Goal: Task Accomplishment & Management: Manage account settings

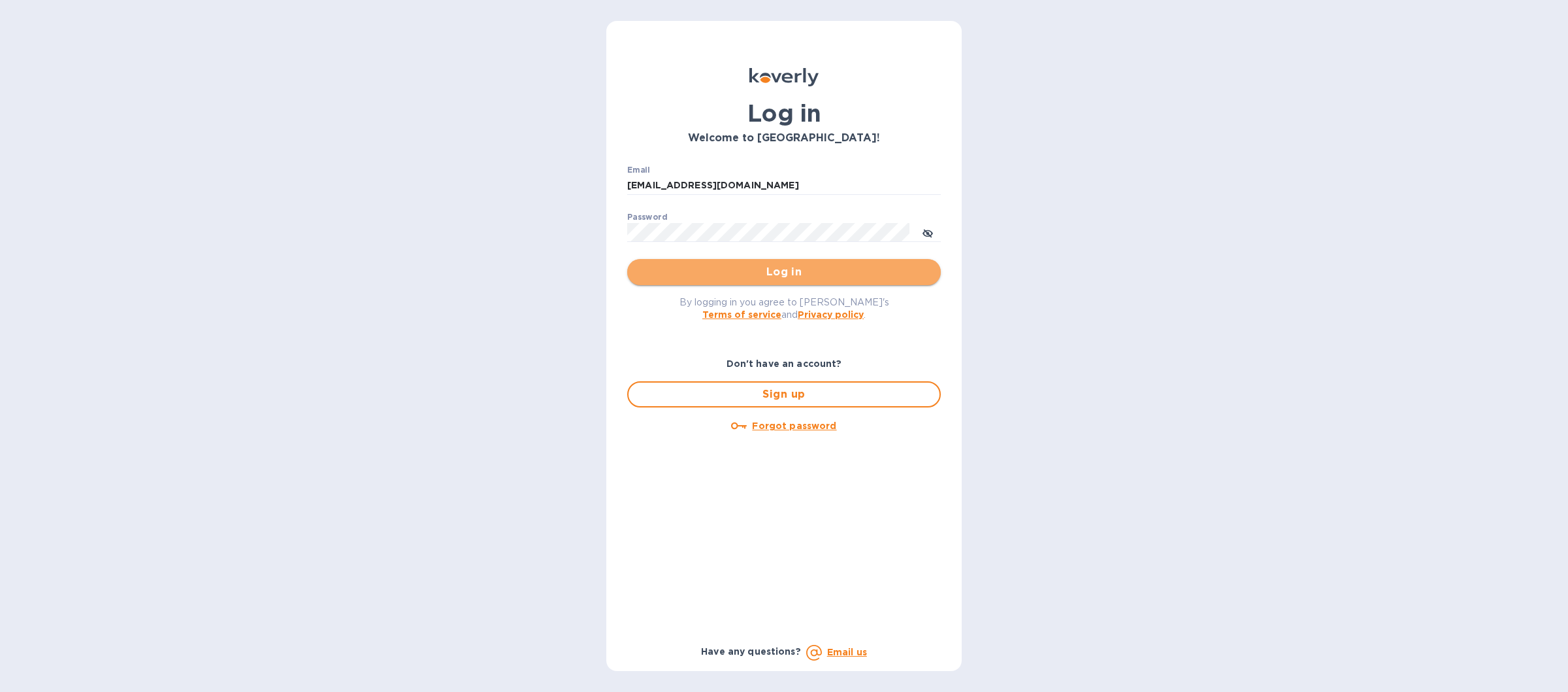
click at [667, 280] on span "Log in" at bounding box center [784, 271] width 293 height 16
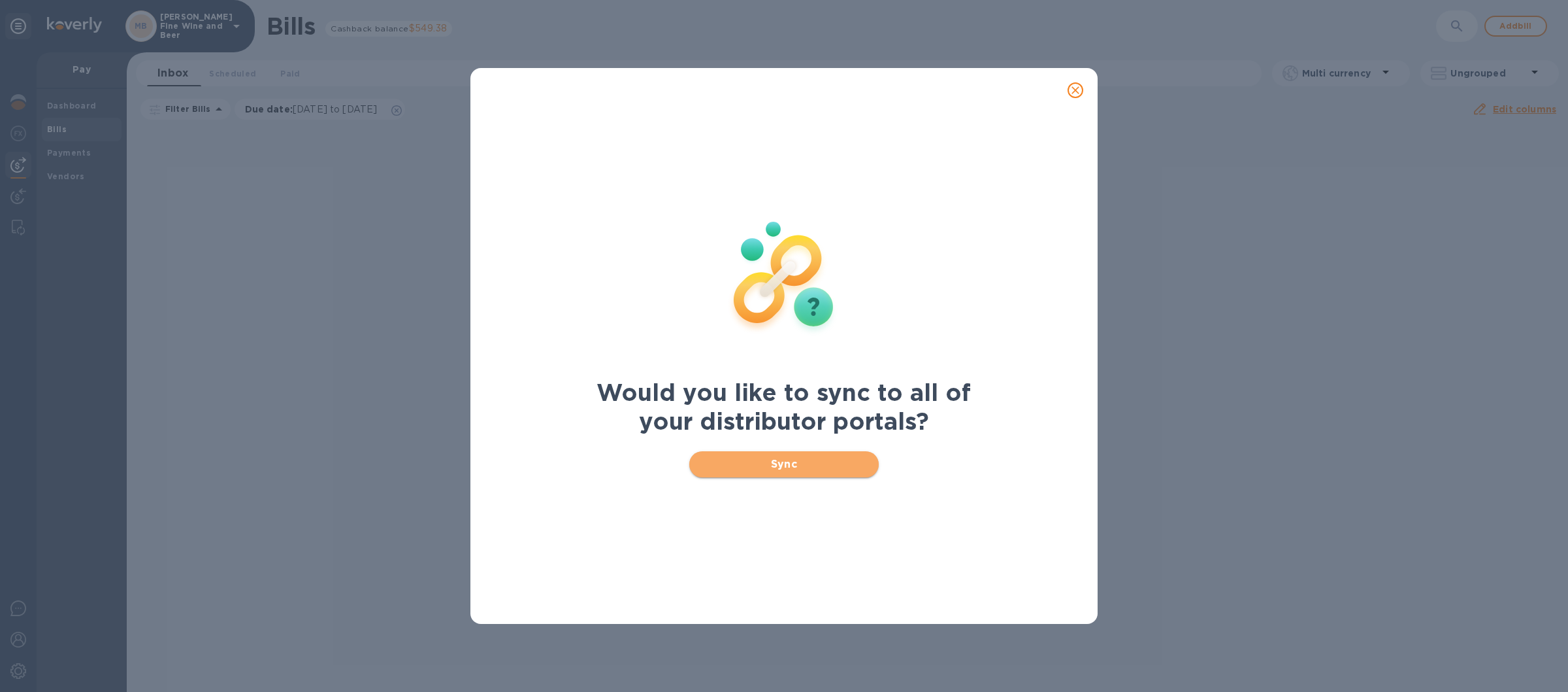
click at [738, 464] on span "Sync" at bounding box center [785, 464] width 170 height 16
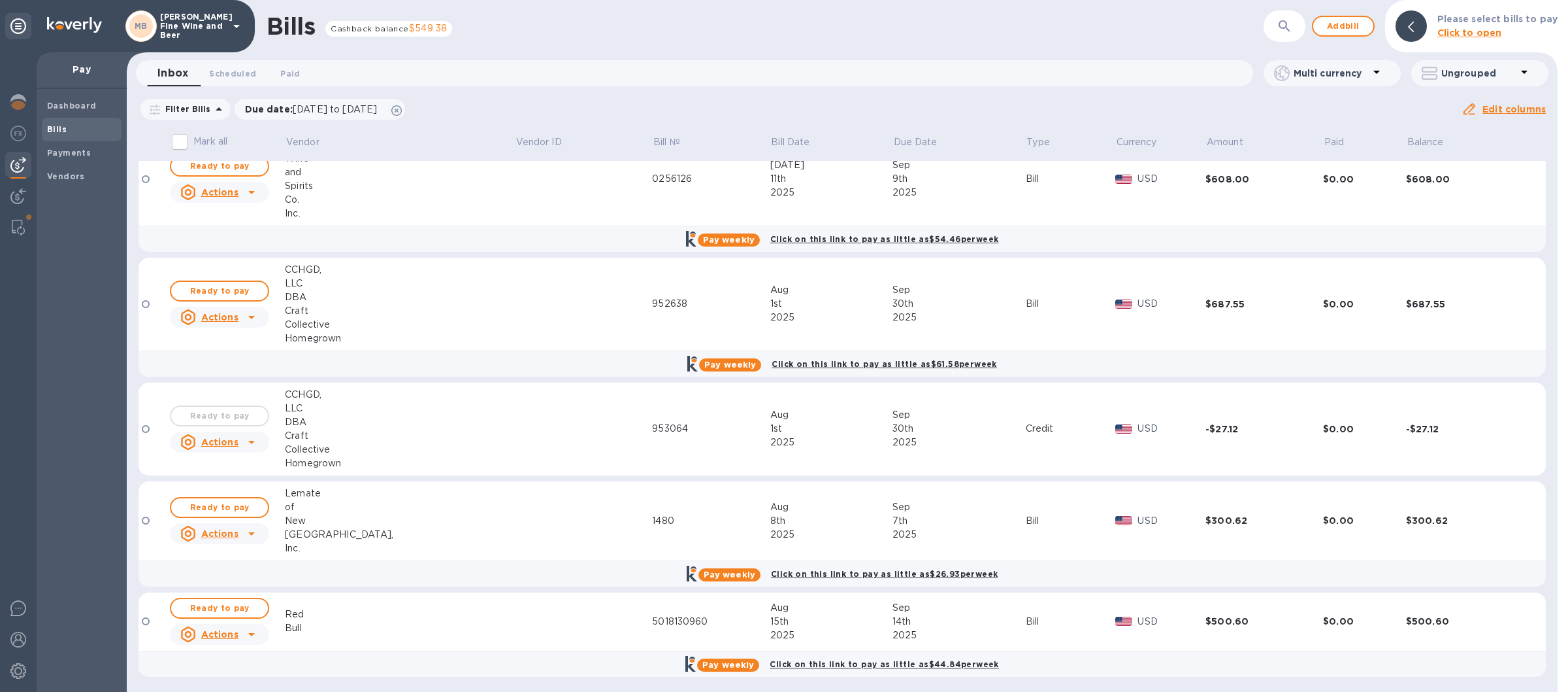
scroll to position [233, 0]
click at [237, 19] on icon at bounding box center [236, 26] width 16 height 16
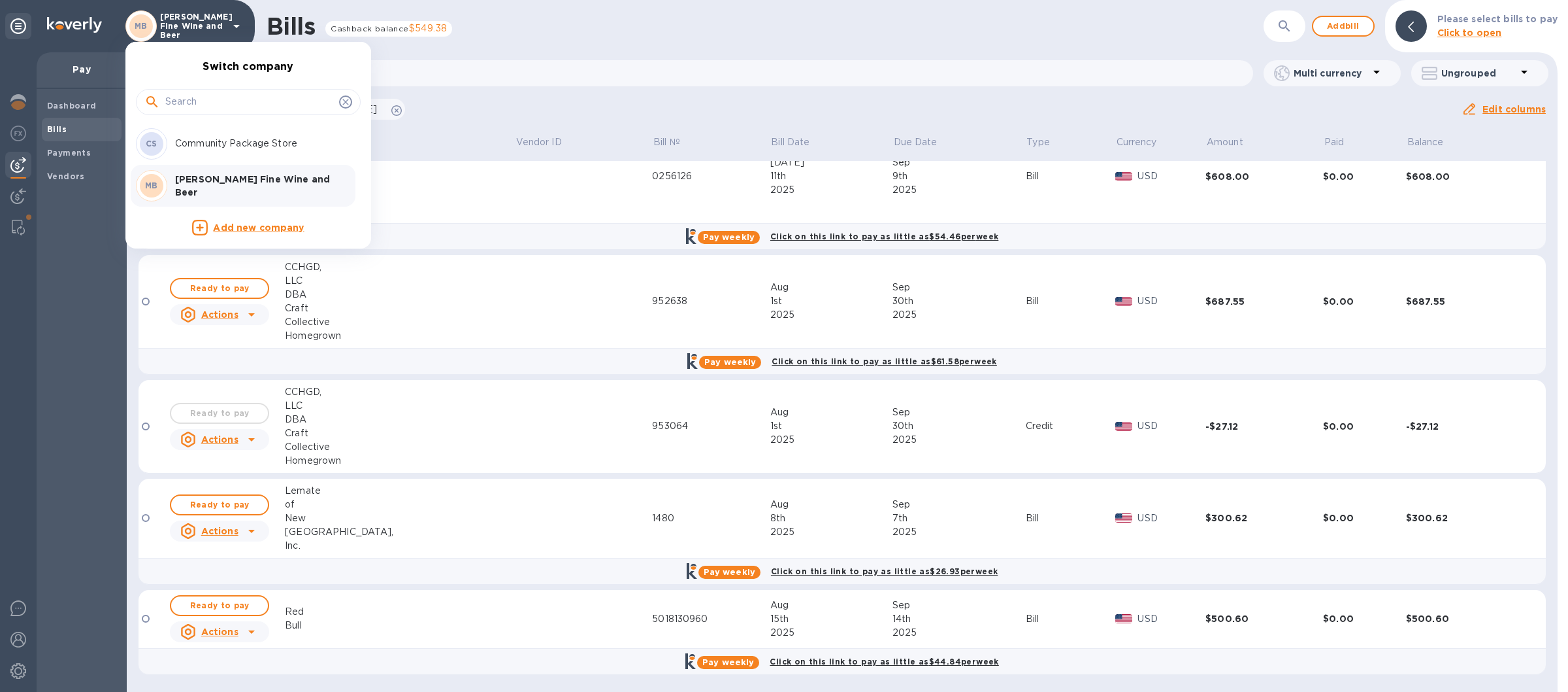
click at [221, 145] on p "Community Package Store" at bounding box center [257, 143] width 165 height 14
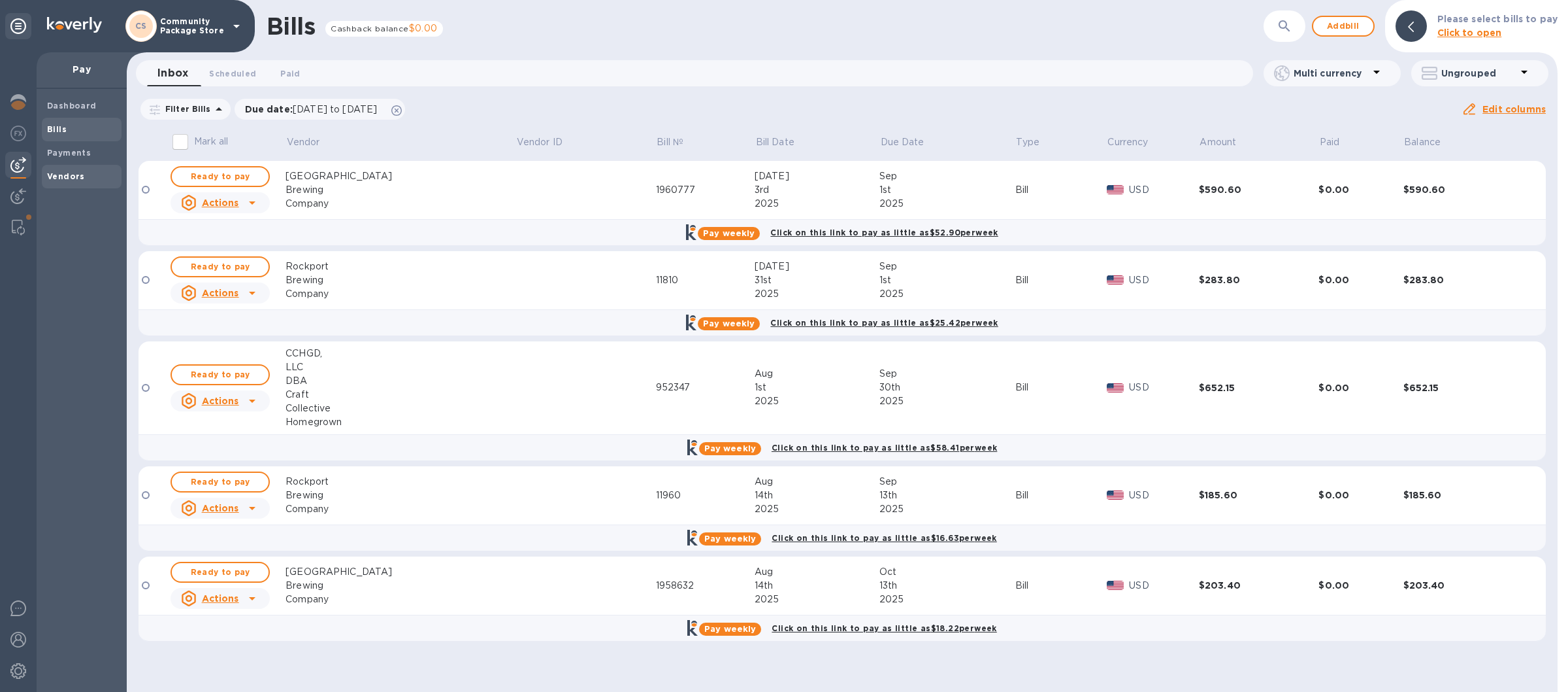
click at [64, 172] on b "Vendors" at bounding box center [65, 176] width 38 height 10
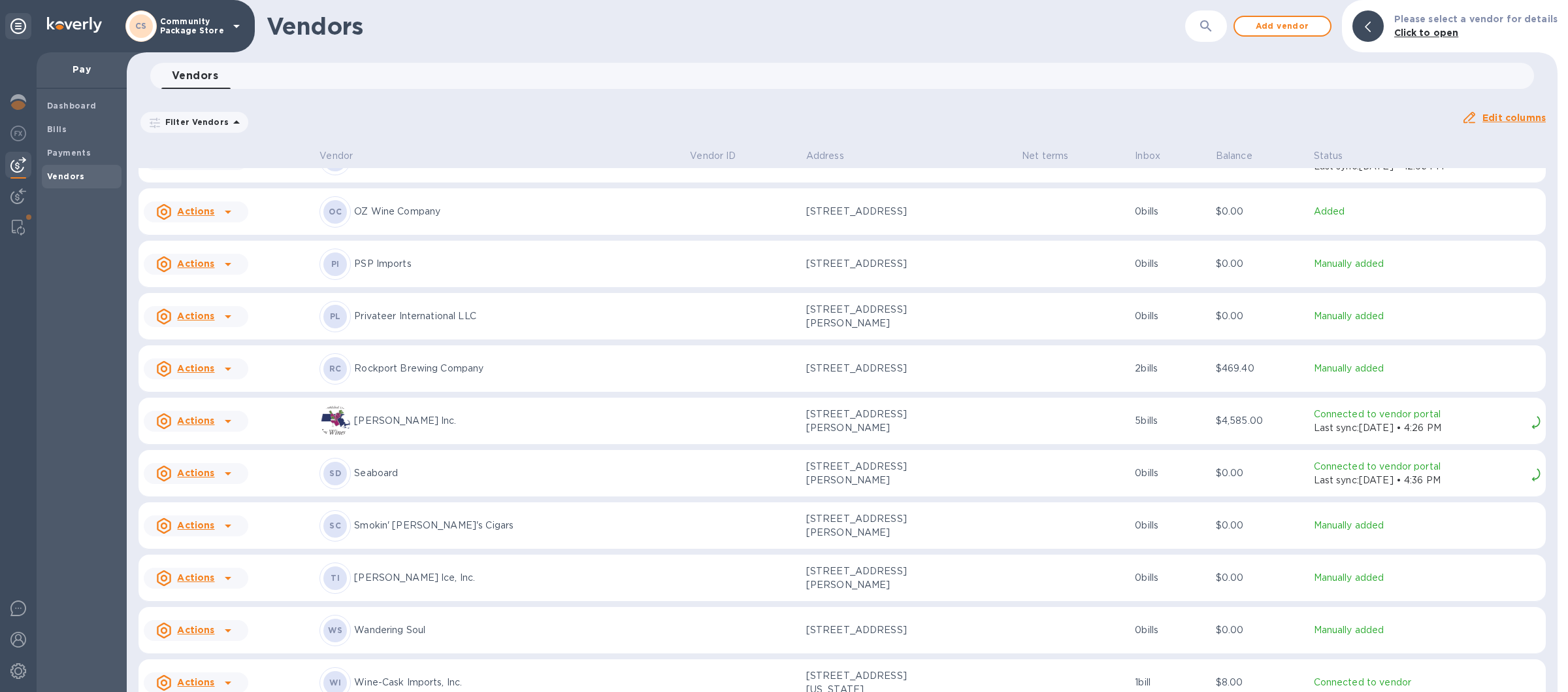
scroll to position [1631, 0]
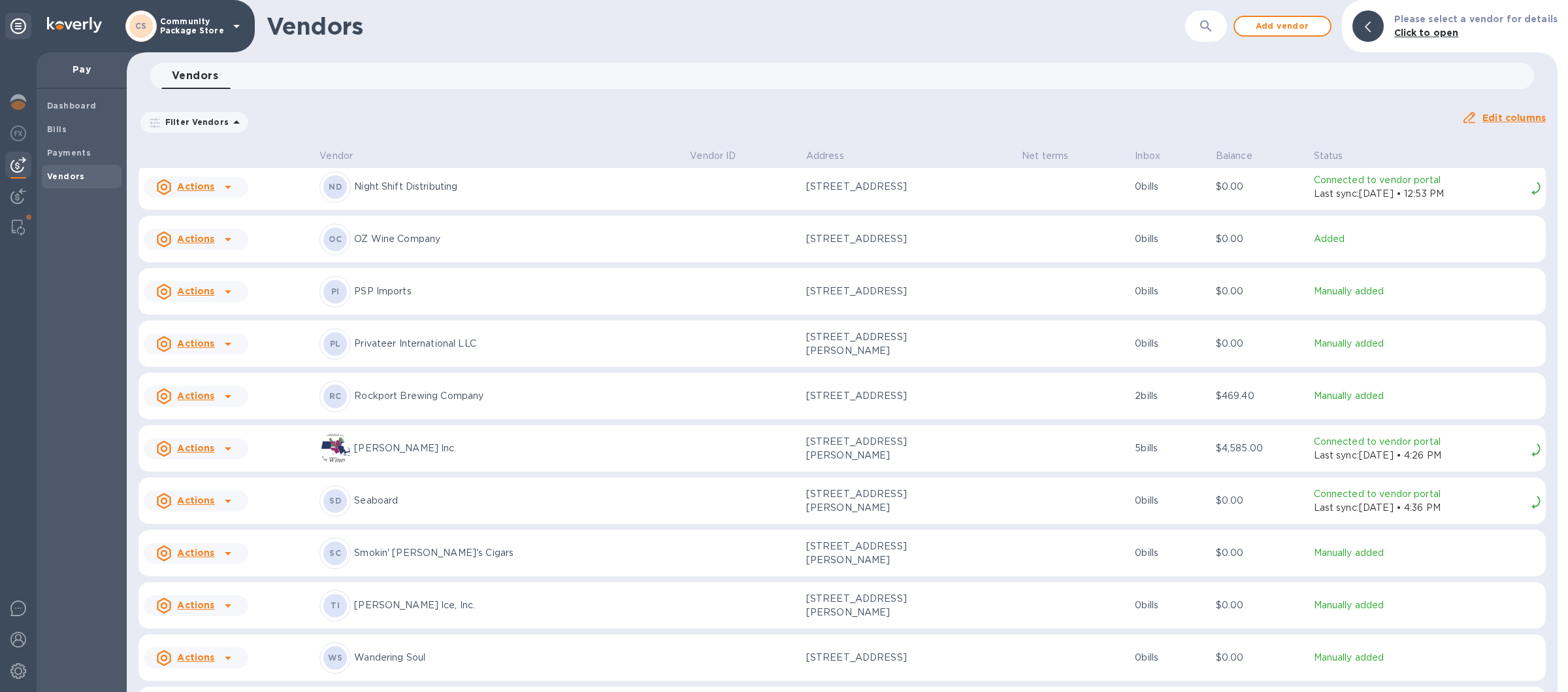
click at [490, 285] on p "PSP Imports" at bounding box center [516, 291] width 325 height 14
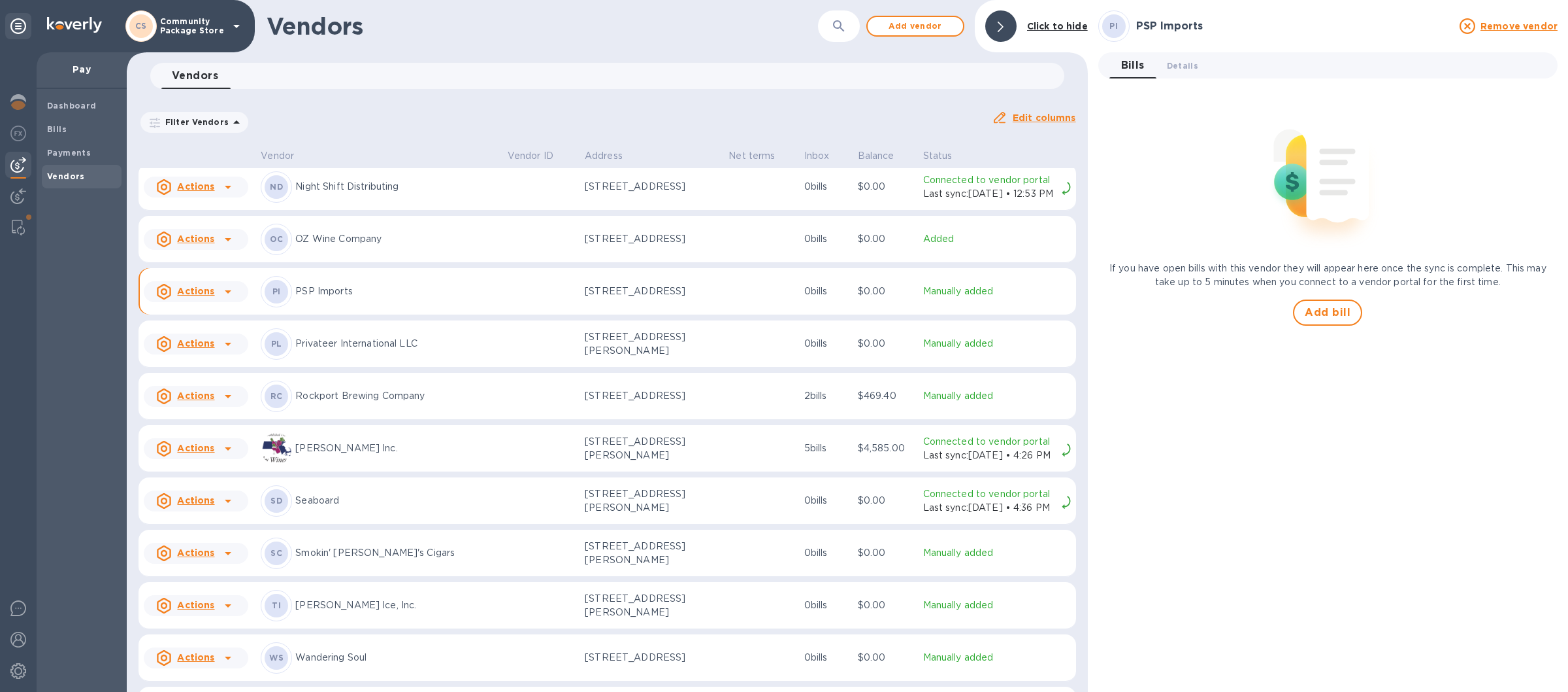
scroll to position [1654, 0]
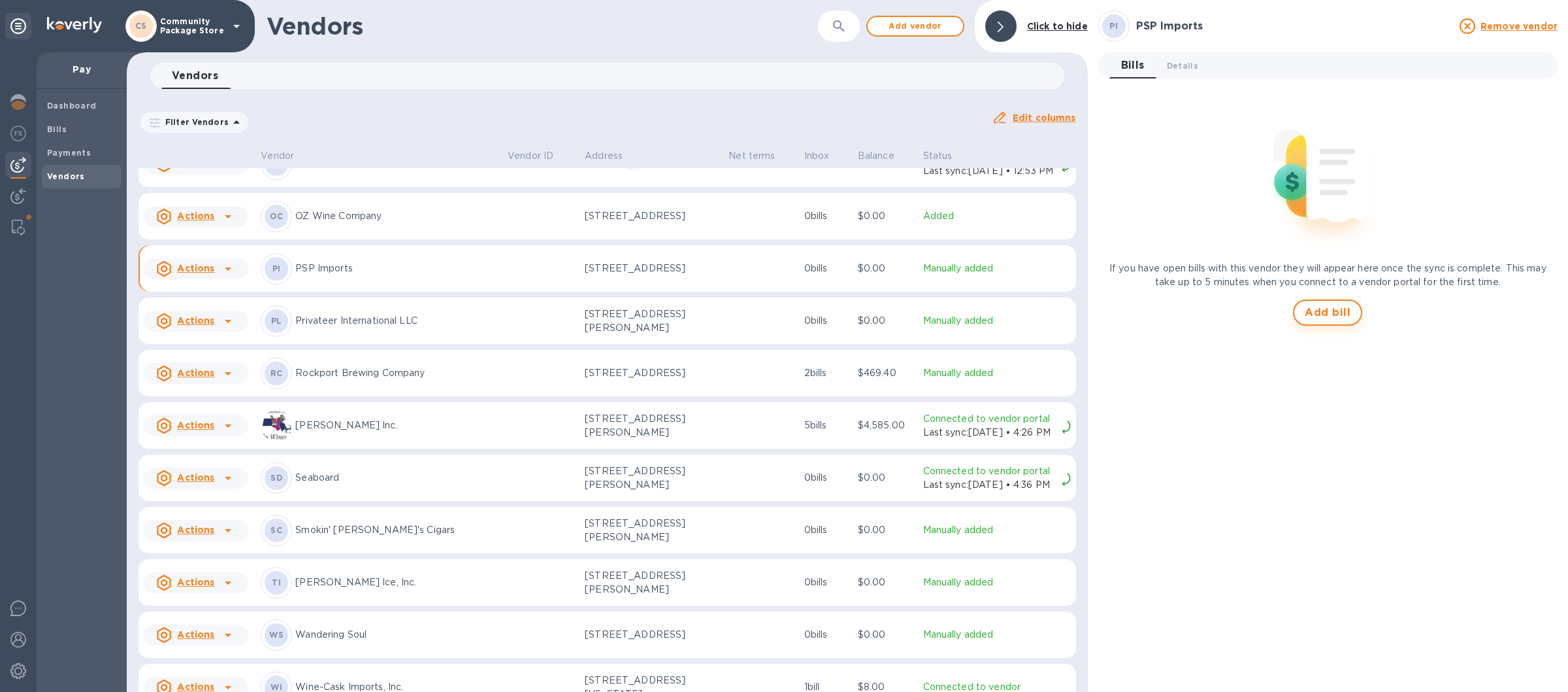
click at [1314, 305] on span "Add bill" at bounding box center [1327, 312] width 46 height 16
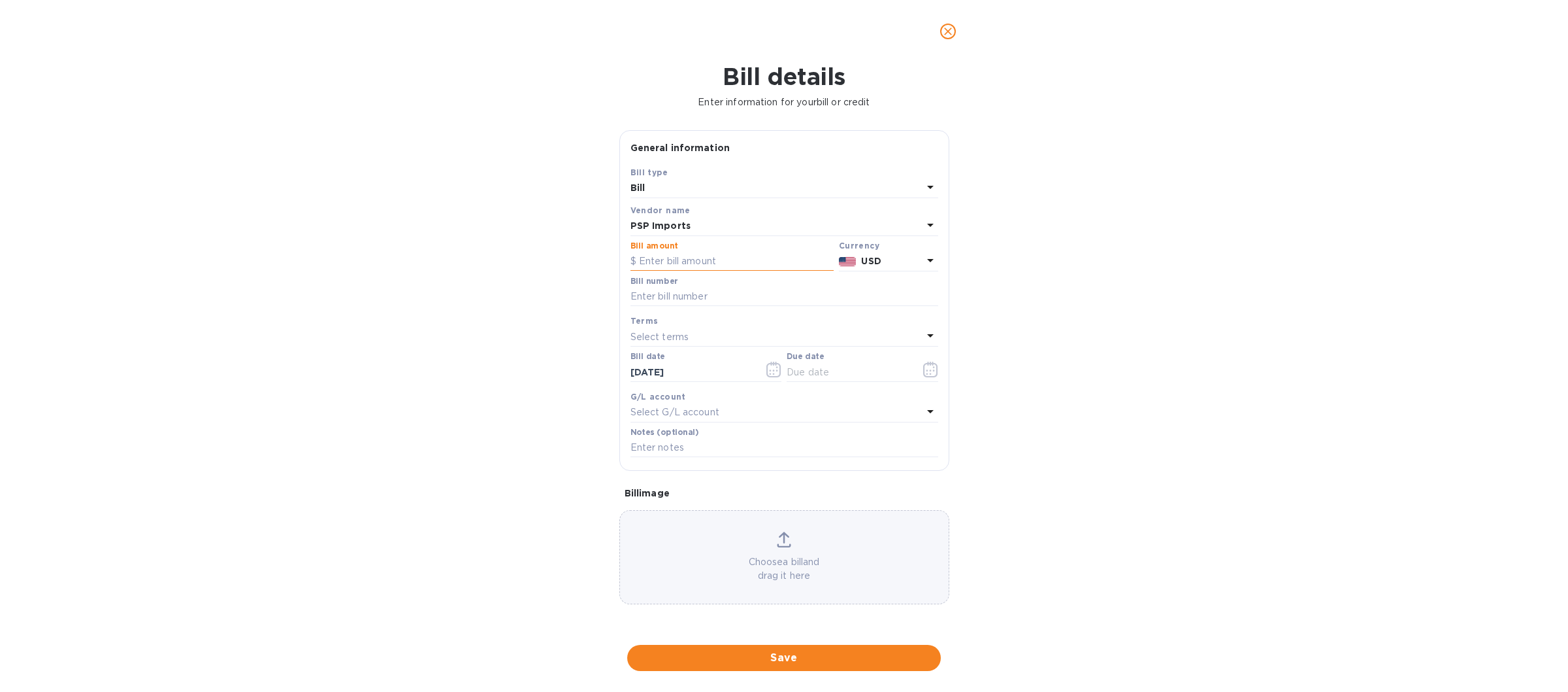
click at [656, 265] on input "text" at bounding box center [732, 261] width 203 height 20
type input "676.00"
click at [656, 301] on input "text" at bounding box center [784, 297] width 308 height 20
type input "14575"
click at [927, 343] on icon at bounding box center [930, 335] width 16 height 16
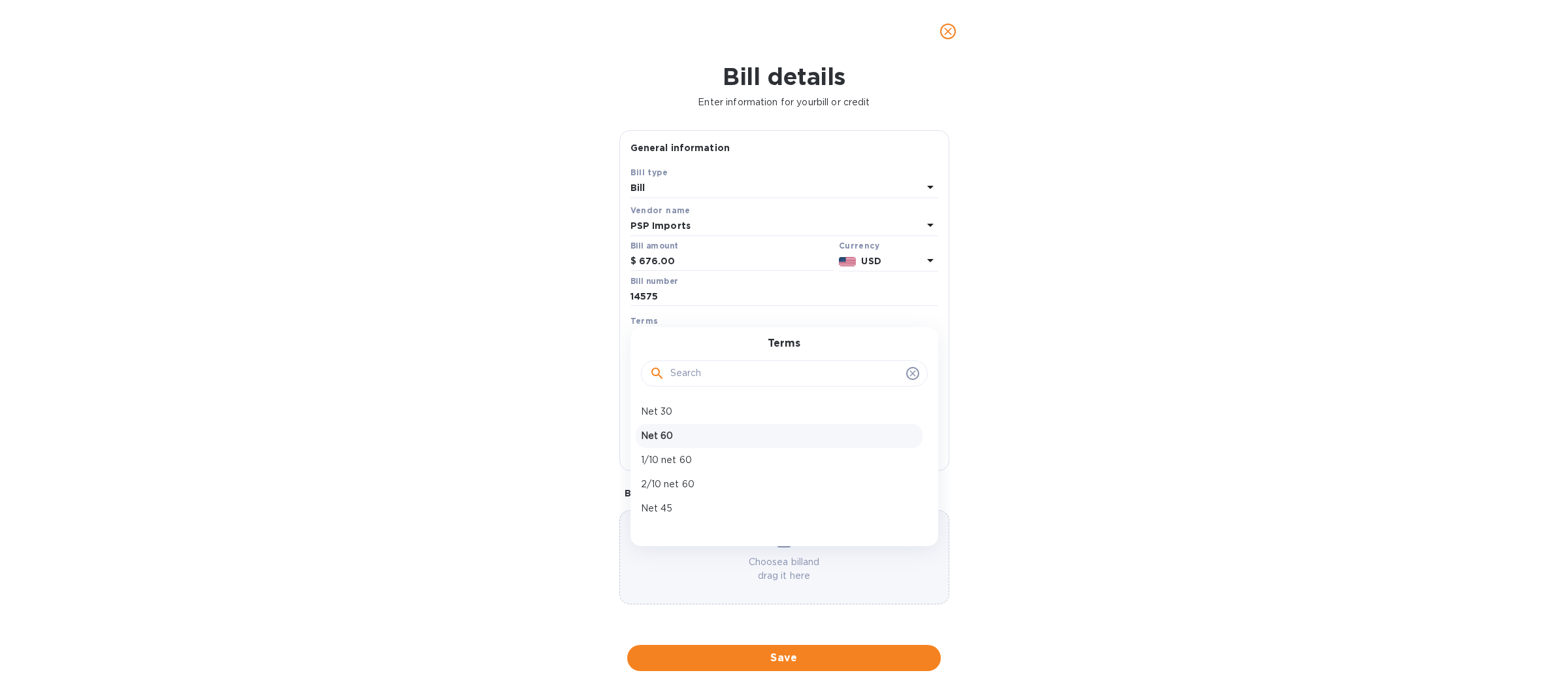
click at [676, 438] on p "Net 60" at bounding box center [779, 436] width 276 height 14
type input "[DATE]"
click at [772, 372] on icon "button" at bounding box center [774, 369] width 15 height 16
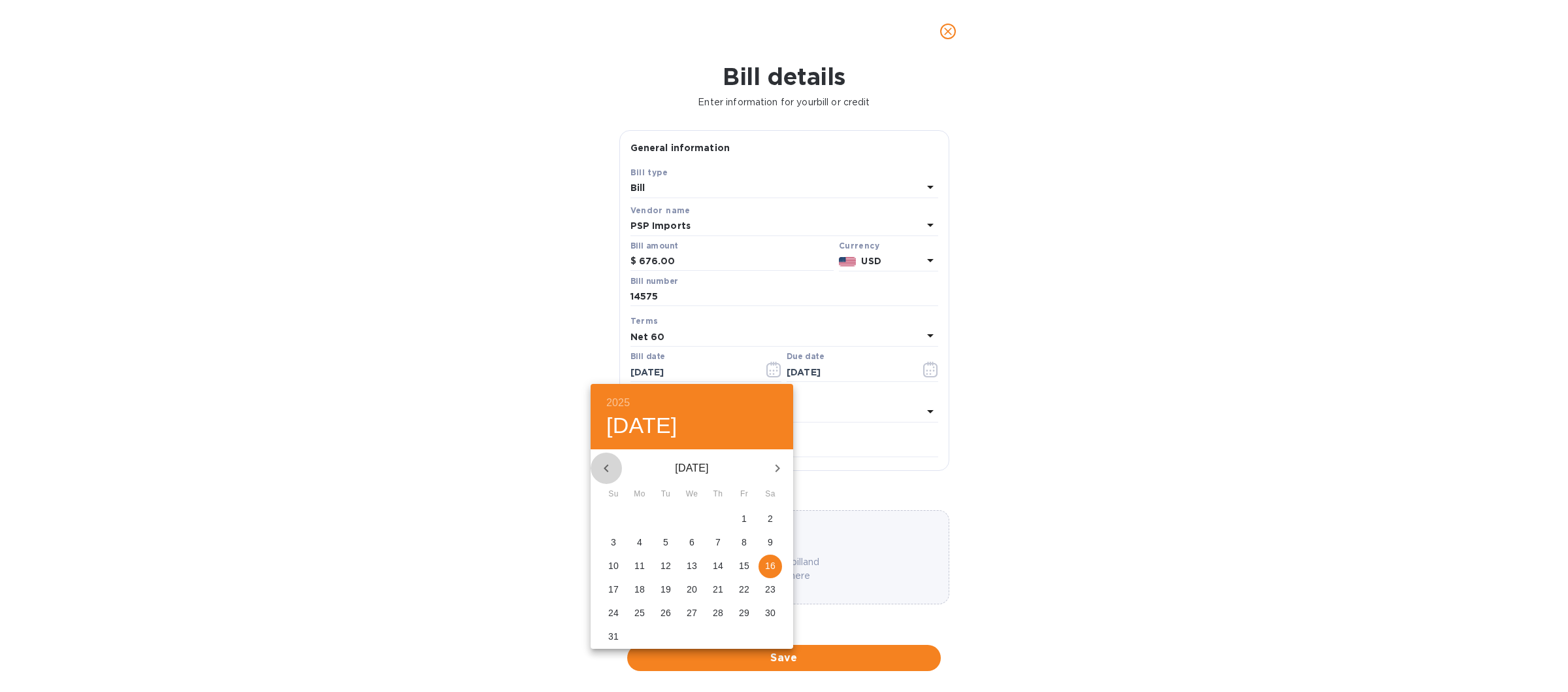
click at [604, 471] on icon "button" at bounding box center [606, 467] width 16 height 16
click at [689, 588] on p "25" at bounding box center [692, 588] width 10 height 13
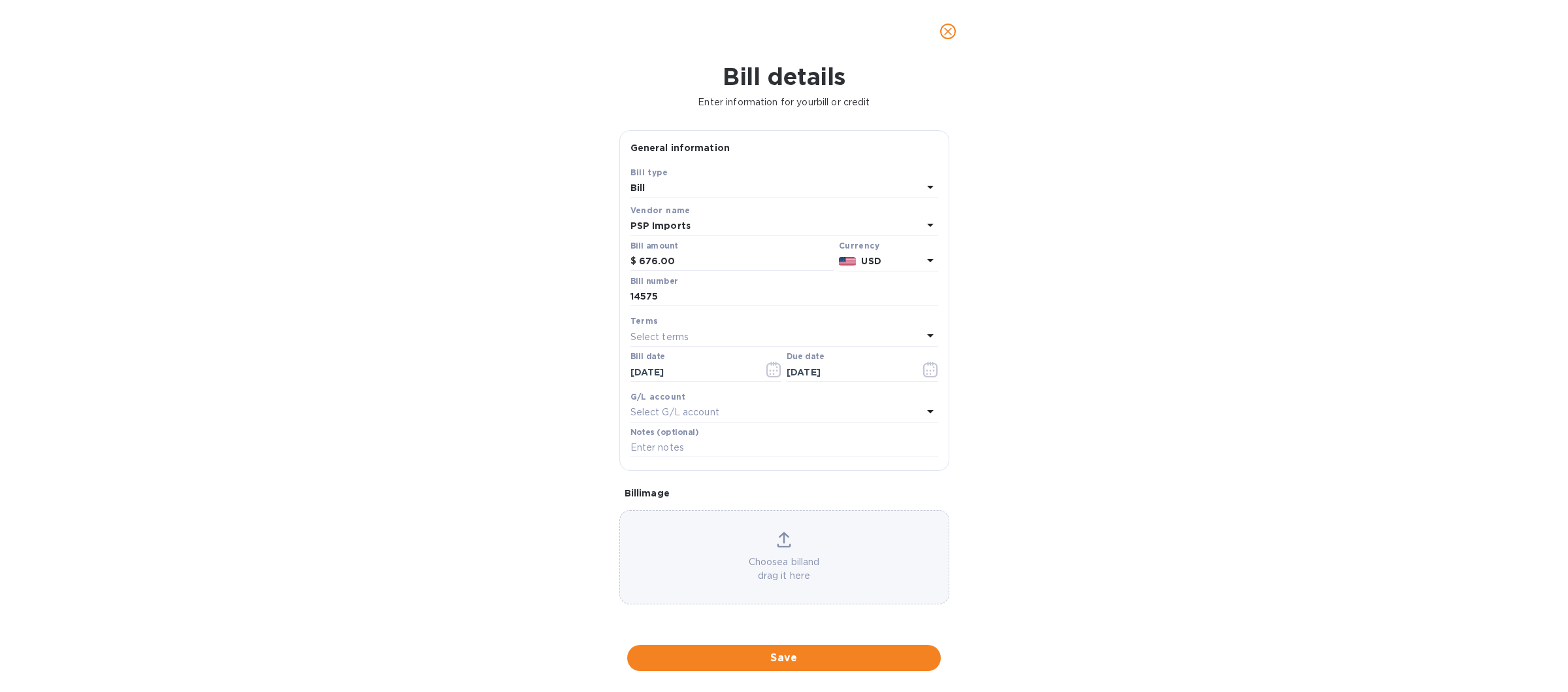
type input "06/25/2025"
click at [929, 371] on icon "button" at bounding box center [930, 370] width 2 height 2
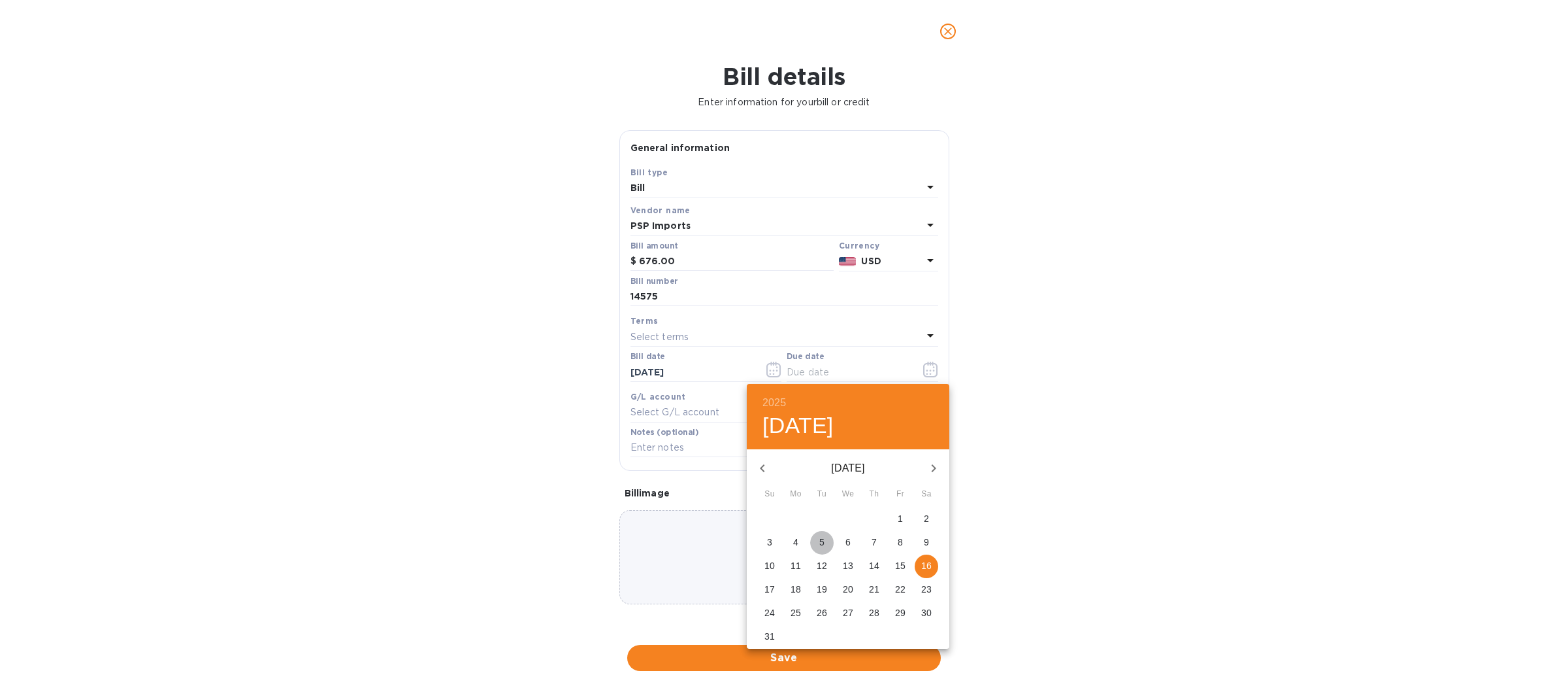
click at [820, 543] on p "5" at bounding box center [822, 542] width 6 height 13
type input "08/05/2025"
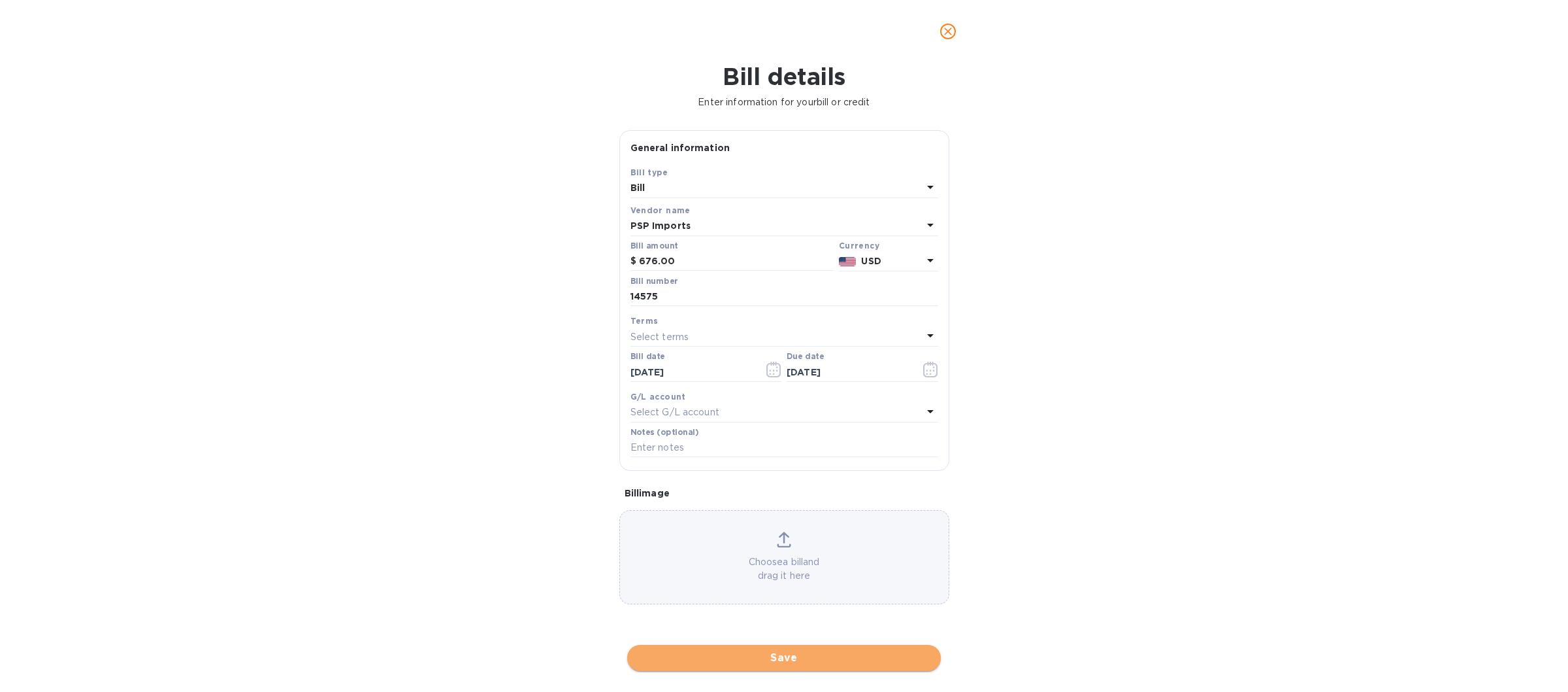
click at [813, 650] on span "Save" at bounding box center [784, 657] width 293 height 16
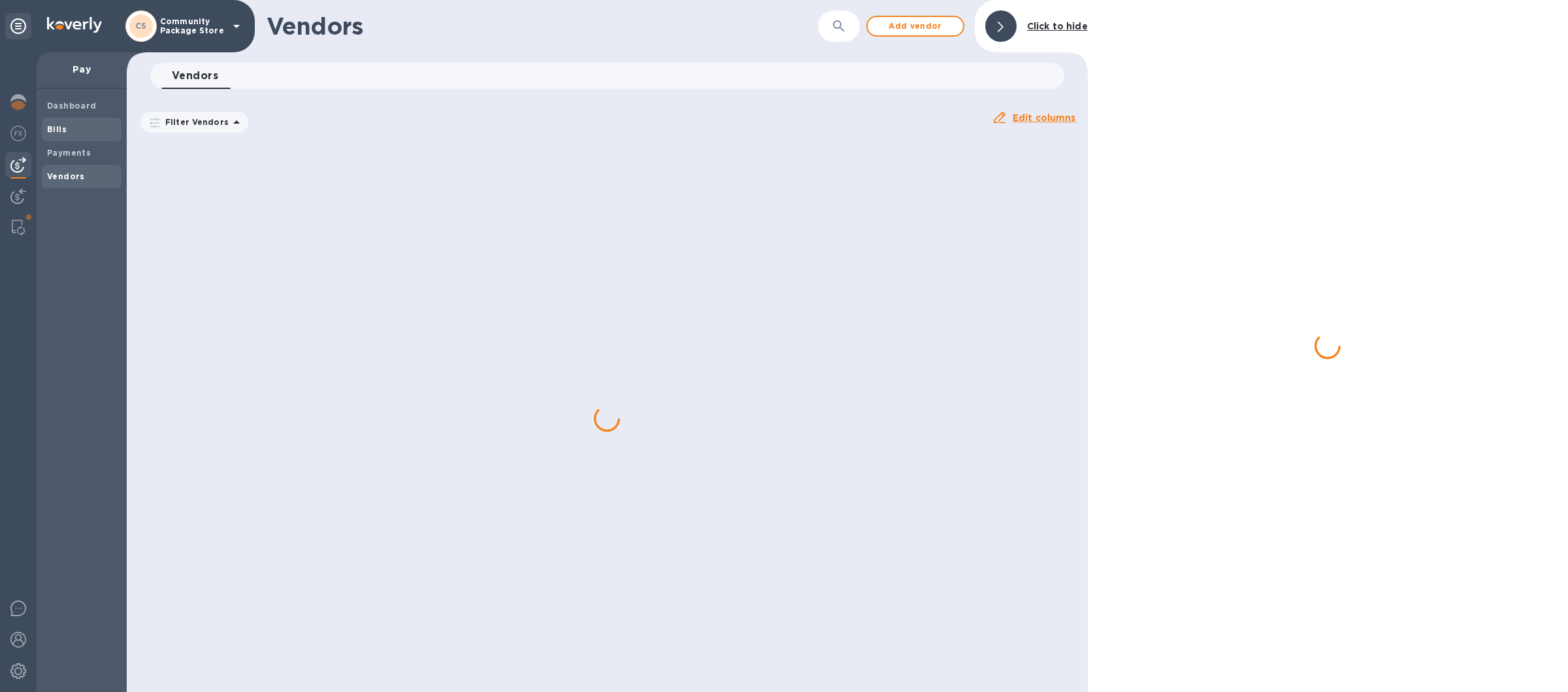
click at [74, 129] on span "Bills" at bounding box center [81, 130] width 69 height 13
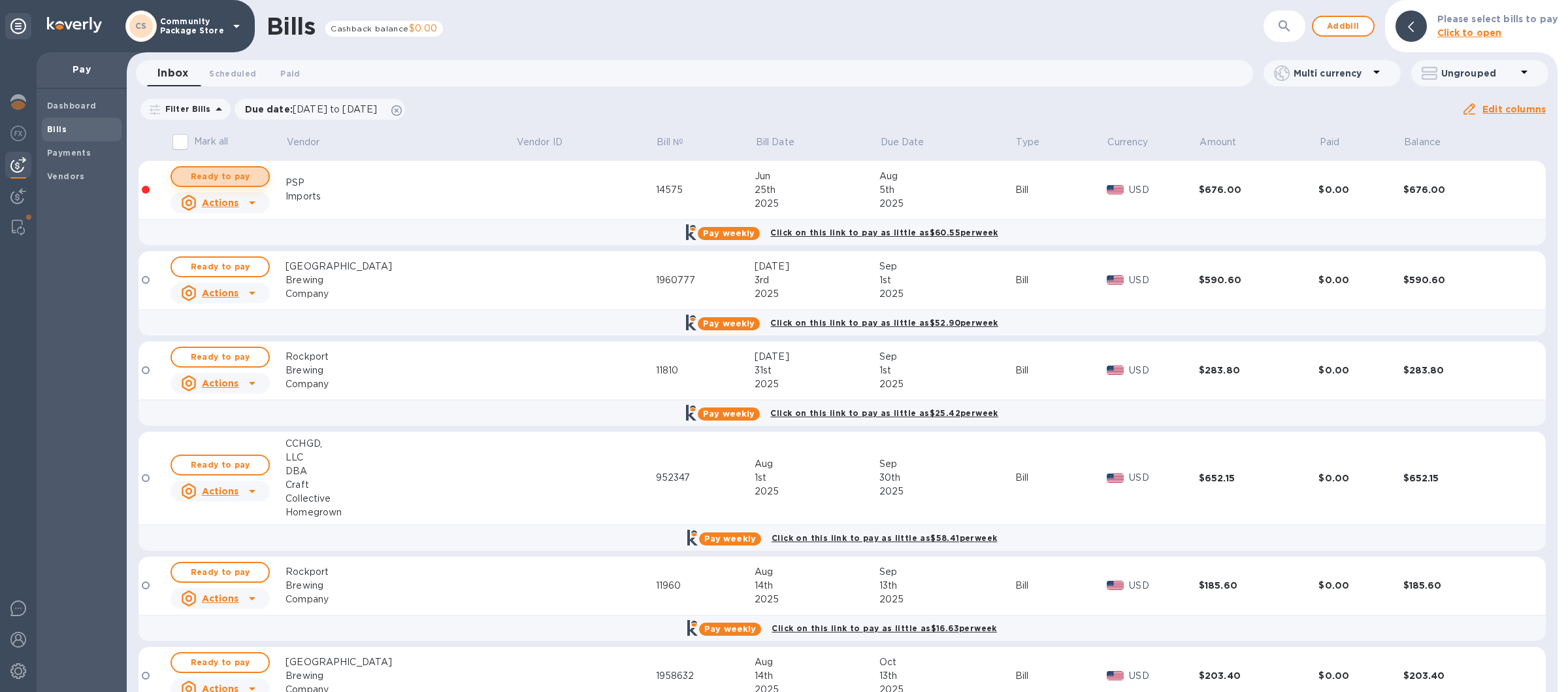
click at [235, 176] on span "Ready to pay" at bounding box center [220, 176] width 76 height 16
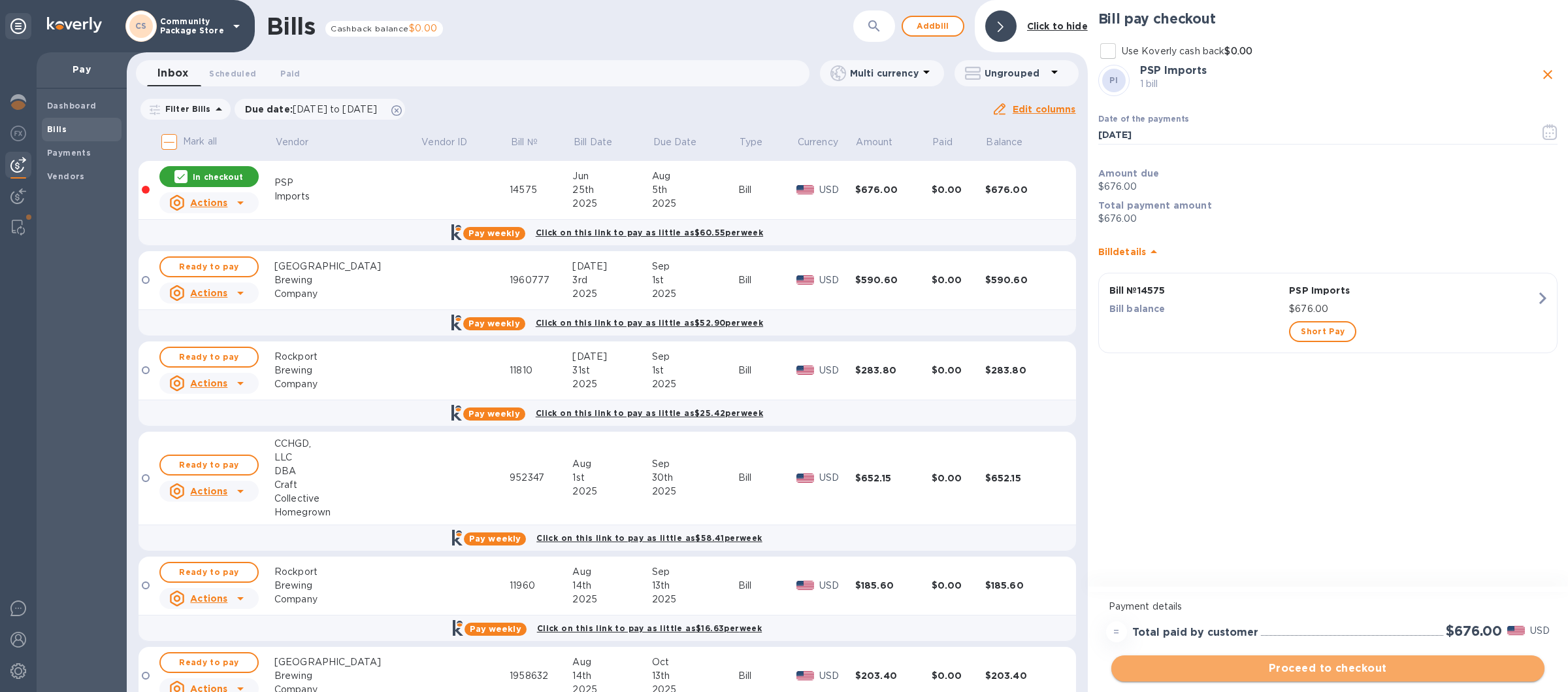
click at [1246, 667] on span "Proceed to checkout" at bounding box center [1327, 668] width 412 height 16
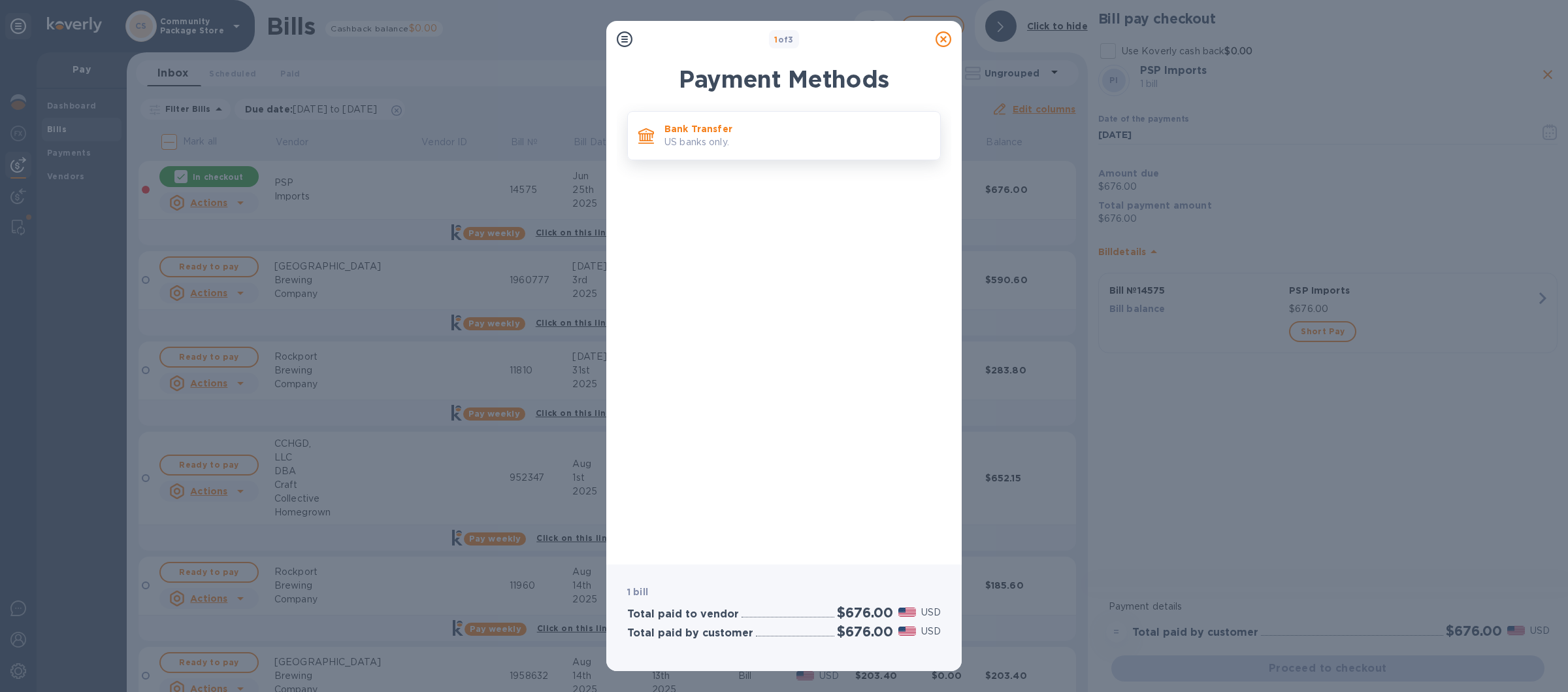
click at [820, 145] on p "US banks only." at bounding box center [797, 142] width 266 height 14
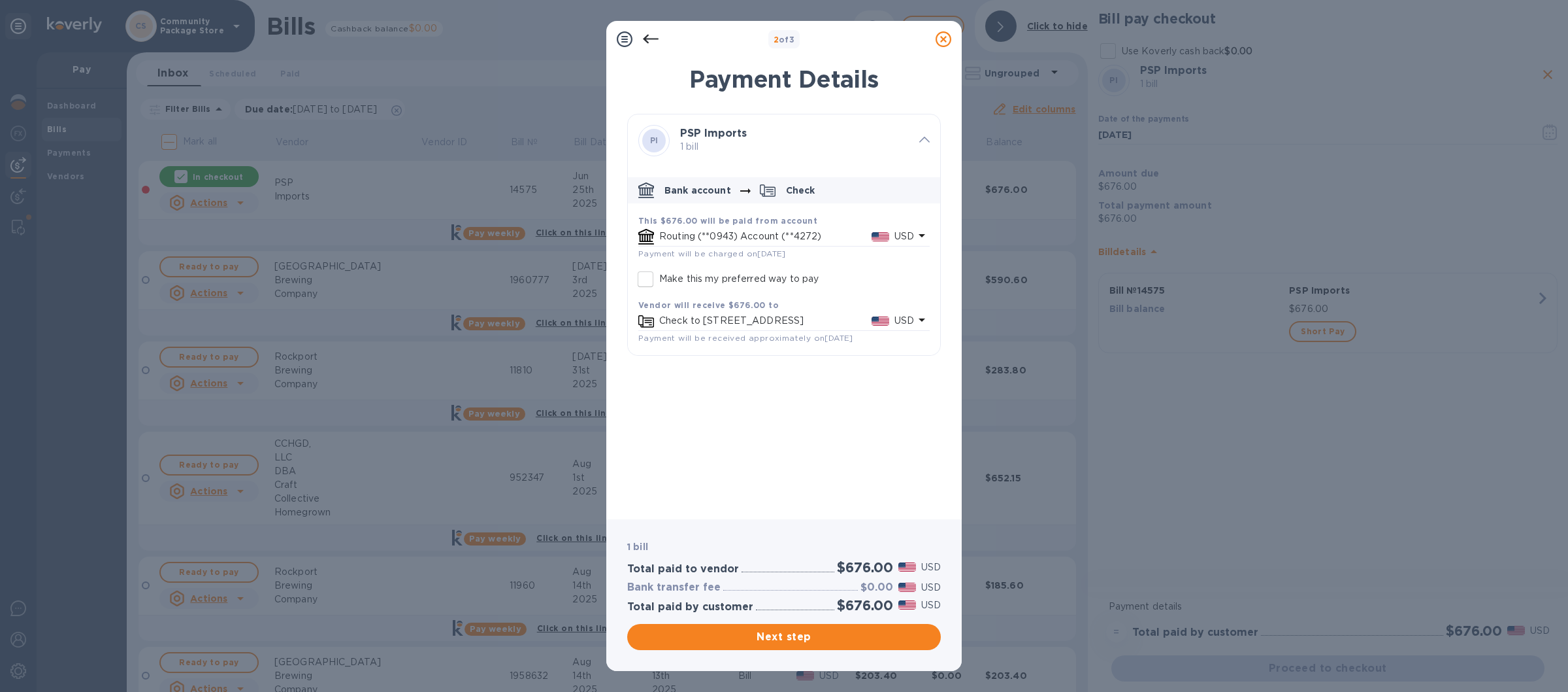
click at [942, 37] on icon at bounding box center [943, 39] width 16 height 16
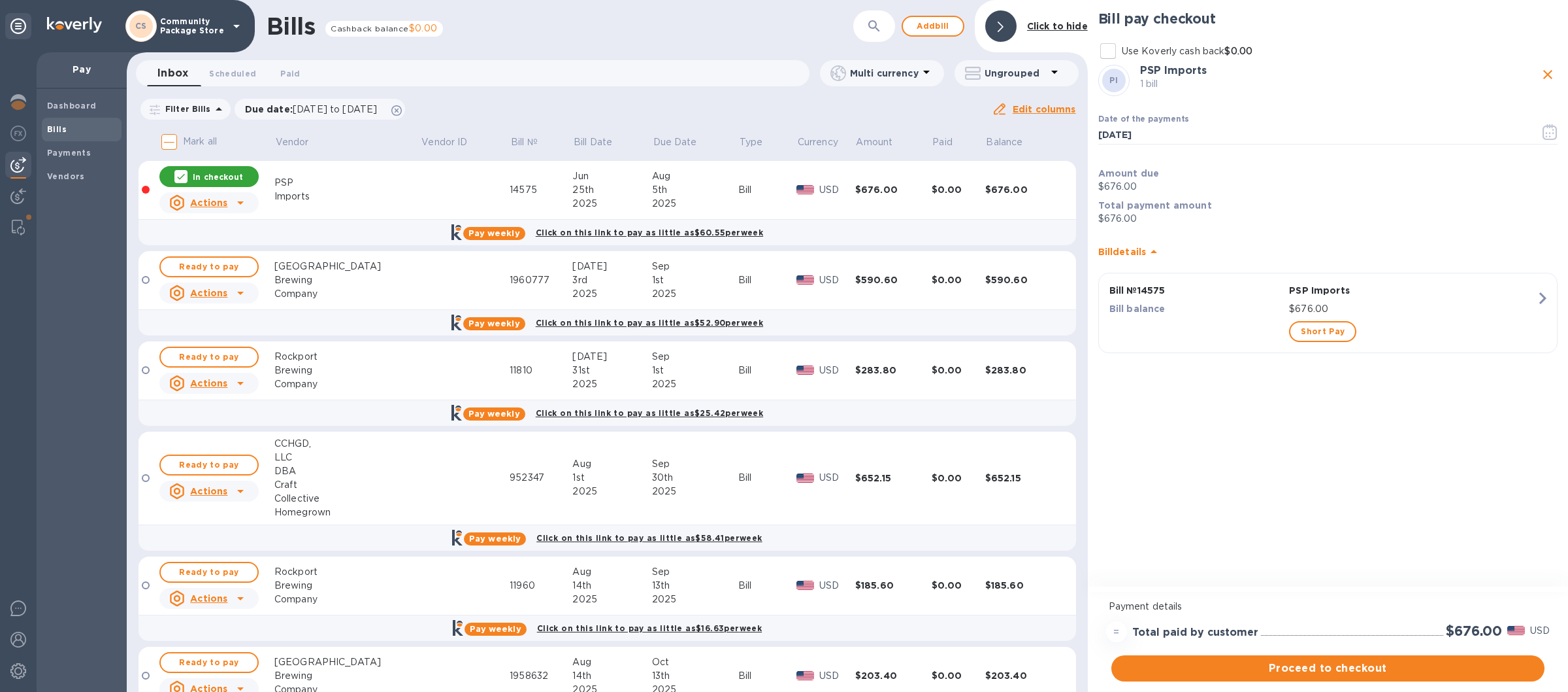
click at [178, 200] on icon at bounding box center [177, 202] width 16 height 16
click at [204, 288] on b "Delete" at bounding box center [213, 286] width 33 height 10
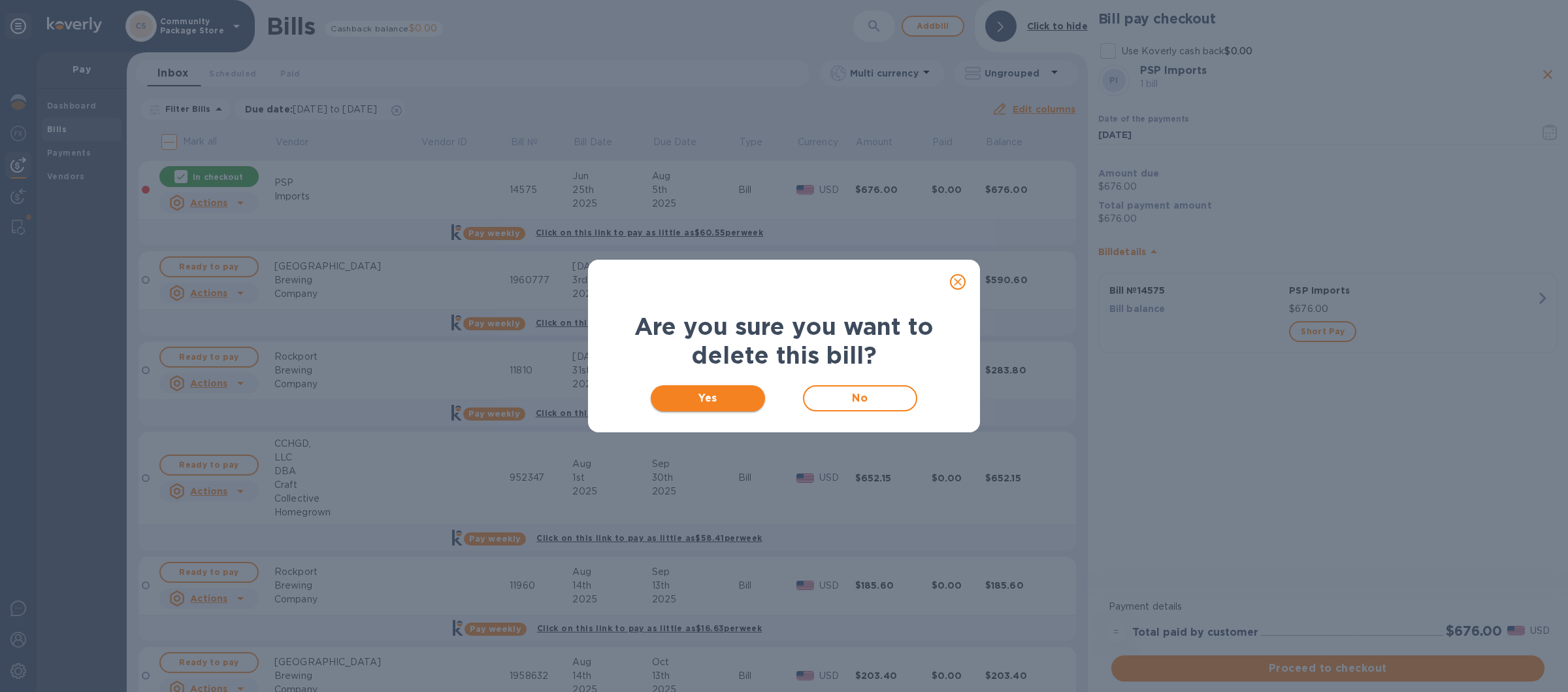
click at [715, 400] on span "Yes" at bounding box center [708, 397] width 93 height 16
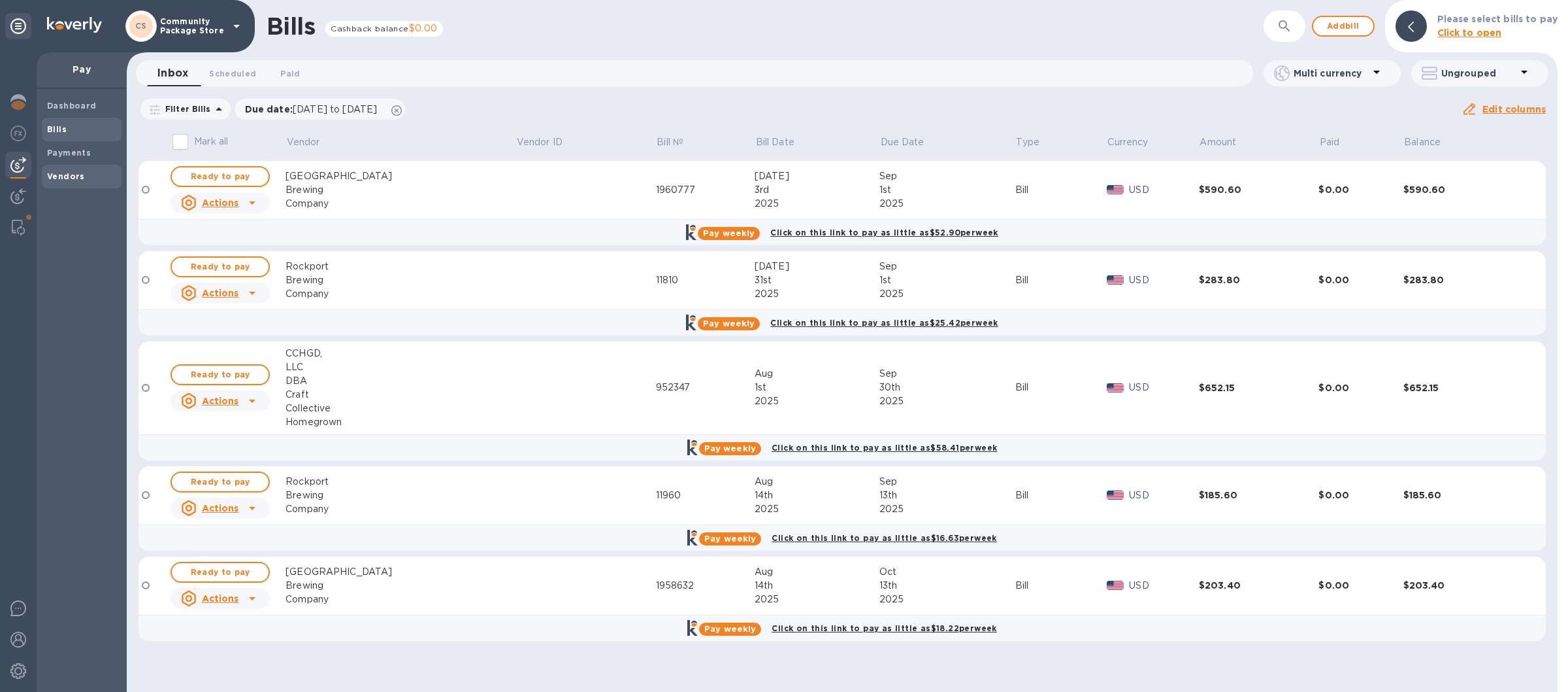
click at [72, 174] on b "Vendors" at bounding box center [65, 176] width 38 height 10
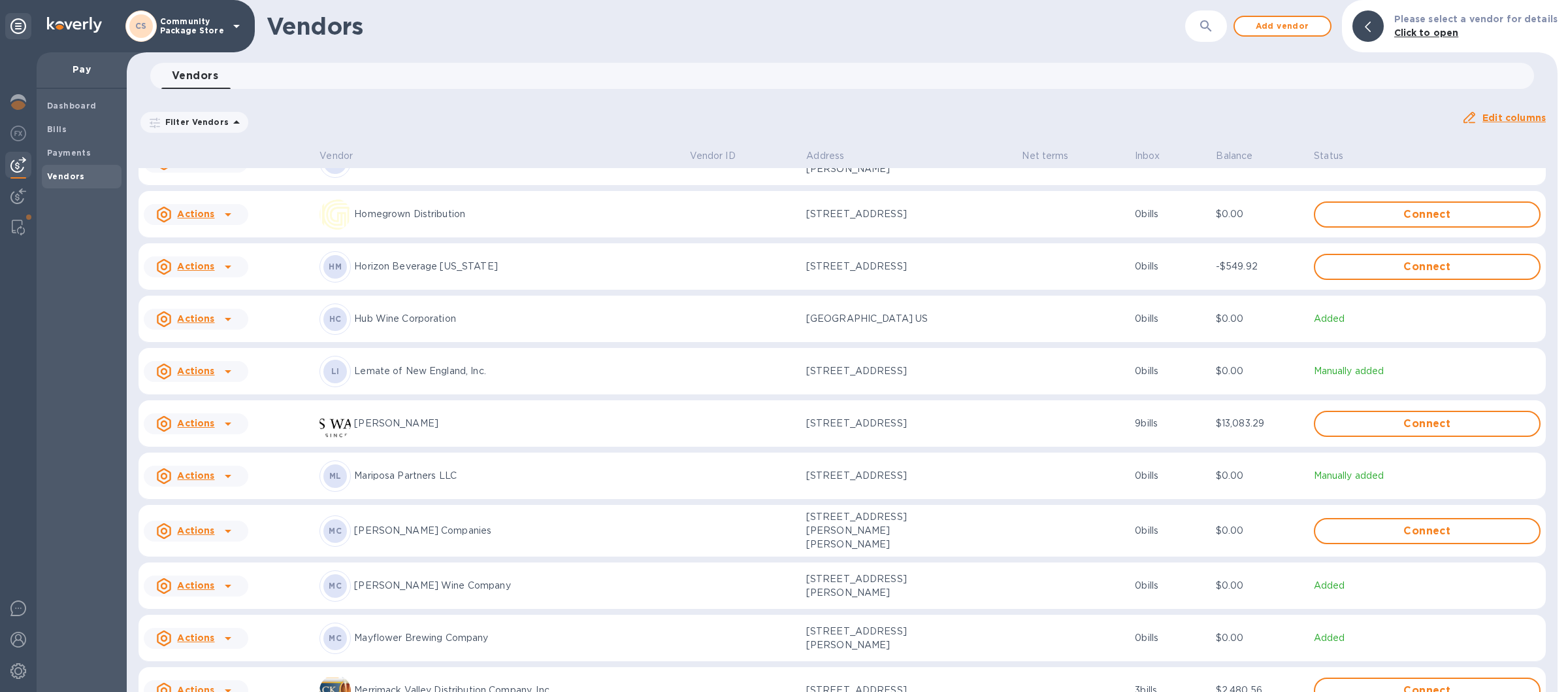
scroll to position [1045, 0]
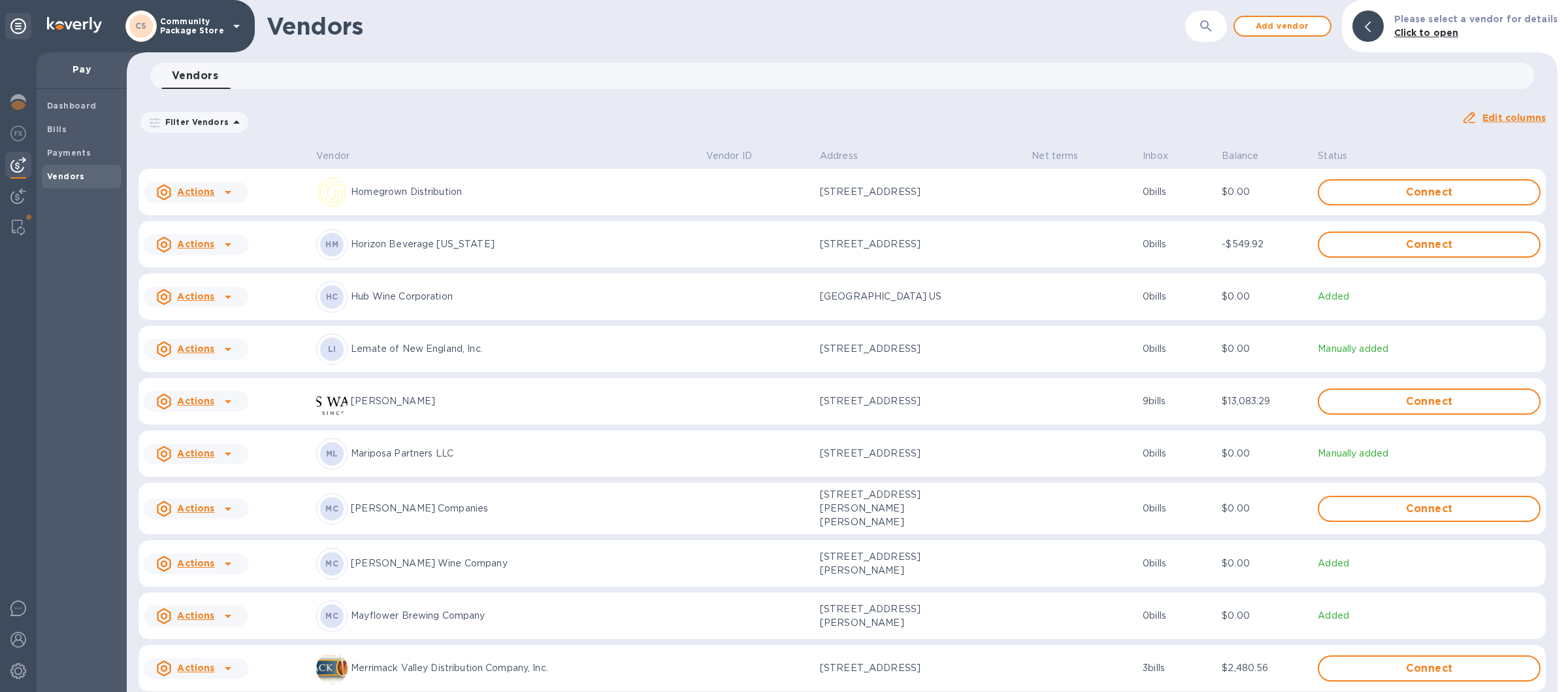
click at [475, 351] on p "Lemate of New England, Inc." at bounding box center [523, 349] width 345 height 14
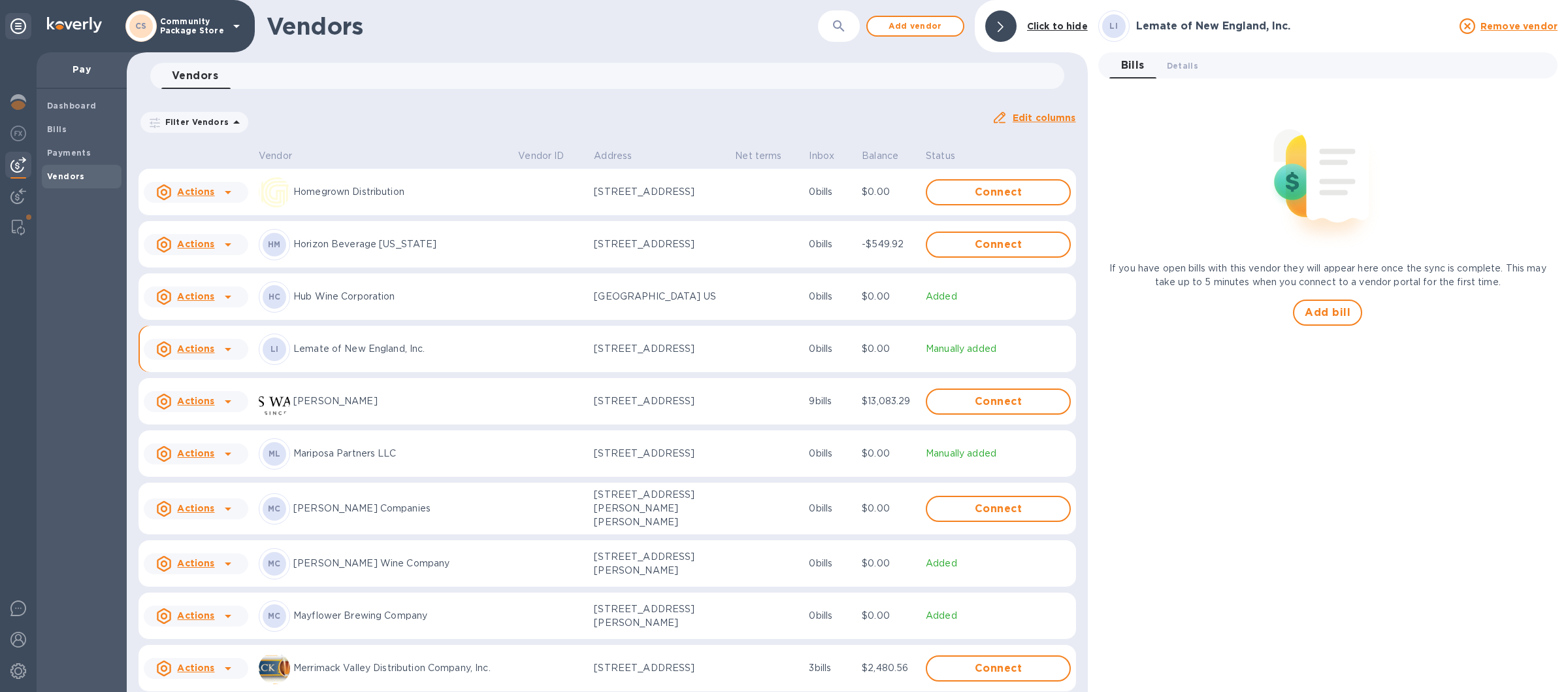
scroll to position [1068, 0]
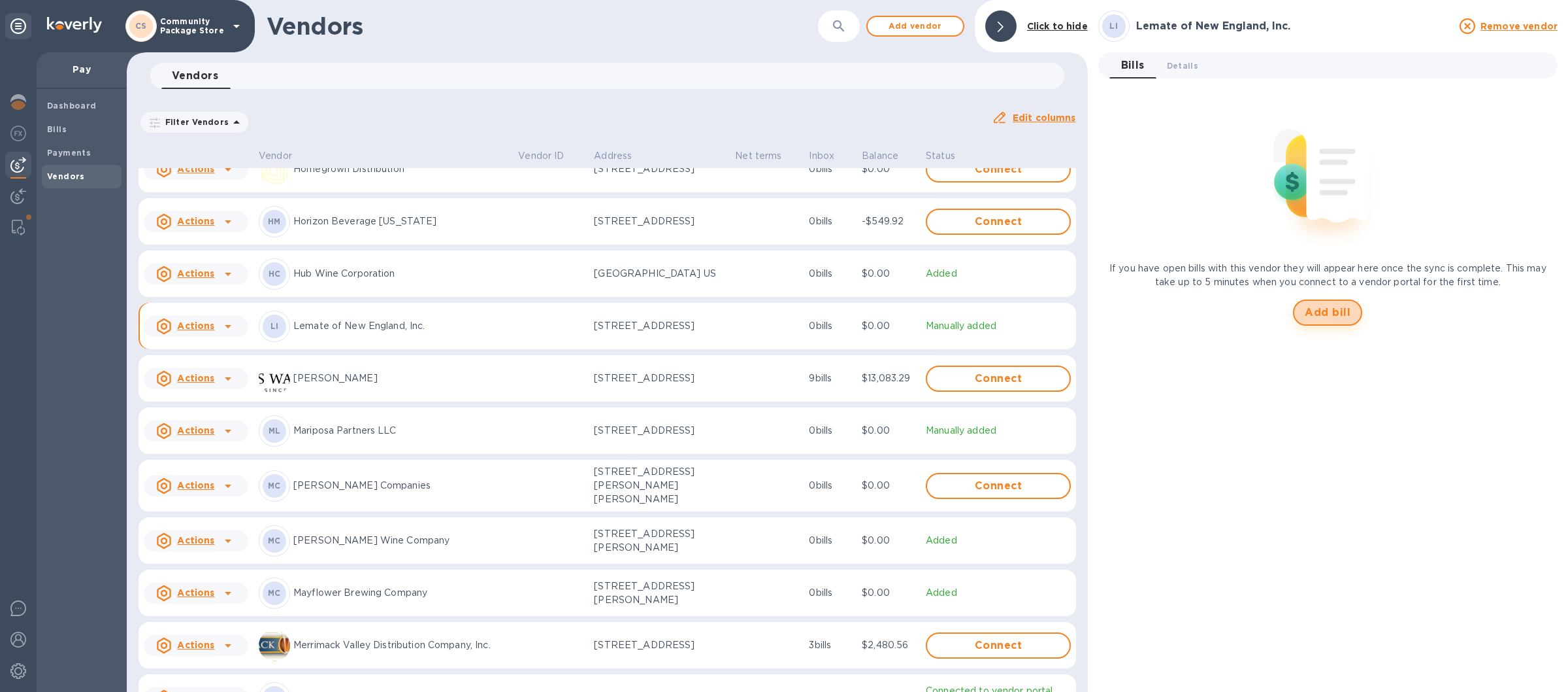
click at [1314, 310] on span "Add bill" at bounding box center [1327, 312] width 46 height 16
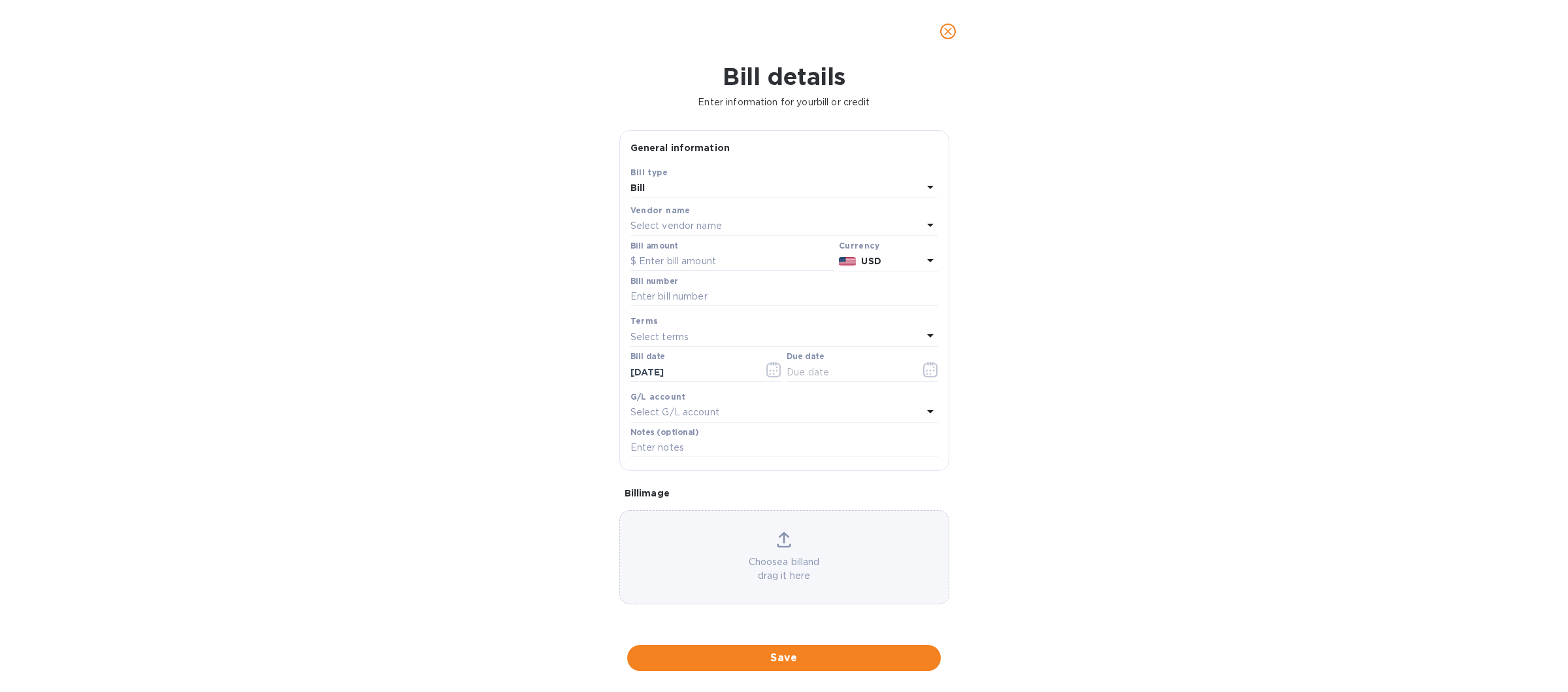
type input "[DATE]"
drag, startPoint x: 678, startPoint y: 262, endPoint x: 715, endPoint y: 262, distance: 37.0
click at [676, 260] on input "text" at bounding box center [732, 261] width 203 height 20
type input "272.01"
click at [772, 370] on icon "button" at bounding box center [774, 369] width 15 height 16
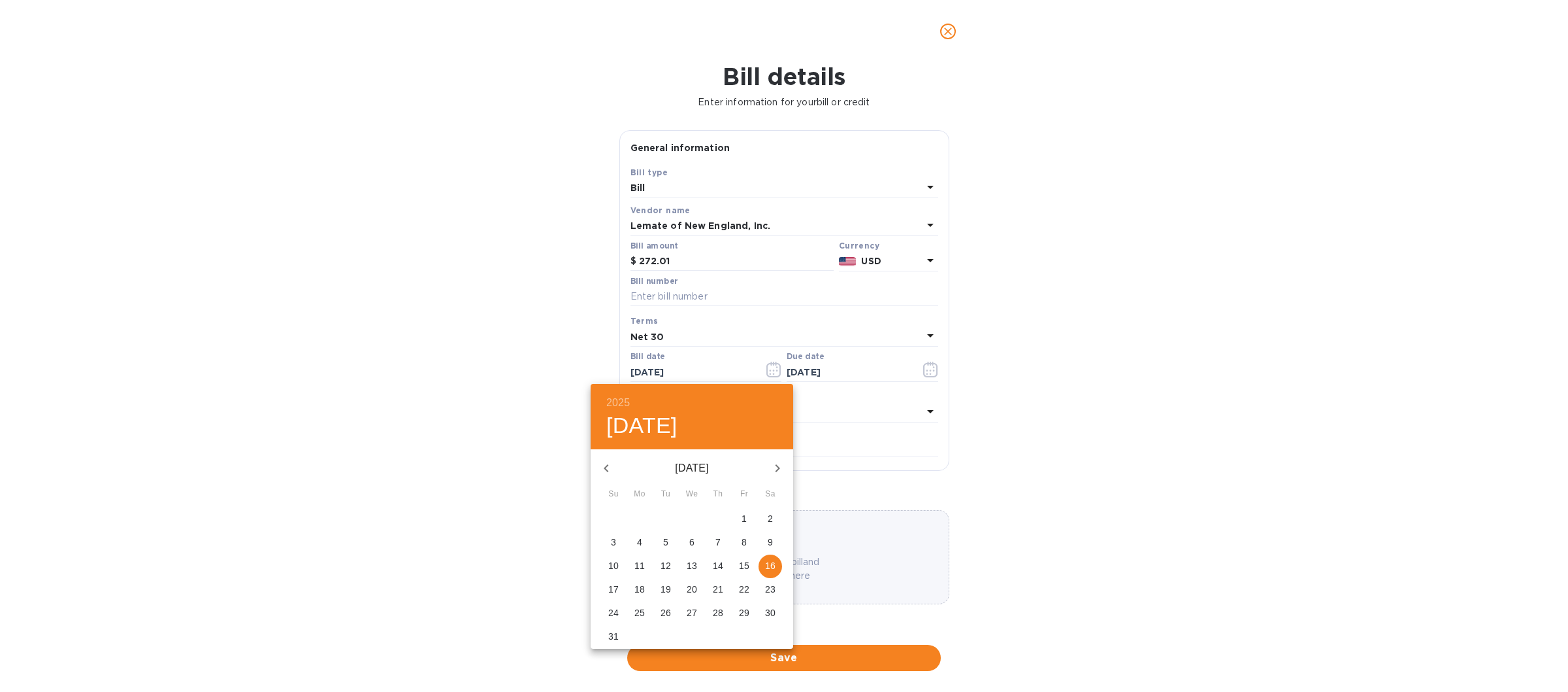
click at [599, 466] on icon "button" at bounding box center [606, 467] width 16 height 16
click at [667, 562] on p "15" at bounding box center [666, 565] width 10 height 13
type input "07/15/2025"
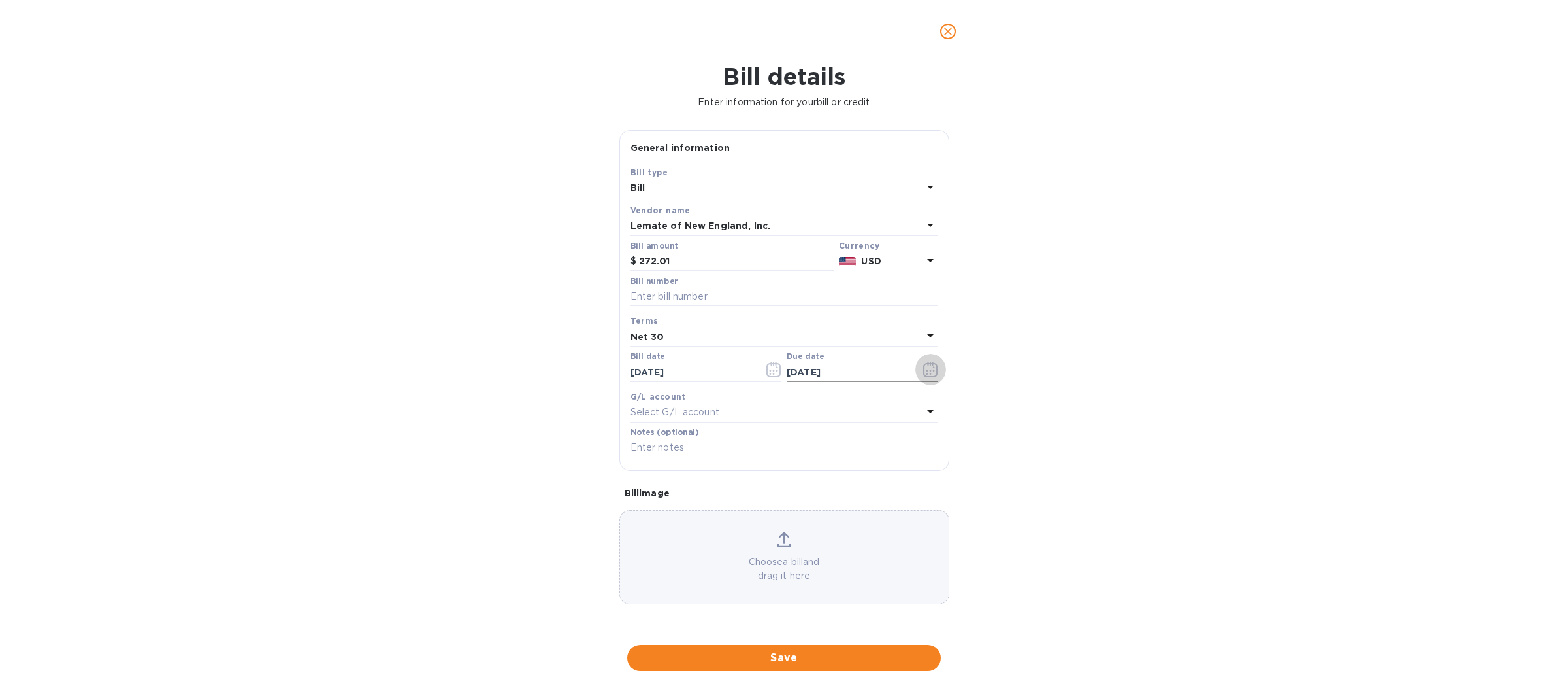
click at [929, 375] on icon "button" at bounding box center [930, 369] width 15 height 16
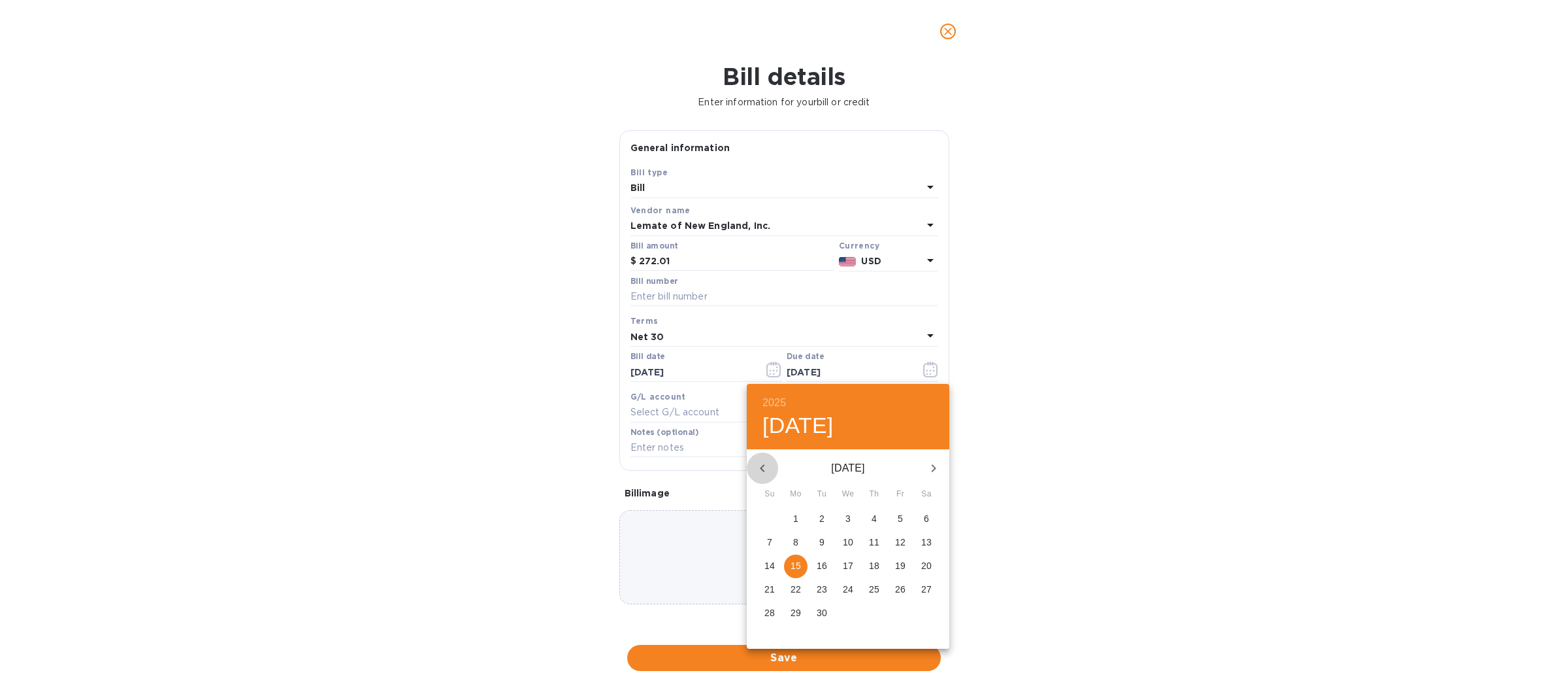
click at [763, 468] on icon "button" at bounding box center [763, 467] width 16 height 16
click at [903, 565] on p "15" at bounding box center [900, 565] width 10 height 13
type input "08/15/2025"
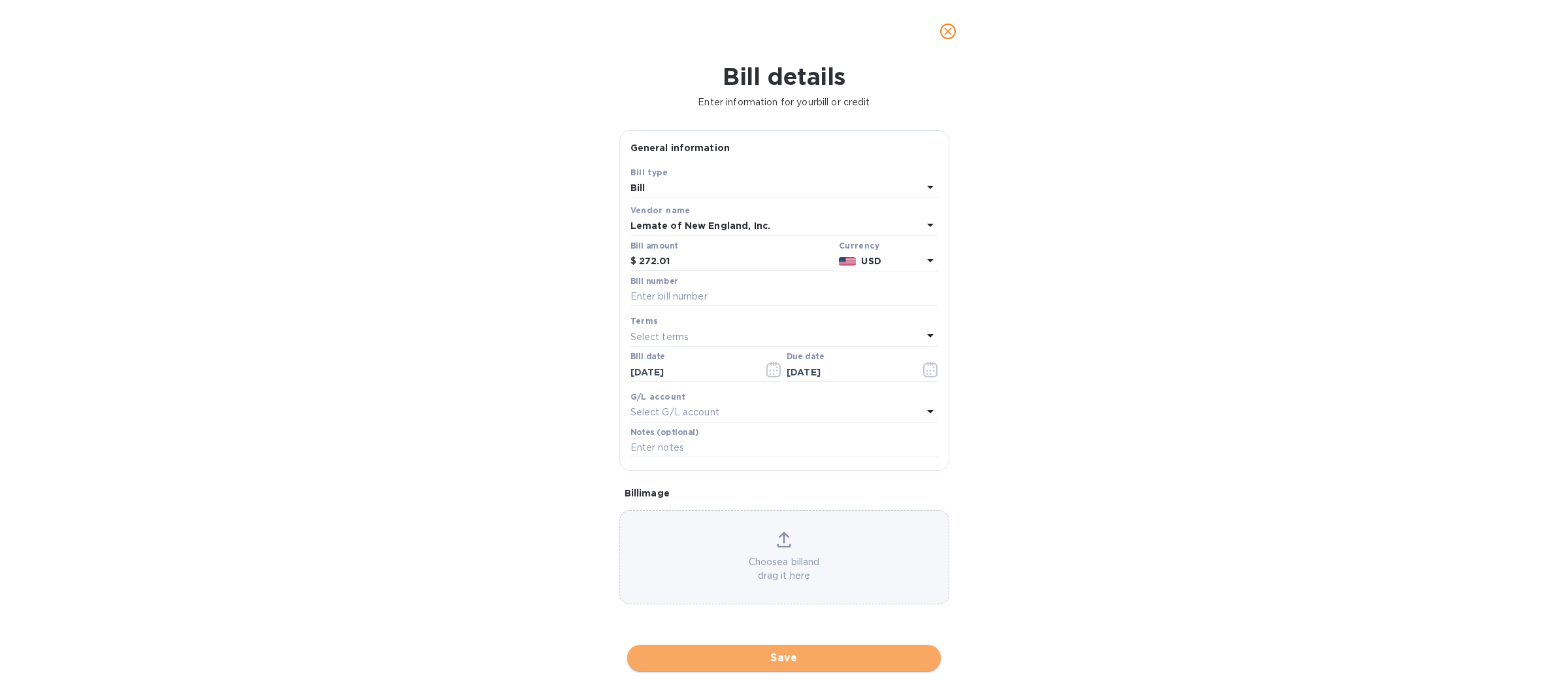
click at [772, 657] on span "Save" at bounding box center [784, 657] width 293 height 16
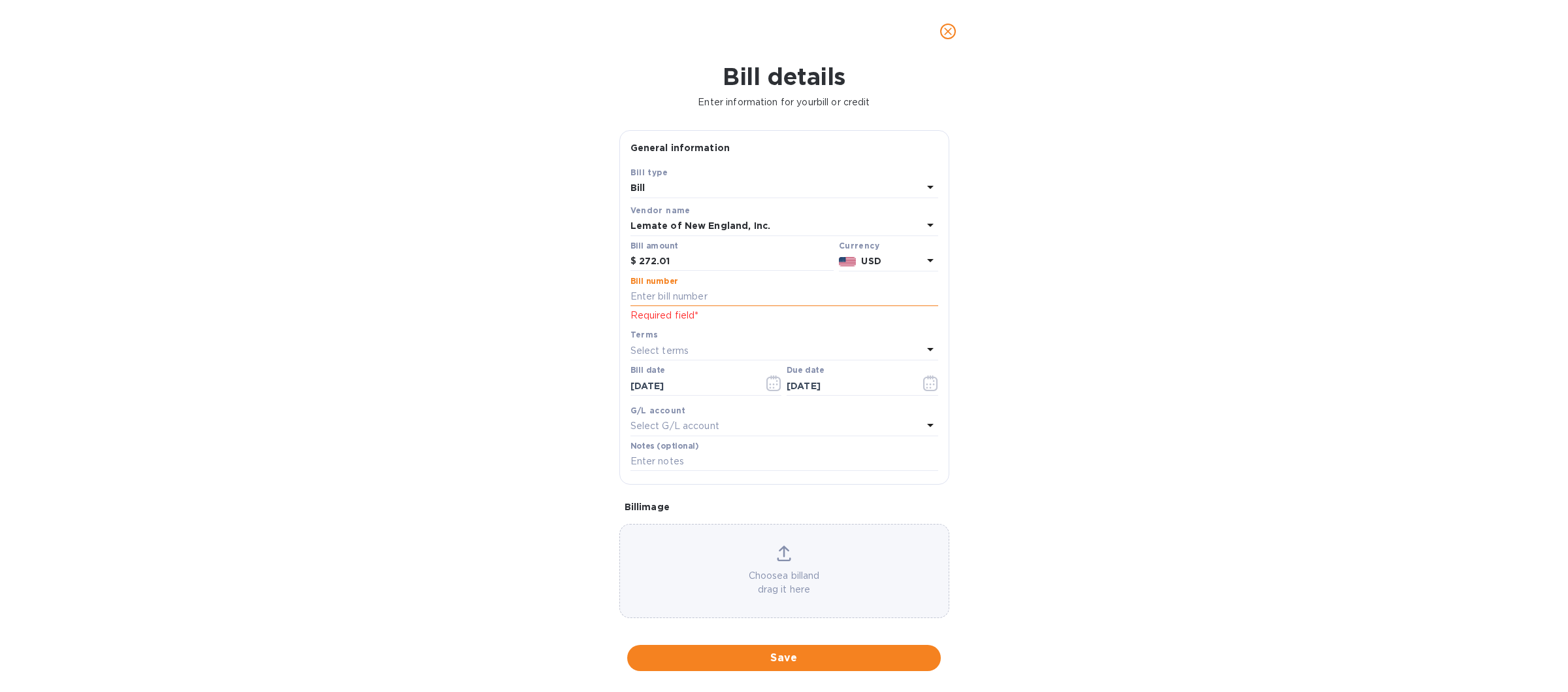
click at [672, 301] on input "text" at bounding box center [784, 297] width 308 height 20
type input "1466"
click at [776, 653] on span "Save" at bounding box center [784, 657] width 293 height 16
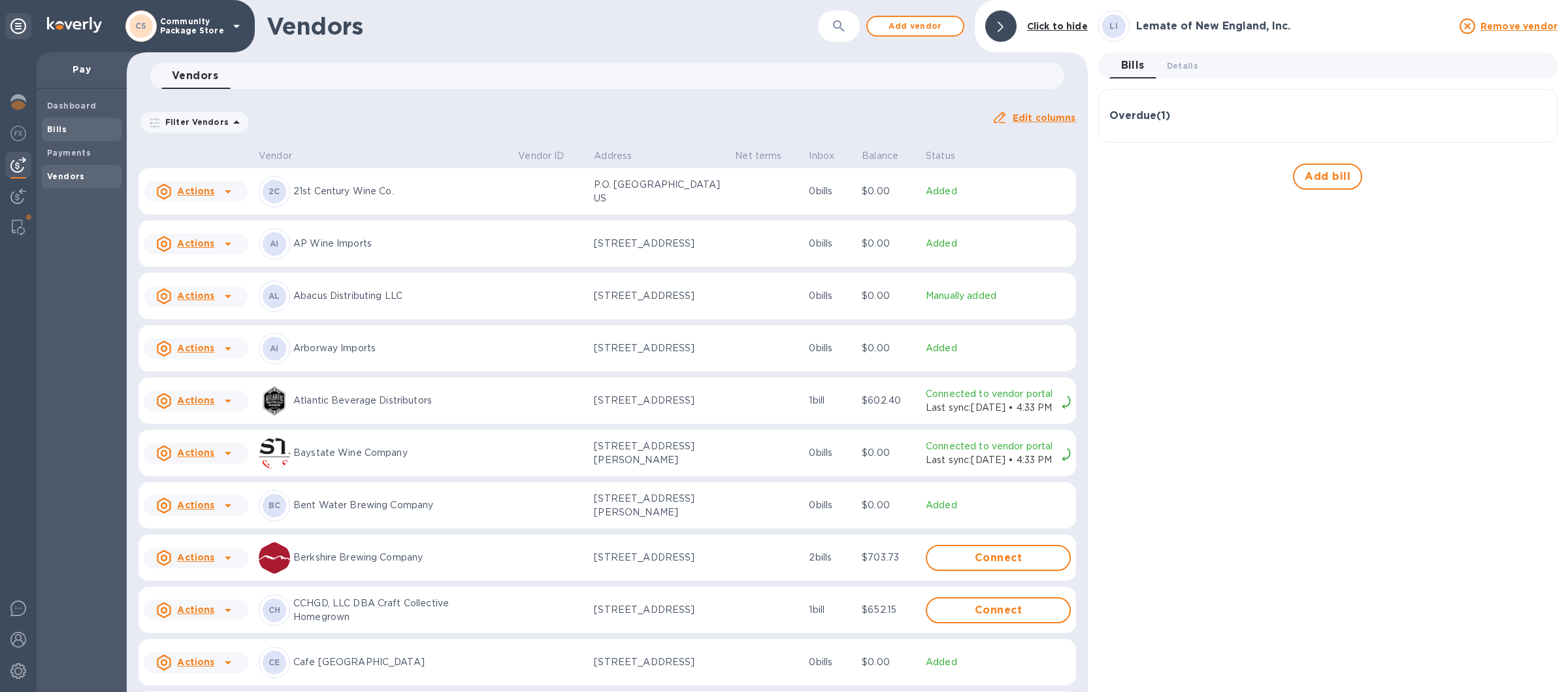
click at [74, 123] on span "Bills" at bounding box center [81, 130] width 69 height 13
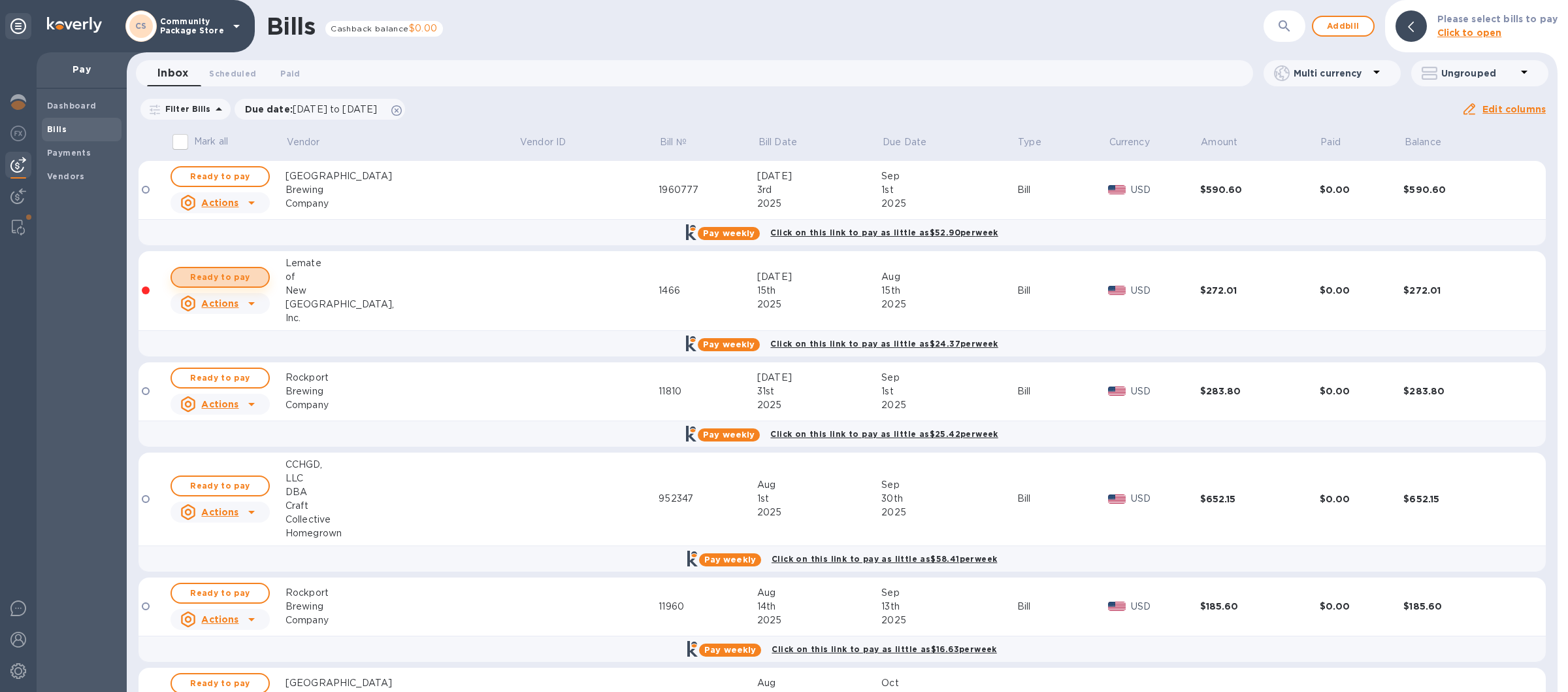
click at [213, 272] on span "Ready to pay" at bounding box center [220, 277] width 76 height 16
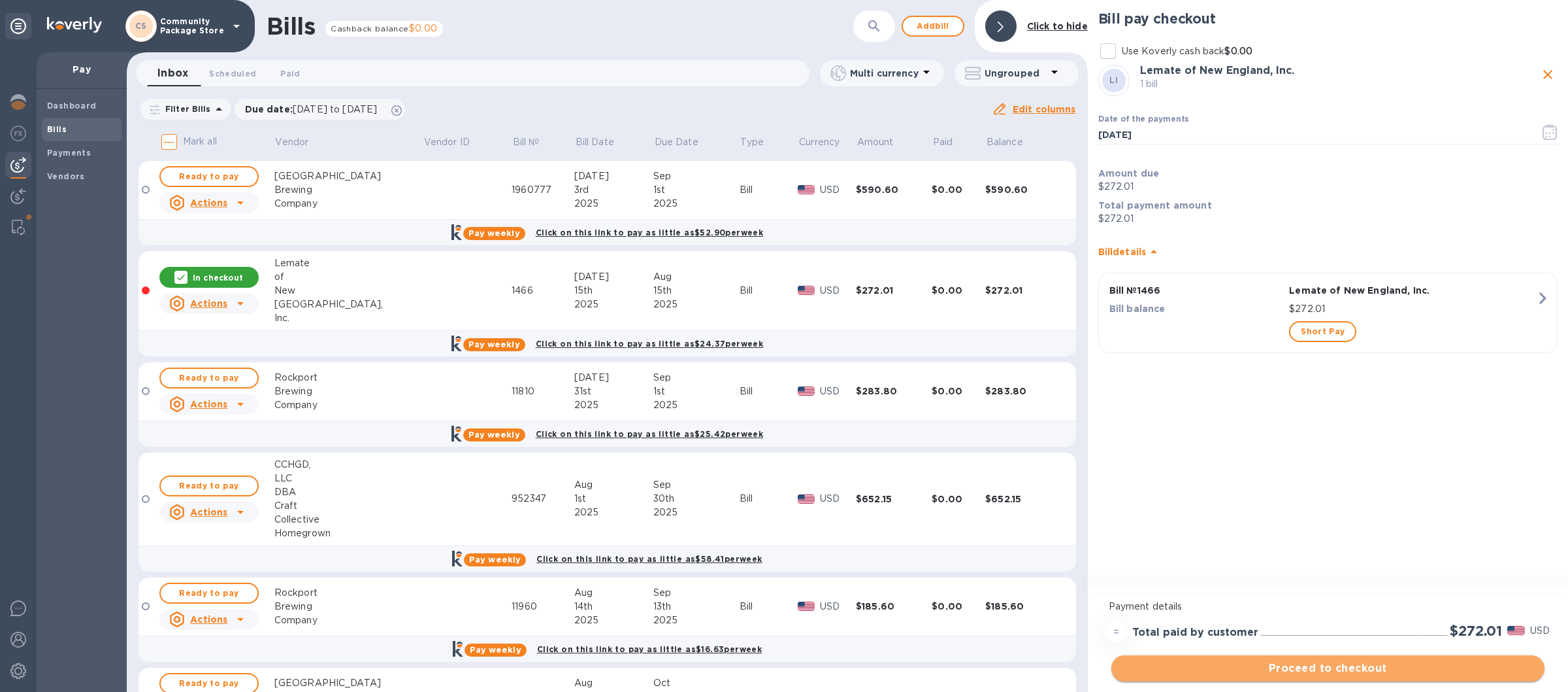
click at [1323, 669] on span "Proceed to checkout" at bounding box center [1327, 668] width 412 height 16
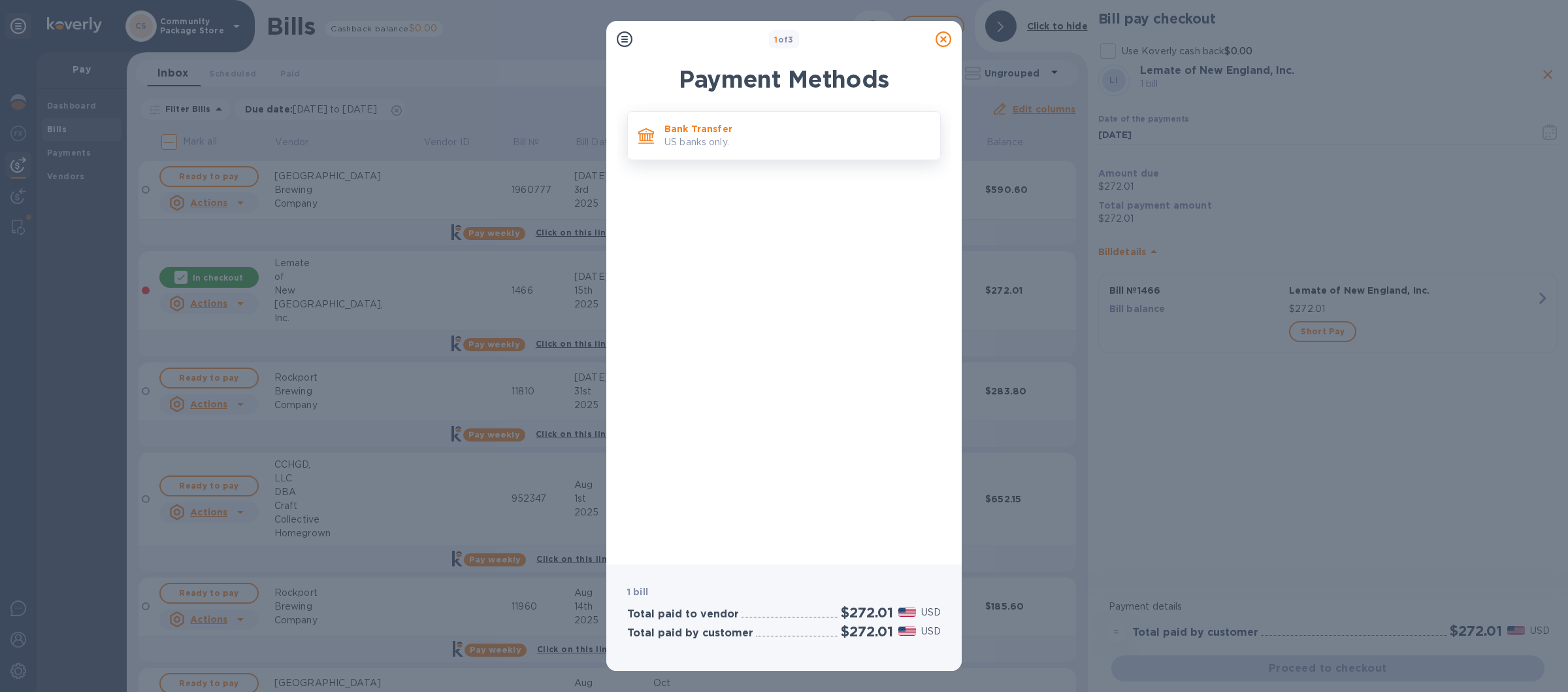
click at [815, 139] on p "US banks only." at bounding box center [797, 142] width 266 height 14
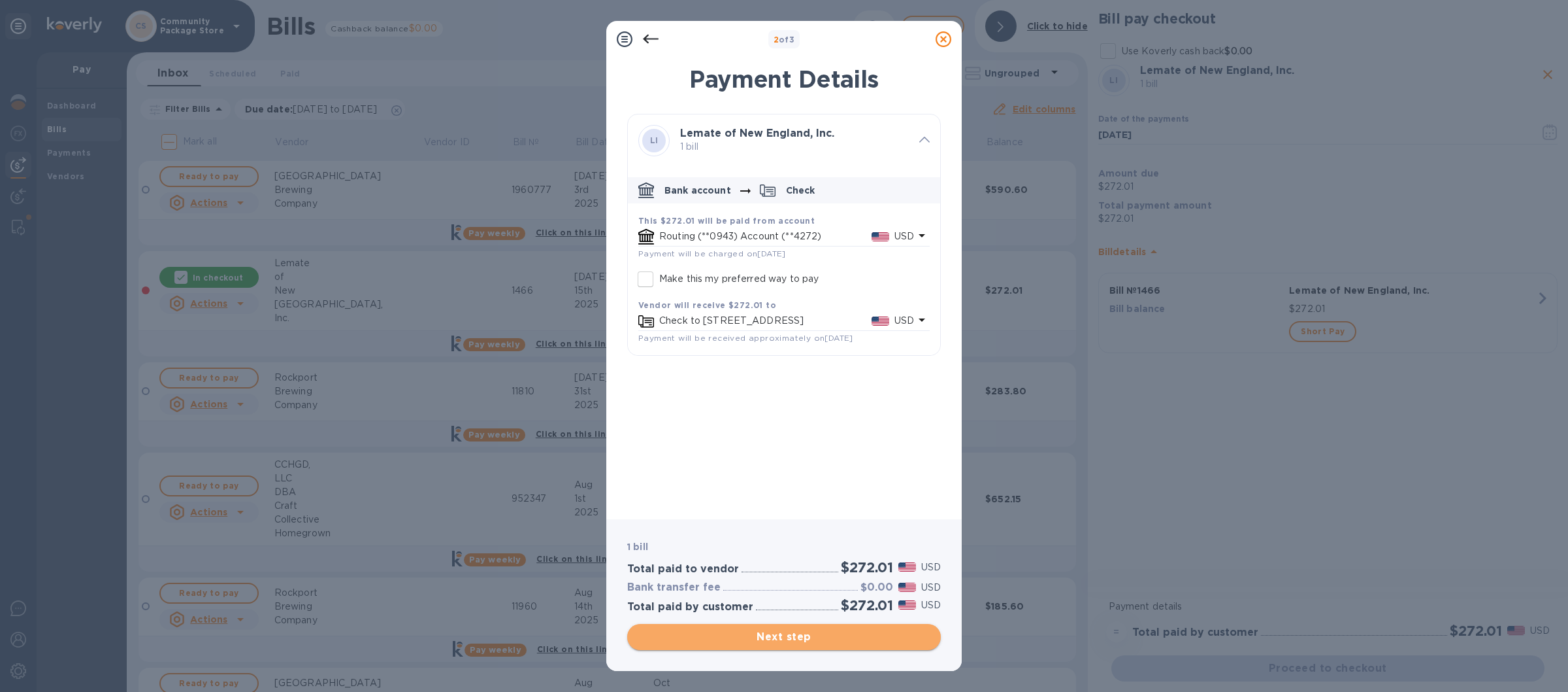
click at [795, 631] on span "Next step" at bounding box center [784, 636] width 293 height 16
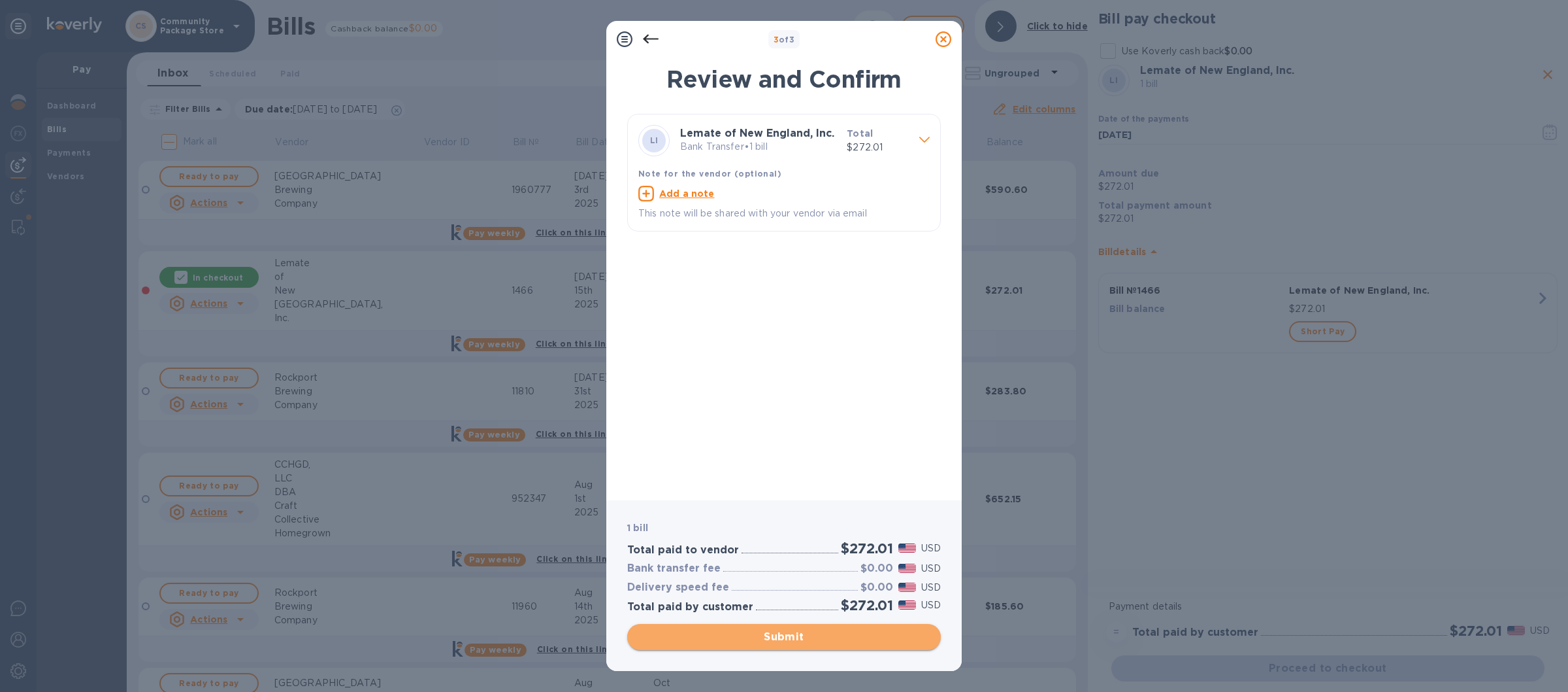
click at [795, 631] on span "Submit" at bounding box center [784, 636] width 293 height 16
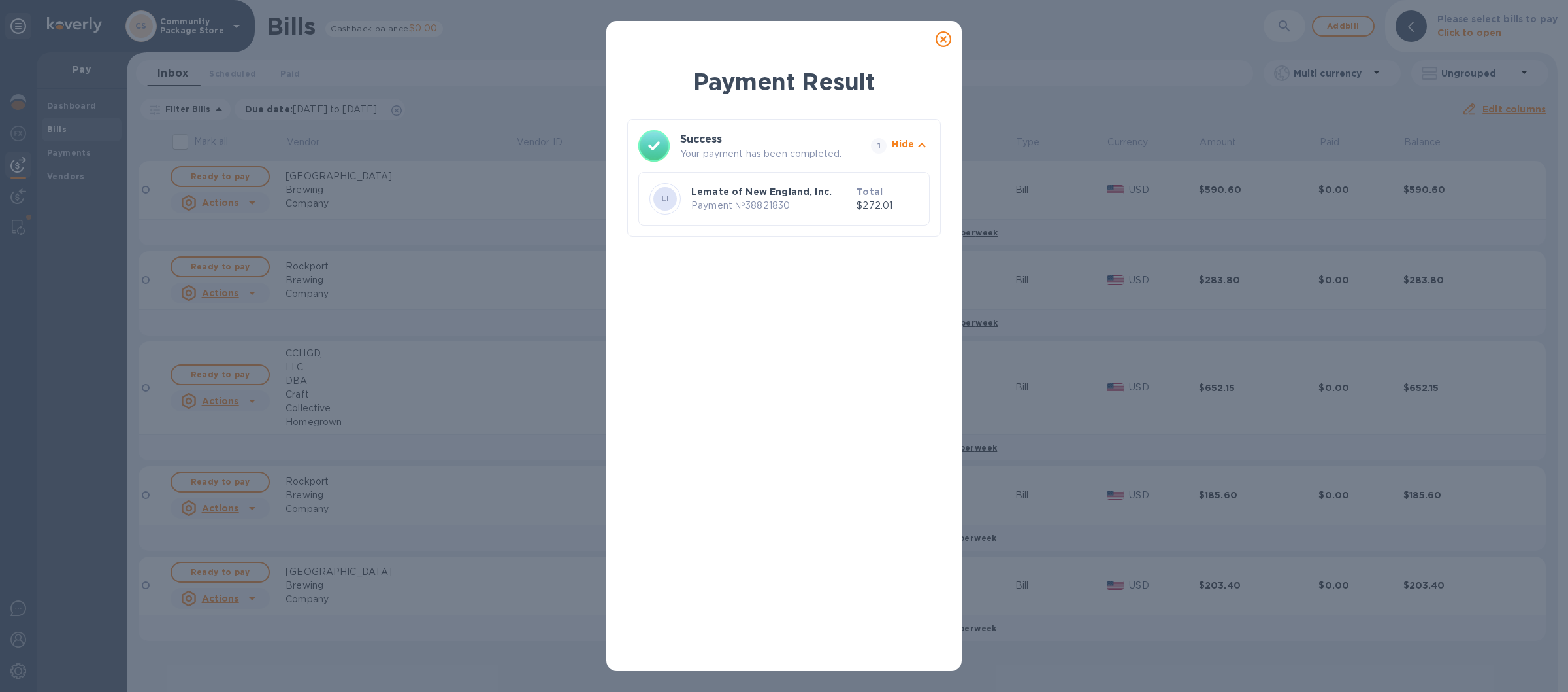
click at [818, 378] on div "Payment Result Success Your payment has been completed. 1 Hide LI Lemate of New…" at bounding box center [784, 363] width 313 height 595
click at [938, 35] on icon at bounding box center [943, 39] width 16 height 16
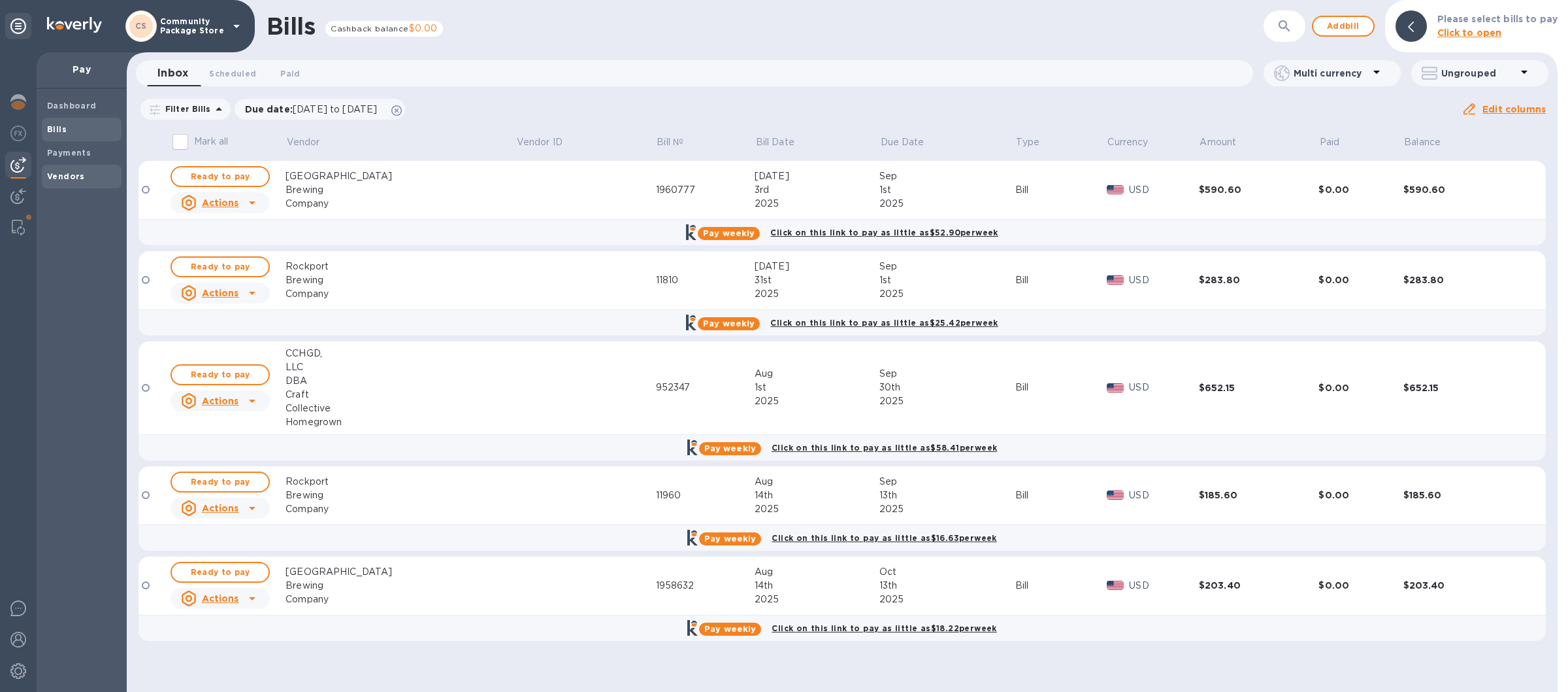
click at [68, 178] on b "Vendors" at bounding box center [65, 176] width 38 height 10
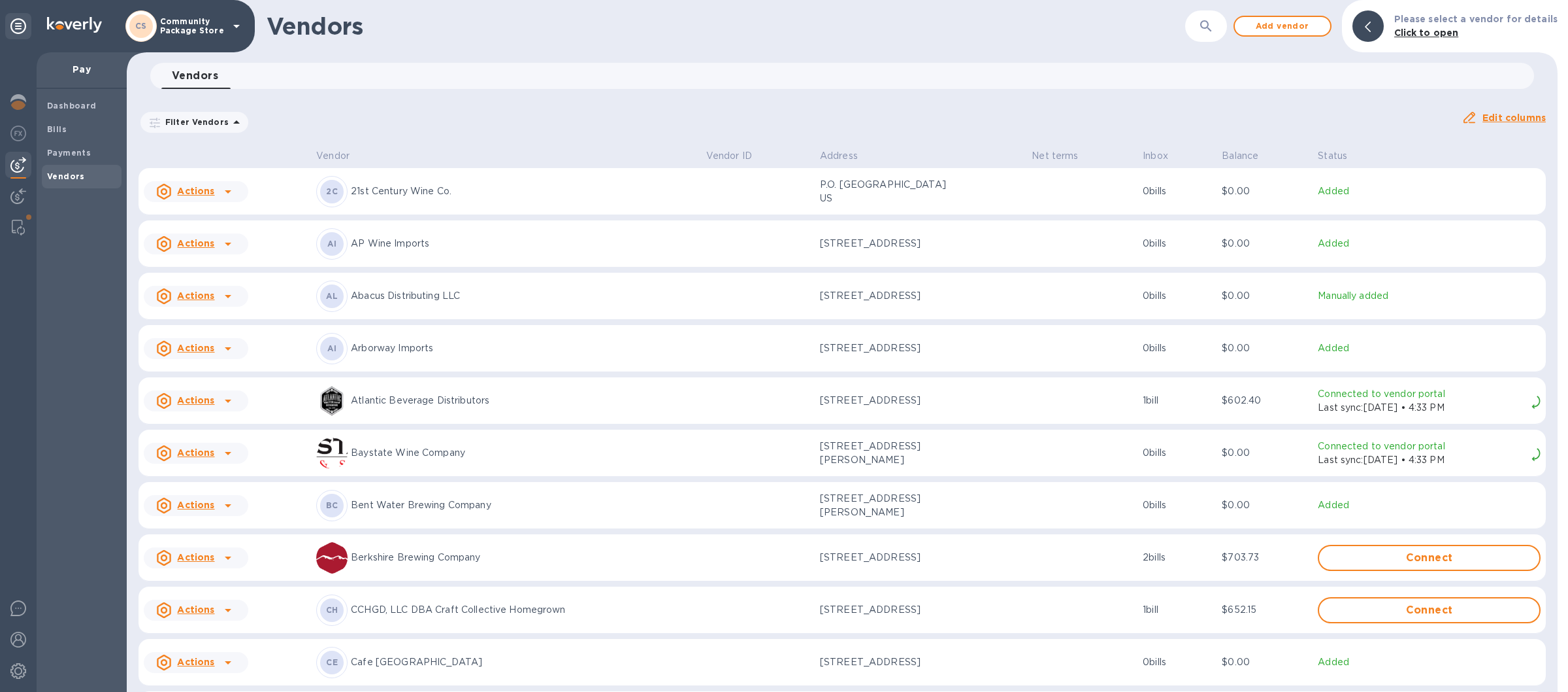
click at [386, 504] on p "Bent Water Brewing Company" at bounding box center [523, 505] width 345 height 14
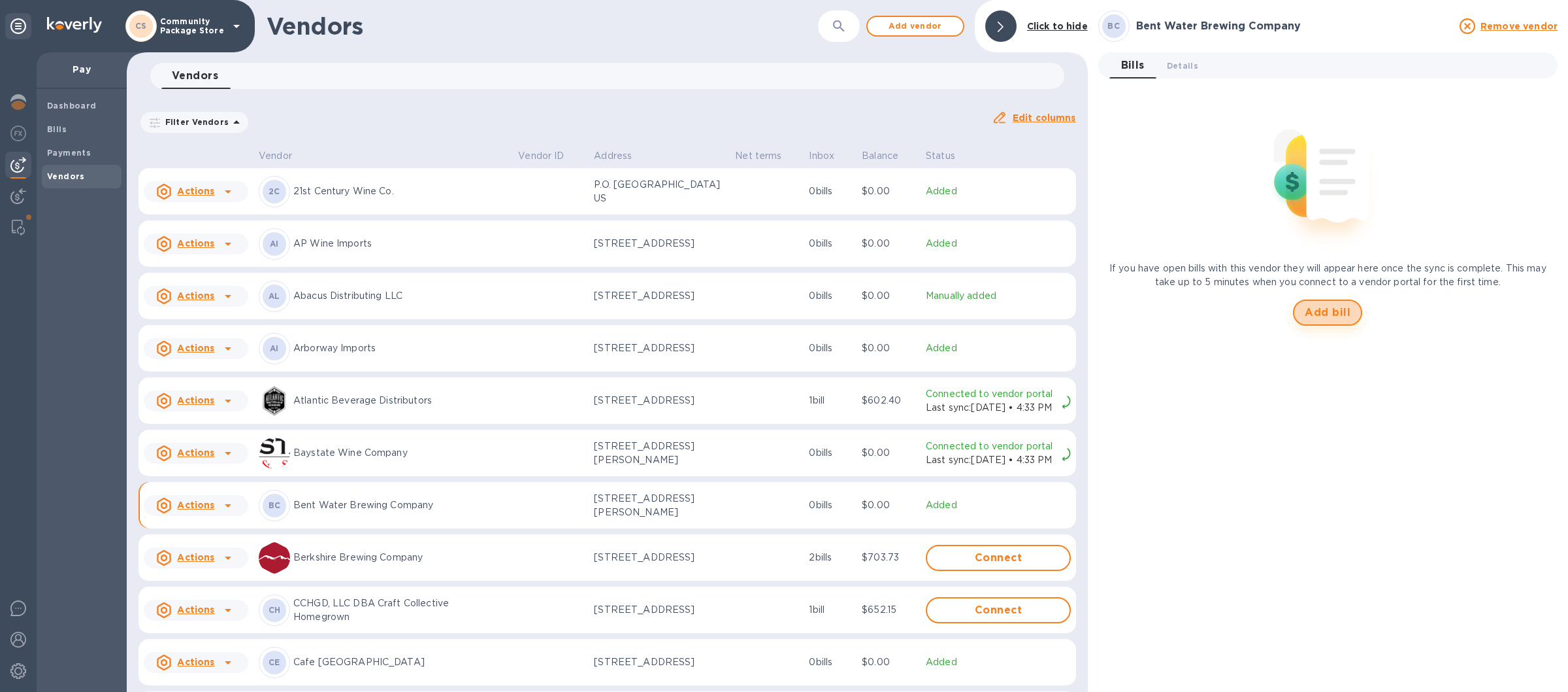
click at [1325, 307] on span "Add bill" at bounding box center [1327, 312] width 46 height 16
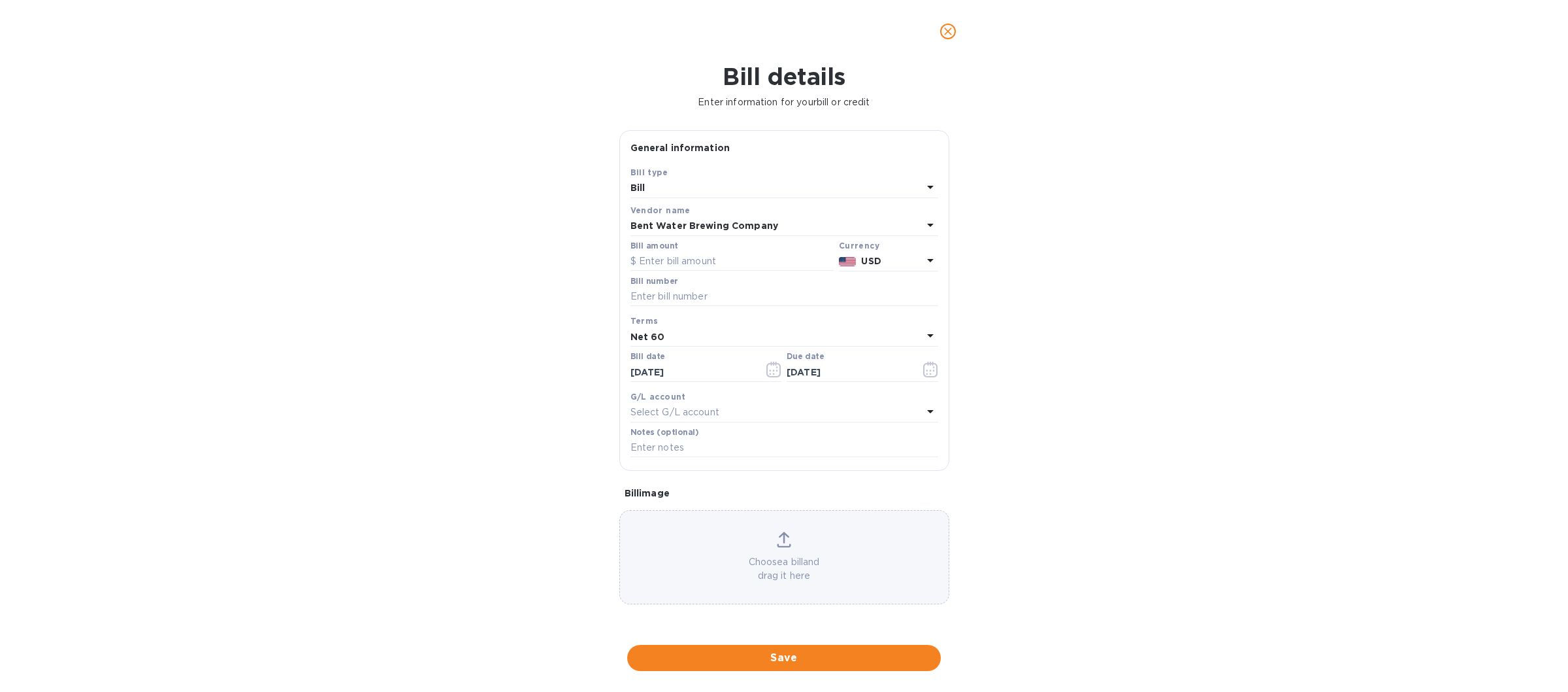
type input "[DATE]"
click at [668, 196] on div "Bill" at bounding box center [776, 188] width 292 height 19
click at [668, 198] on div "Bill type" at bounding box center [784, 195] width 276 height 12
click at [656, 219] on p "Bill" at bounding box center [779, 218] width 276 height 14
click at [665, 266] on input "text" at bounding box center [732, 261] width 203 height 20
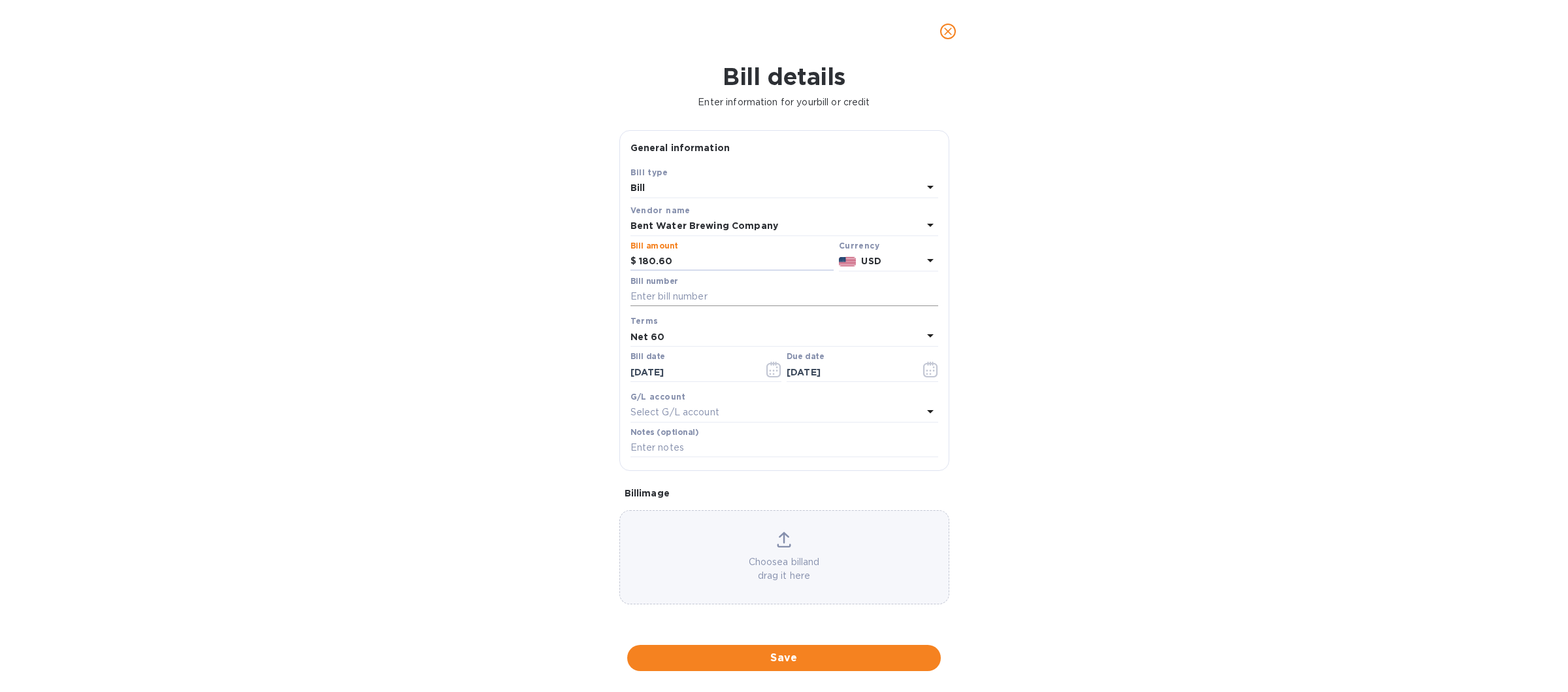
type input "180.60"
drag, startPoint x: 642, startPoint y: 296, endPoint x: 872, endPoint y: 335, distance: 233.3
click at [646, 296] on input "text" at bounding box center [784, 297] width 308 height 20
type input "195386"
click at [923, 336] on icon at bounding box center [930, 335] width 16 height 16
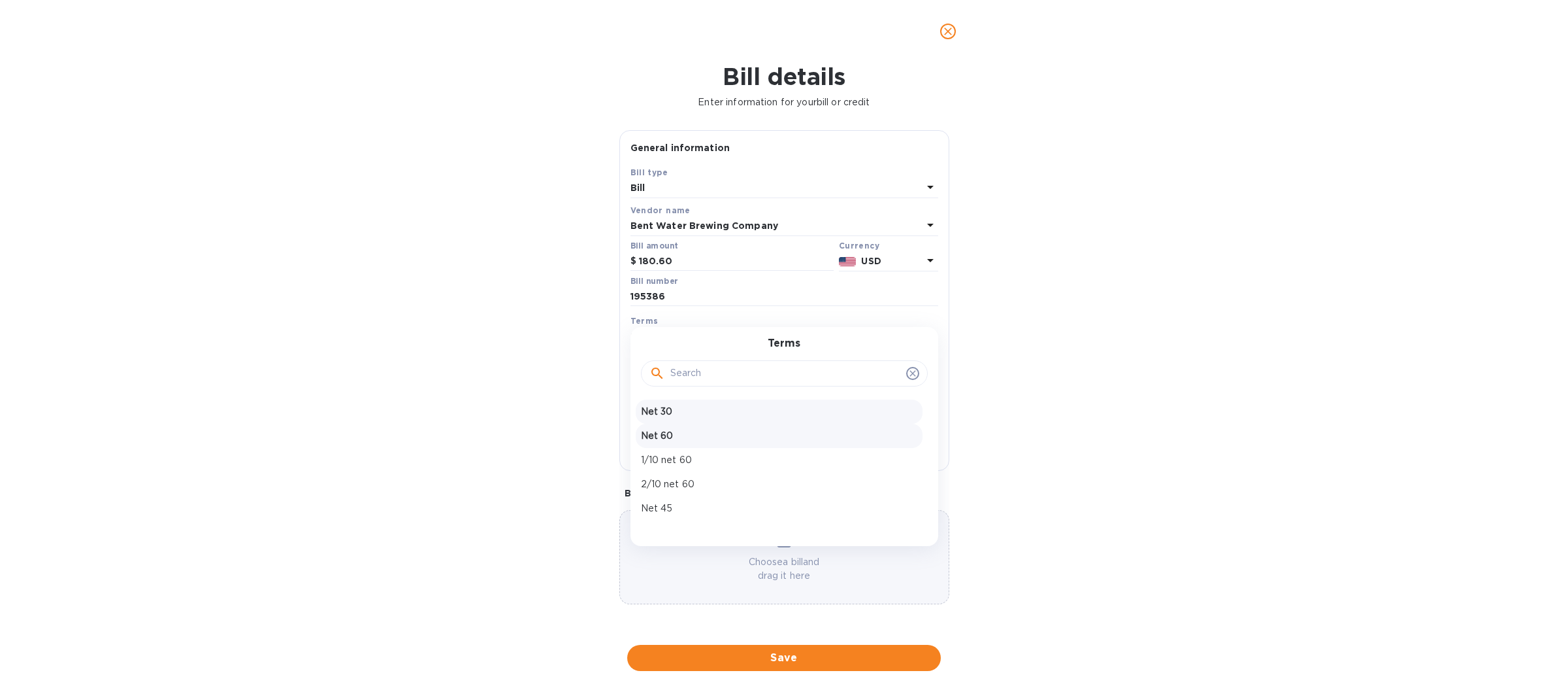
click at [676, 415] on p "Net 30" at bounding box center [779, 411] width 276 height 14
type input "[DATE]"
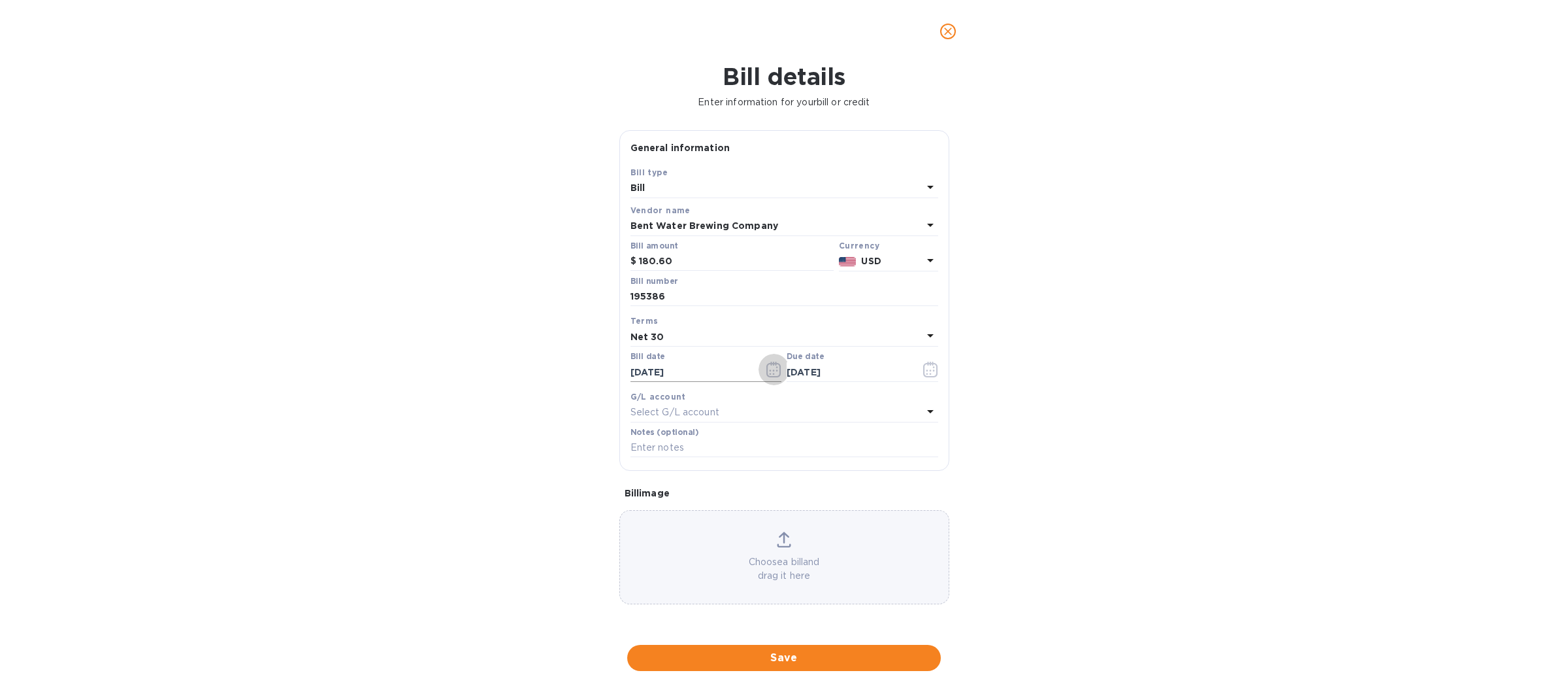
click at [774, 368] on icon "button" at bounding box center [774, 369] width 15 height 16
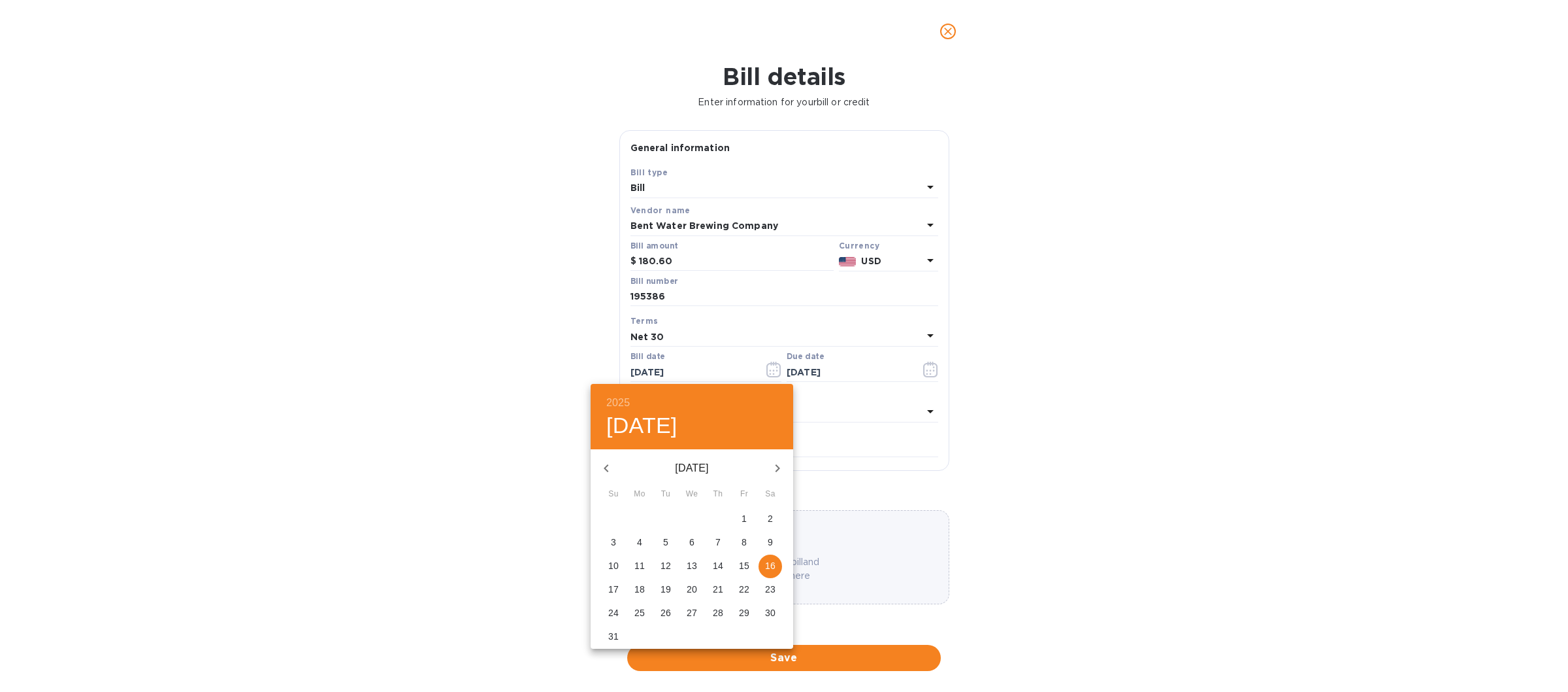
click at [606, 470] on icon "button" at bounding box center [606, 467] width 16 height 16
click at [746, 564] on p "18" at bounding box center [744, 565] width 10 height 13
type input "07/18/2025"
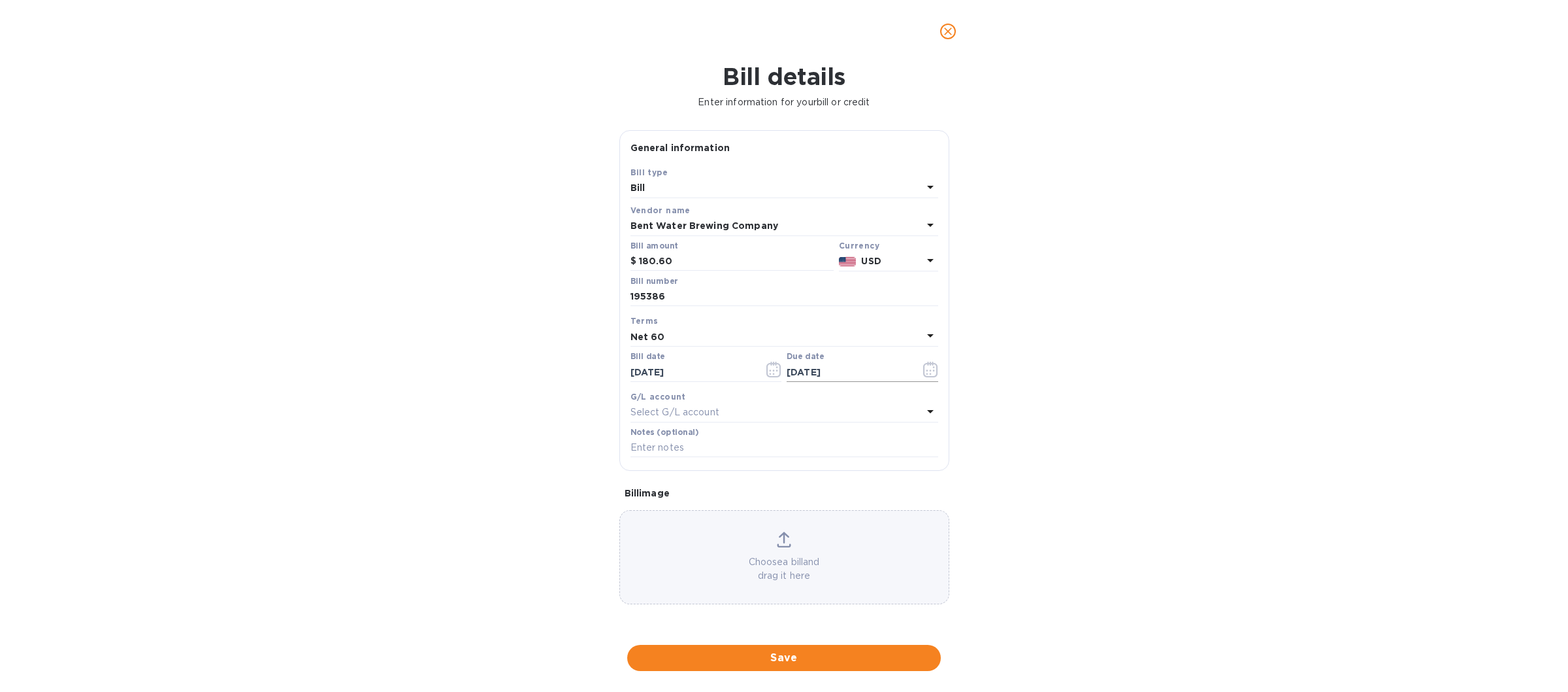
click at [927, 368] on icon "button" at bounding box center [930, 369] width 15 height 16
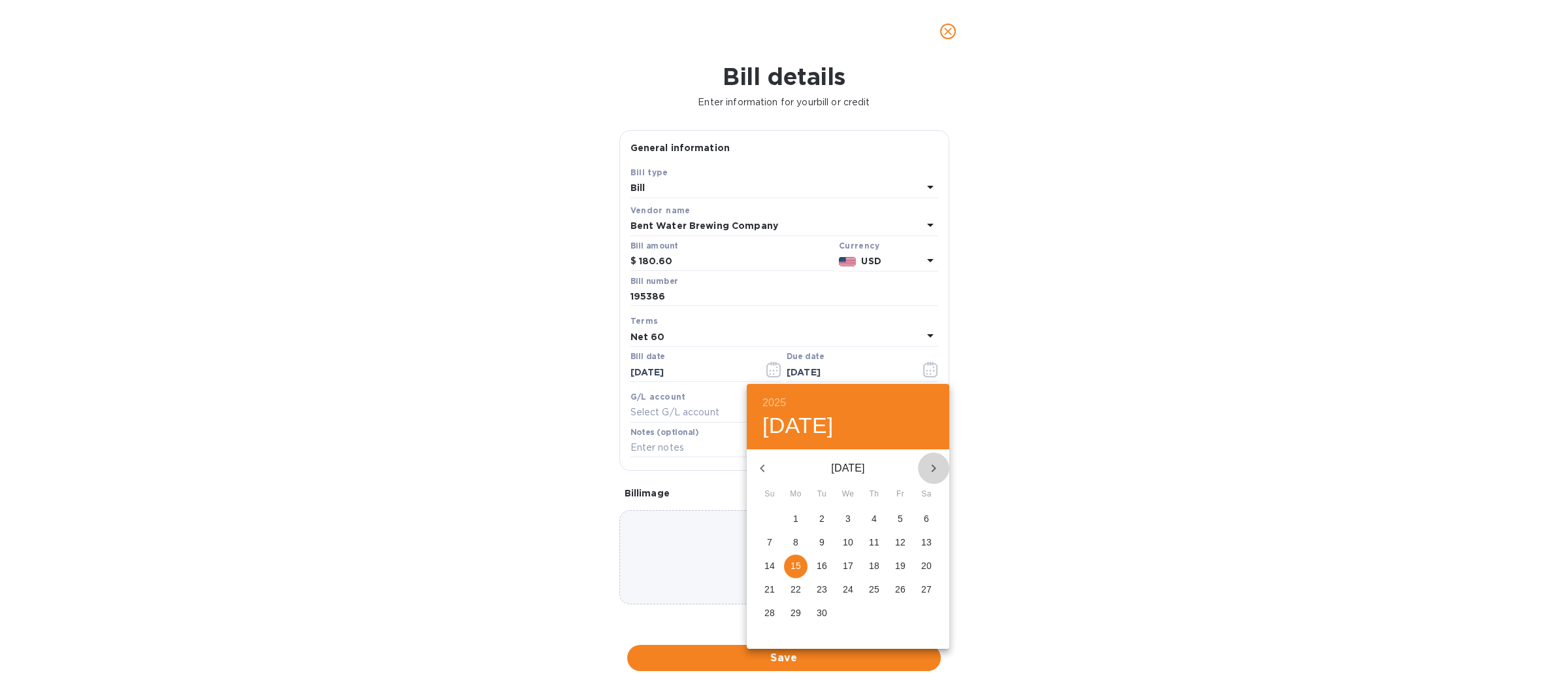
click at [928, 468] on icon "button" at bounding box center [933, 467] width 16 height 16
click at [874, 565] on p "16" at bounding box center [873, 565] width 10 height 13
type input "10/16/2025"
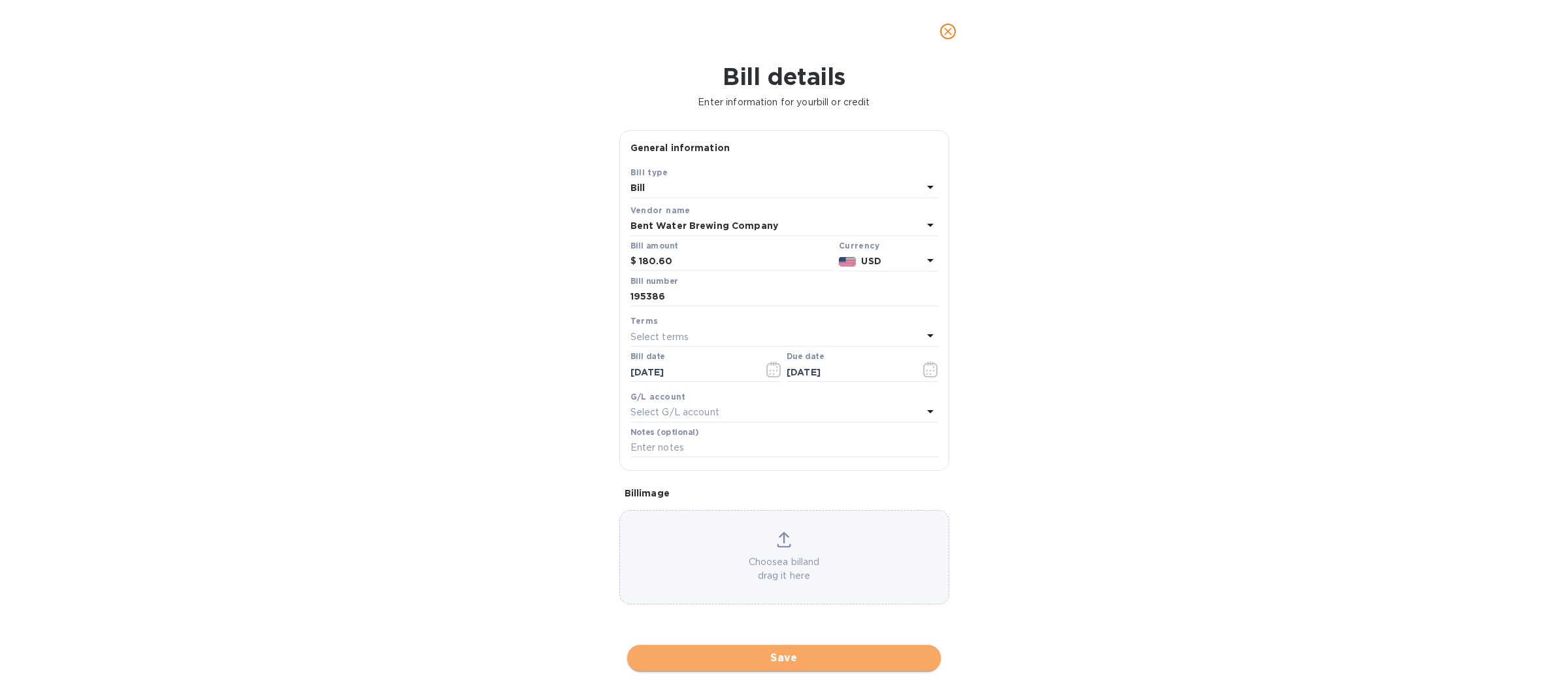
click at [772, 650] on span "Save" at bounding box center [784, 657] width 293 height 16
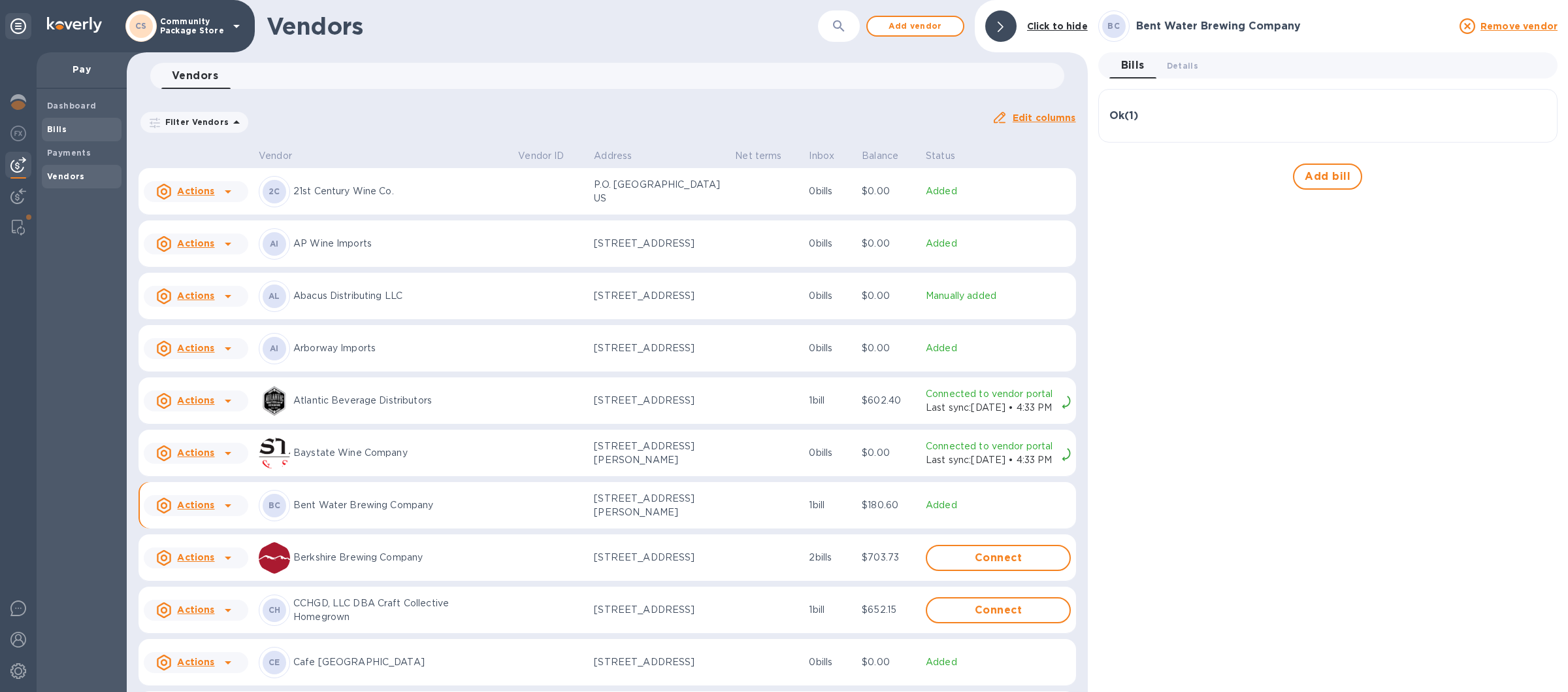
click at [68, 123] on span "Bills" at bounding box center [81, 130] width 69 height 13
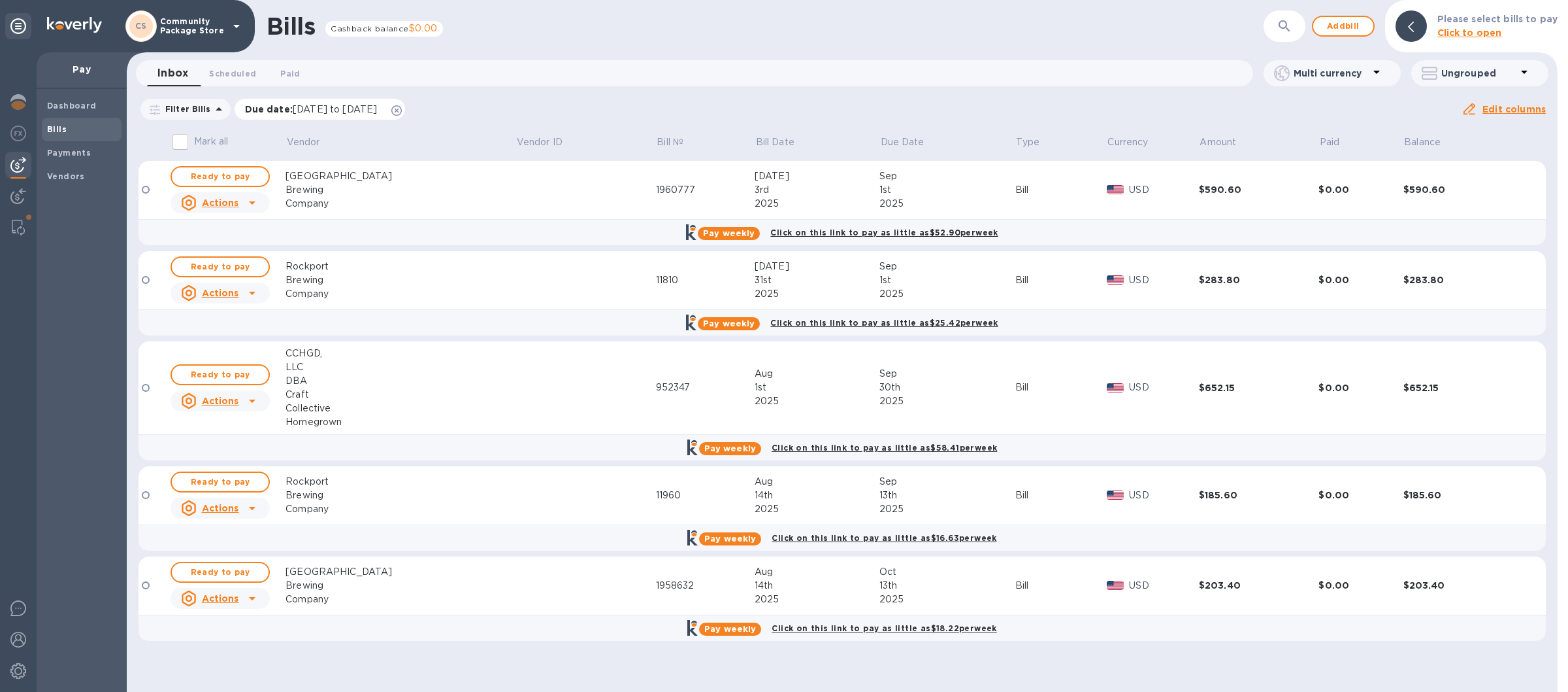
click at [402, 108] on icon at bounding box center [396, 110] width 10 height 10
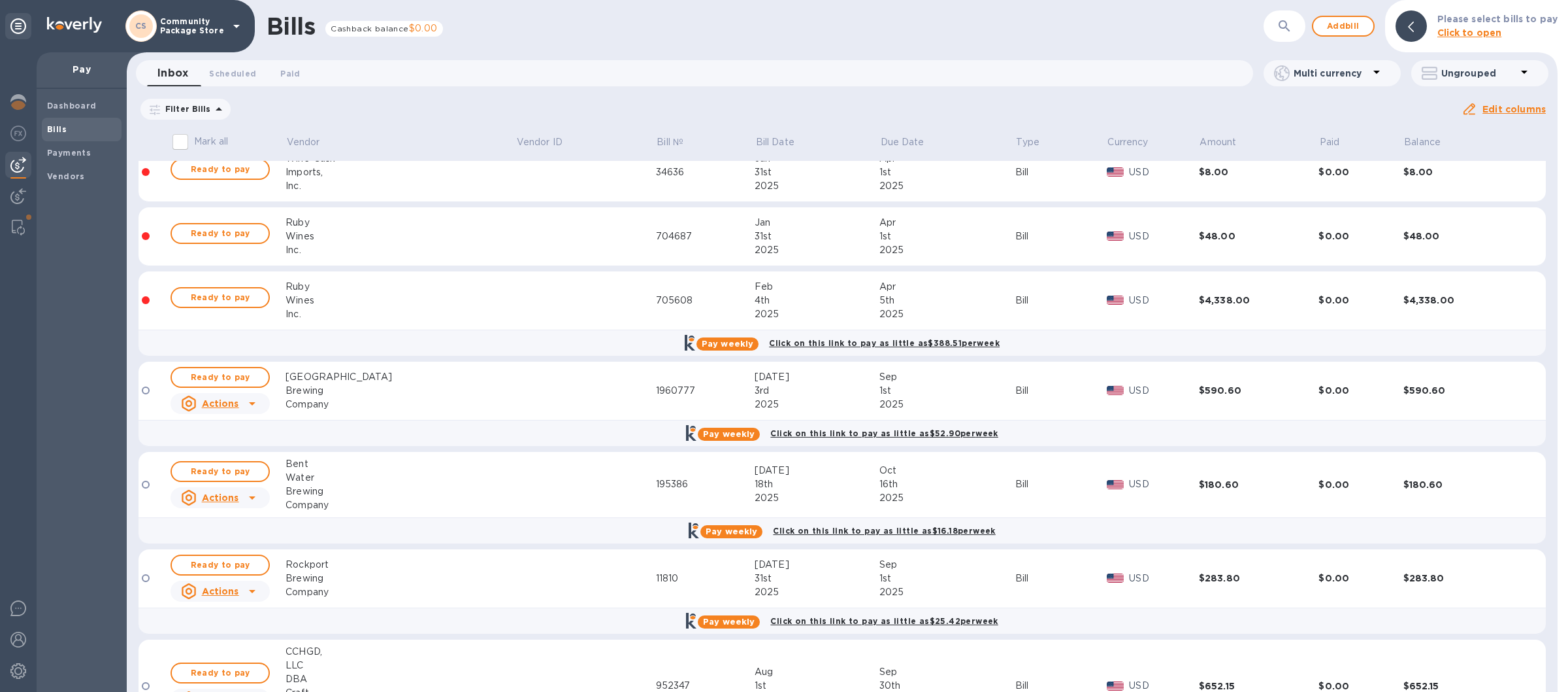
scroll to position [2141, 0]
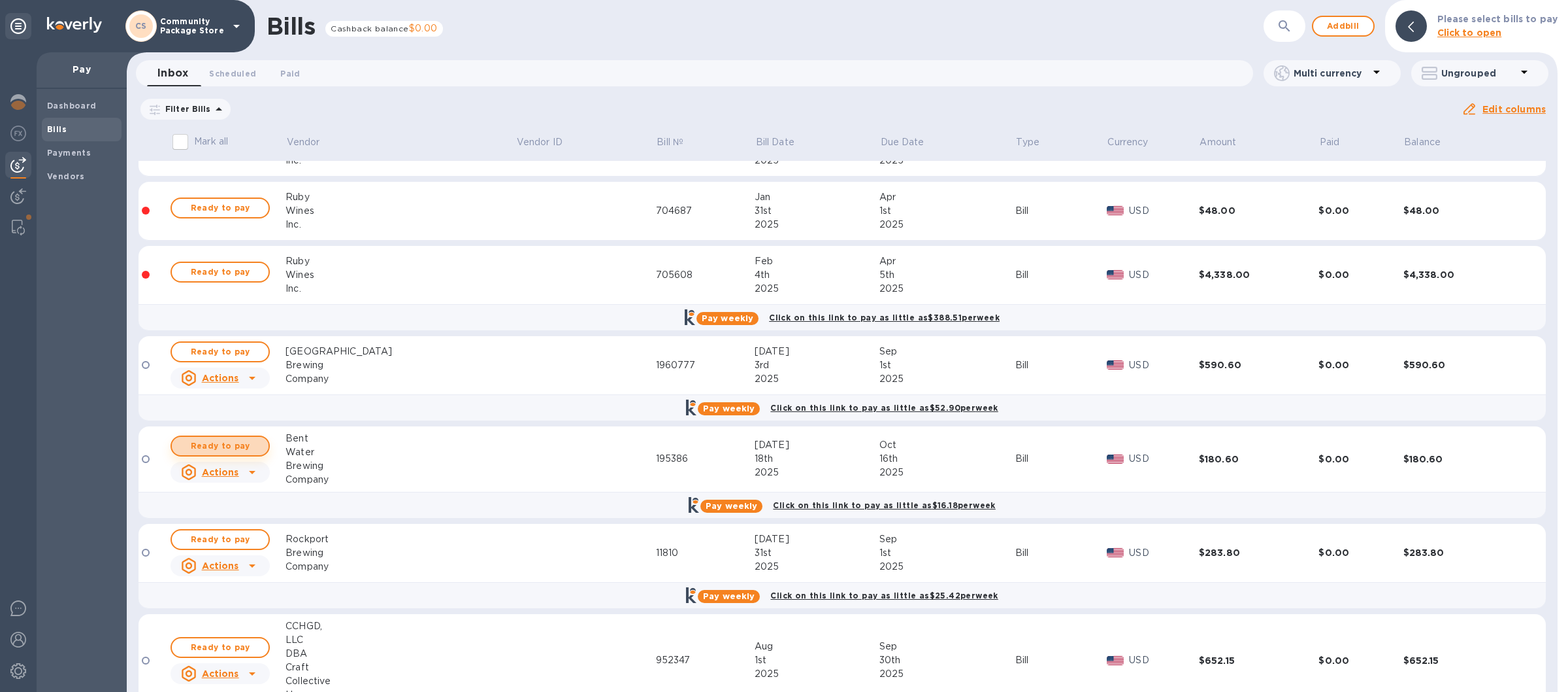
click at [226, 445] on span "Ready to pay" at bounding box center [220, 446] width 76 height 16
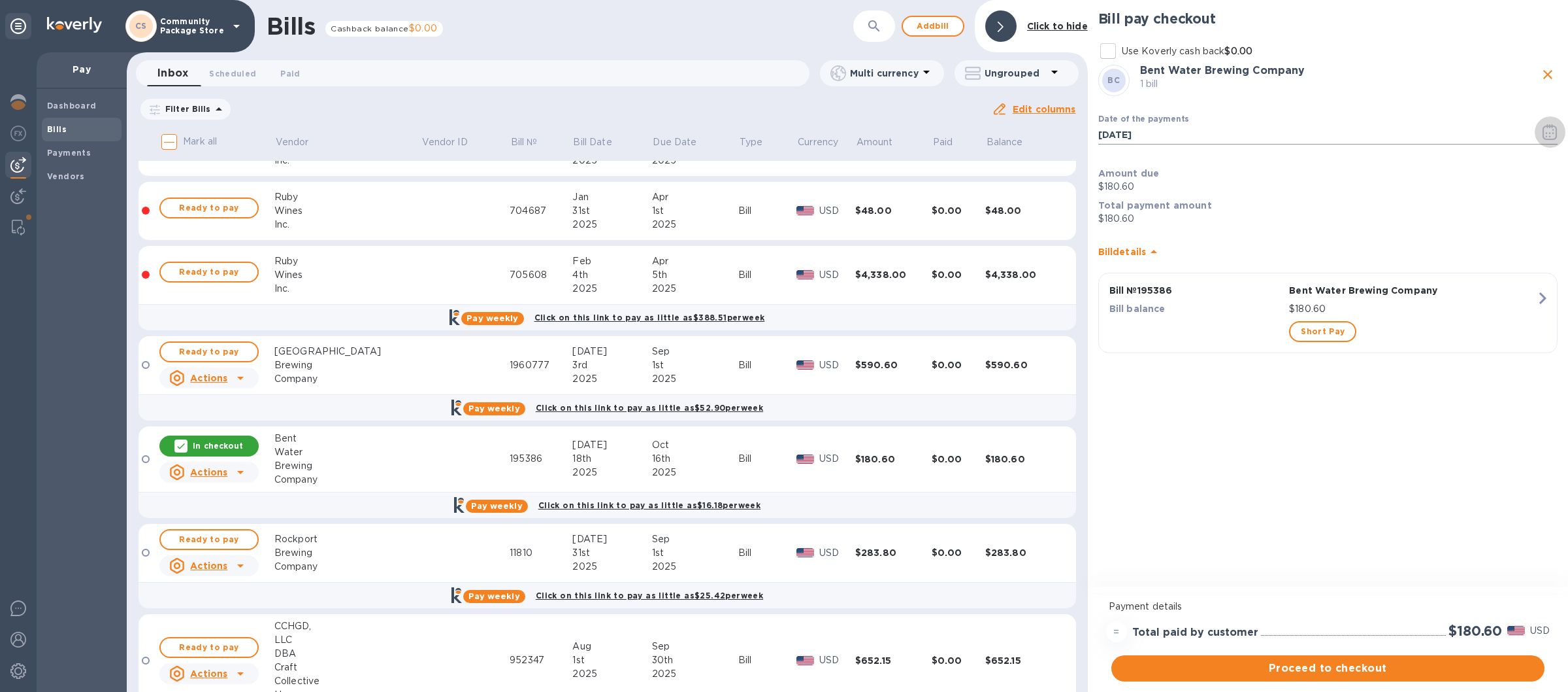
click at [1545, 130] on icon "button" at bounding box center [1550, 131] width 15 height 16
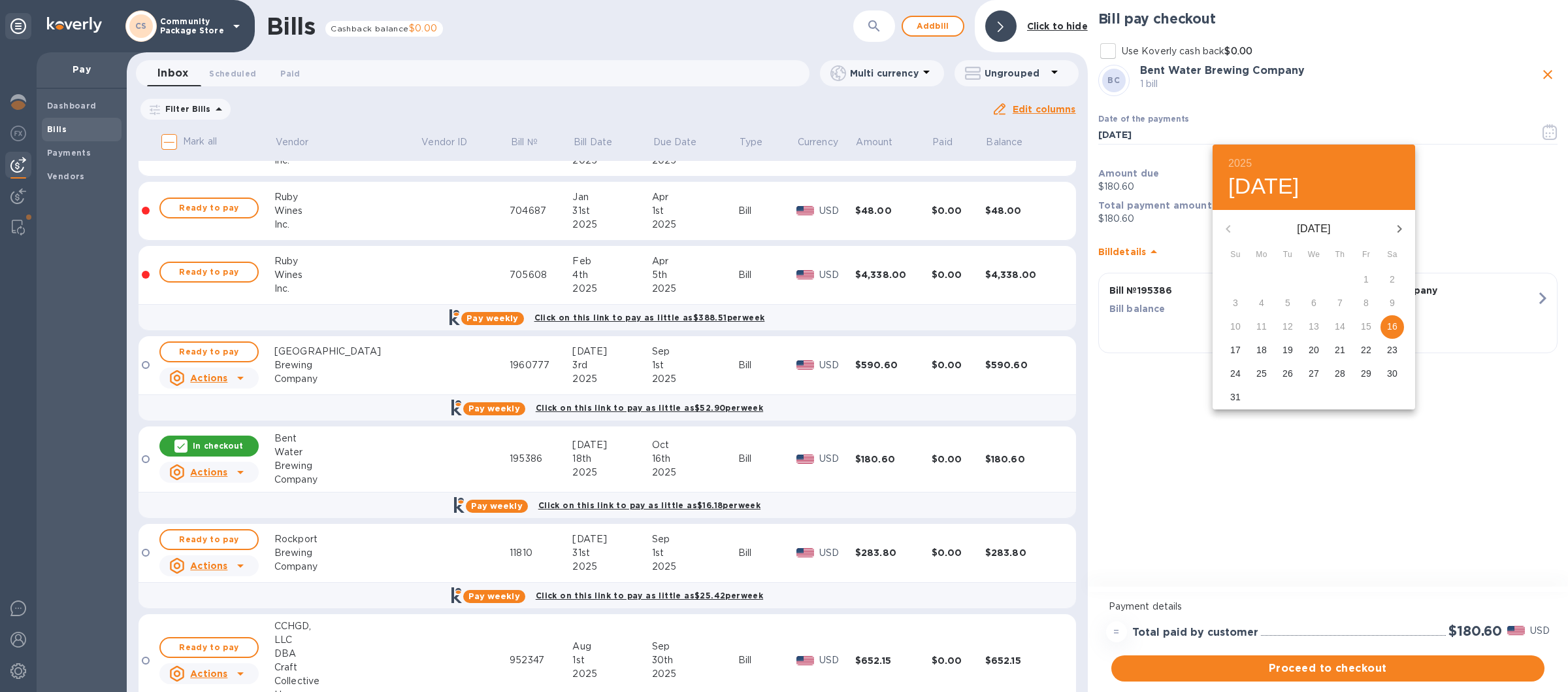
click at [1395, 321] on p "16" at bounding box center [1392, 326] width 10 height 13
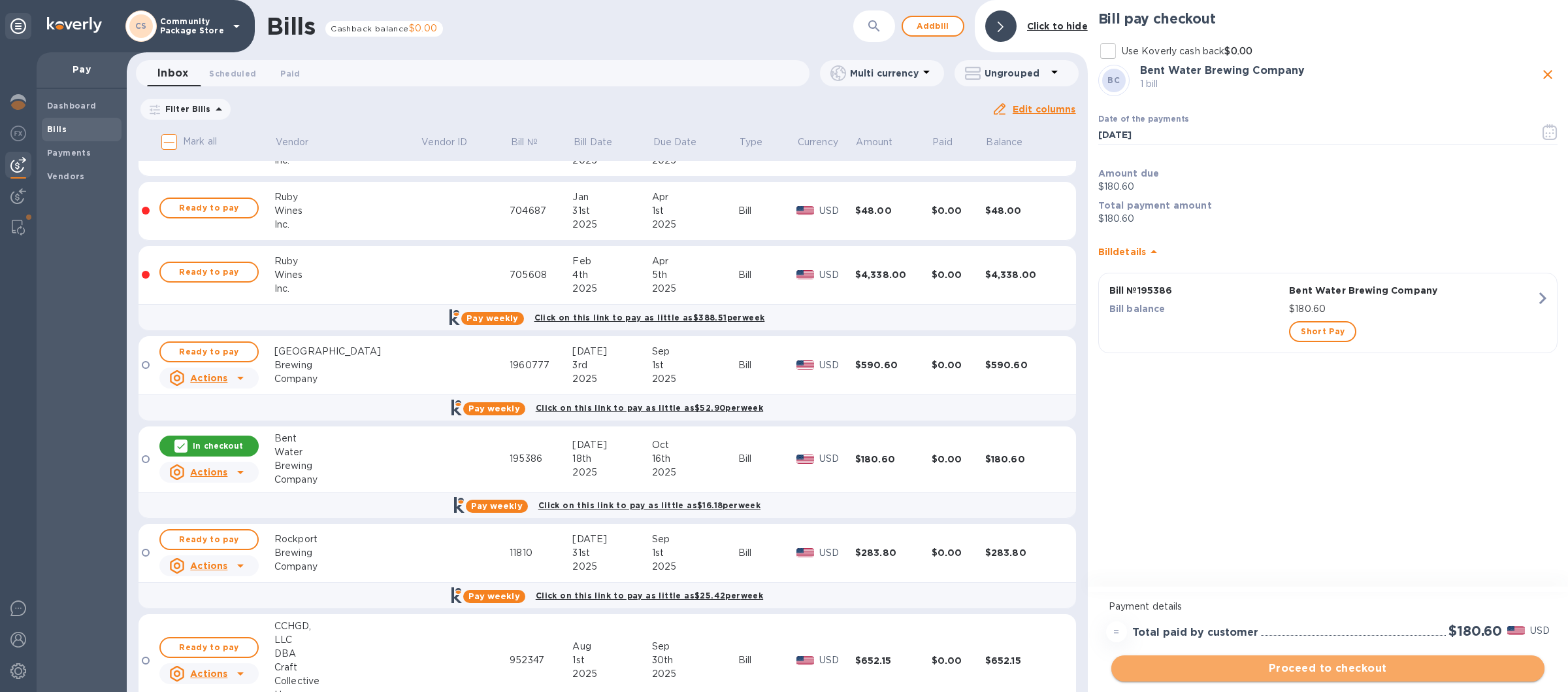
click at [1303, 668] on span "Proceed to checkout" at bounding box center [1327, 668] width 412 height 16
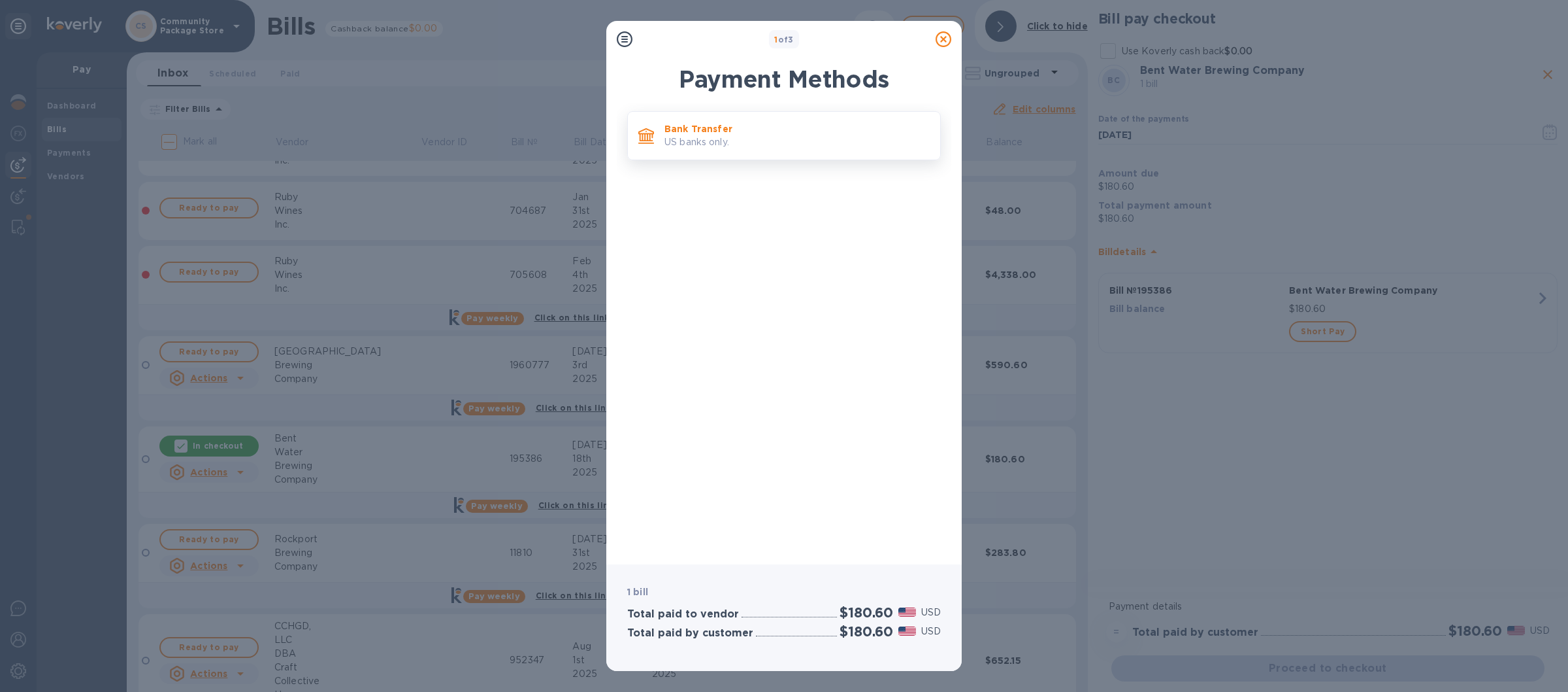
click at [829, 143] on p "US banks only." at bounding box center [797, 142] width 266 height 14
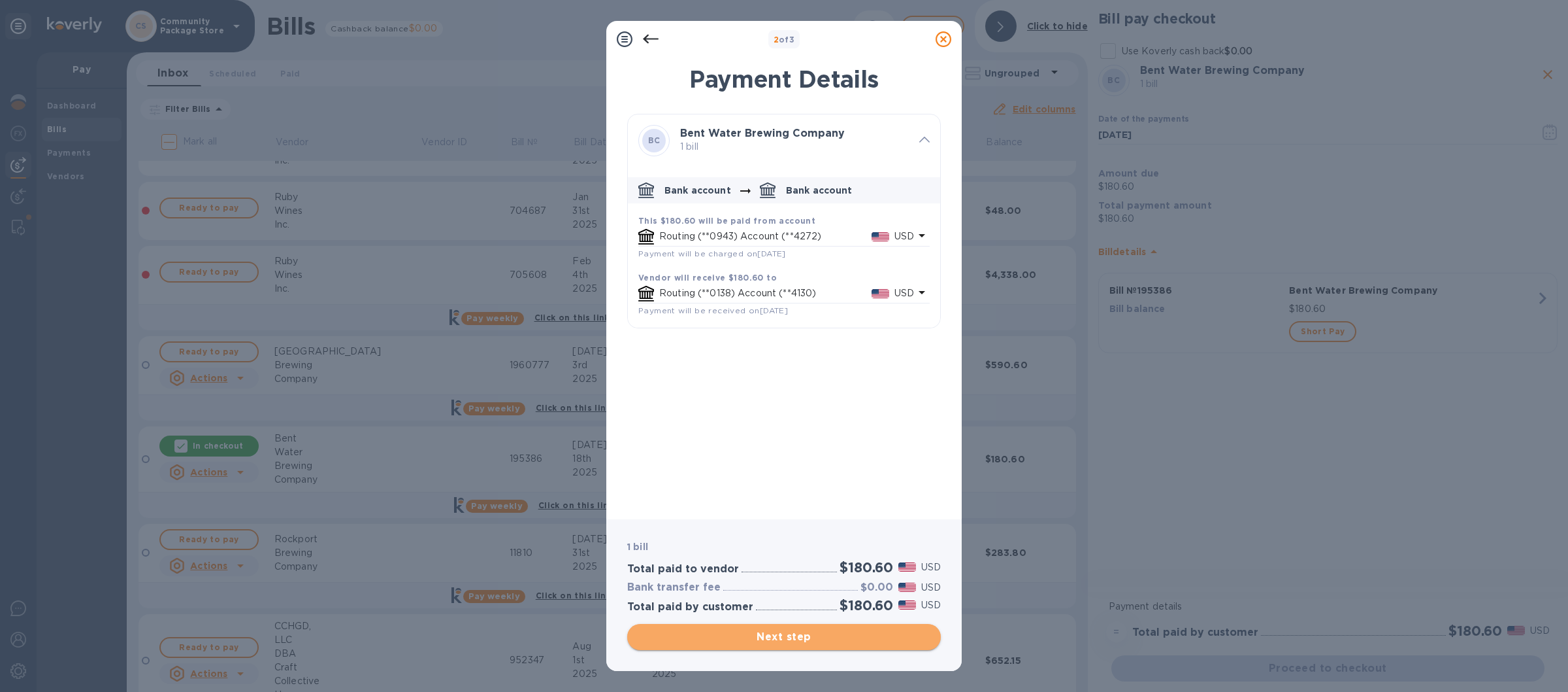
click at [772, 631] on span "Next step" at bounding box center [784, 636] width 293 height 16
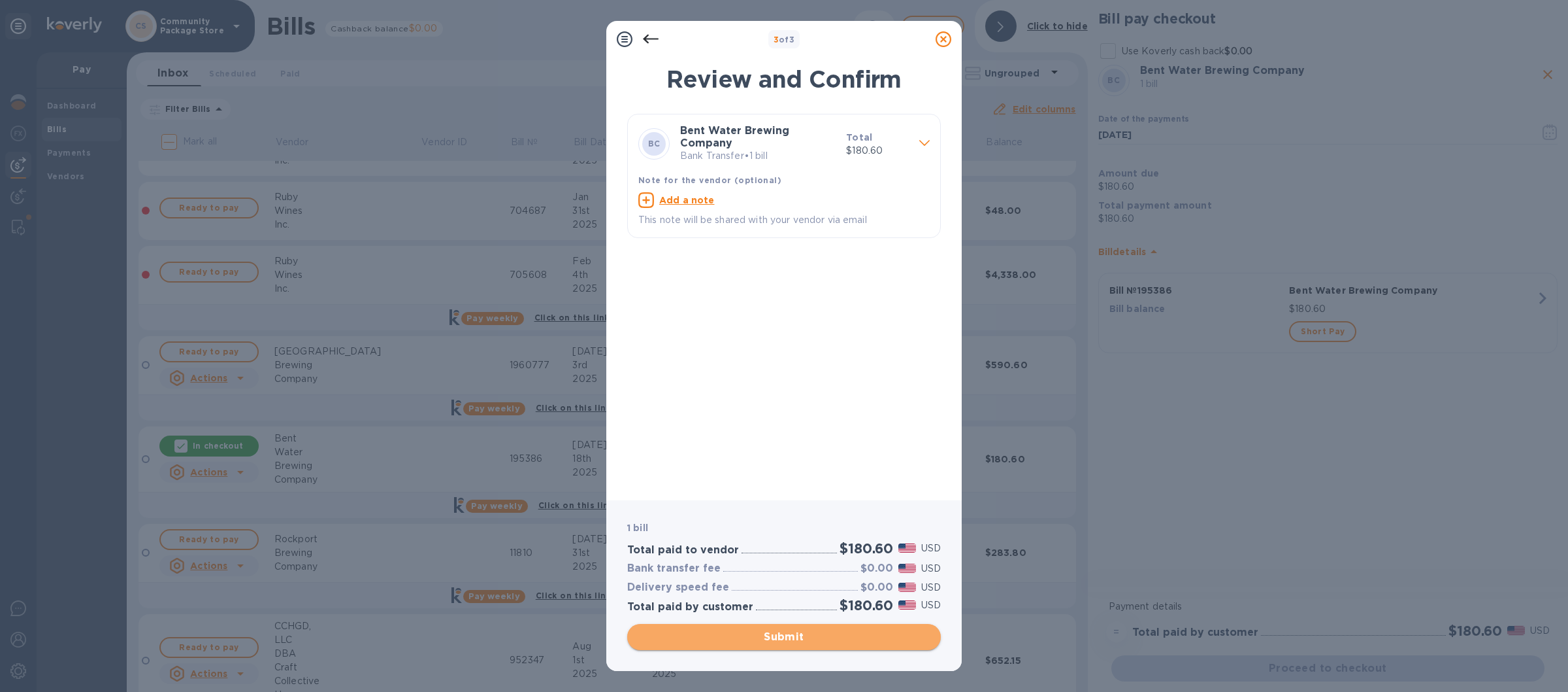
click at [772, 630] on span "Submit" at bounding box center [784, 636] width 293 height 16
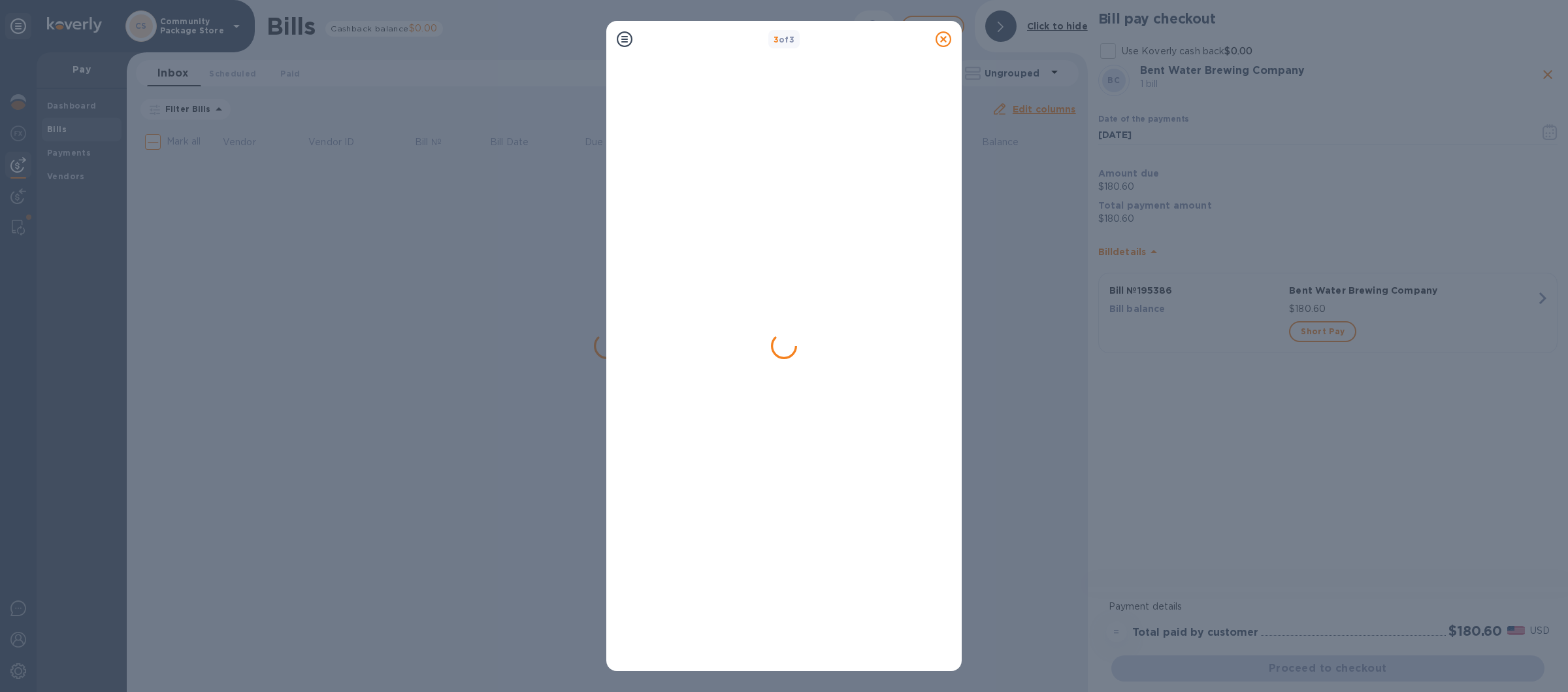
scroll to position [0, 0]
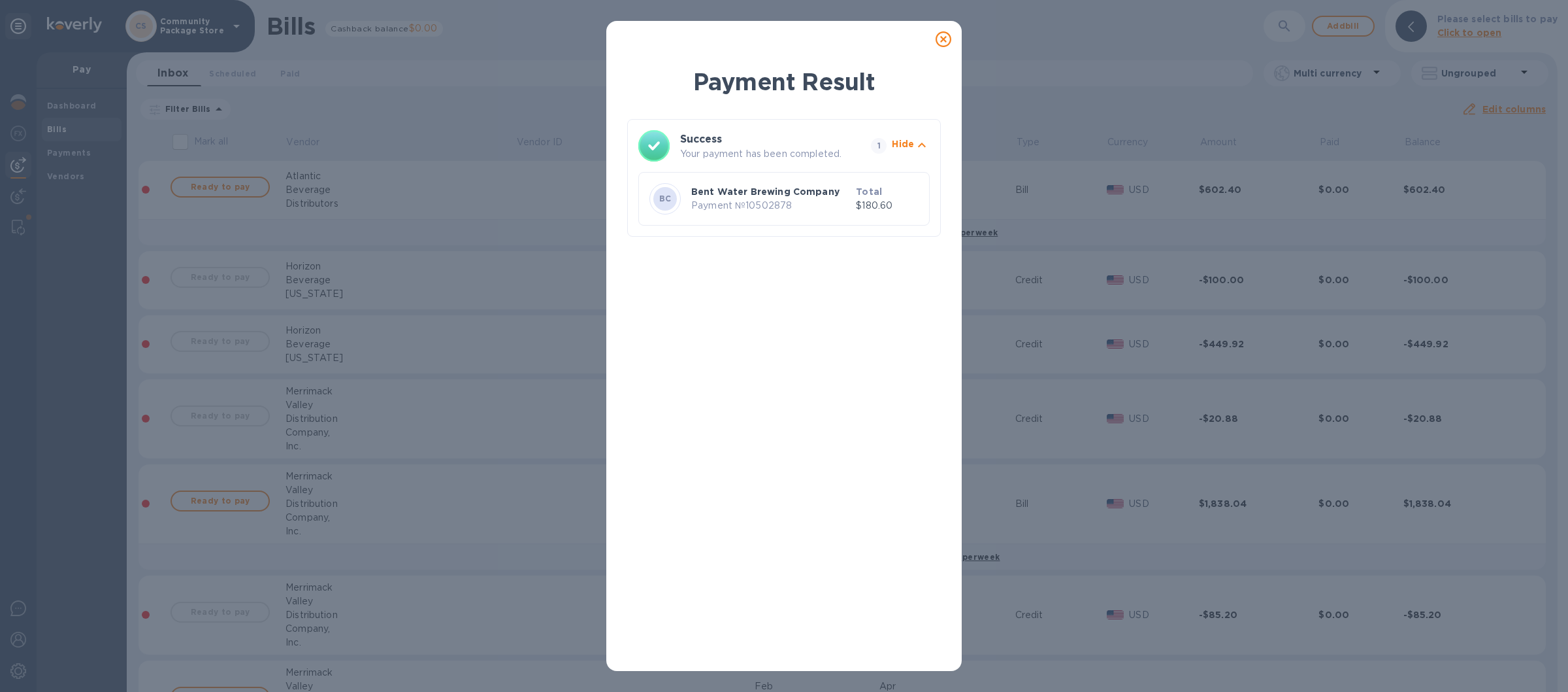
click at [941, 38] on icon at bounding box center [943, 39] width 16 height 16
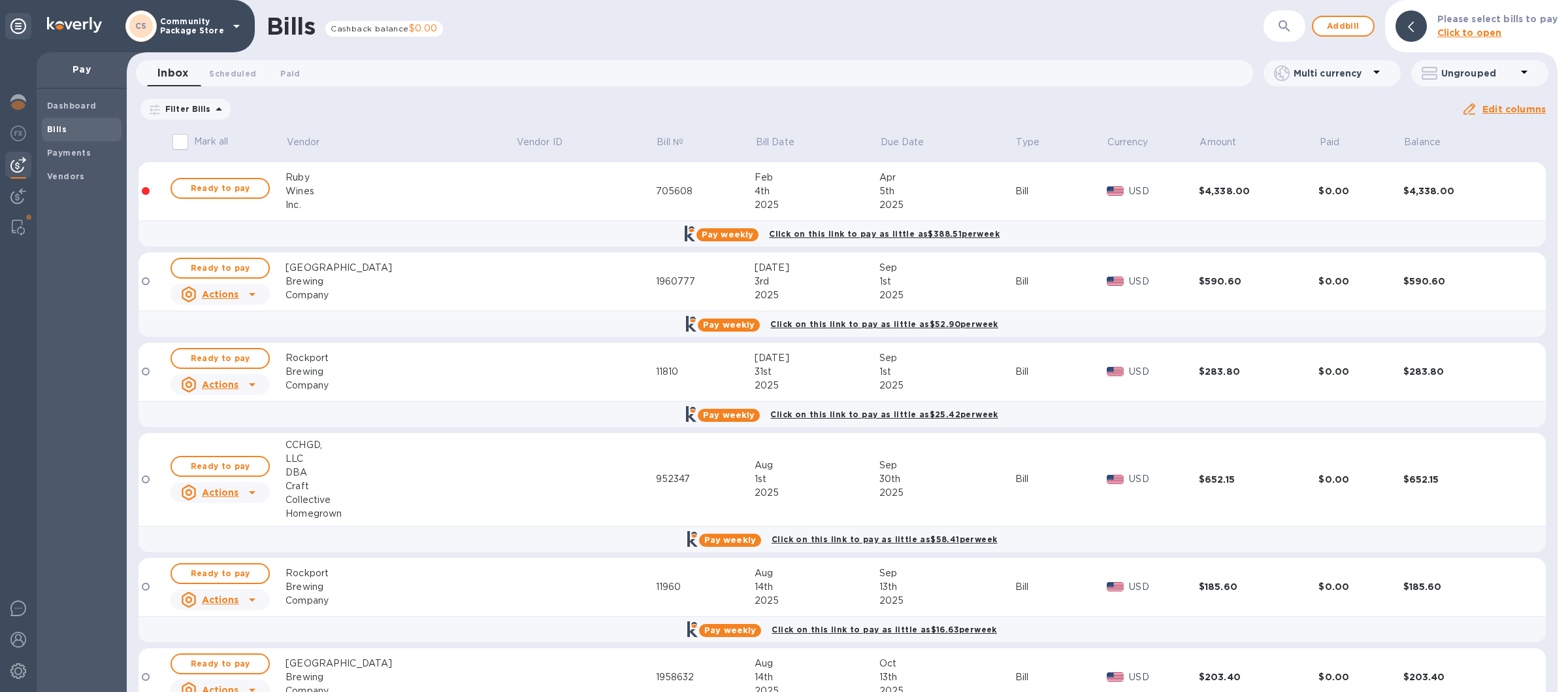
scroll to position [2286, 0]
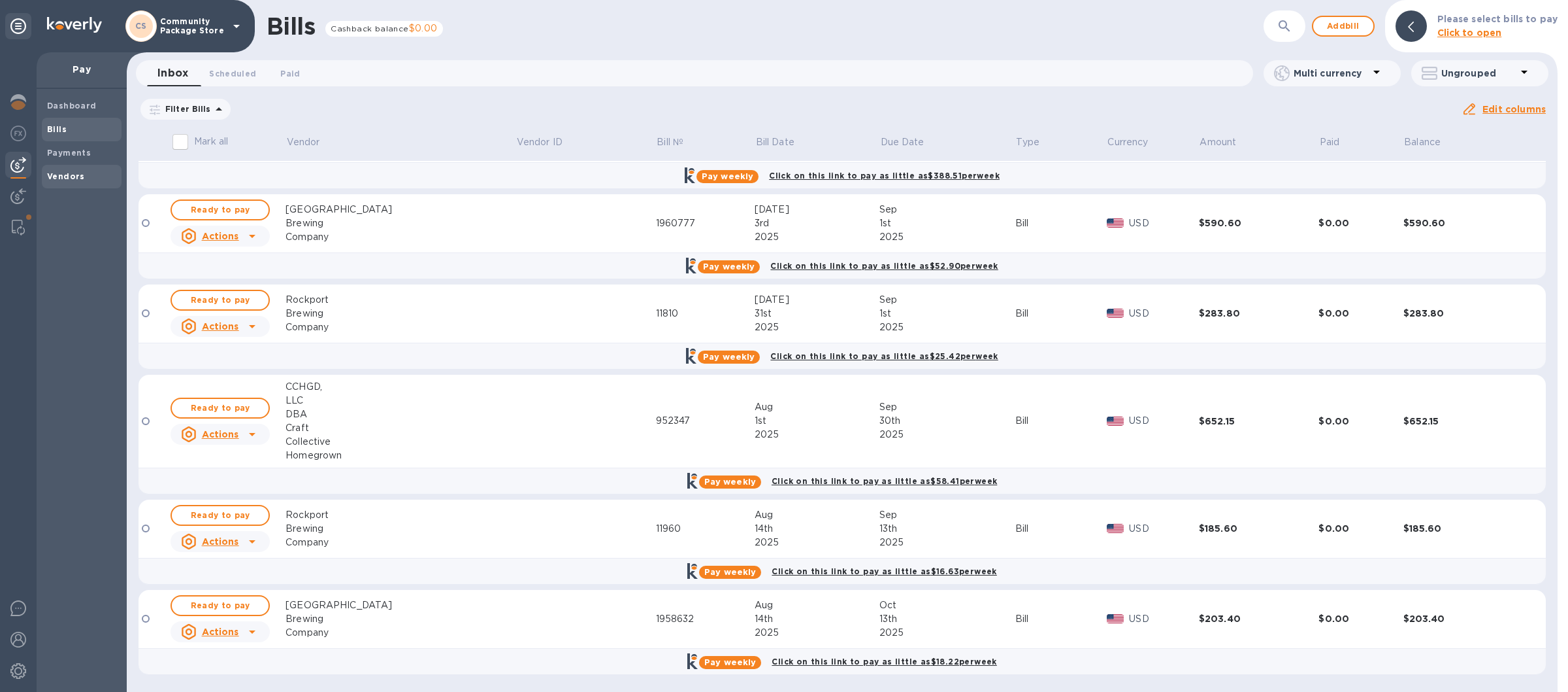
click at [60, 173] on b "Vendors" at bounding box center [65, 176] width 38 height 10
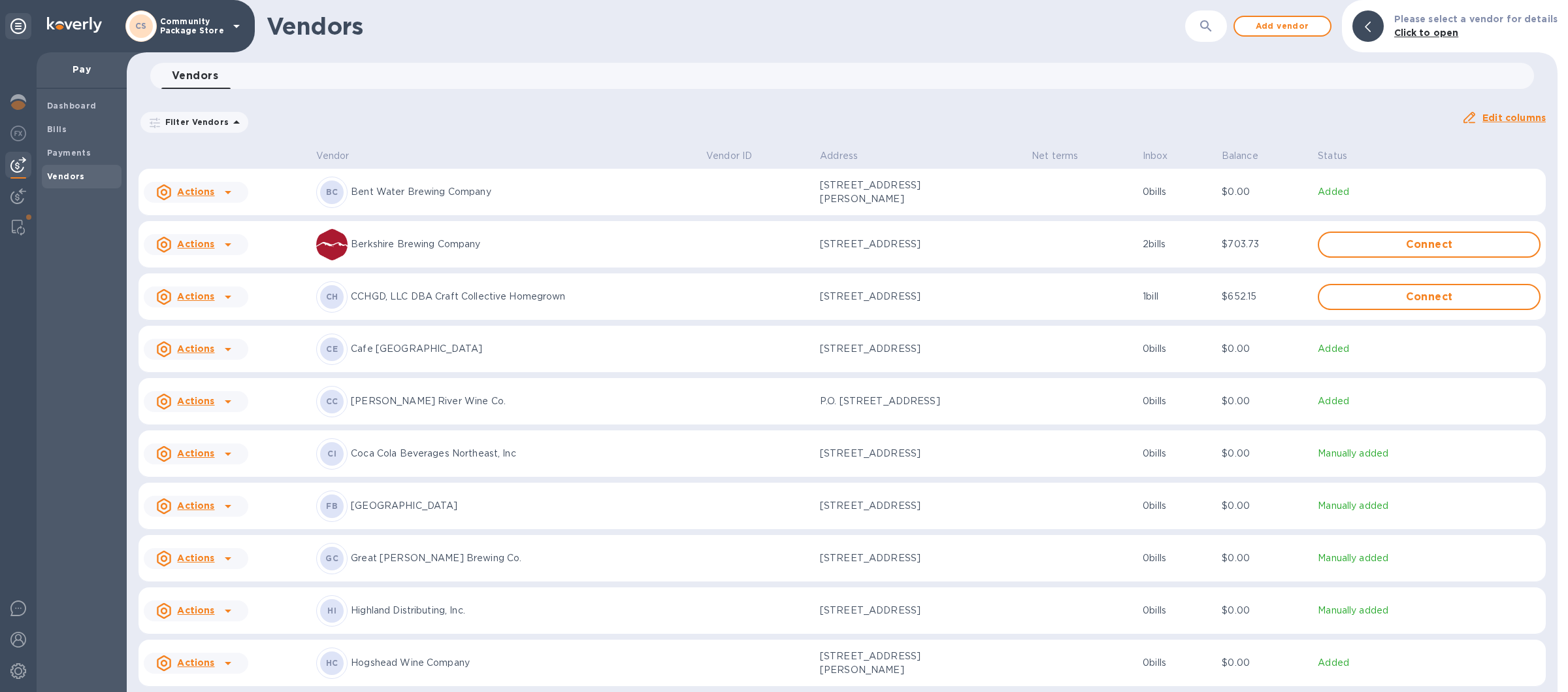
scroll to position [382, 0]
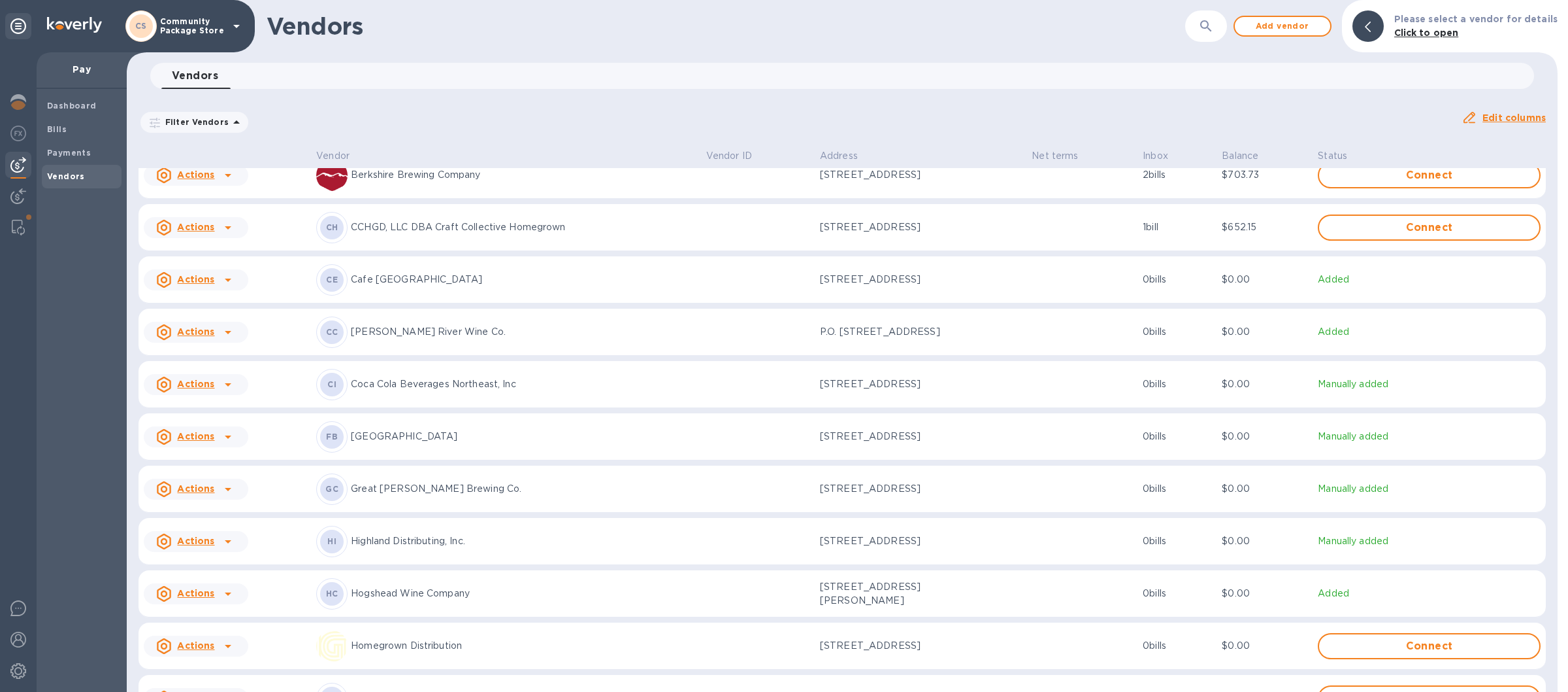
click at [404, 233] on p "CCHGD, LLC DBA Craft Collective Homegrown" at bounding box center [523, 227] width 345 height 14
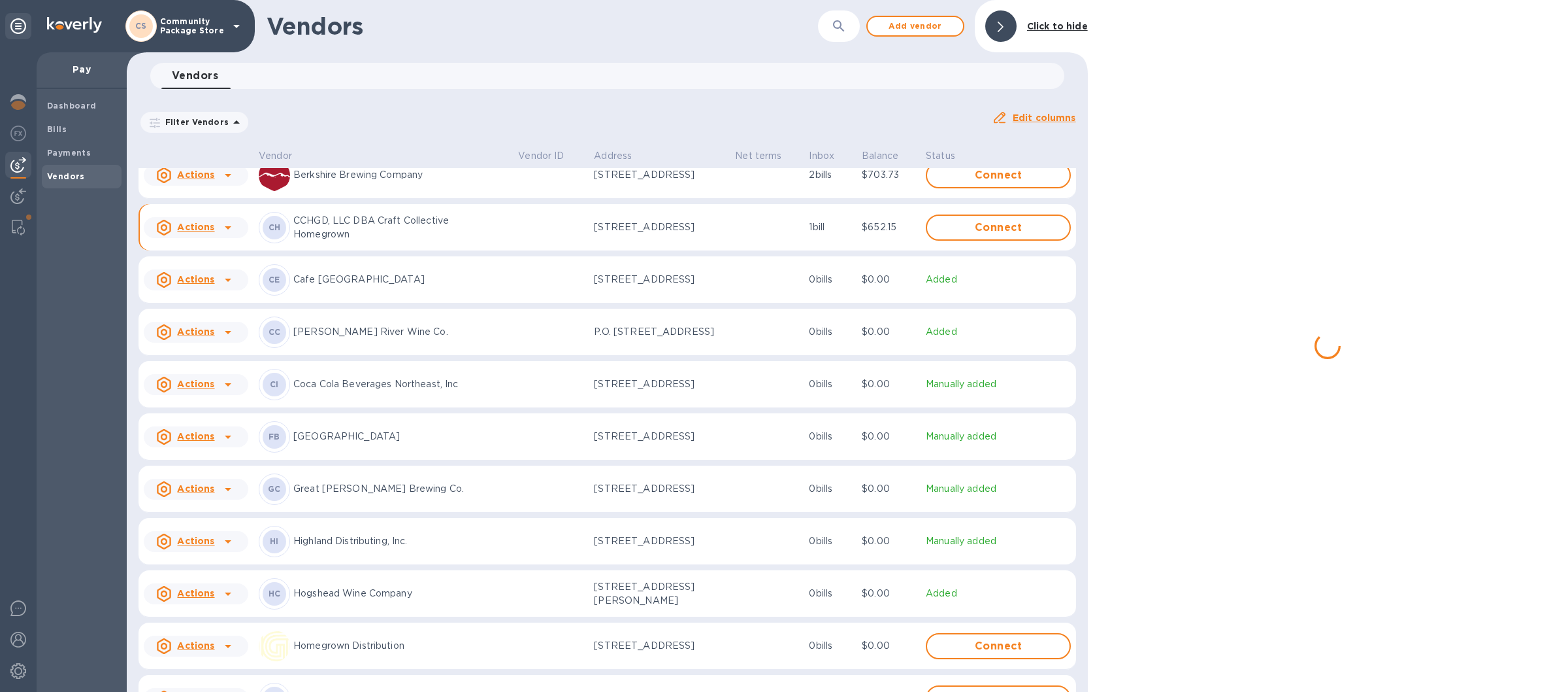
scroll to position [406, 0]
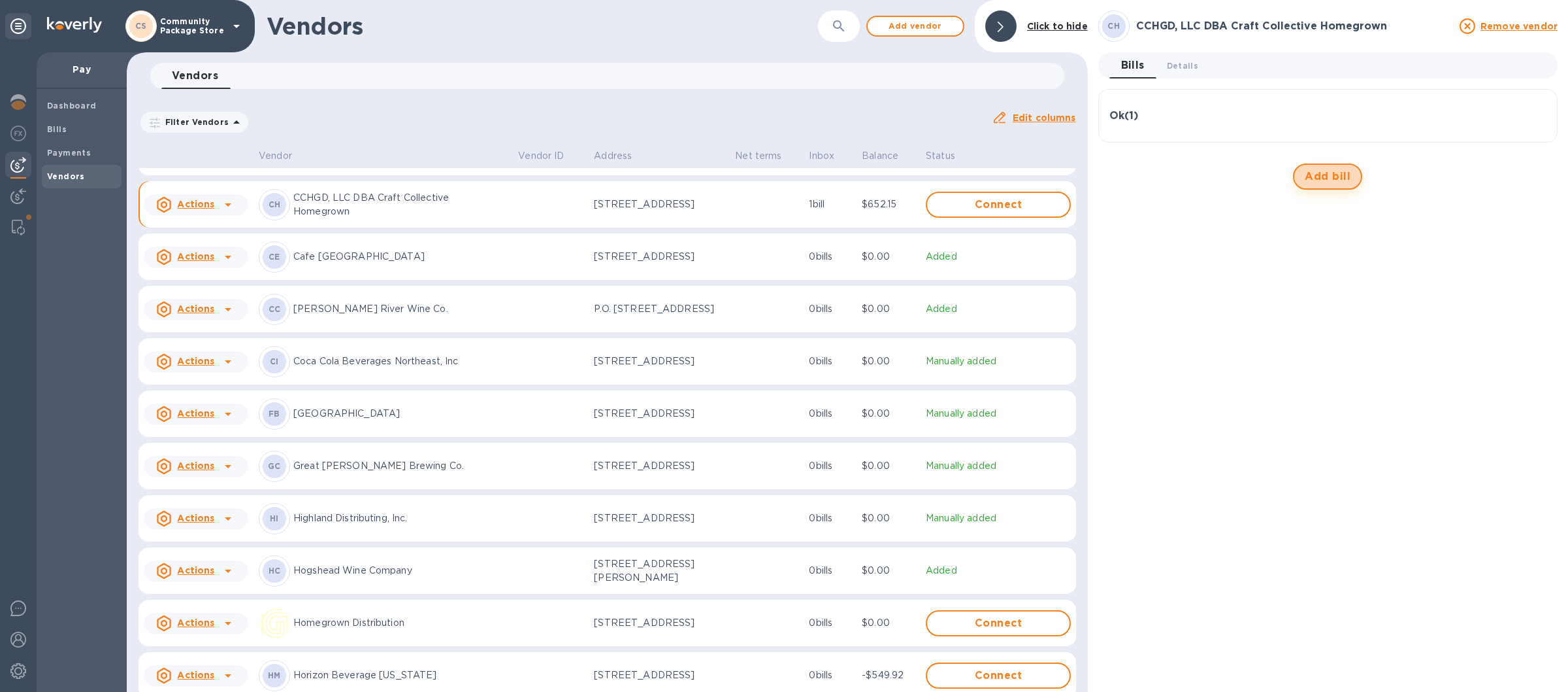
click at [1320, 171] on span "Add bill" at bounding box center [1327, 176] width 46 height 16
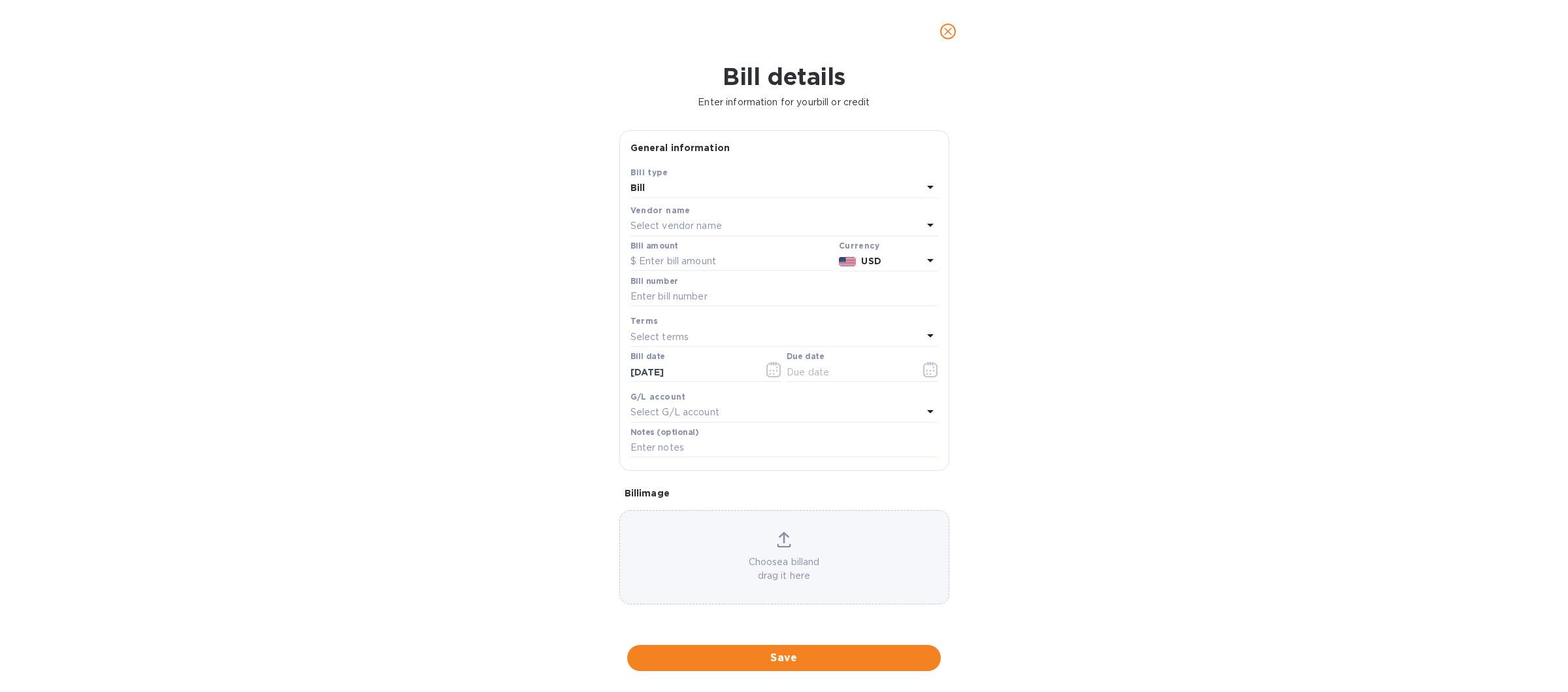
type input "[DATE]"
click at [652, 260] on input "text" at bounding box center [732, 261] width 203 height 20
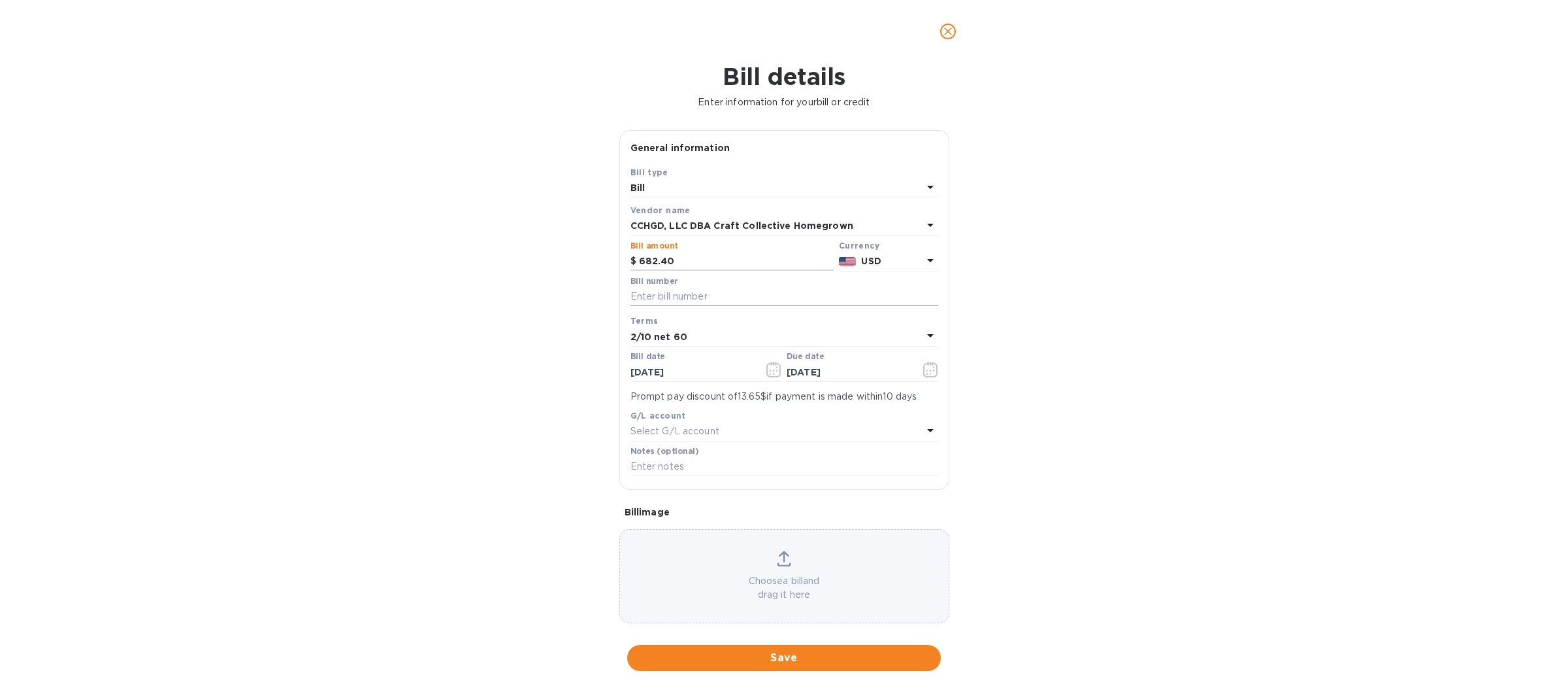
type input "682.40"
click at [667, 292] on input "text" at bounding box center [784, 297] width 308 height 20
type input "944124"
click at [923, 329] on icon at bounding box center [930, 335] width 16 height 16
click at [672, 418] on p "Net 30" at bounding box center [779, 411] width 276 height 14
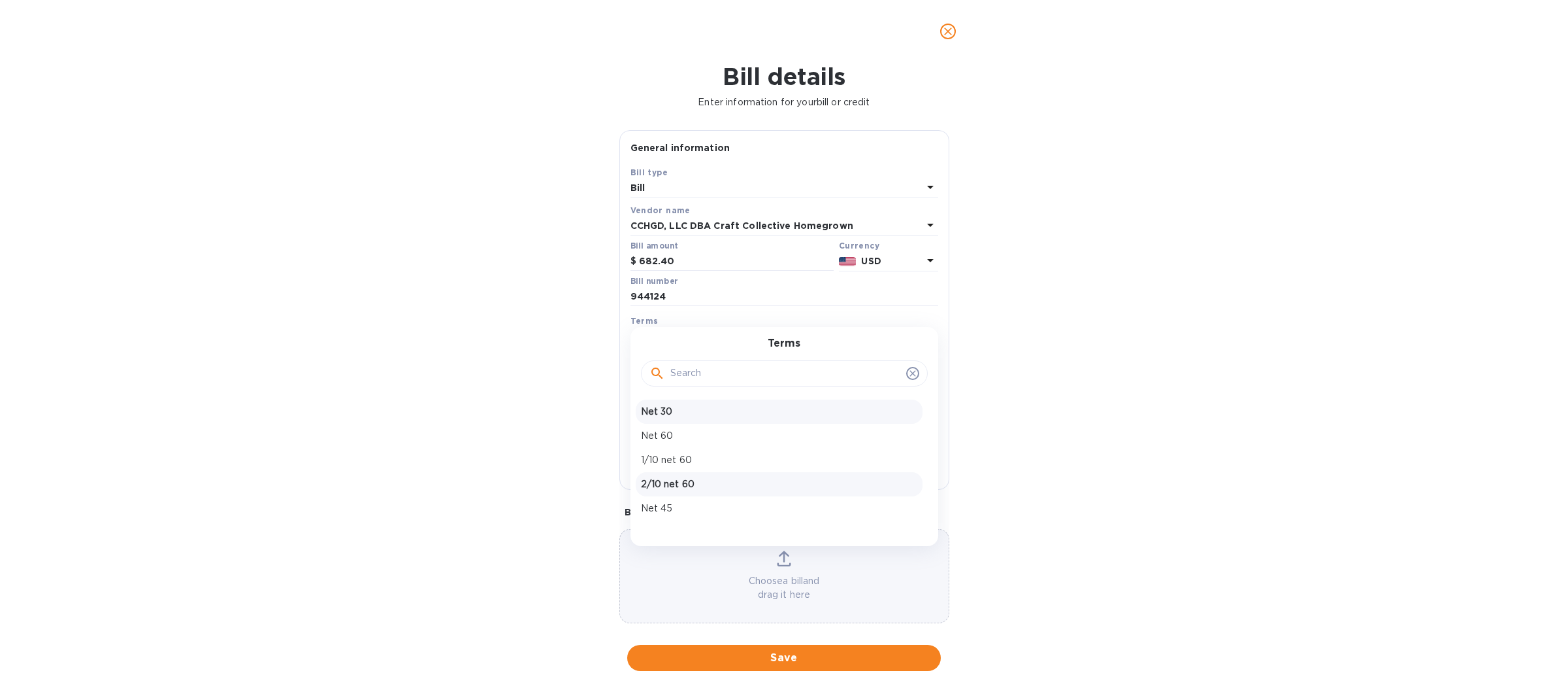
type input "[DATE]"
click at [770, 377] on icon "button" at bounding box center [774, 369] width 15 height 16
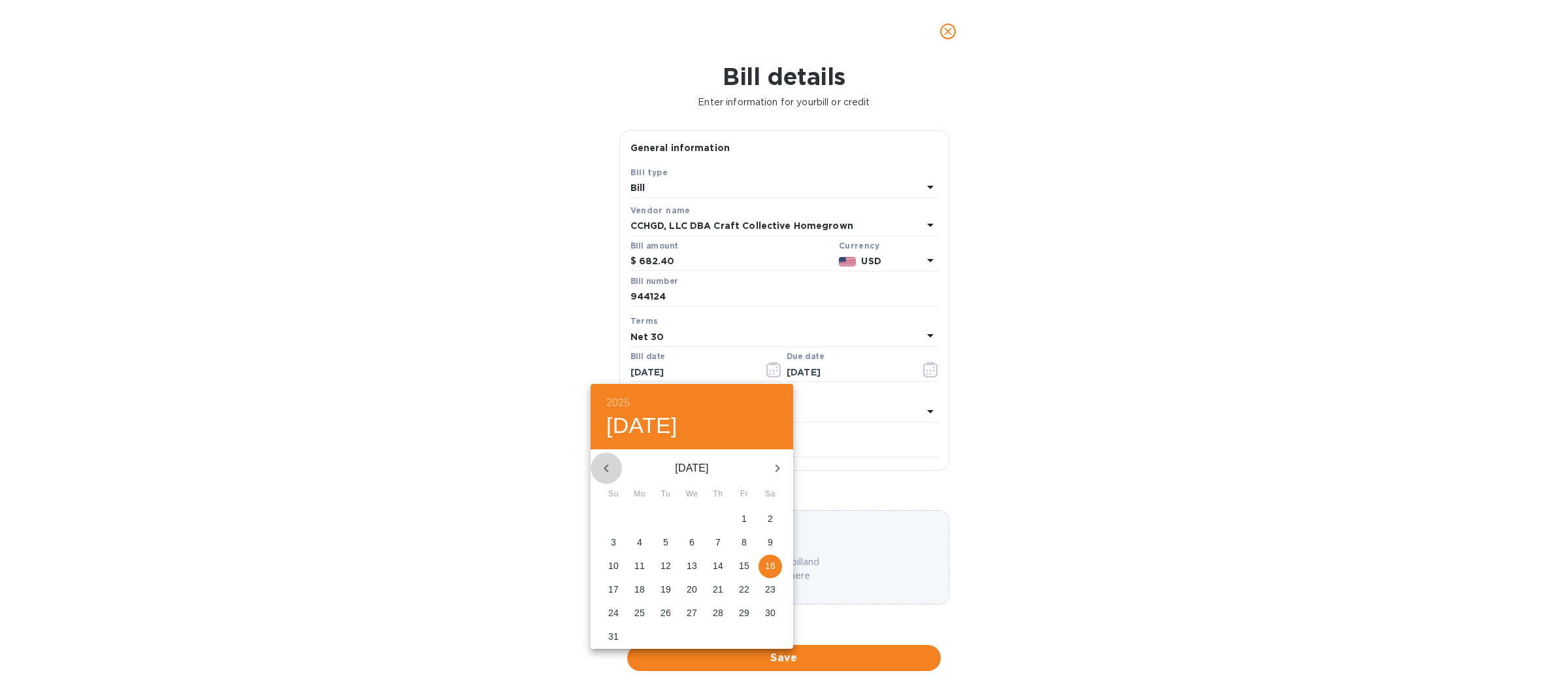
drag, startPoint x: 612, startPoint y: 463, endPoint x: 606, endPoint y: 466, distance: 6.7
click at [606, 466] on icon "button" at bounding box center [606, 467] width 16 height 16
click at [742, 534] on button "11" at bounding box center [744, 542] width 23 height 23
type input "07/11/2025"
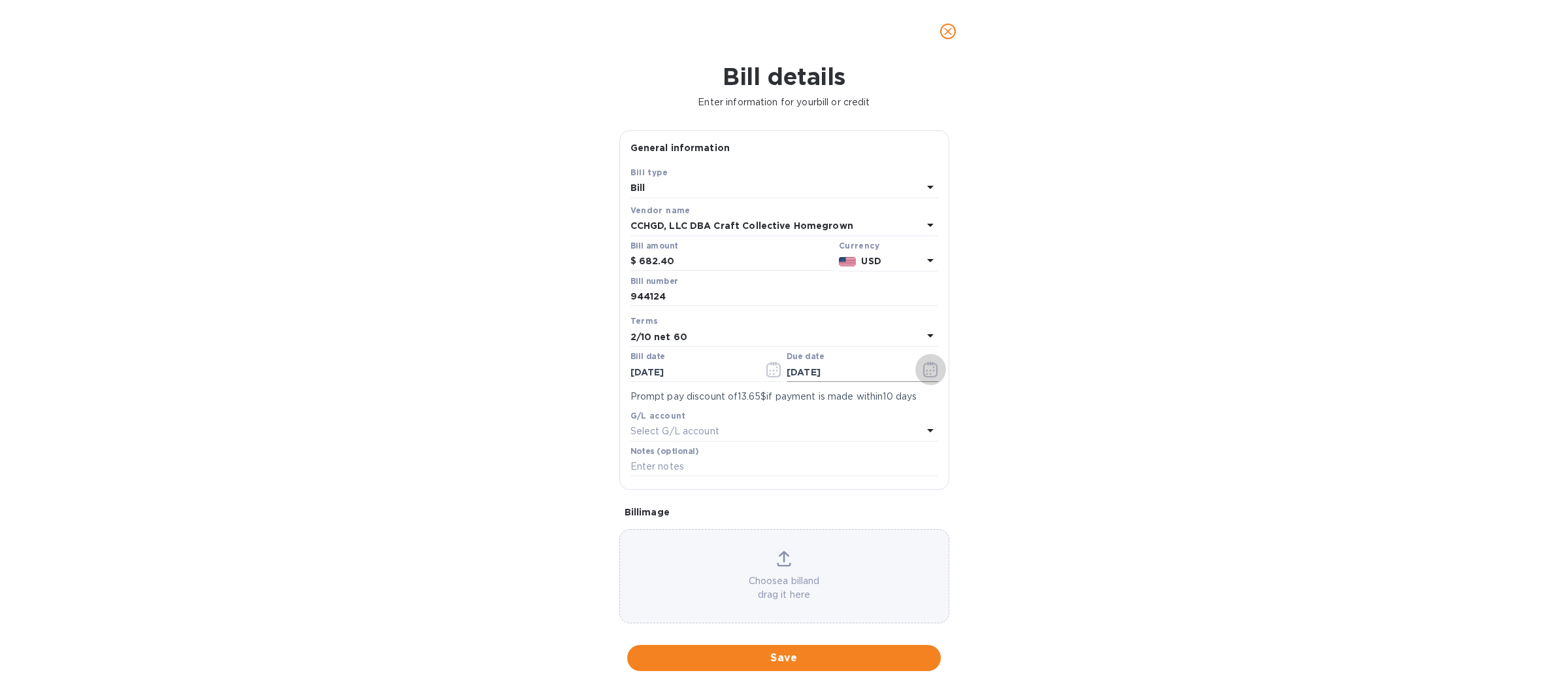
click at [923, 368] on icon "button" at bounding box center [930, 369] width 15 height 16
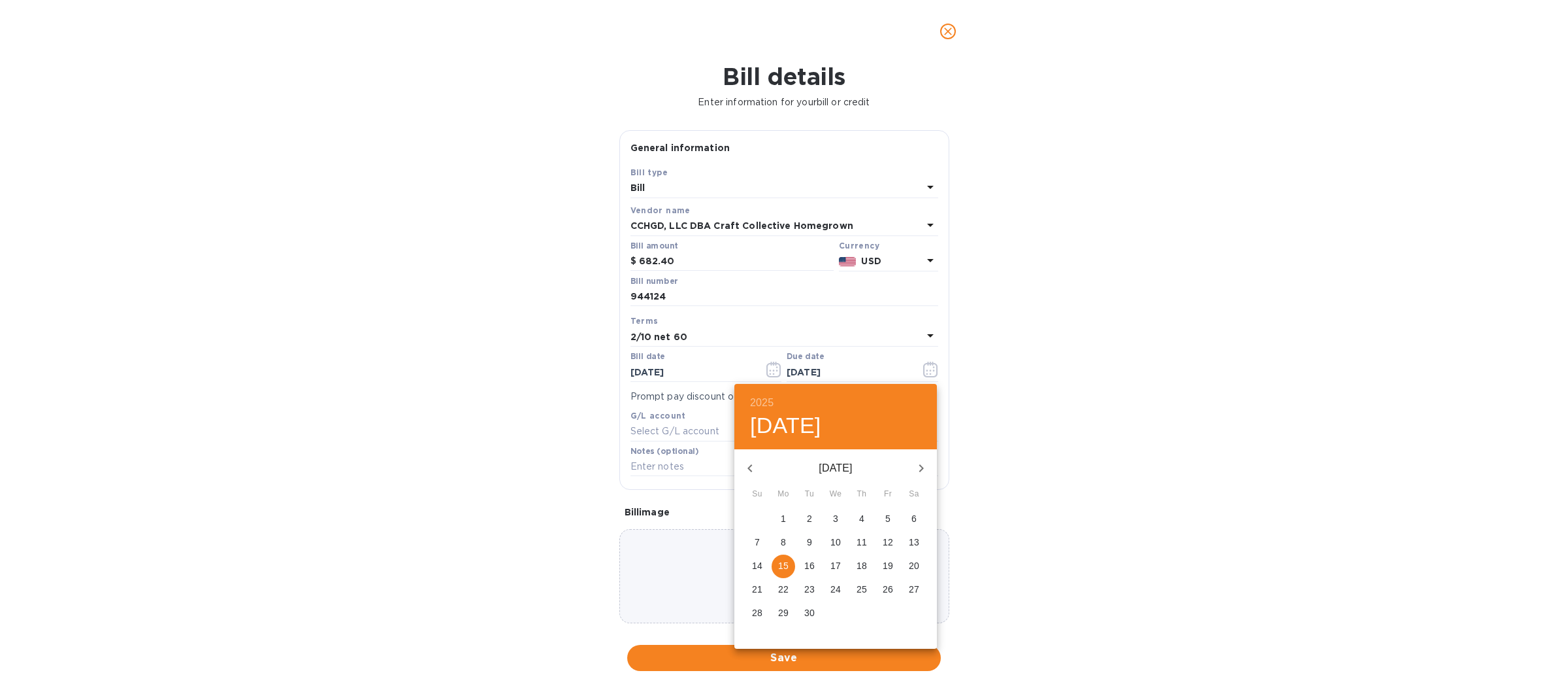
click at [748, 470] on icon "button" at bounding box center [750, 467] width 16 height 16
click at [783, 567] on p "11" at bounding box center [783, 565] width 10 height 13
type input "08/11/2025"
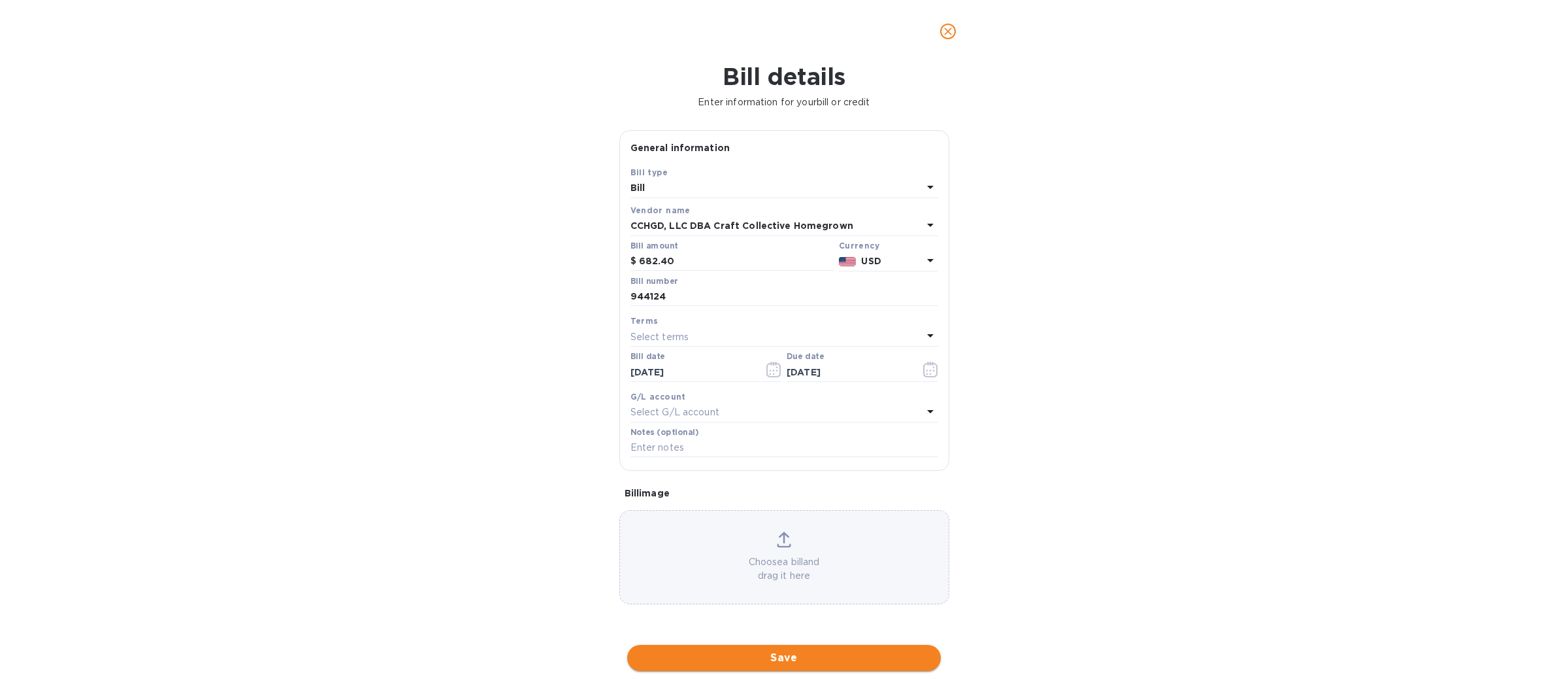
click at [763, 658] on span "Save" at bounding box center [784, 657] width 293 height 16
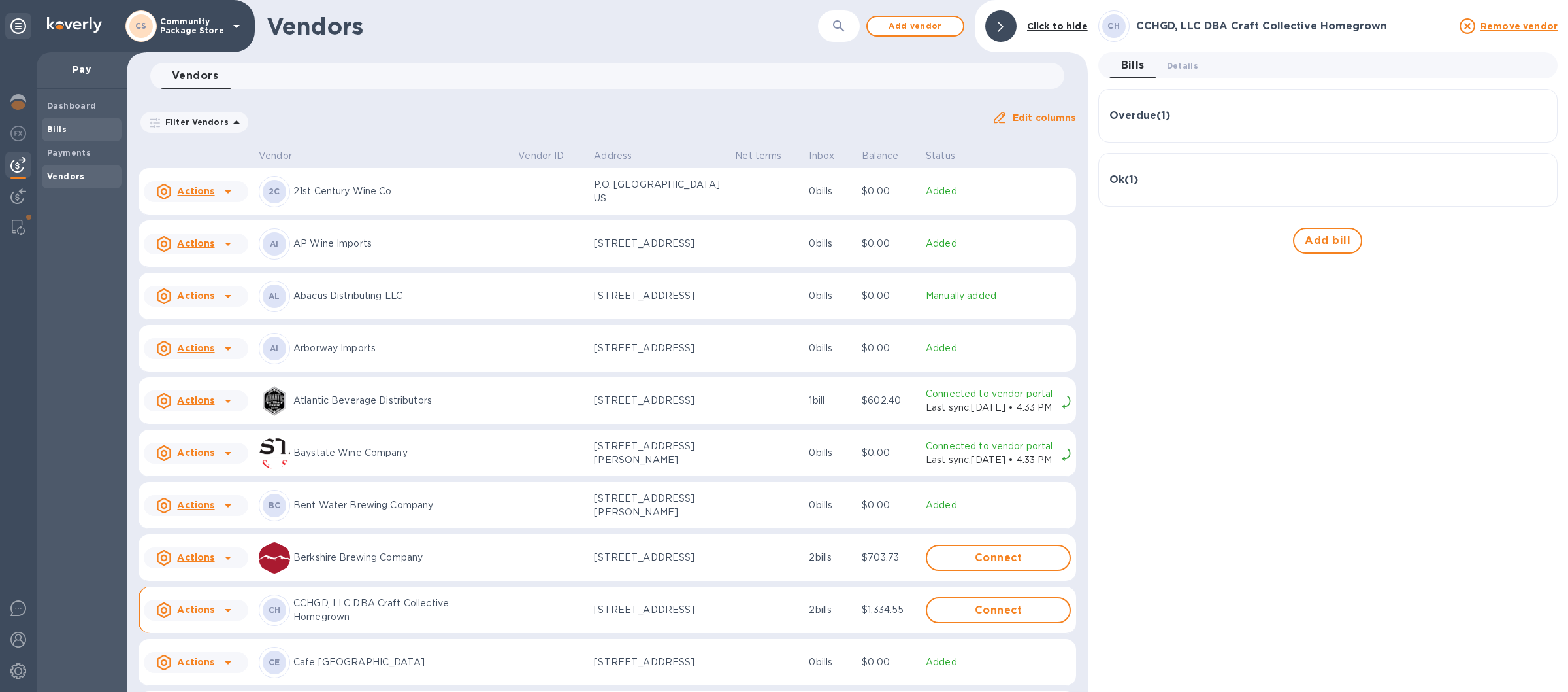
click at [87, 126] on span "Bills" at bounding box center [81, 130] width 69 height 13
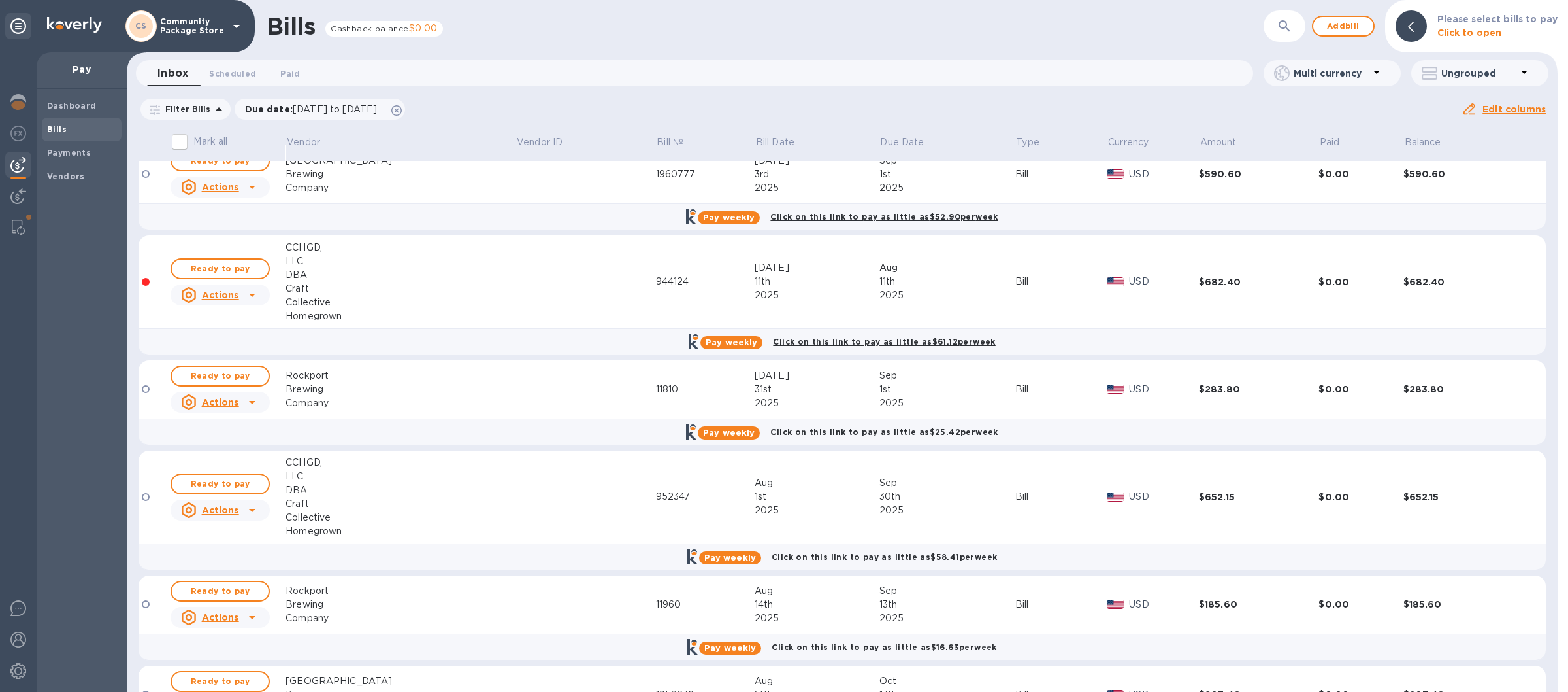
scroll to position [92, 0]
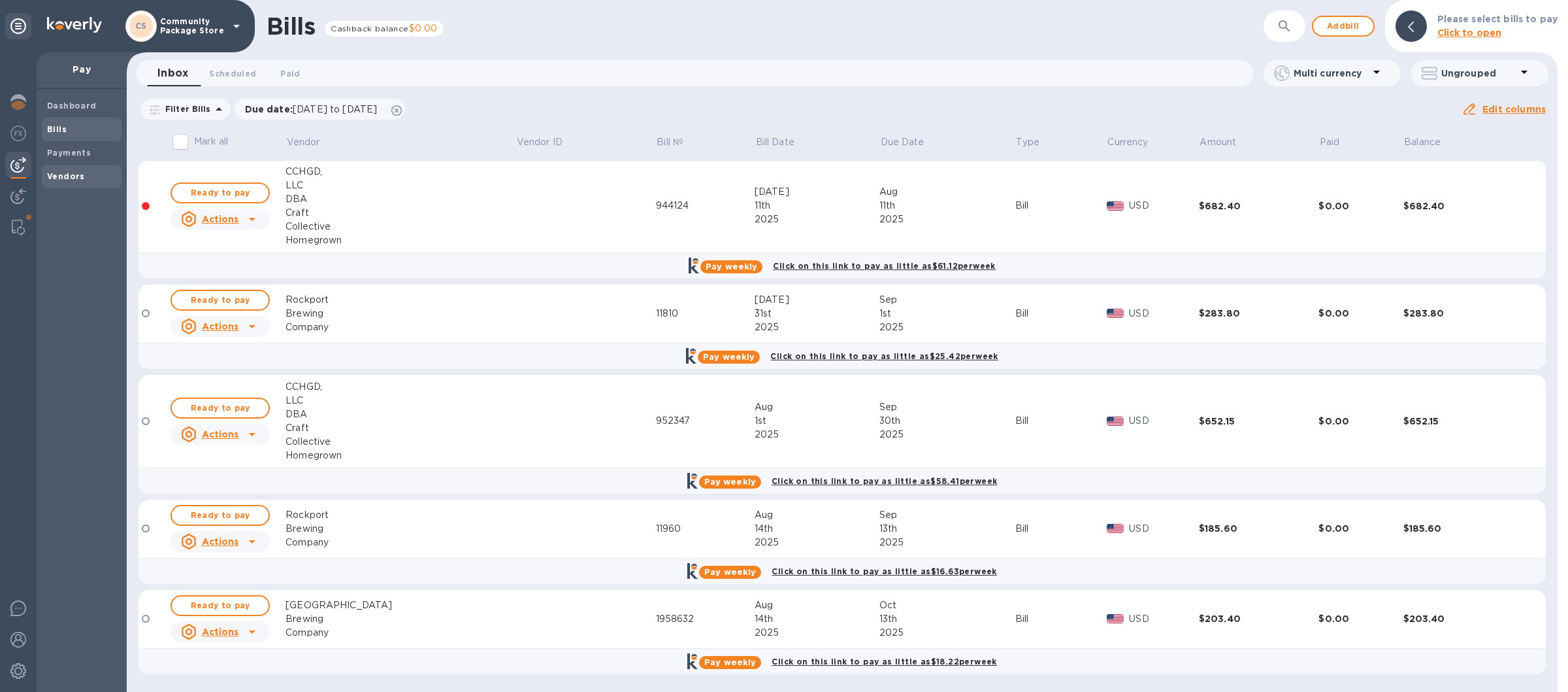
click at [68, 173] on b "Vendors" at bounding box center [65, 176] width 38 height 10
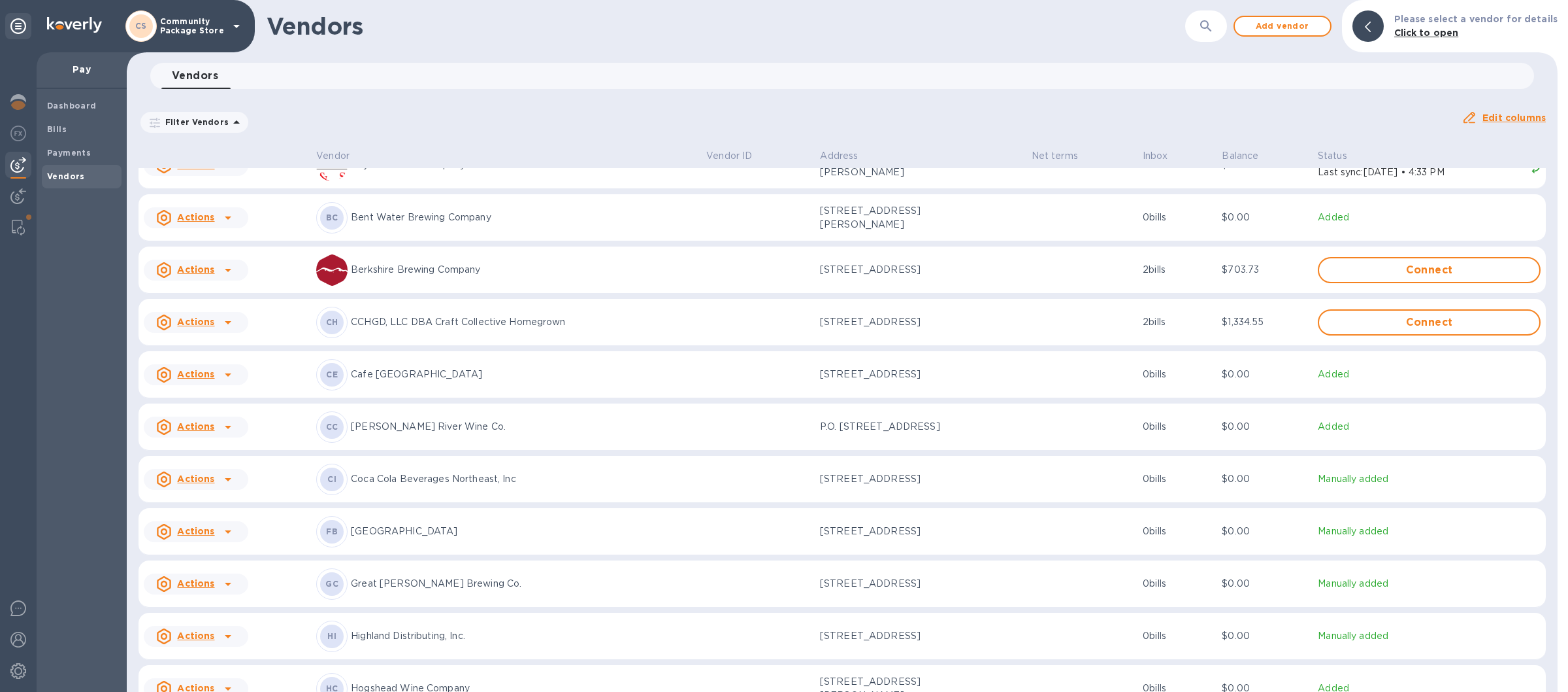
scroll to position [306, 0]
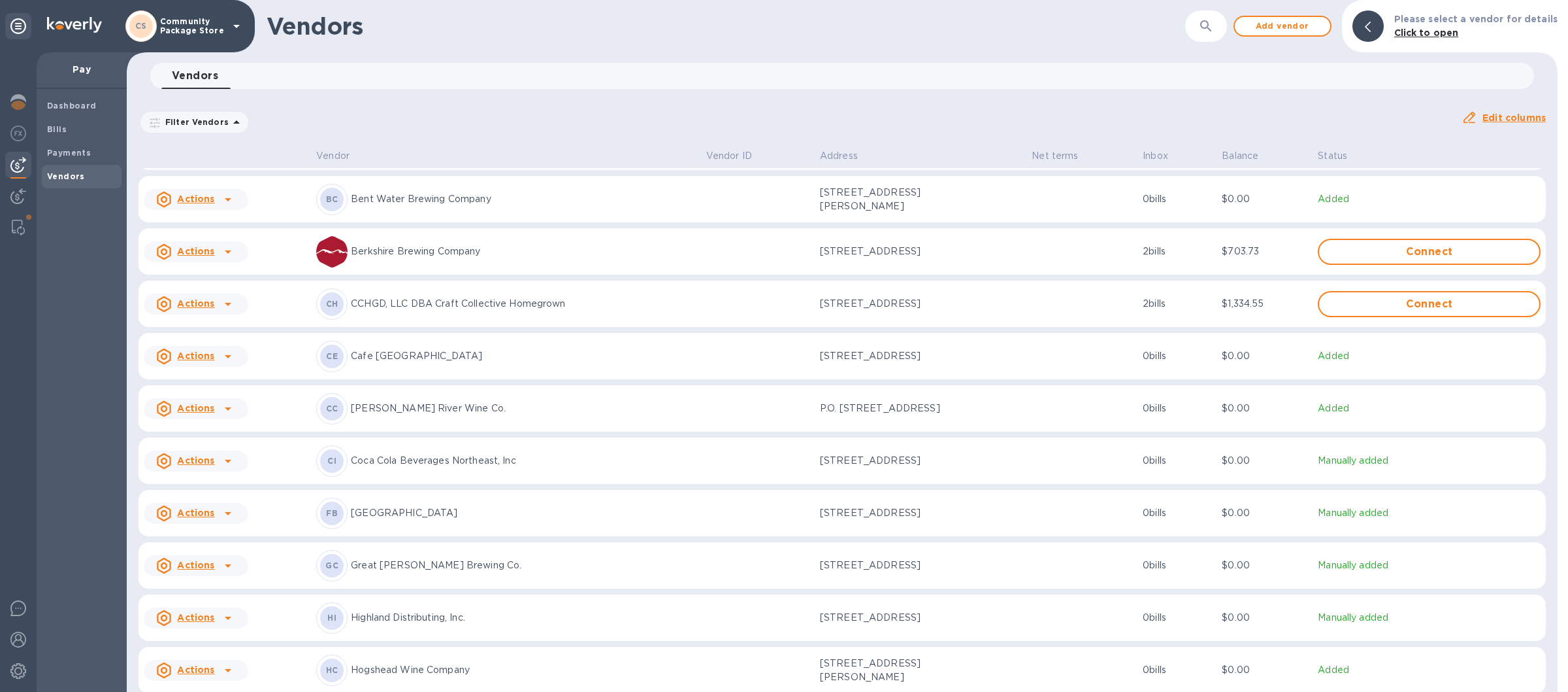
click at [598, 311] on p "CCHGD, LLC DBA Craft Collective Homegrown" at bounding box center [523, 303] width 345 height 14
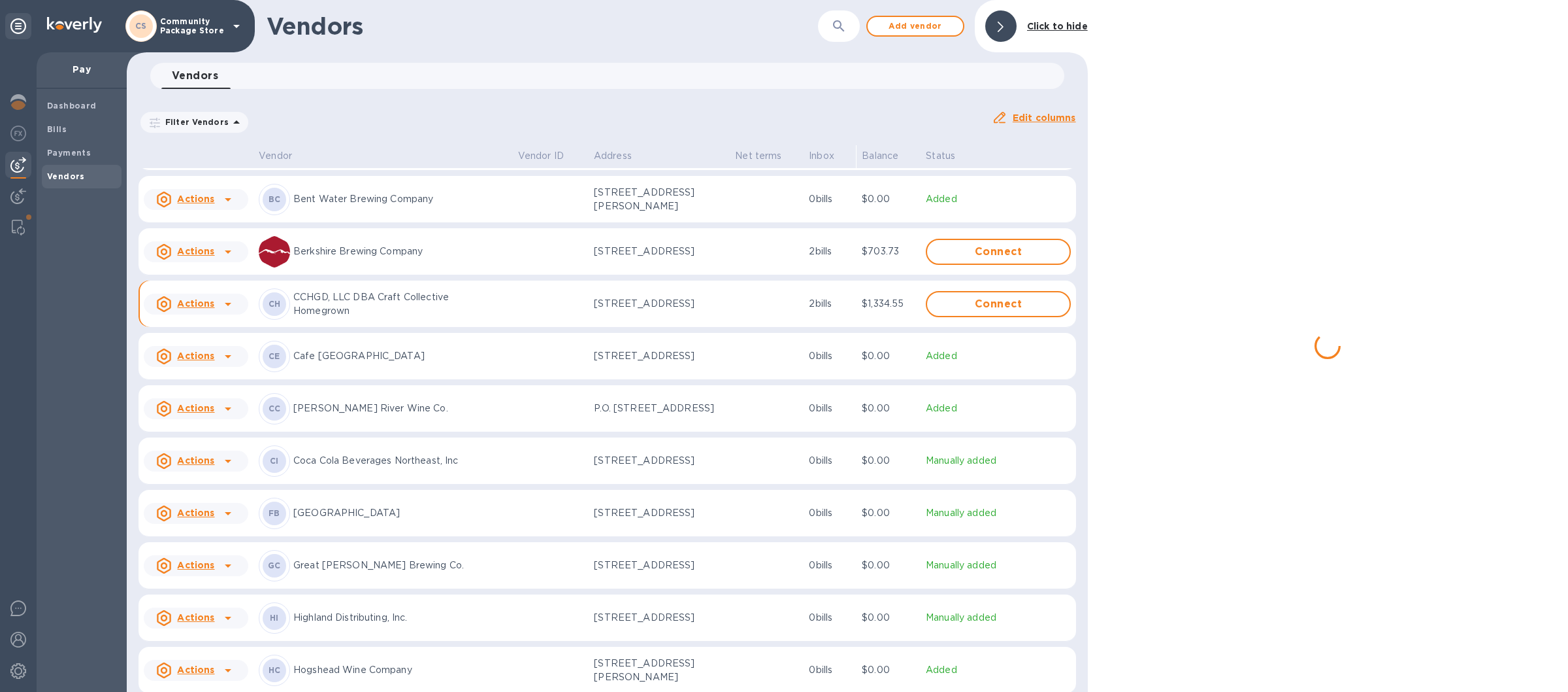
scroll to position [326, 0]
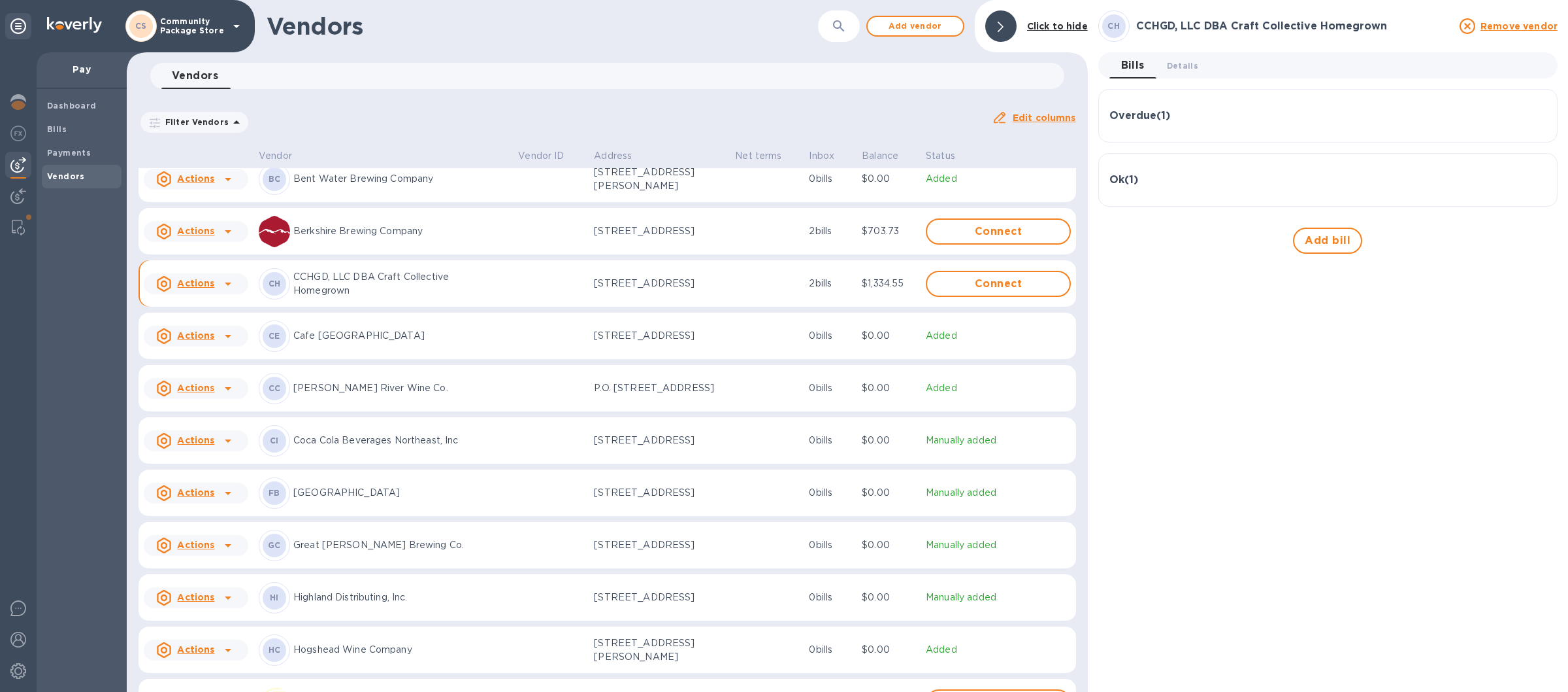
click at [1211, 180] on div "Ok ( 1 )" at bounding box center [1327, 179] width 437 height 12
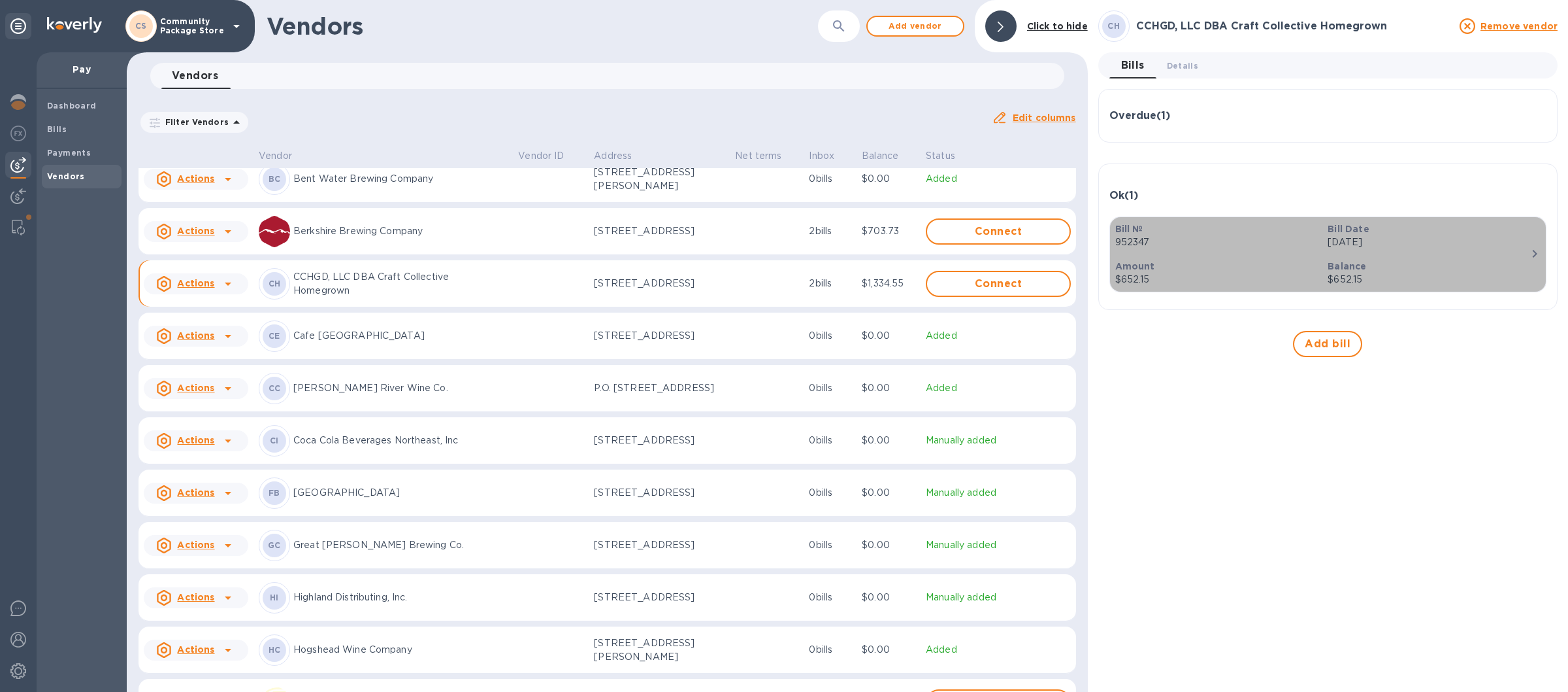
click at [1233, 242] on p "952347" at bounding box center [1216, 242] width 202 height 14
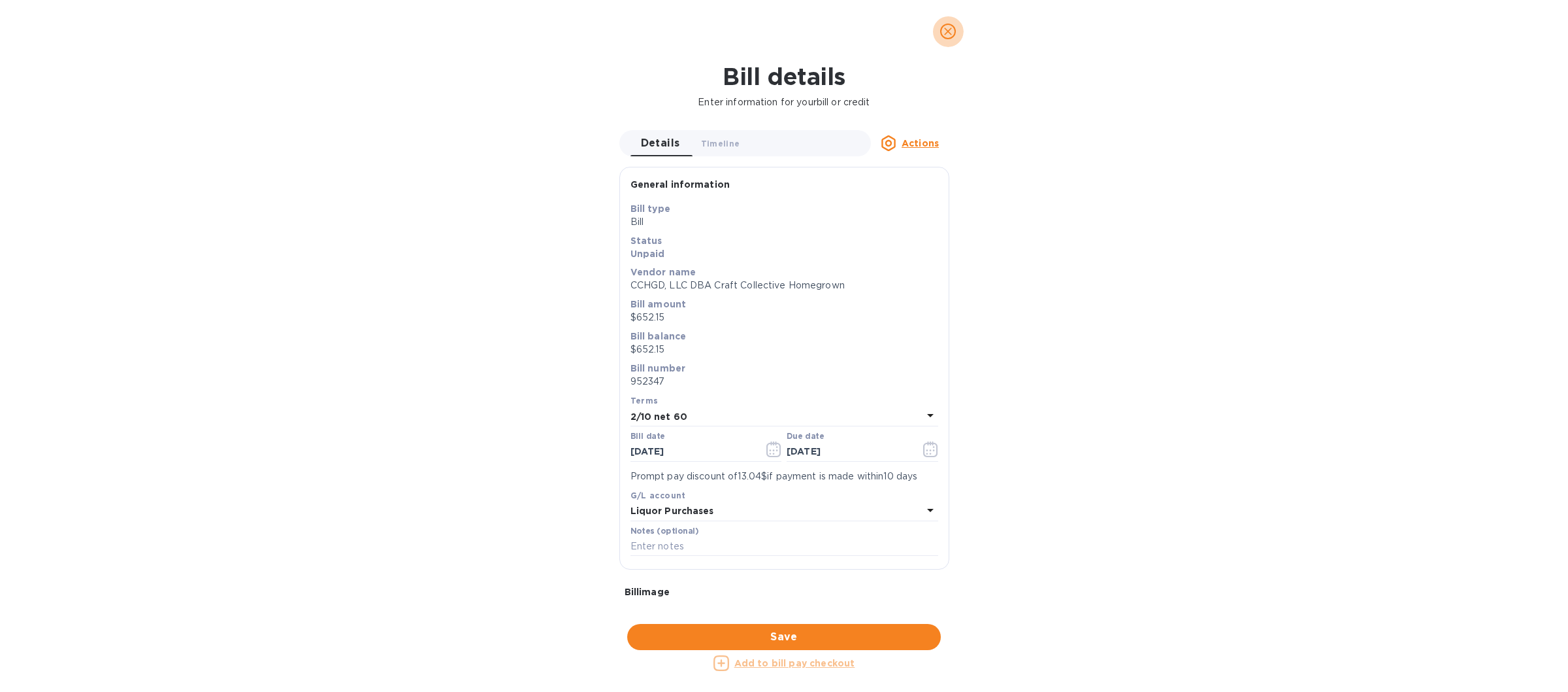
click at [946, 27] on icon "close" at bounding box center [948, 32] width 13 height 13
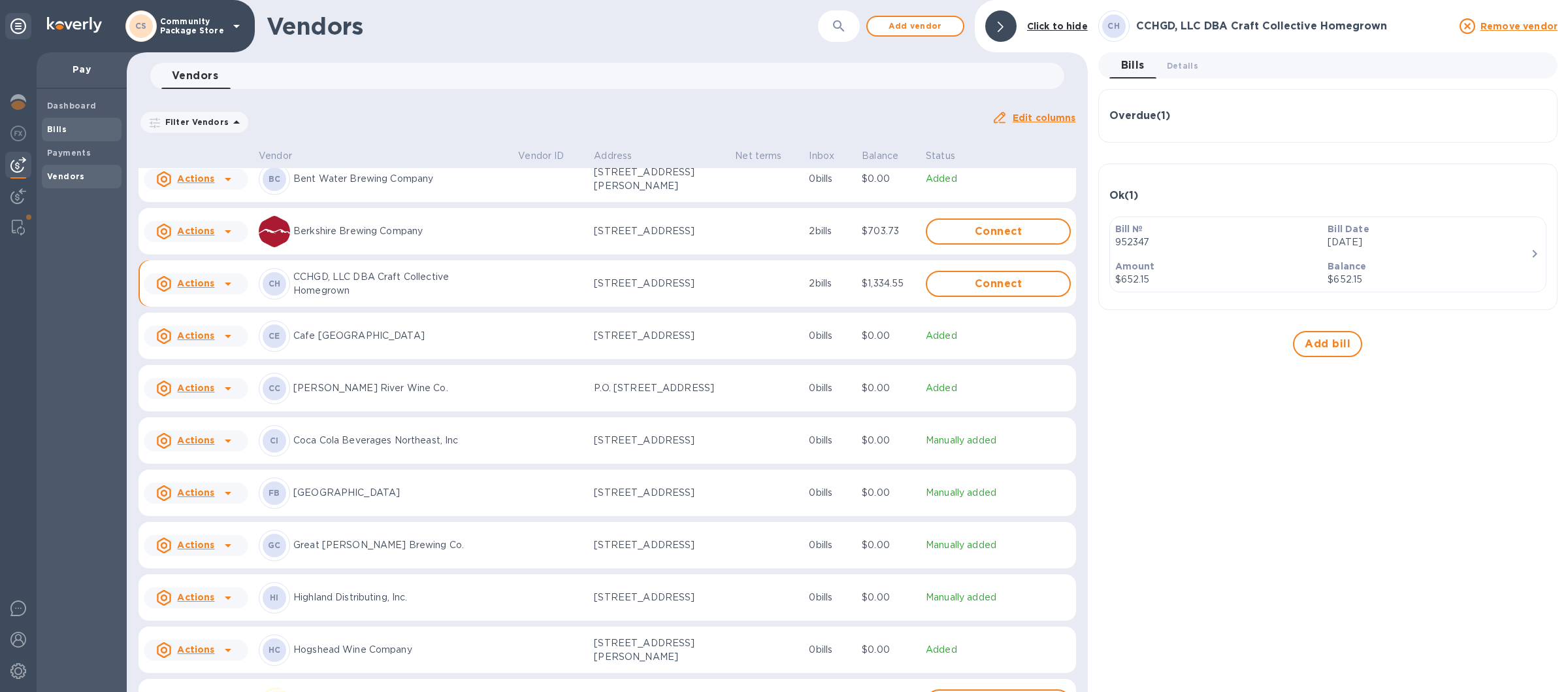
click at [72, 126] on span "Bills" at bounding box center [81, 130] width 69 height 13
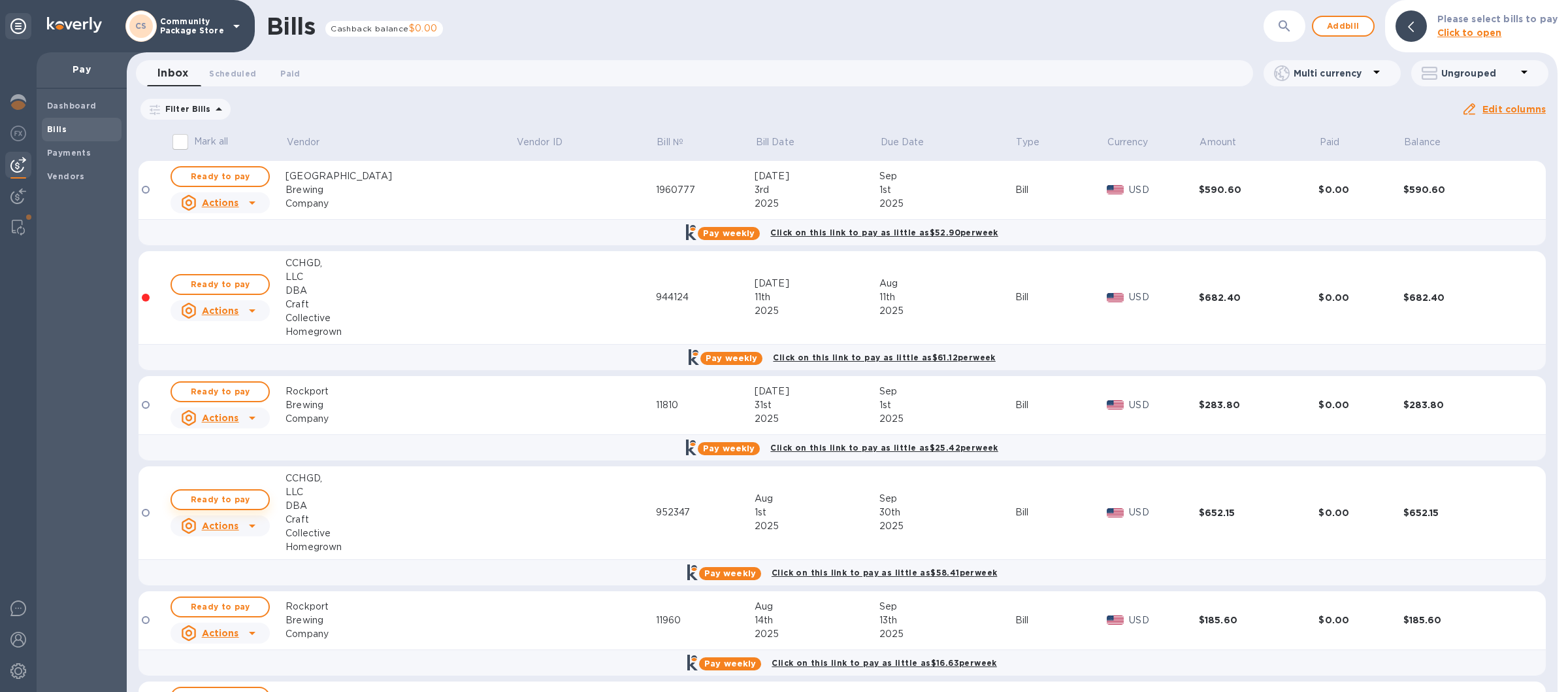
click at [213, 493] on span "Ready to pay" at bounding box center [220, 499] width 76 height 16
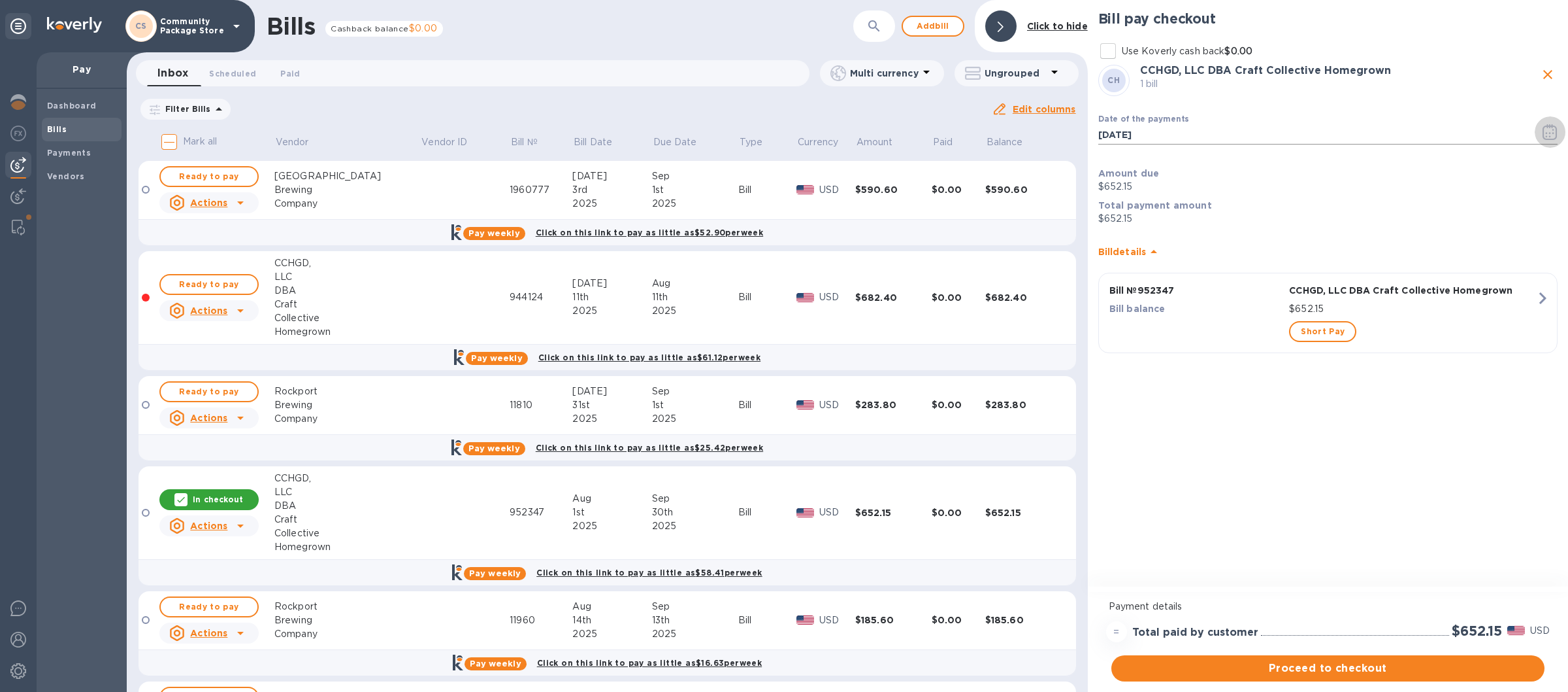
click at [1546, 127] on icon "button" at bounding box center [1549, 131] width 14 height 16
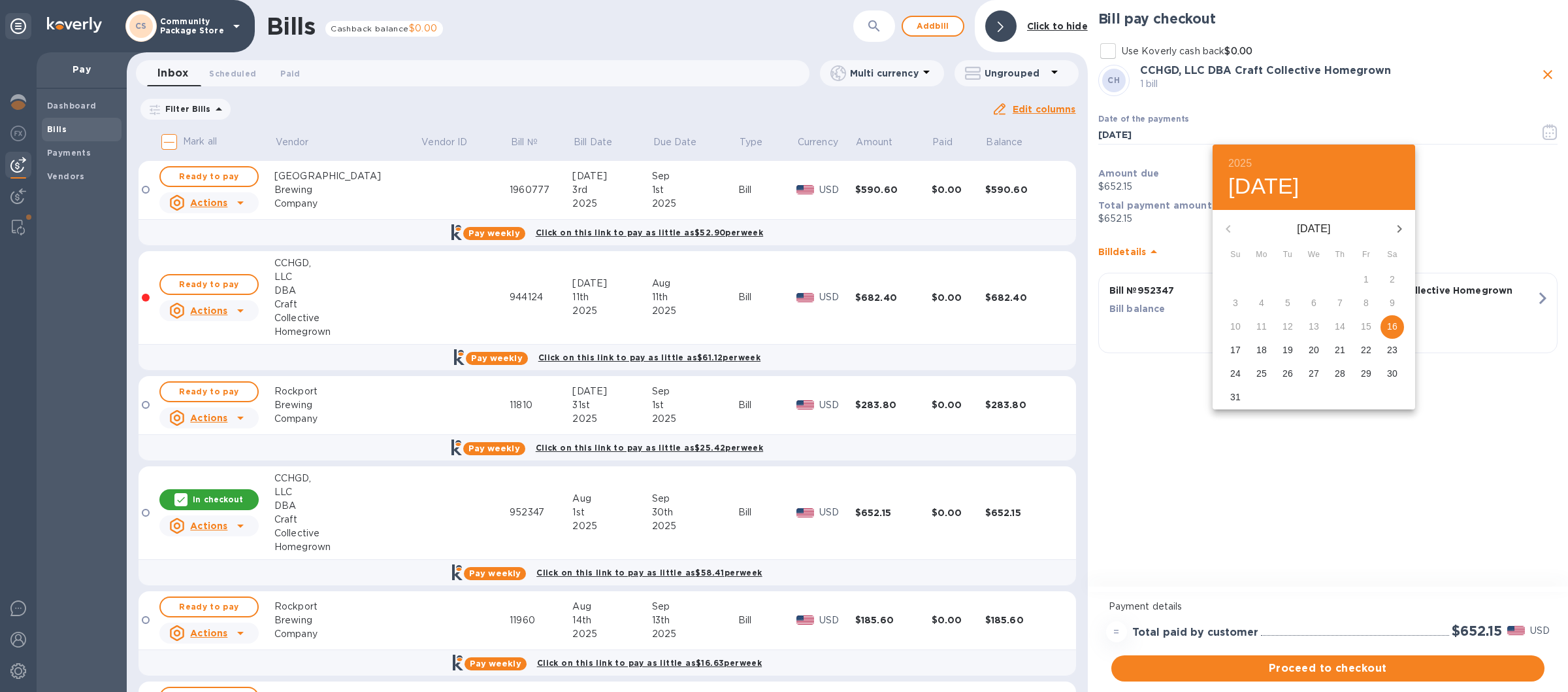
click at [1362, 377] on p "29" at bounding box center [1366, 373] width 10 height 13
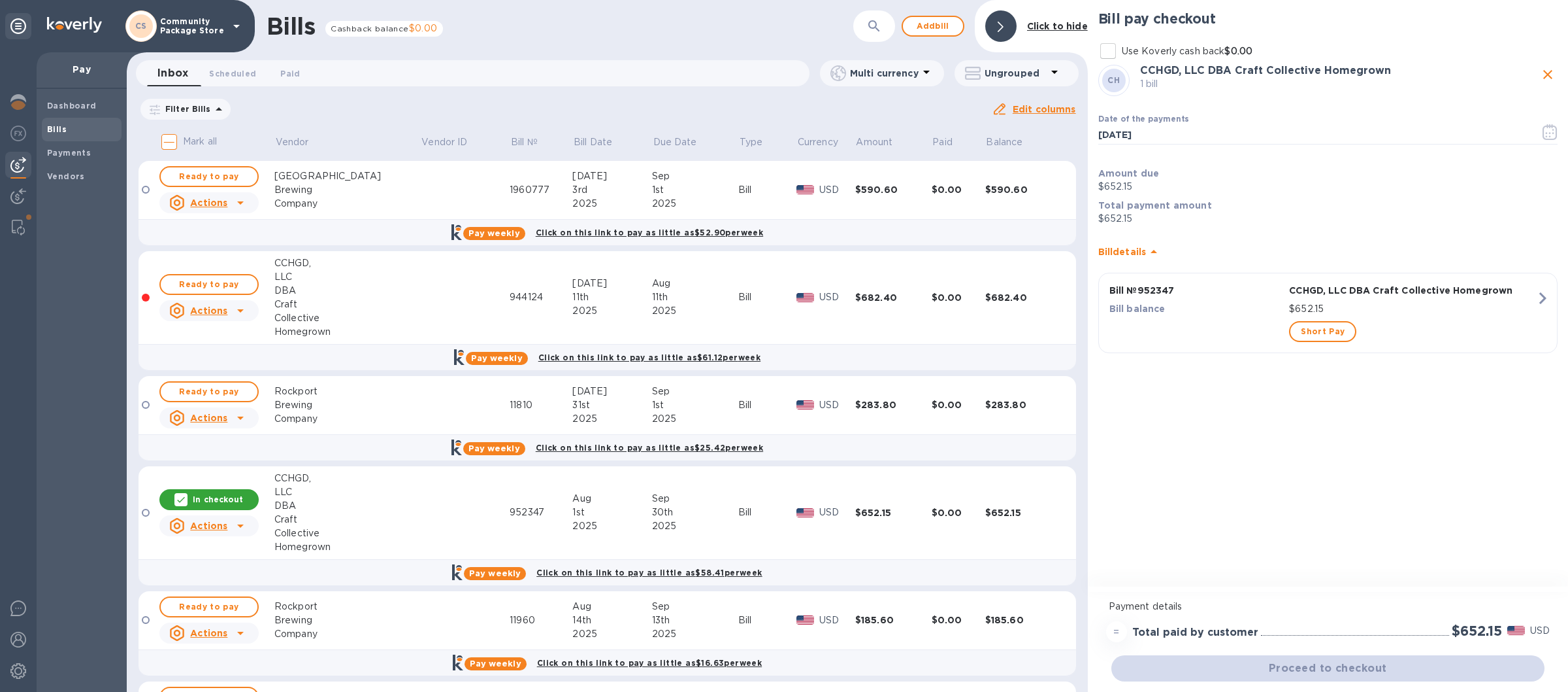
type input "08/29/2025"
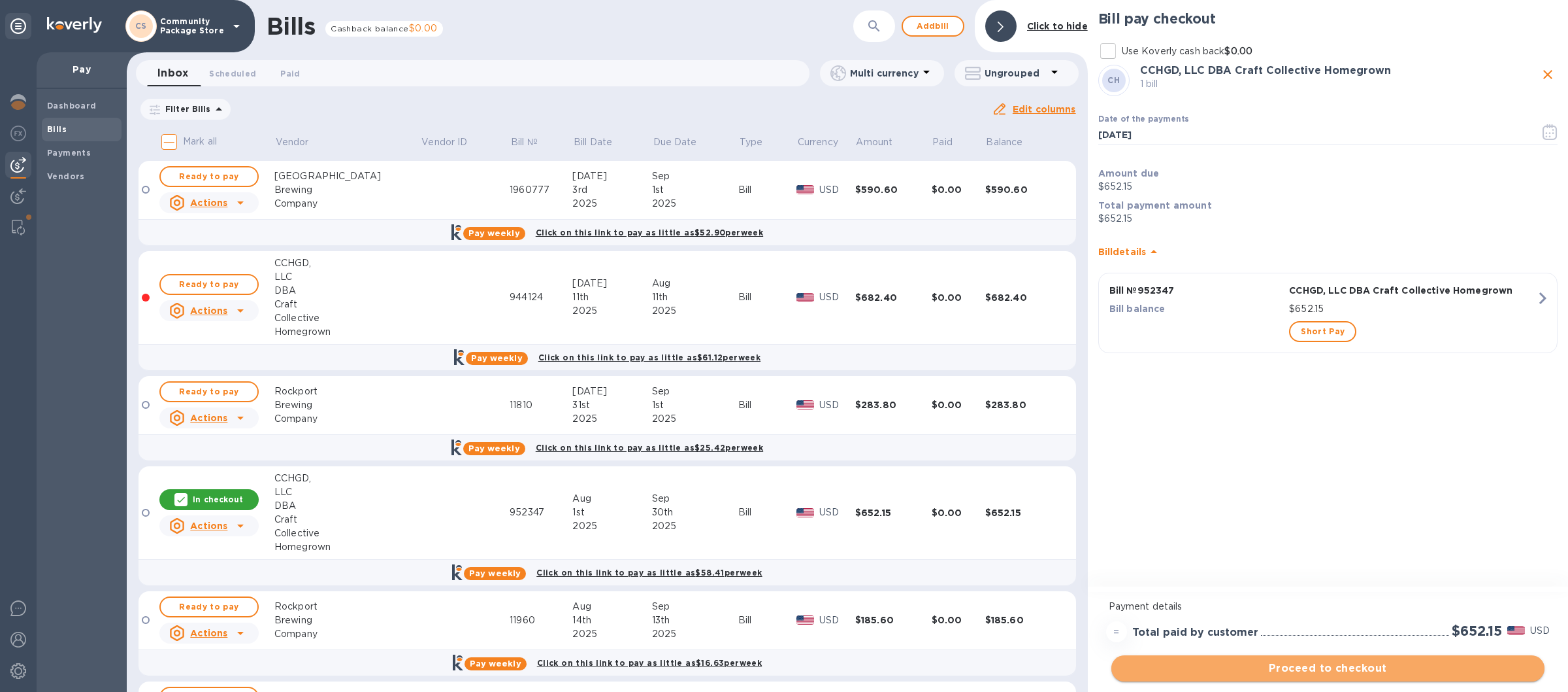
click at [1276, 662] on span "Proceed to checkout" at bounding box center [1327, 668] width 412 height 16
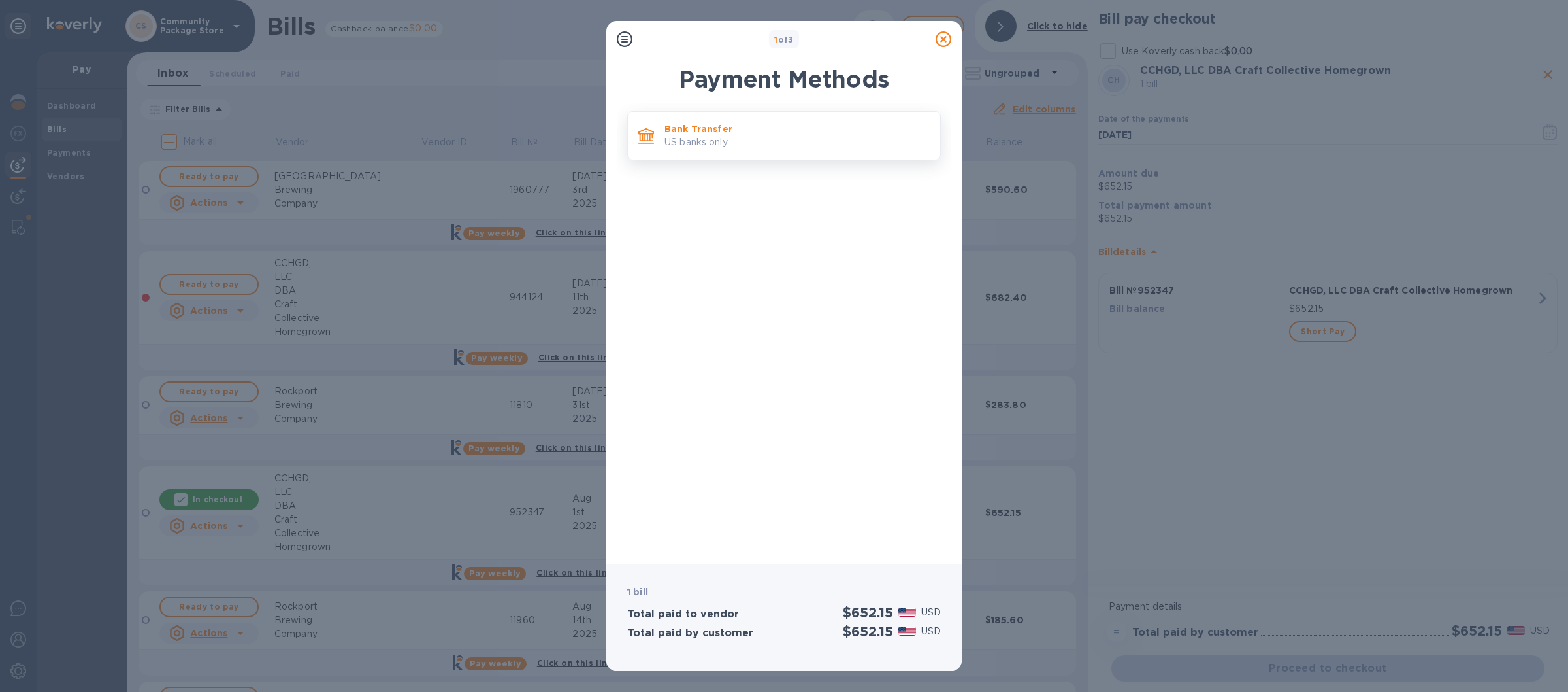
click at [807, 147] on p "US banks only." at bounding box center [797, 142] width 266 height 14
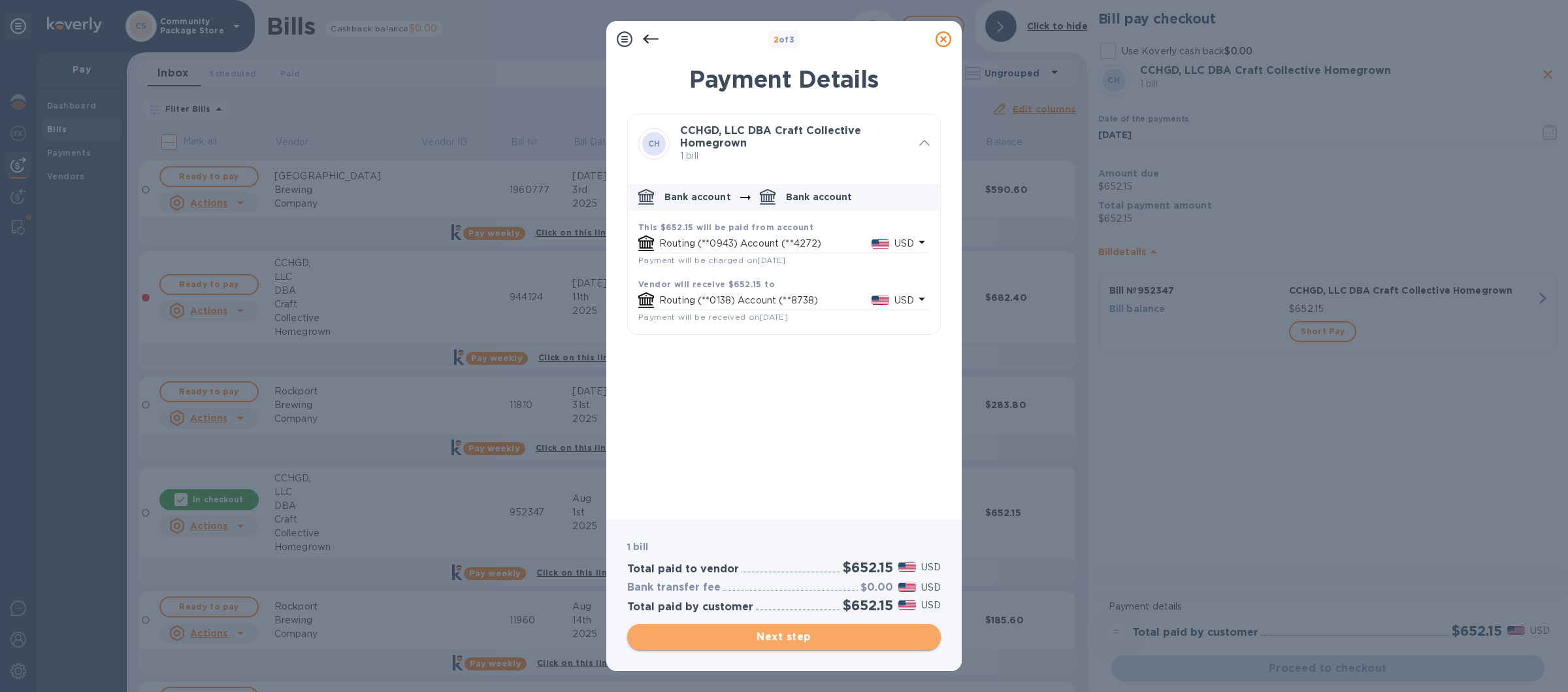
click at [788, 635] on span "Next step" at bounding box center [784, 636] width 293 height 16
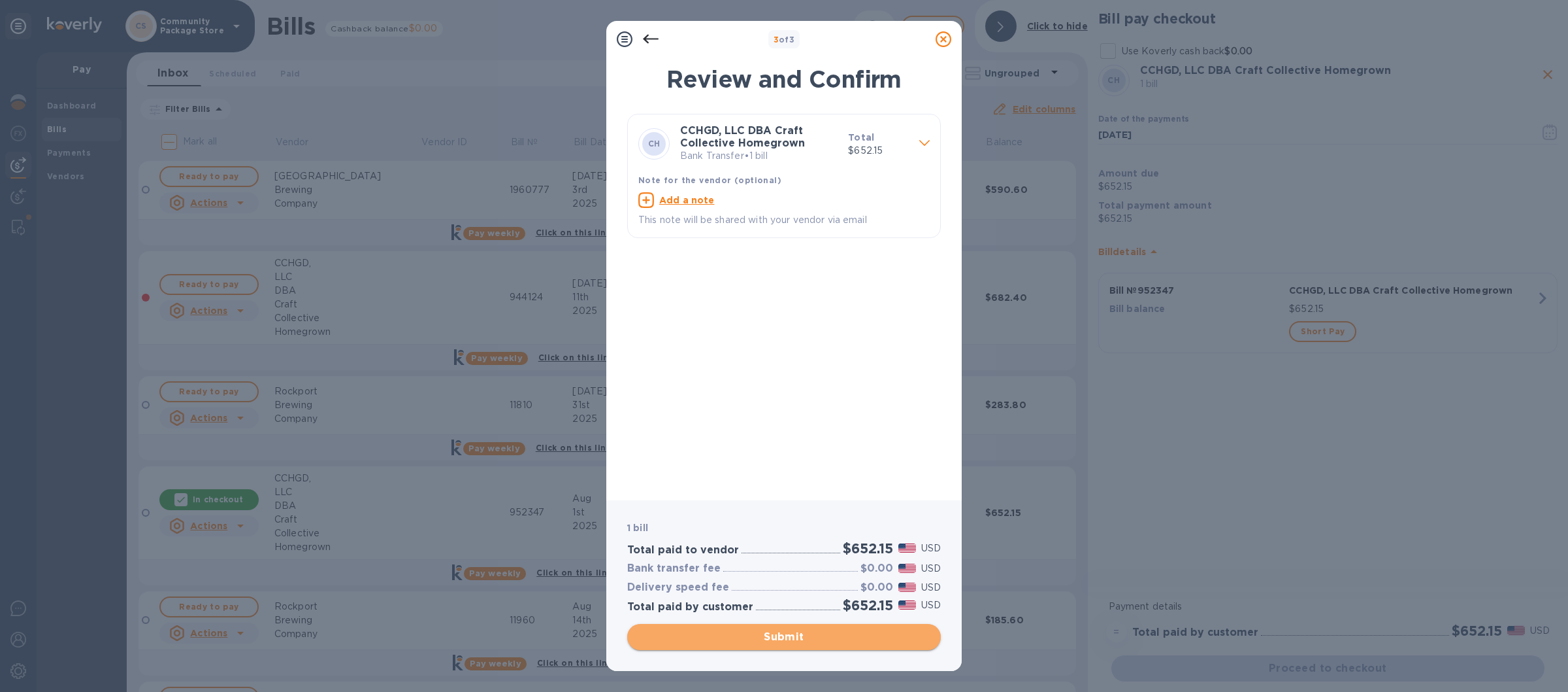
click at [777, 635] on span "Submit" at bounding box center [784, 636] width 293 height 16
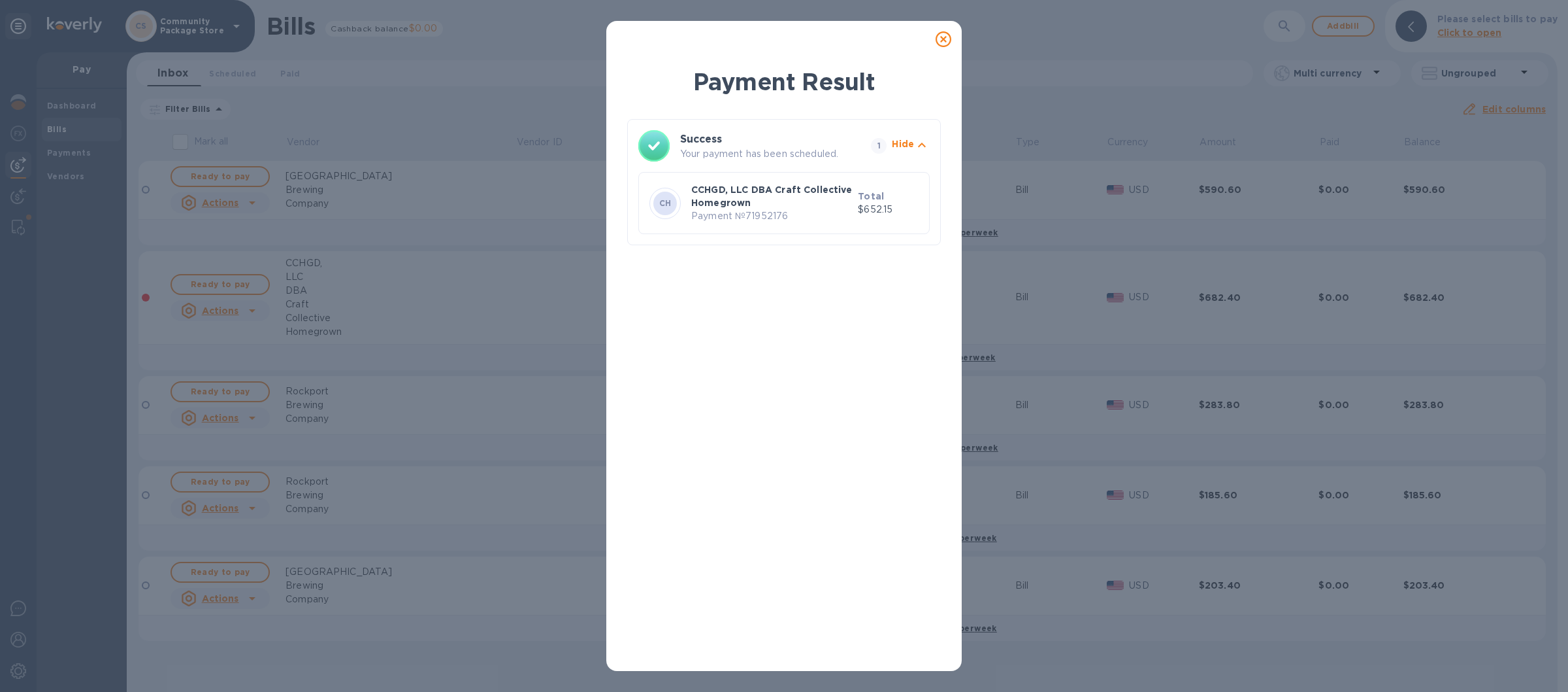
click at [939, 36] on icon at bounding box center [943, 39] width 16 height 16
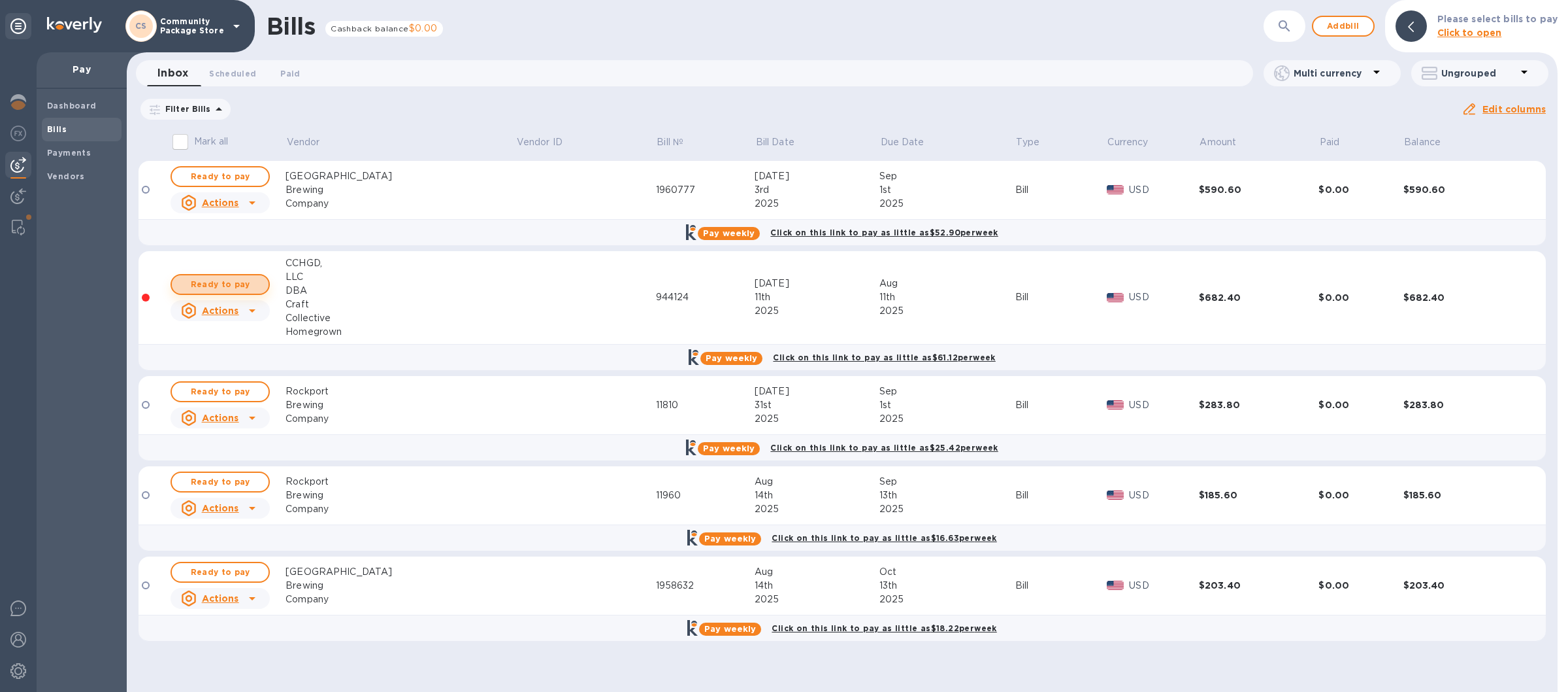
click at [230, 282] on span "Ready to pay" at bounding box center [220, 284] width 76 height 16
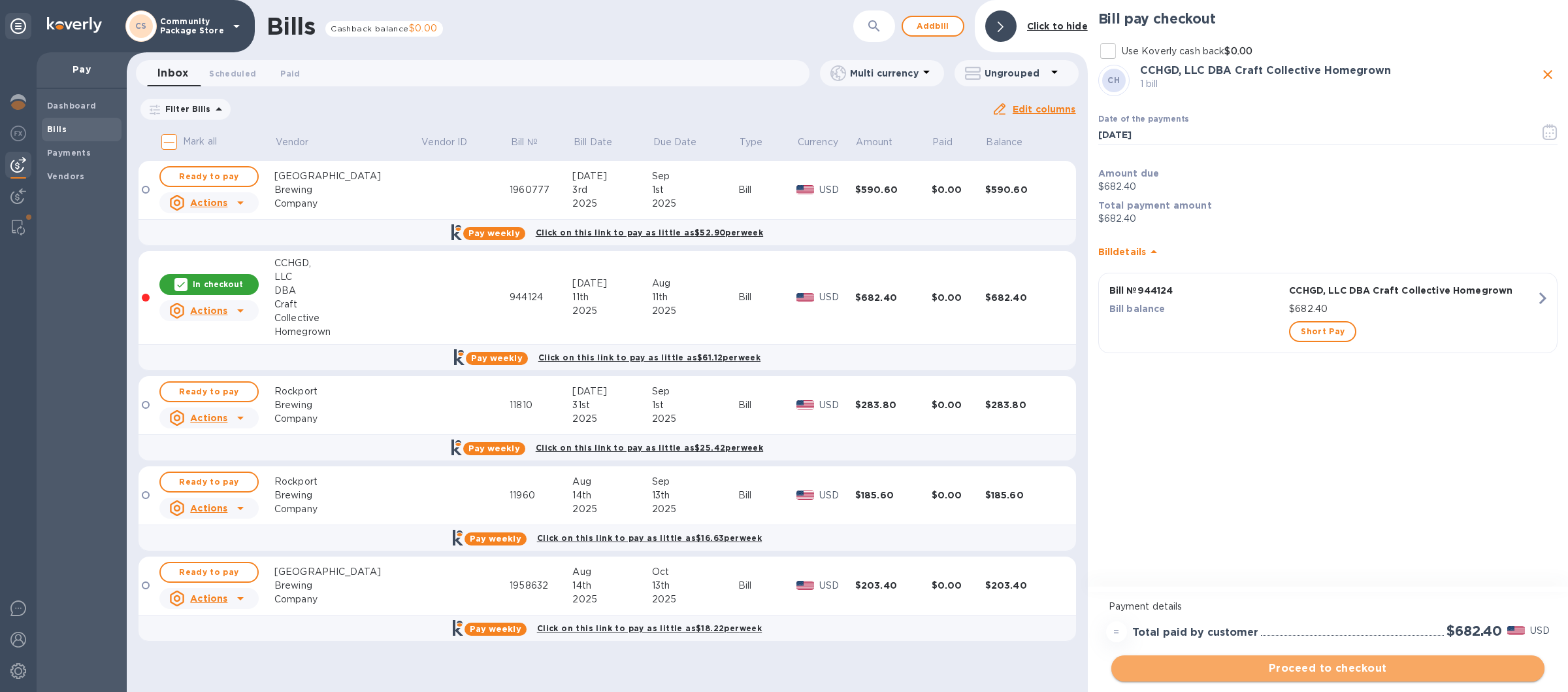
click at [1327, 660] on button "Proceed to checkout" at bounding box center [1327, 668] width 433 height 26
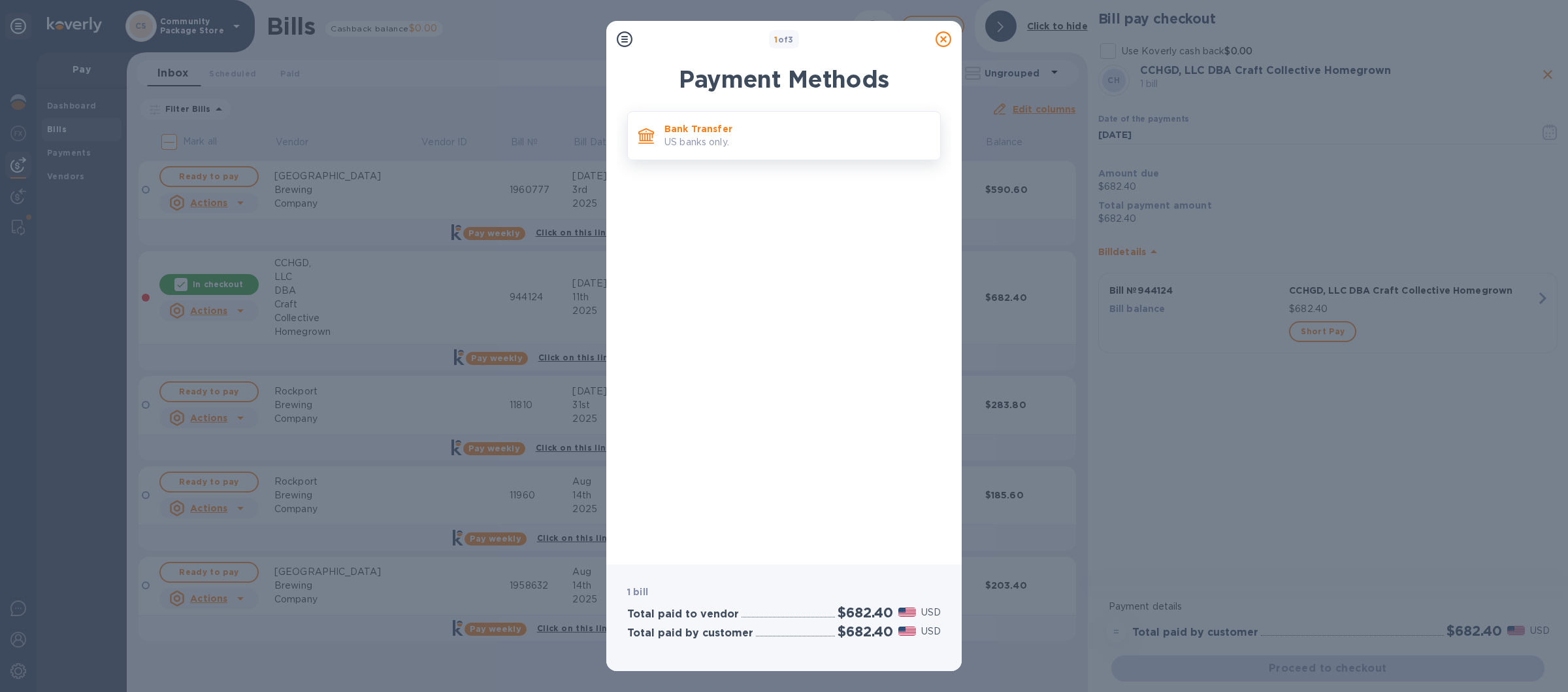
click at [851, 139] on p "US banks only." at bounding box center [797, 142] width 266 height 14
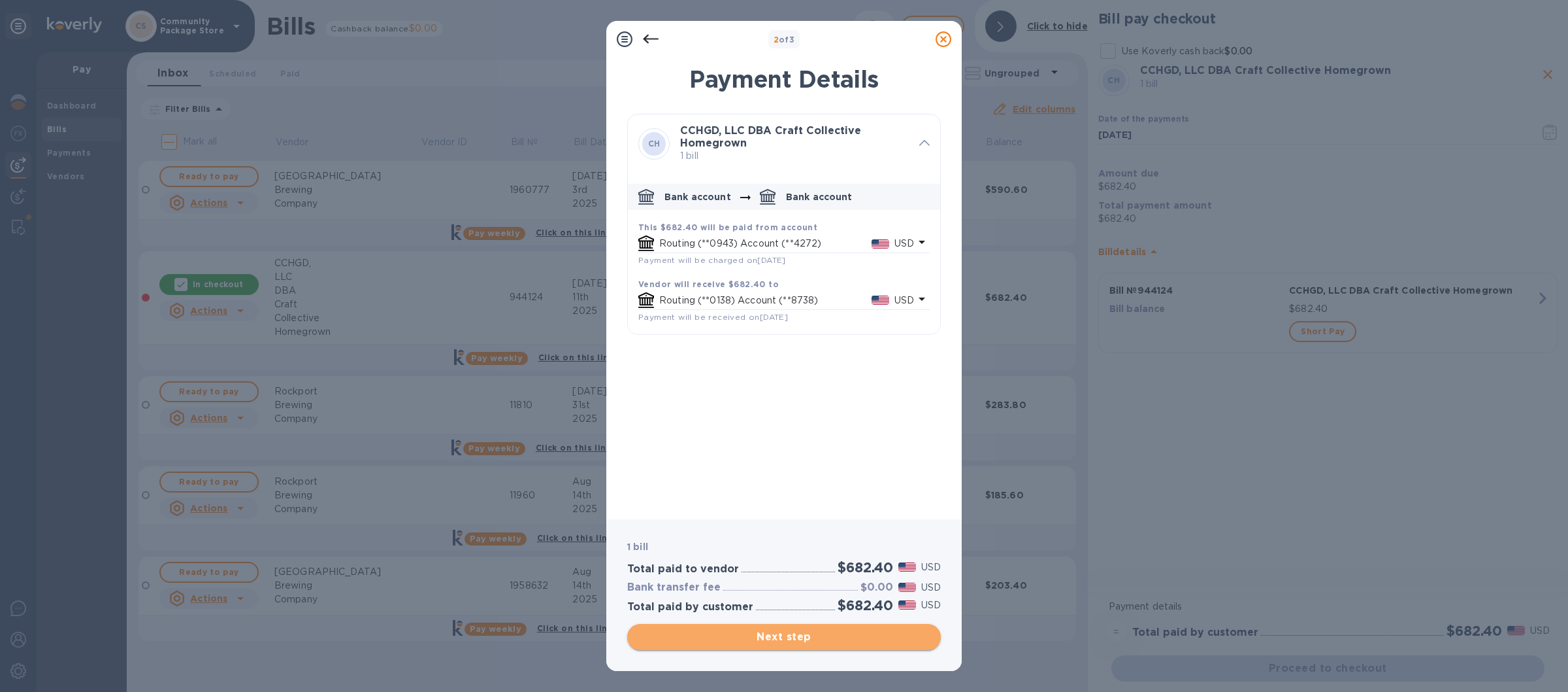
click at [790, 639] on span "Next step" at bounding box center [784, 636] width 293 height 16
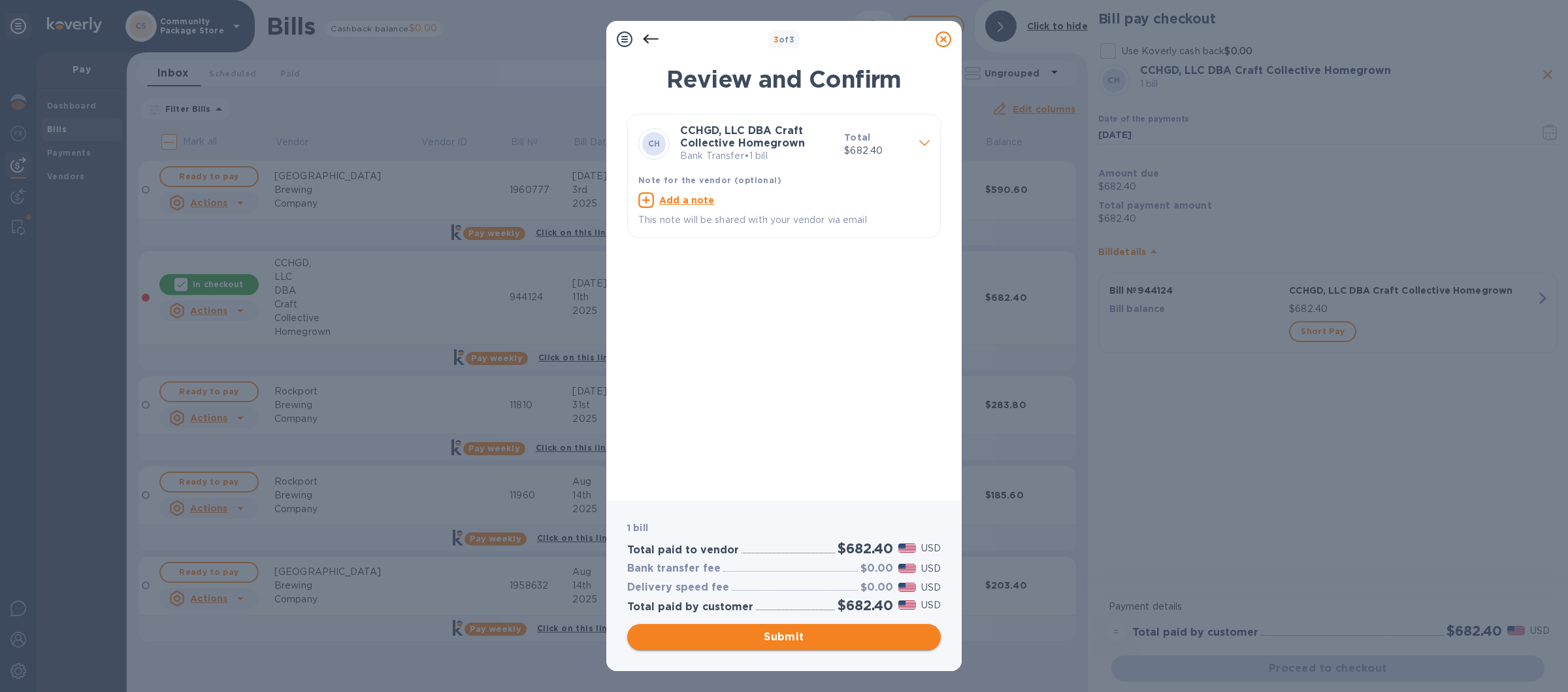
click at [790, 639] on span "Submit" at bounding box center [784, 636] width 293 height 16
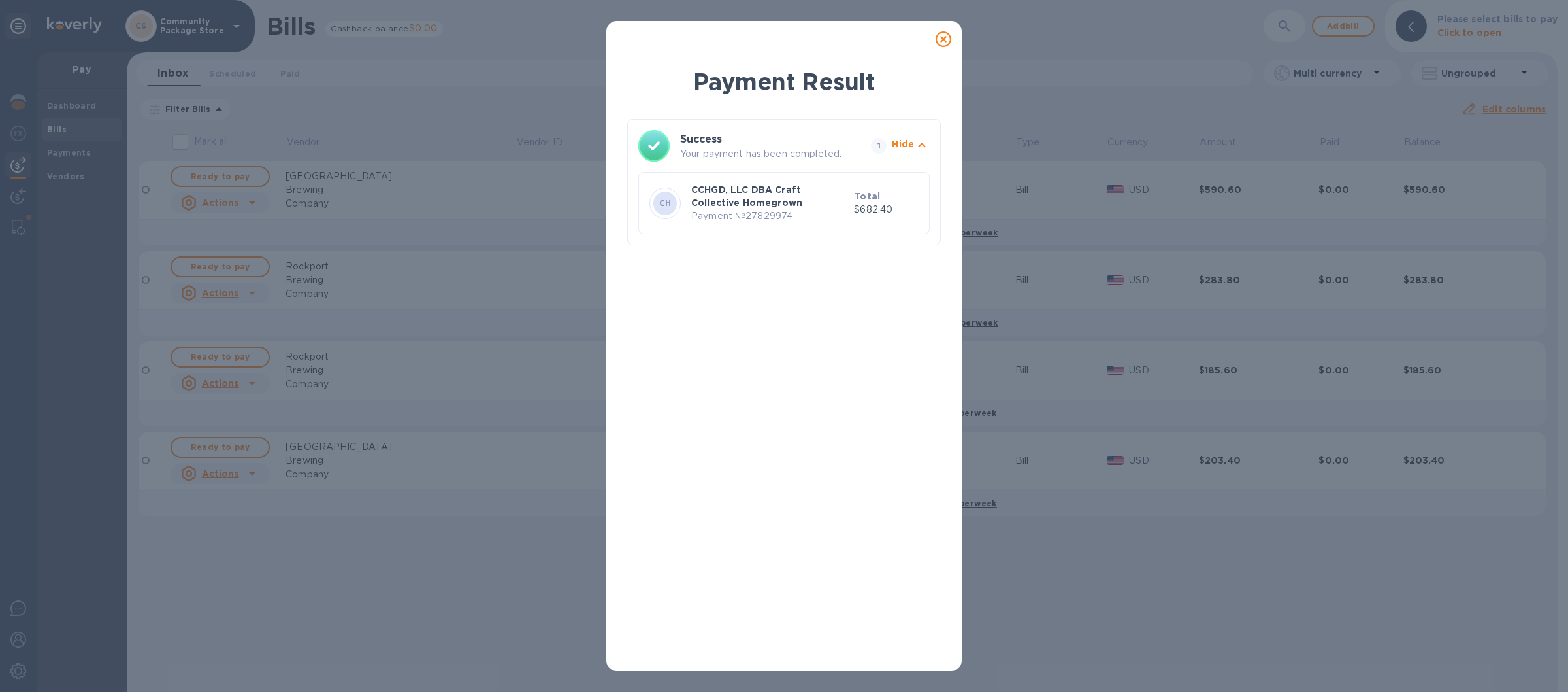
click at [941, 39] on icon at bounding box center [943, 39] width 16 height 16
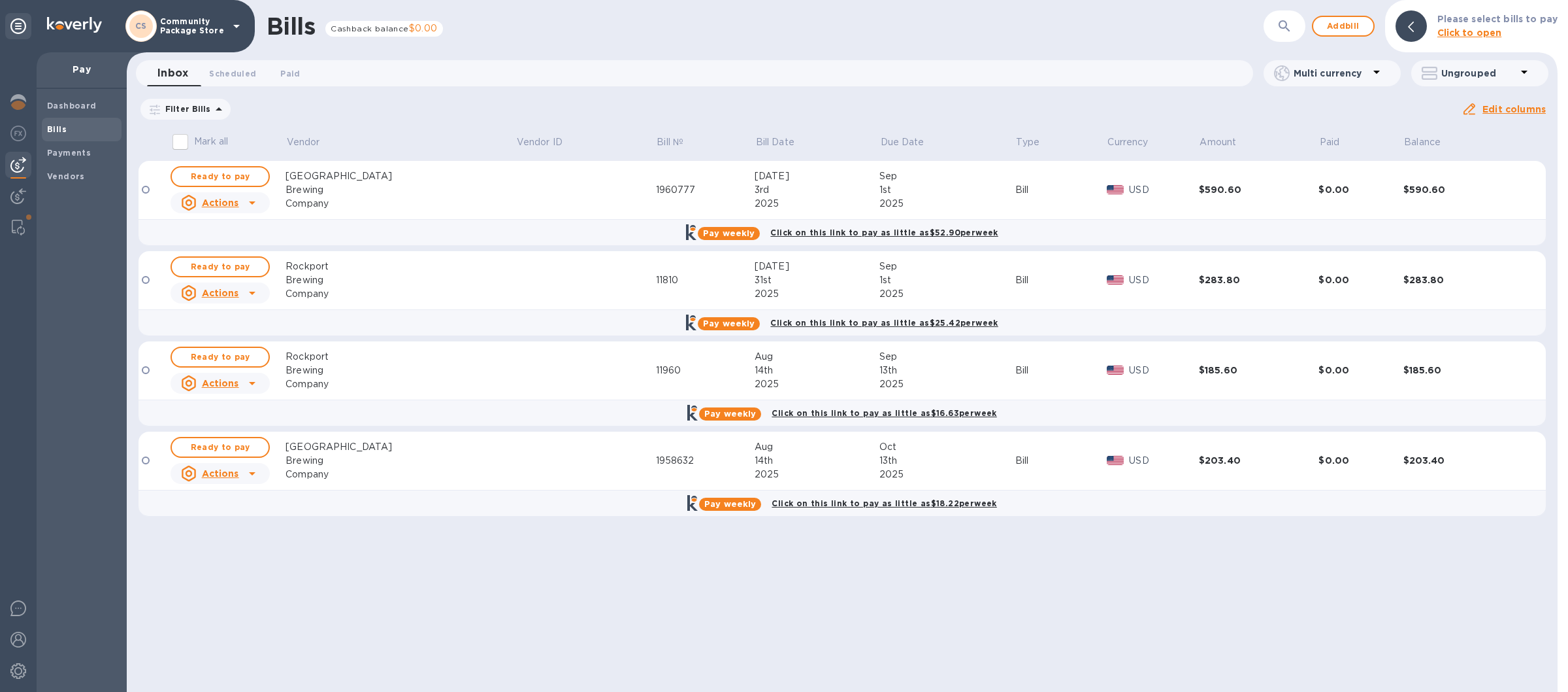
click at [0, 0] on icon at bounding box center [0, 0] width 0 height 0
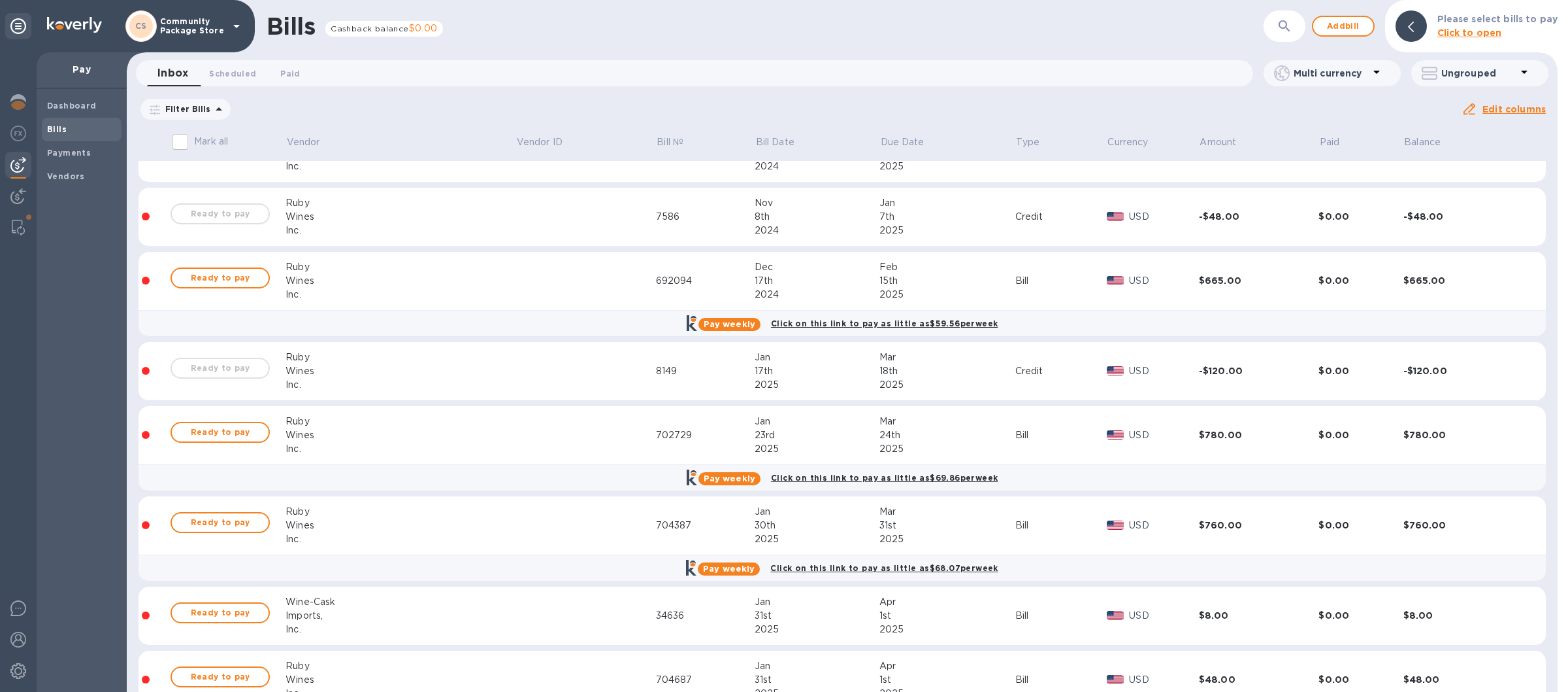
scroll to position [1548, 0]
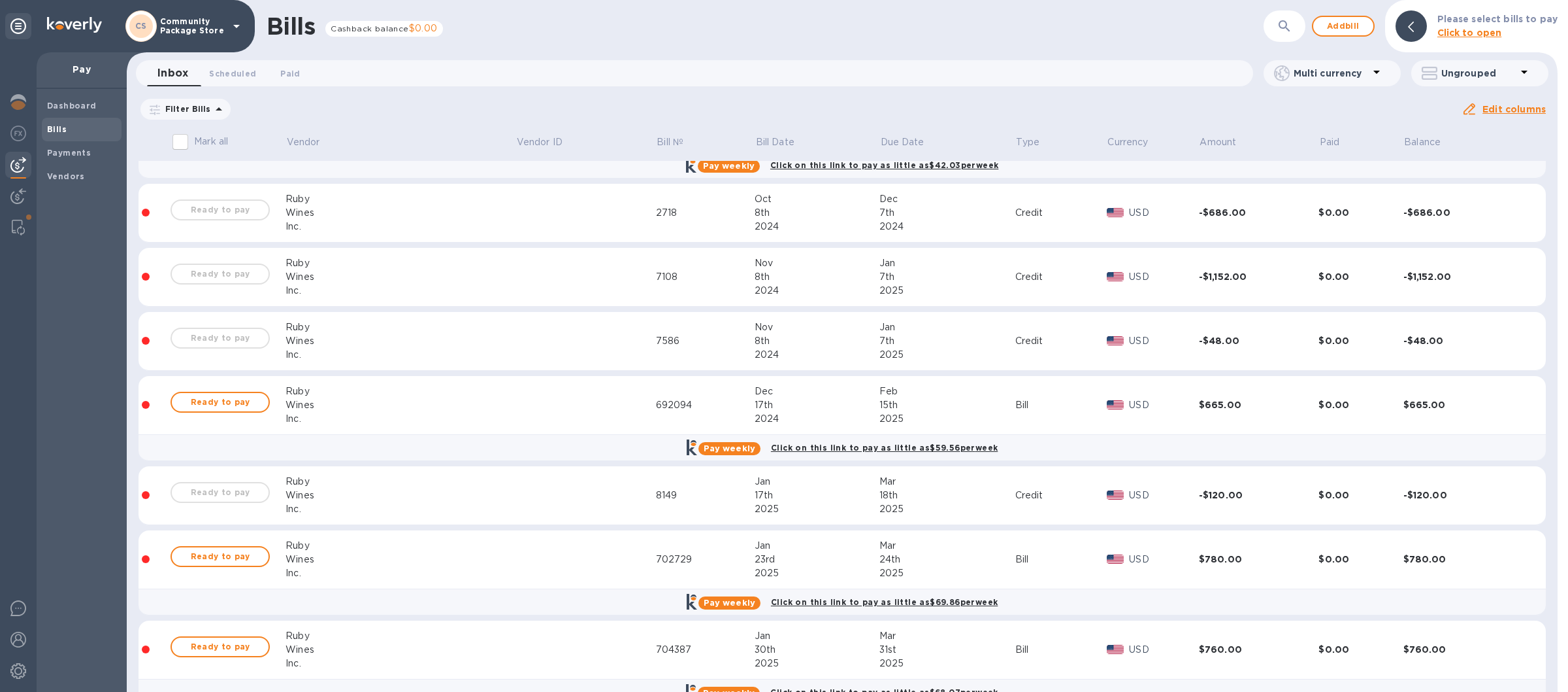
click at [199, 212] on div "Ready to pay" at bounding box center [220, 210] width 104 height 26
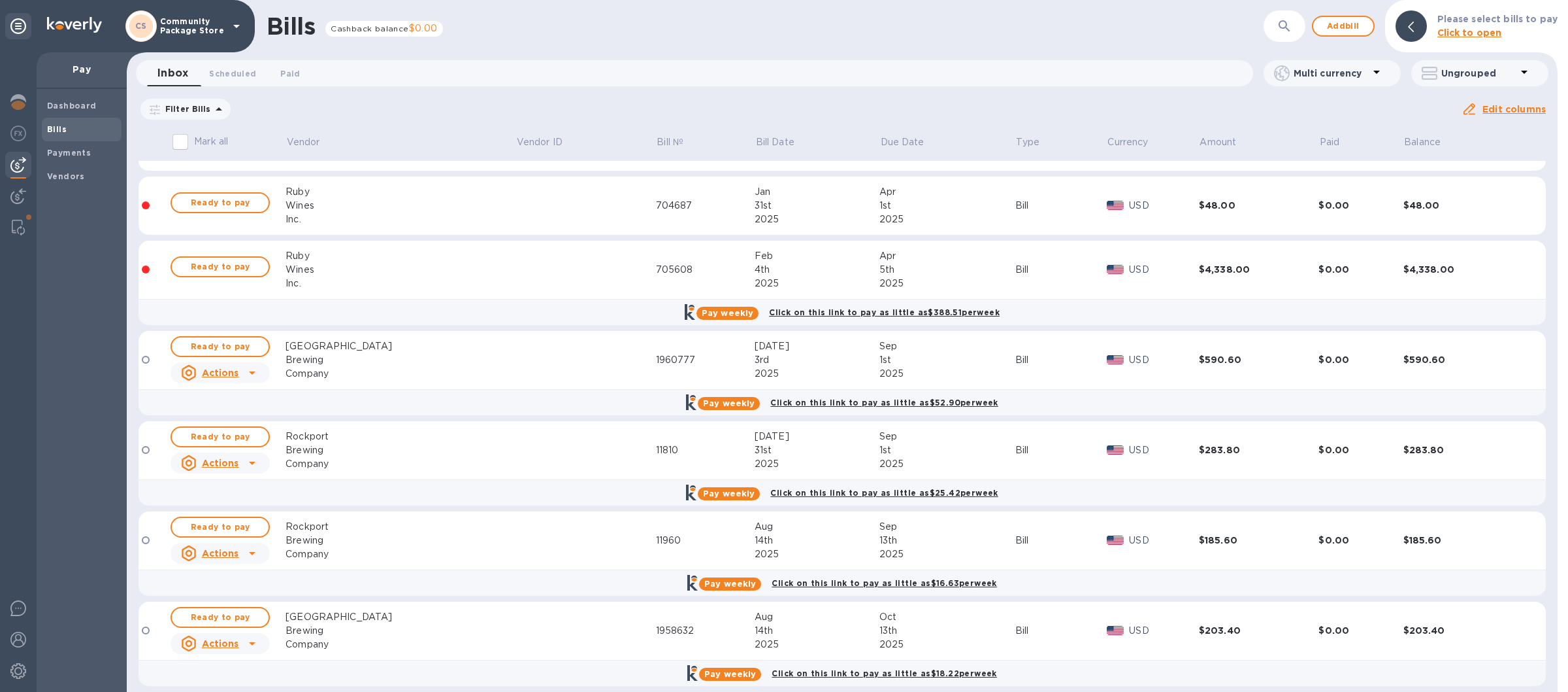
scroll to position [2160, 0]
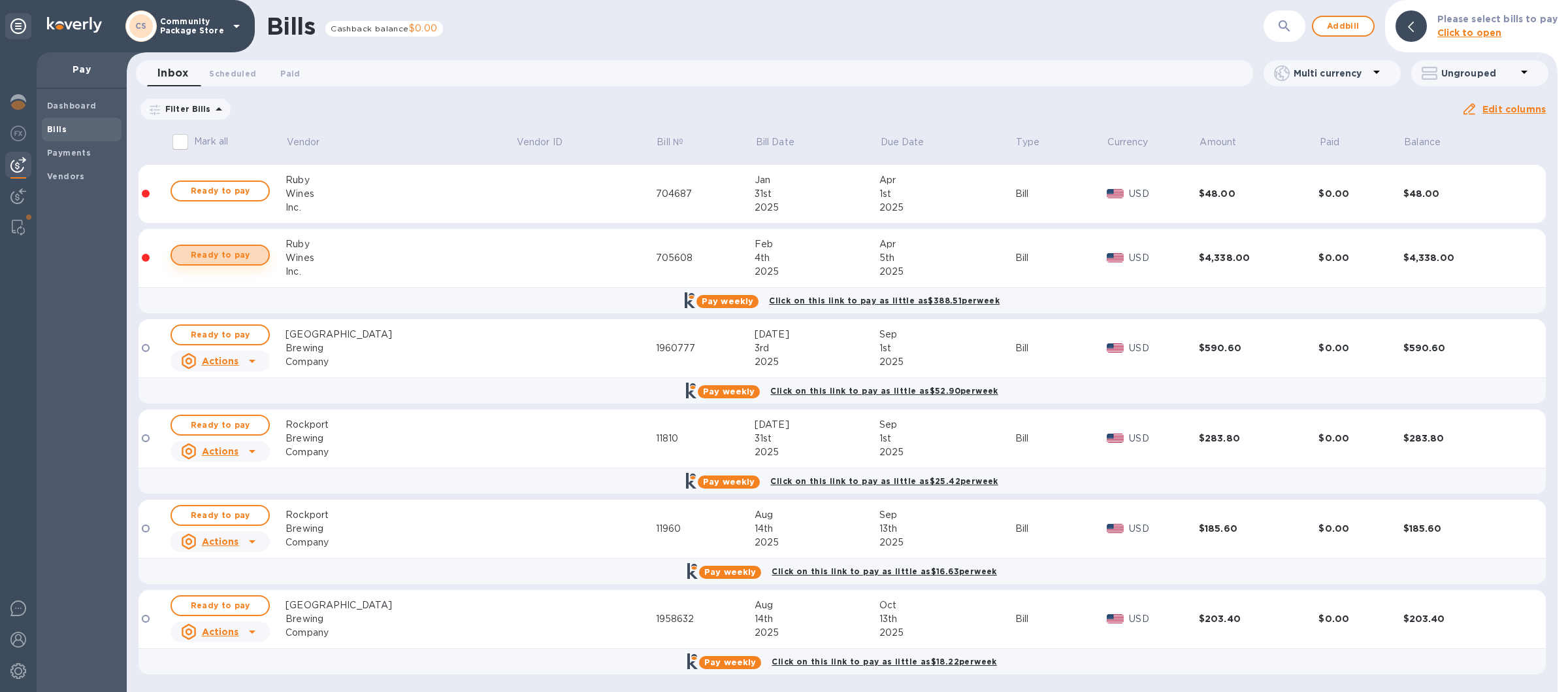
click at [230, 253] on span "Ready to pay" at bounding box center [220, 255] width 76 height 16
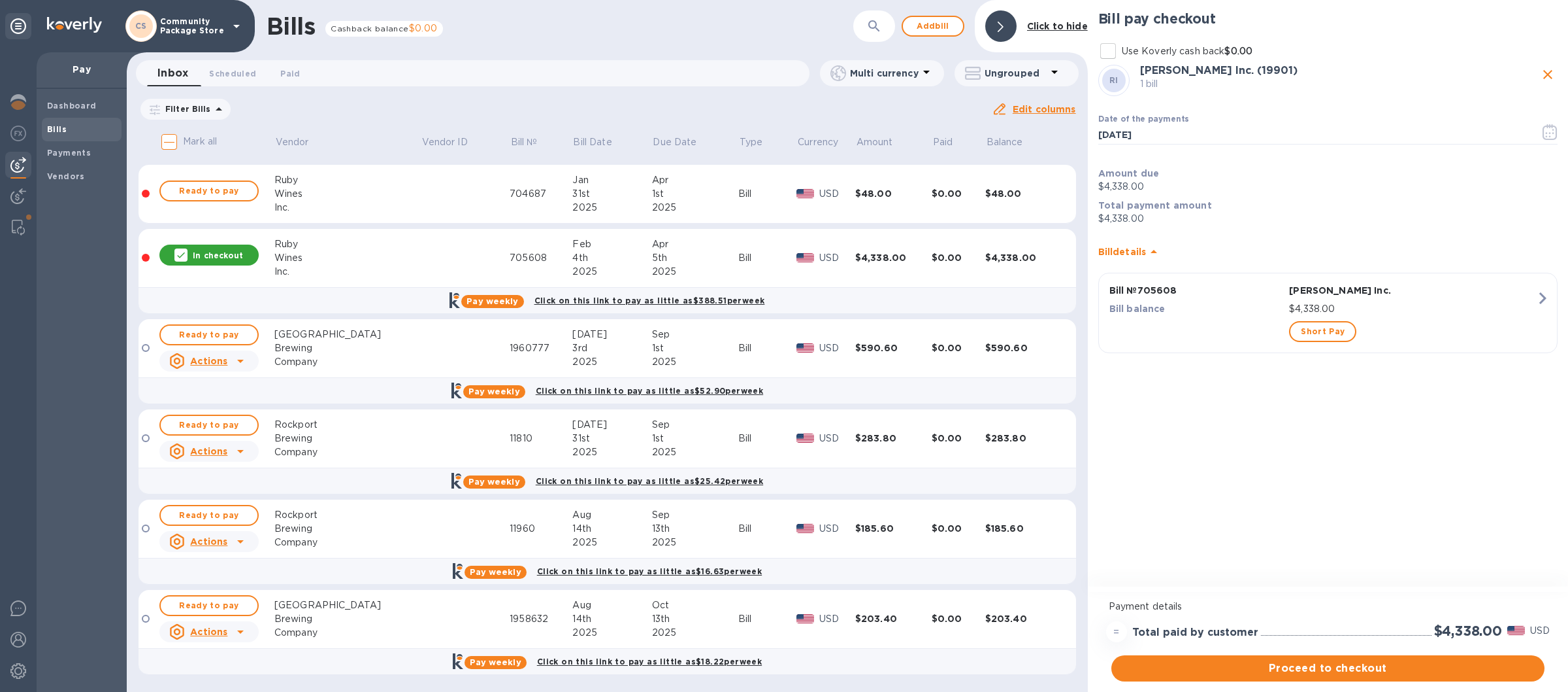
click at [1277, 180] on p "Amount due" at bounding box center [1327, 173] width 460 height 13
click at [1385, 287] on p "[PERSON_NAME] Inc." at bounding box center [1412, 290] width 247 height 13
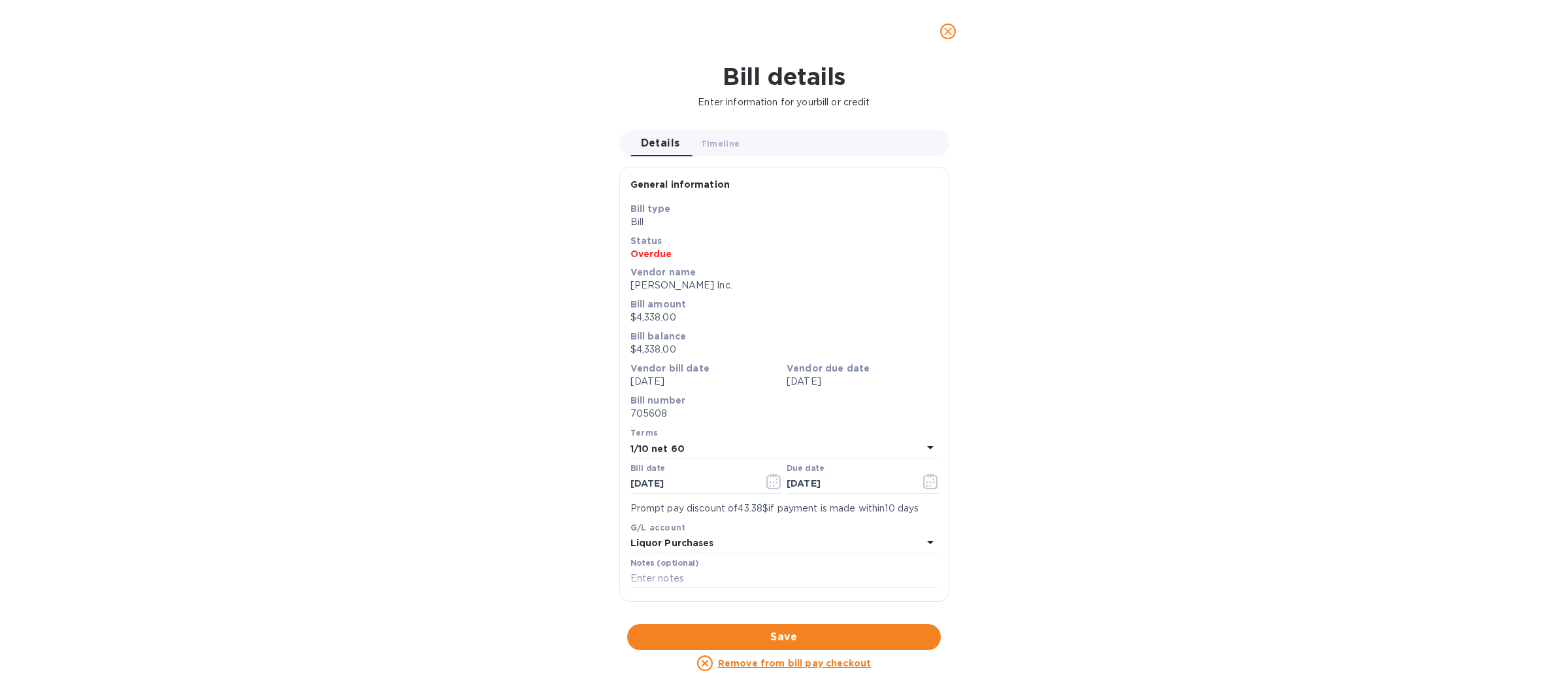
click at [866, 213] on p "Bill type" at bounding box center [784, 209] width 308 height 13
click at [868, 148] on div "Details 0 Timeline 0" at bounding box center [790, 143] width 319 height 26
click at [667, 137] on span "Details 0" at bounding box center [661, 144] width 39 height 19
click at [901, 267] on p "Vendor name" at bounding box center [784, 272] width 308 height 13
click at [947, 29] on icon "close" at bounding box center [948, 32] width 13 height 13
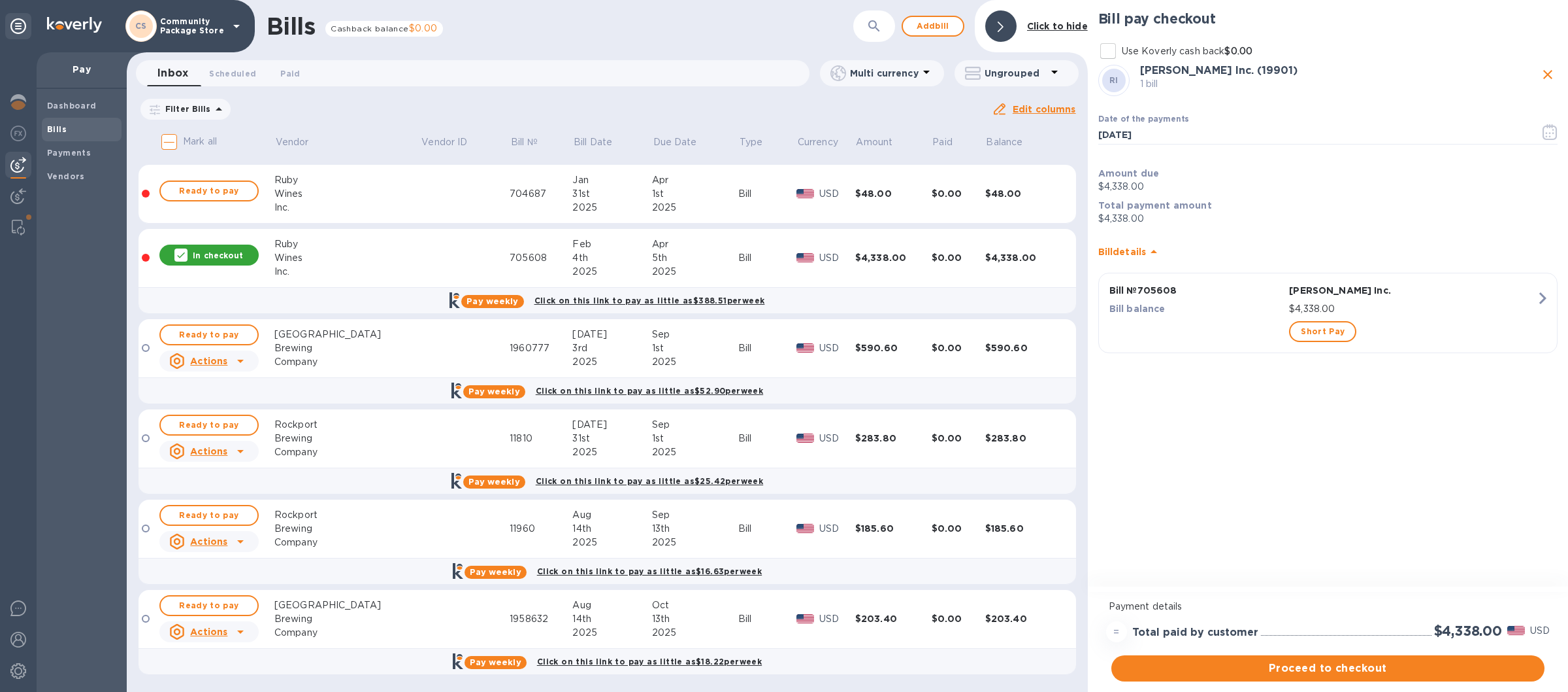
click at [146, 251] on td at bounding box center [148, 257] width 20 height 59
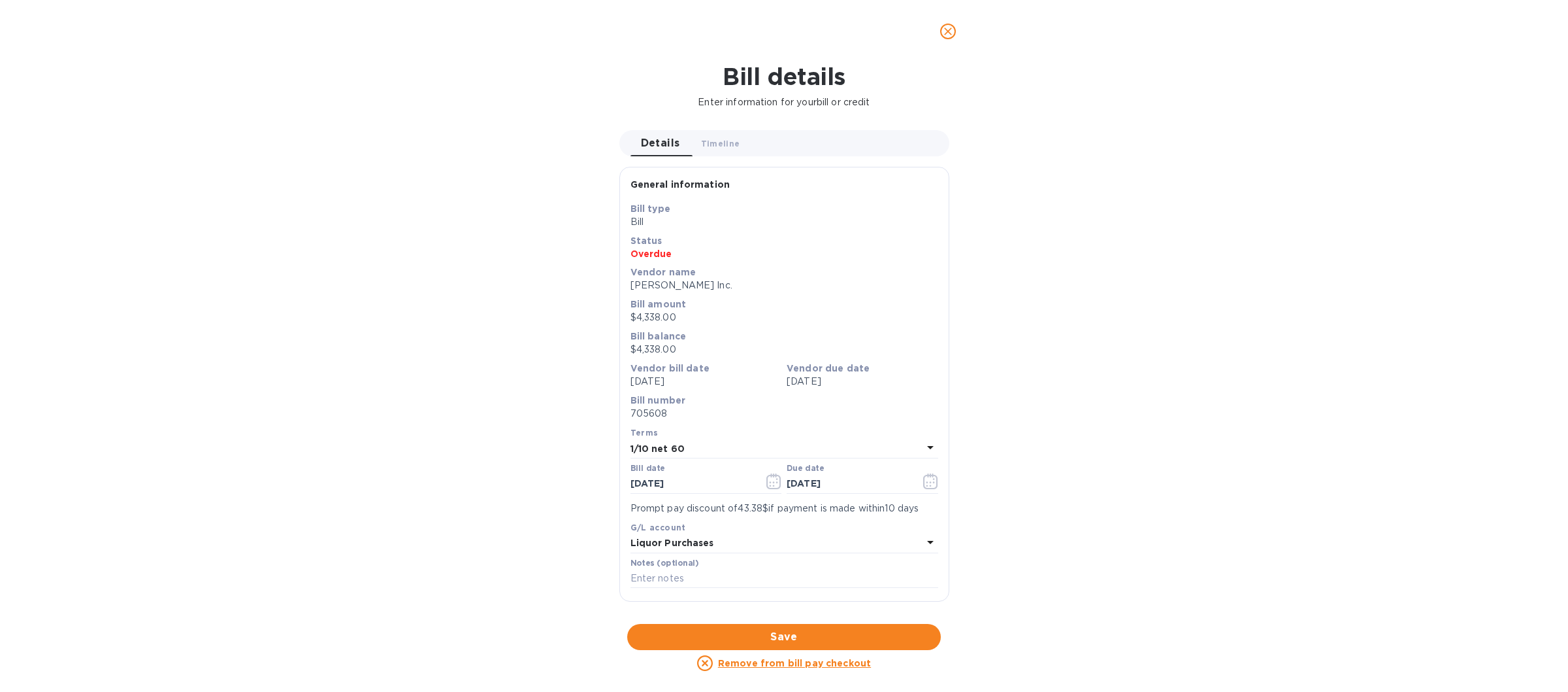
click at [708, 660] on icon at bounding box center [705, 662] width 16 height 16
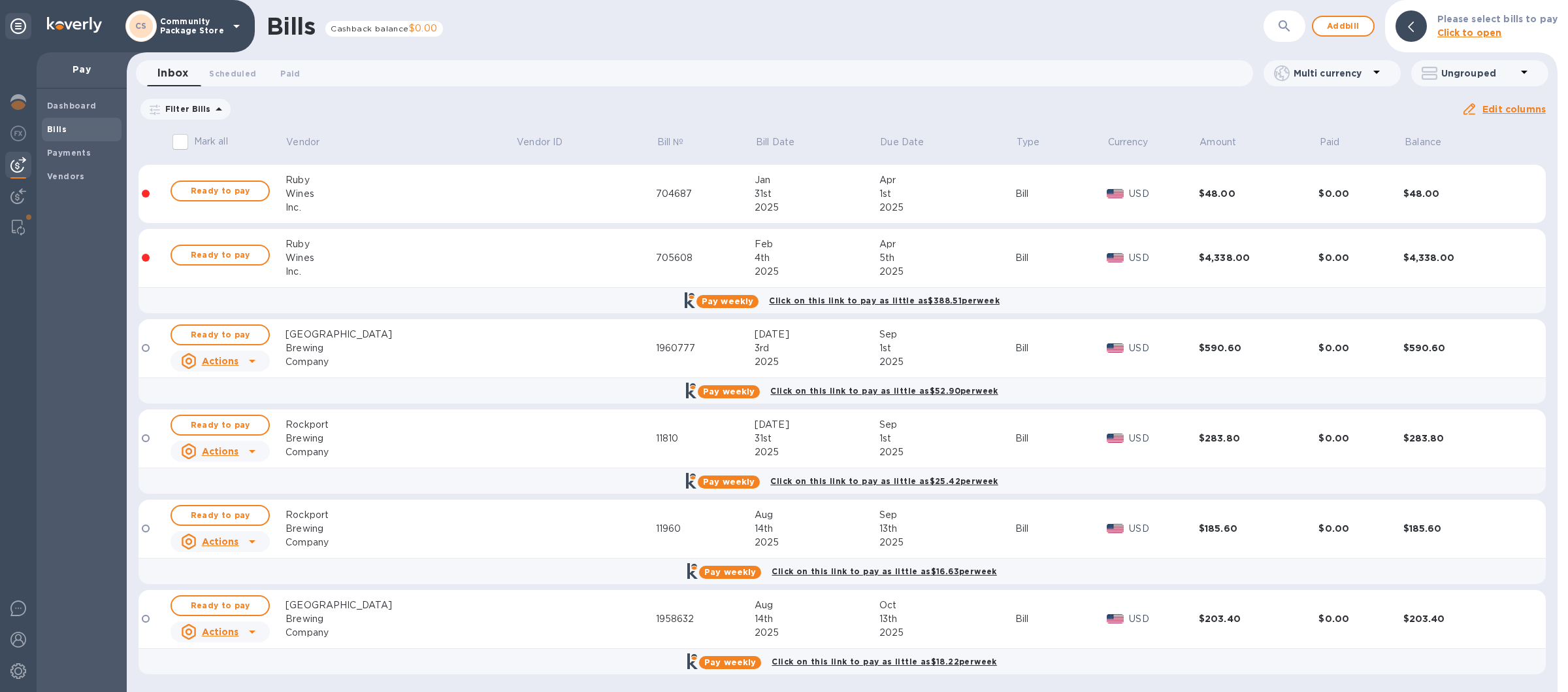
click at [403, 263] on div "Wines" at bounding box center [400, 257] width 230 height 14
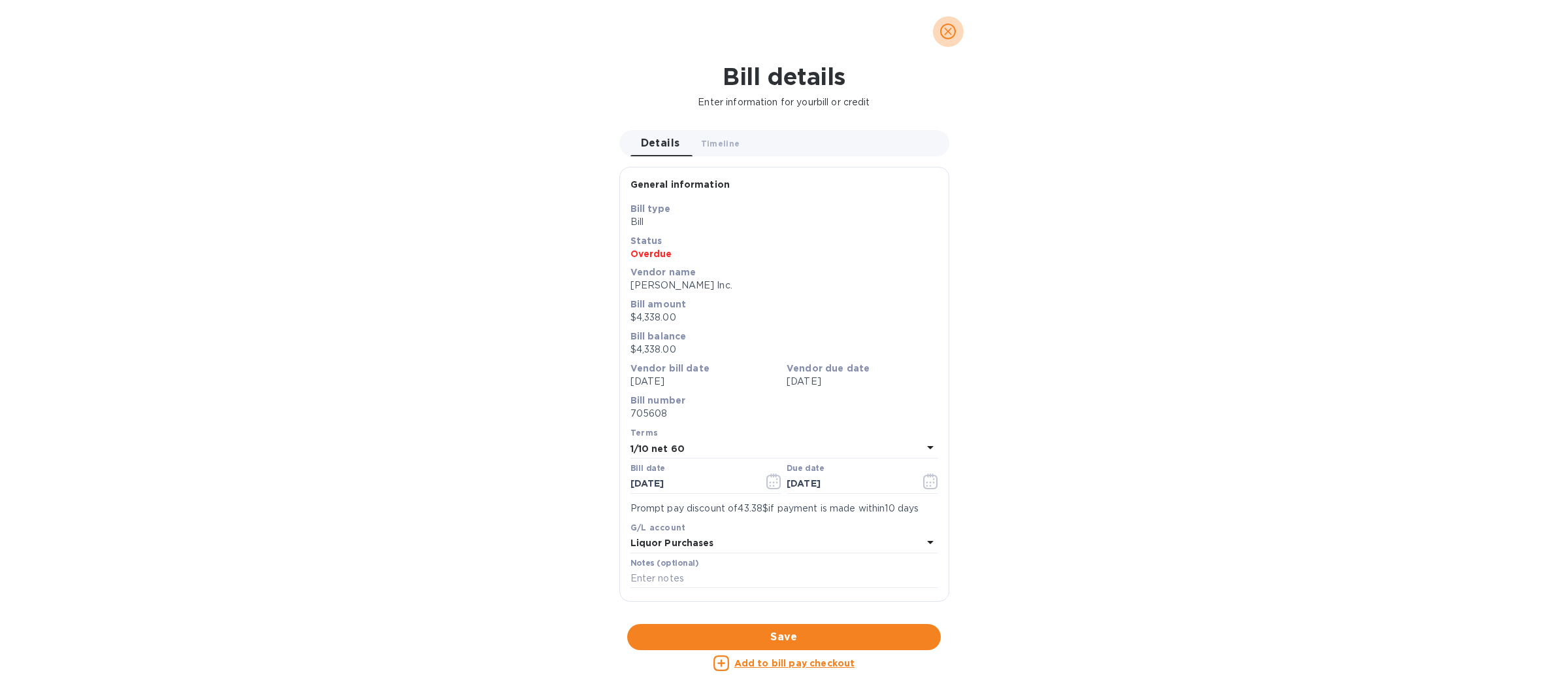
click at [946, 32] on icon "close" at bounding box center [948, 32] width 13 height 13
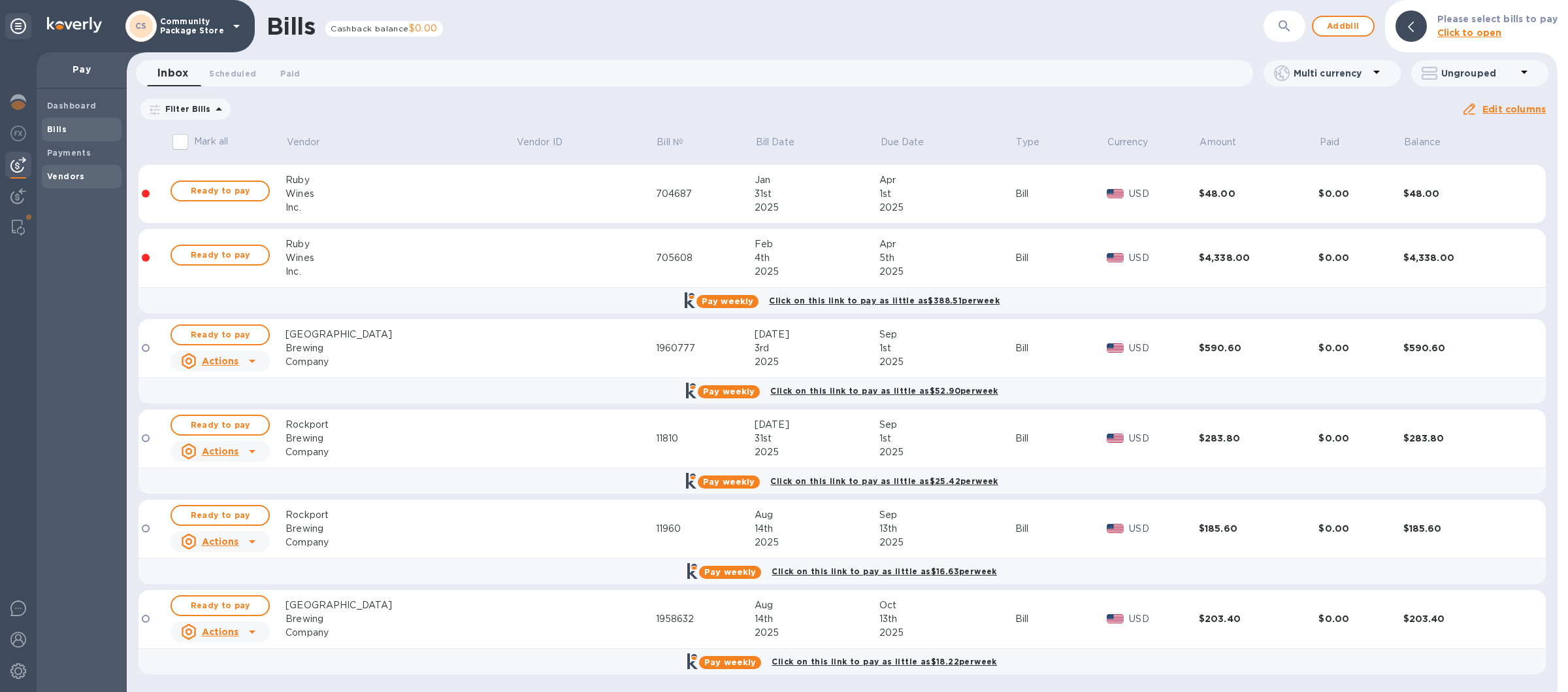
click at [82, 180] on b "Vendors" at bounding box center [65, 176] width 38 height 10
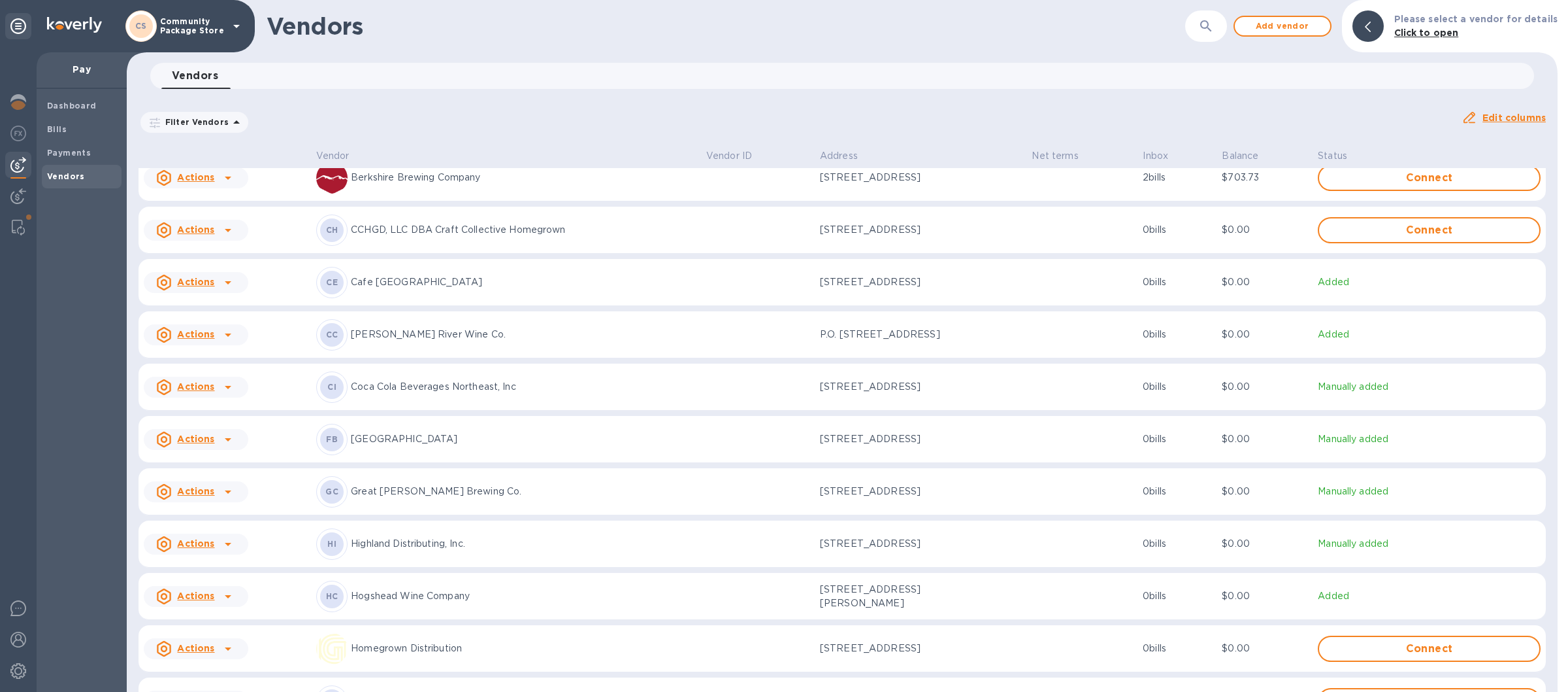
scroll to position [382, 0]
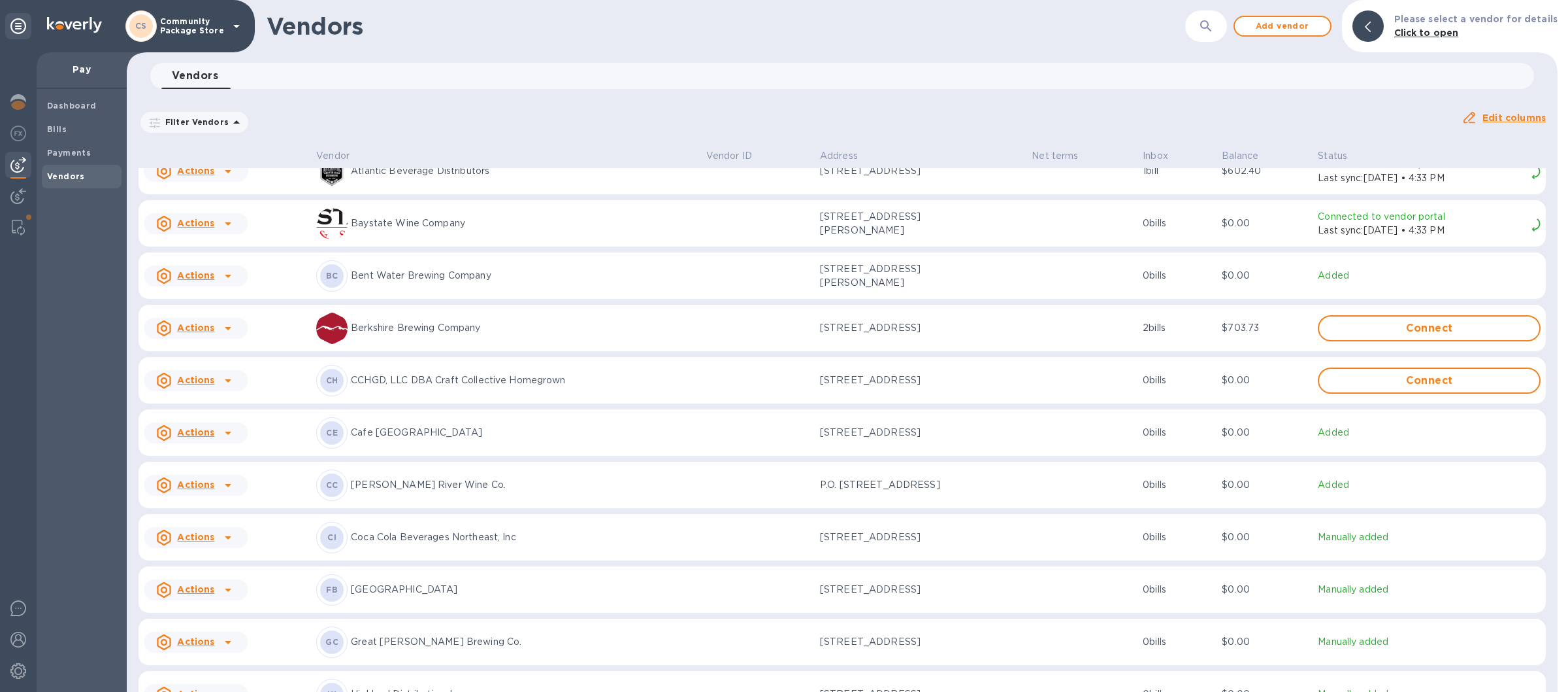
click at [457, 384] on p "CCHGD, LLC DBA Craft Collective Homegrown" at bounding box center [523, 380] width 345 height 14
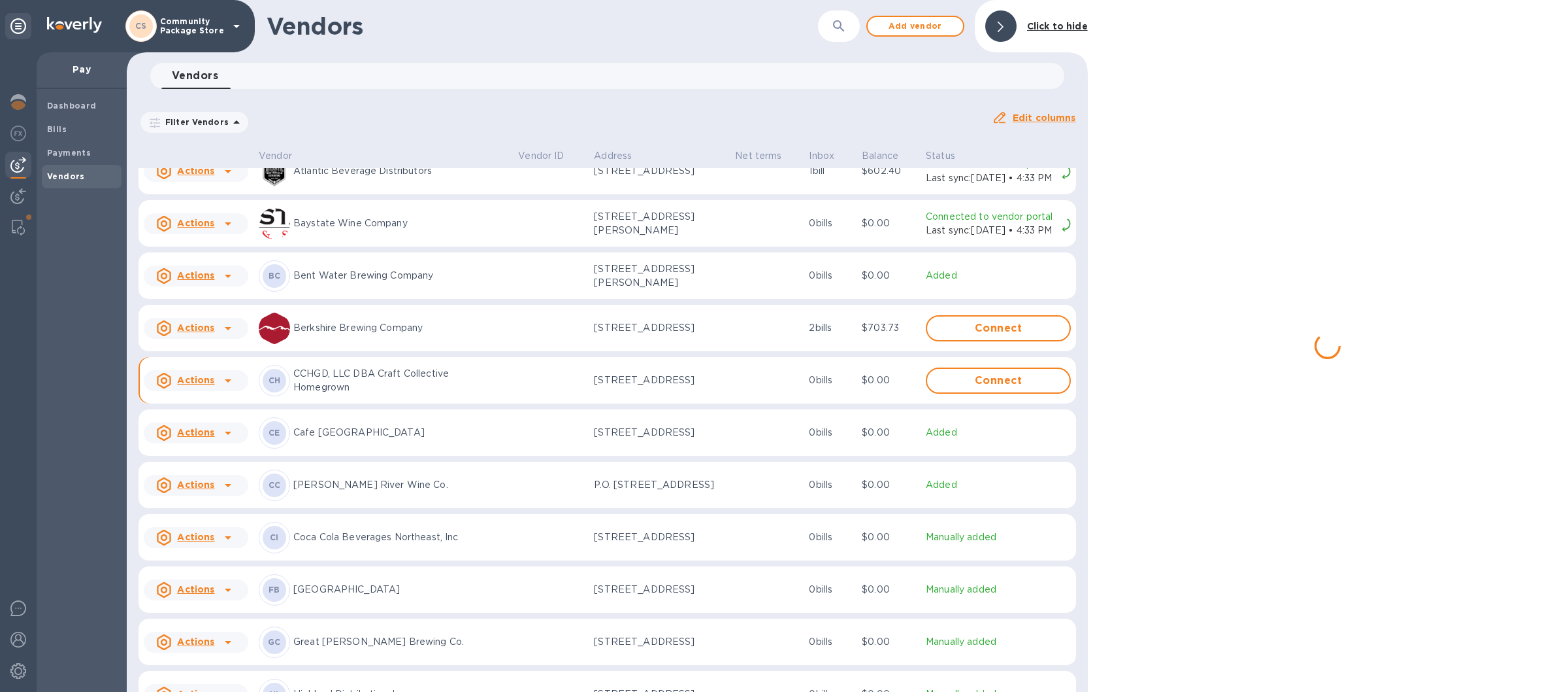
scroll to position [247, 0]
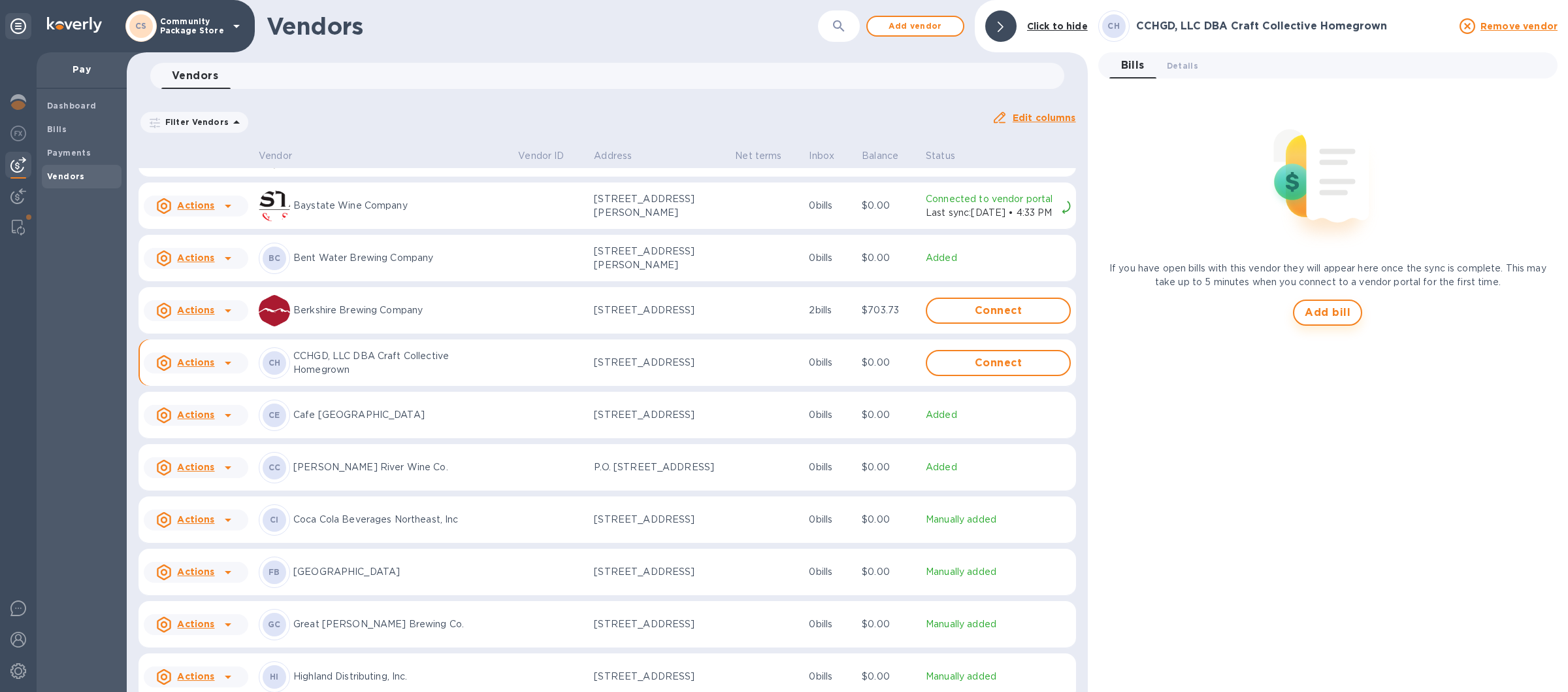
click at [1314, 311] on span "Add bill" at bounding box center [1327, 312] width 46 height 16
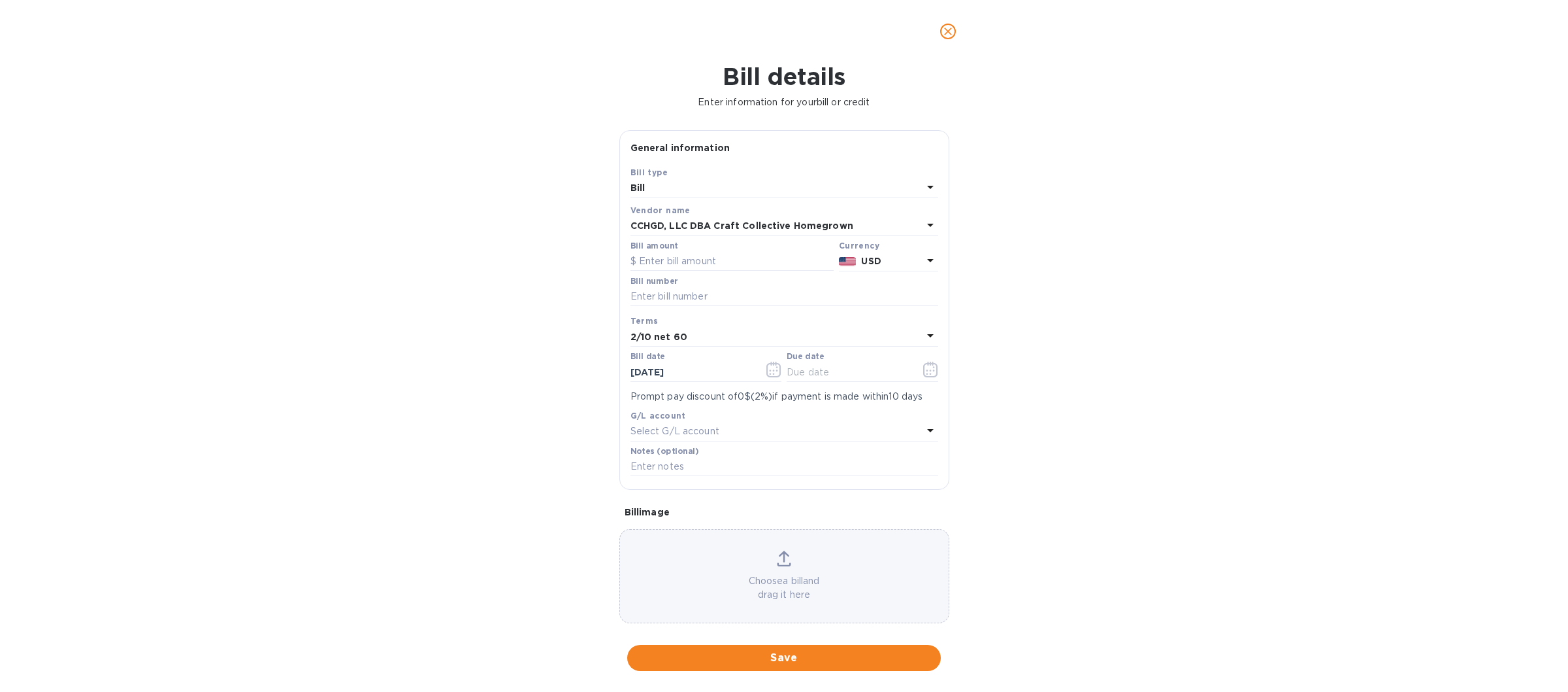
type input "[DATE]"
click at [665, 255] on input "text" at bounding box center [732, 261] width 203 height 20
type input "613.00"
click at [697, 296] on input "text" at bounding box center [784, 297] width 308 height 20
type input "948969"
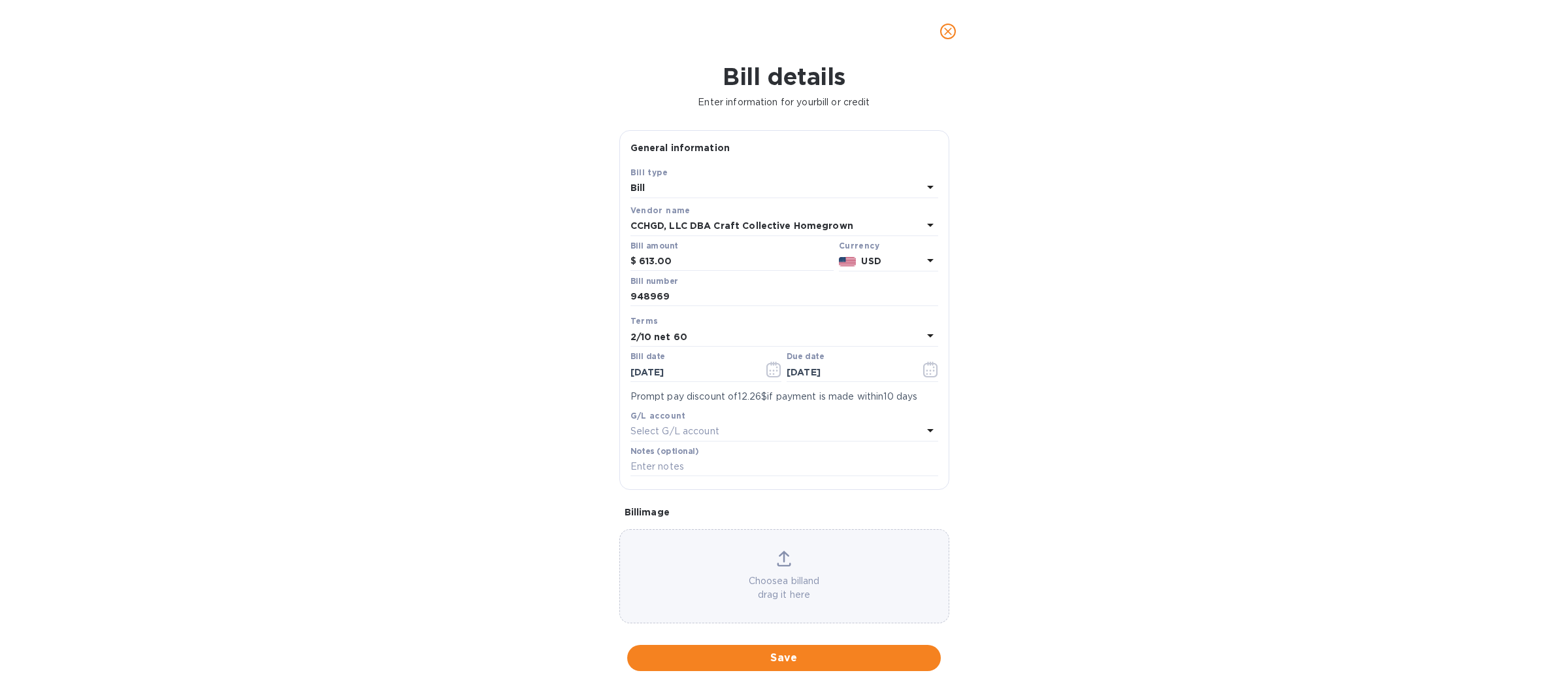
click at [923, 333] on icon at bounding box center [930, 335] width 16 height 16
click at [684, 416] on p "Net 30" at bounding box center [779, 411] width 276 height 14
type input "[DATE]"
click at [770, 377] on icon "button" at bounding box center [774, 369] width 15 height 16
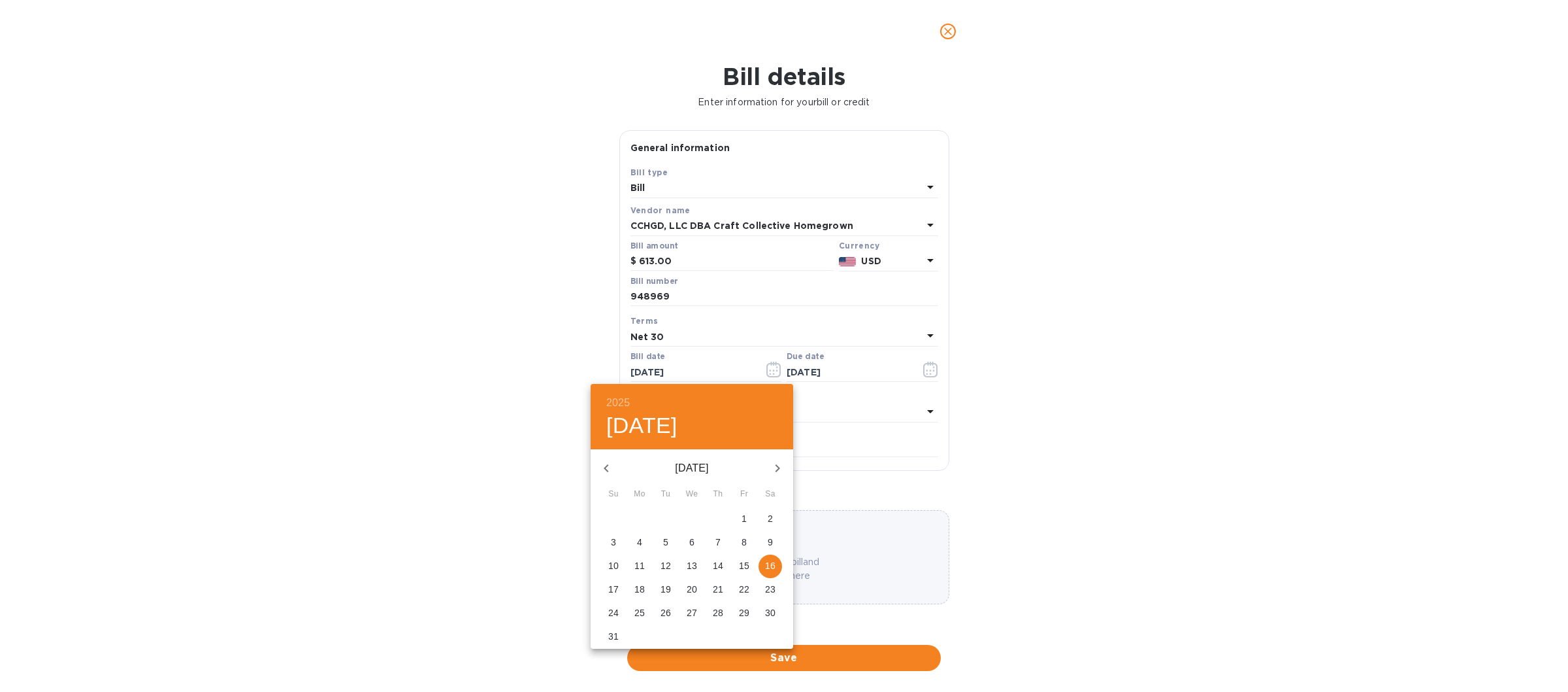
drag, startPoint x: 613, startPoint y: 461, endPoint x: 607, endPoint y: 466, distance: 7.8
click at [611, 463] on icon "button" at bounding box center [606, 467] width 16 height 16
click at [748, 585] on p "25" at bounding box center [744, 588] width 10 height 13
type input "[DATE]"
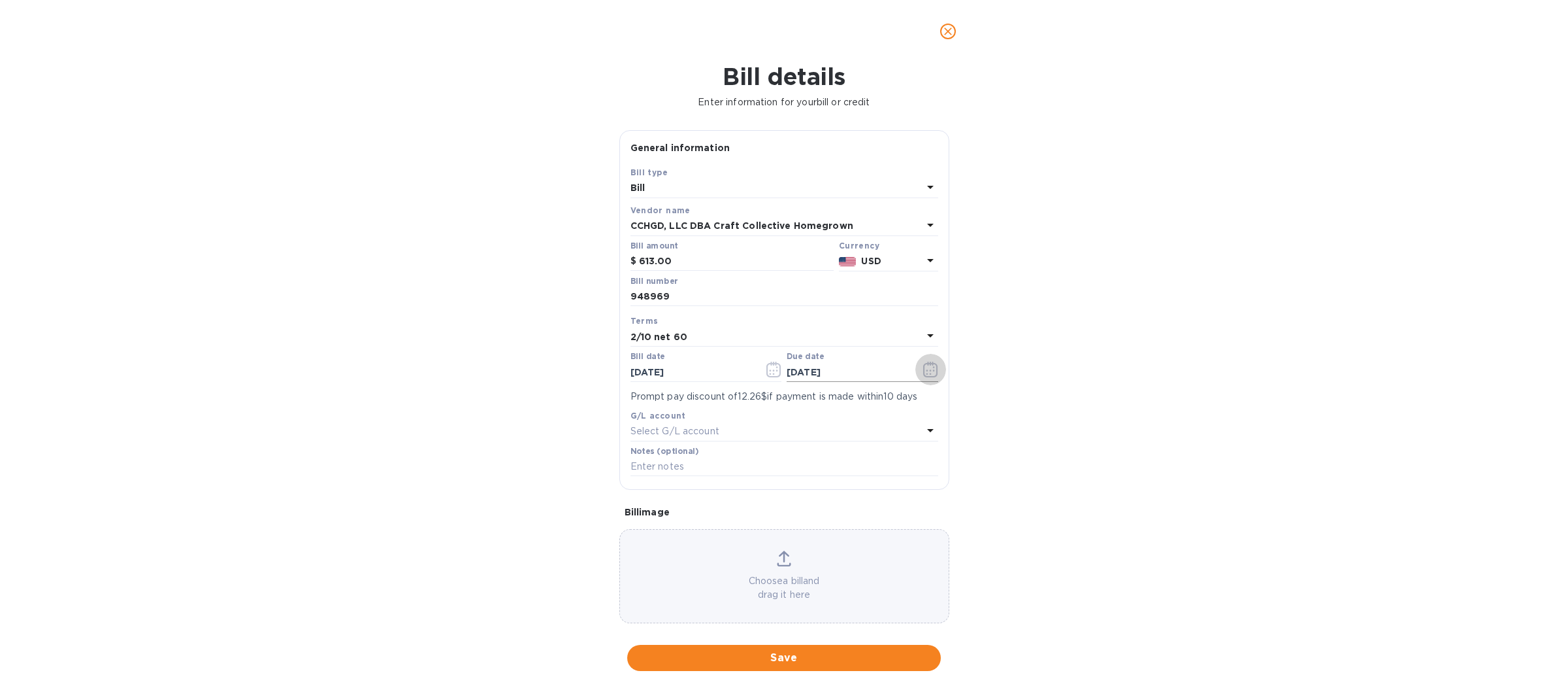
click at [923, 368] on icon "button" at bounding box center [930, 369] width 15 height 16
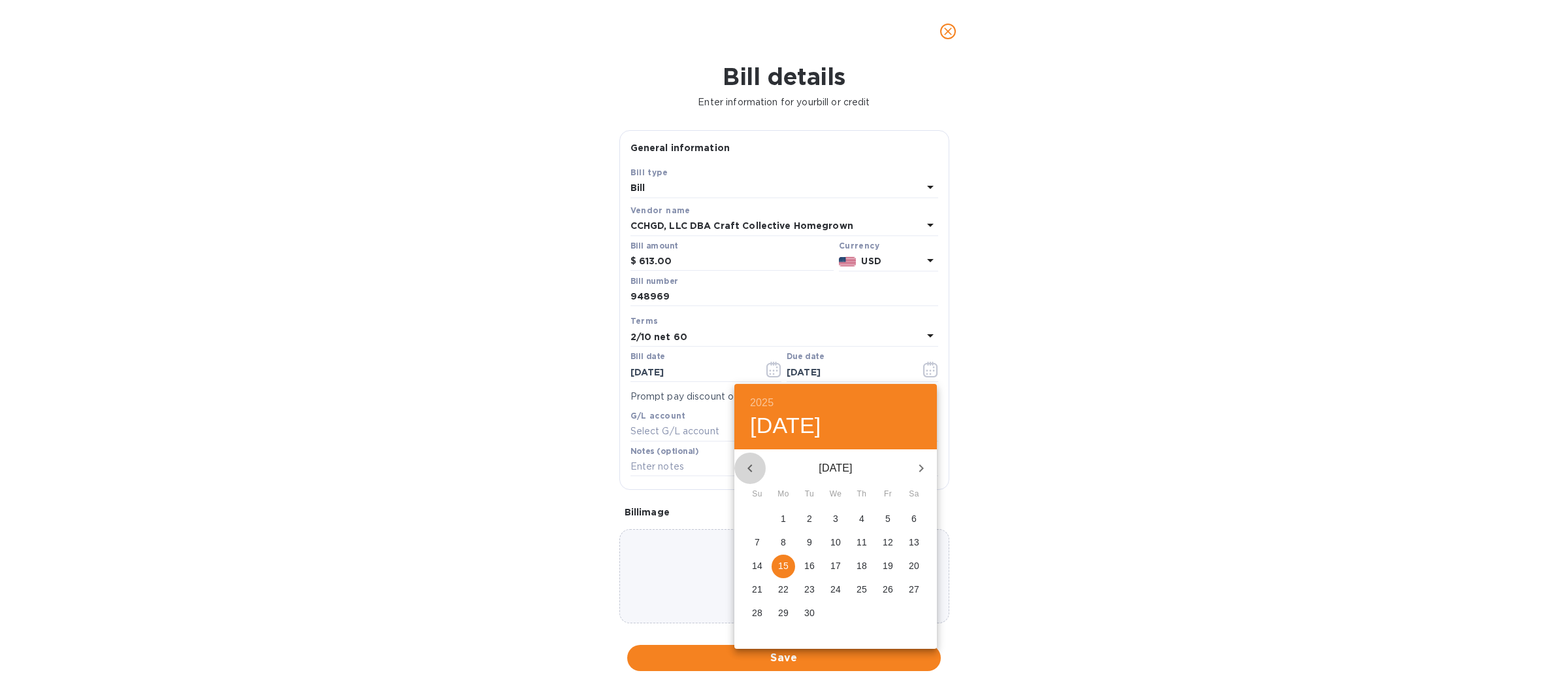
click at [747, 464] on icon "button" at bounding box center [750, 467] width 16 height 16
click at [864, 588] on p "21" at bounding box center [861, 588] width 10 height 13
type input "[DATE]"
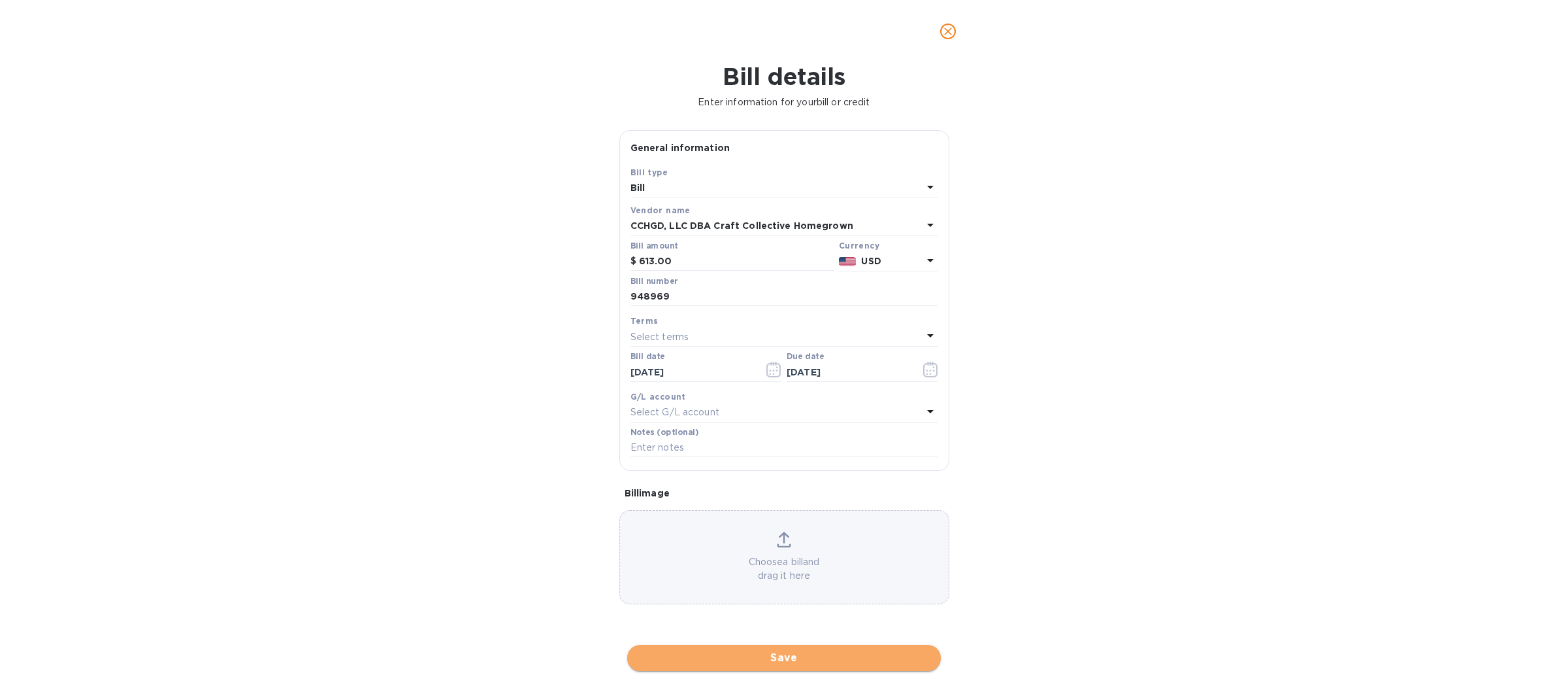
click at [772, 648] on button "Save" at bounding box center [784, 657] width 313 height 26
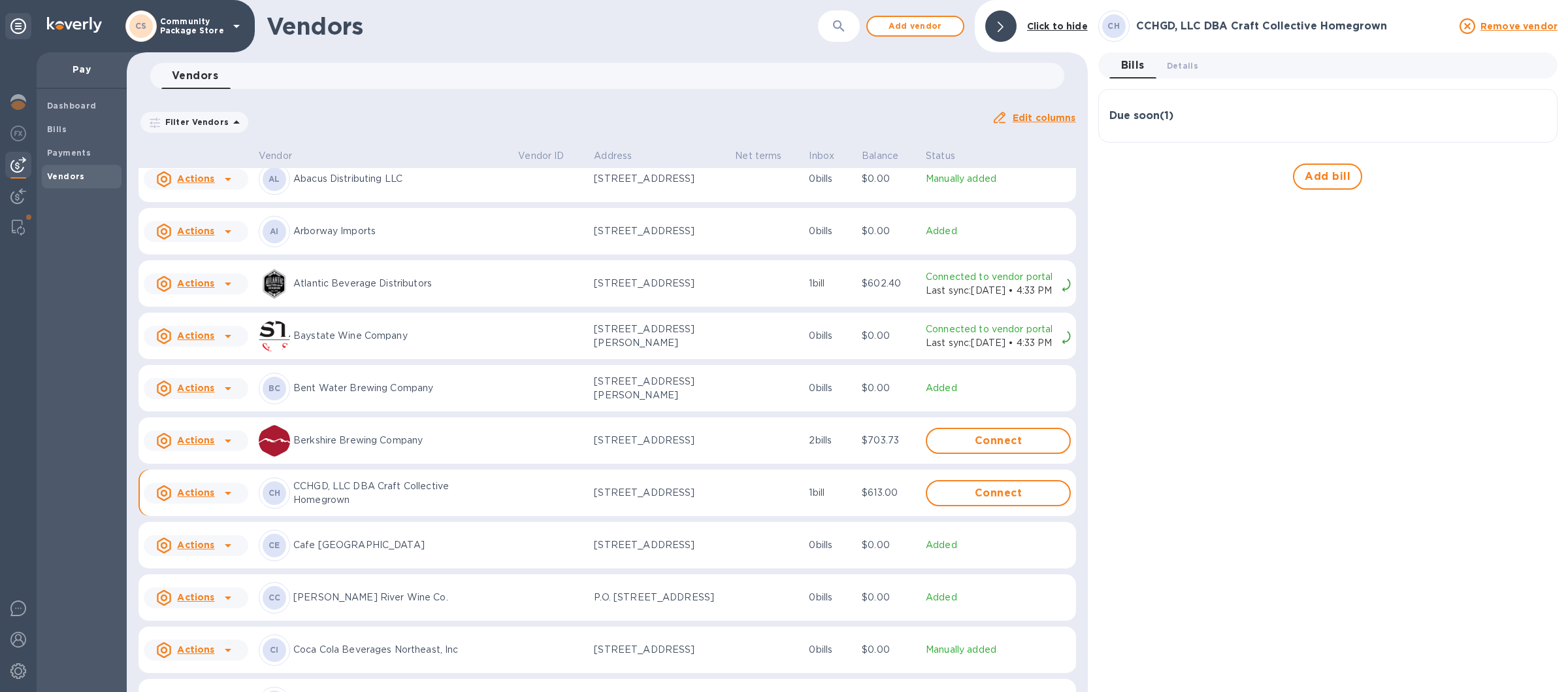
scroll to position [153, 0]
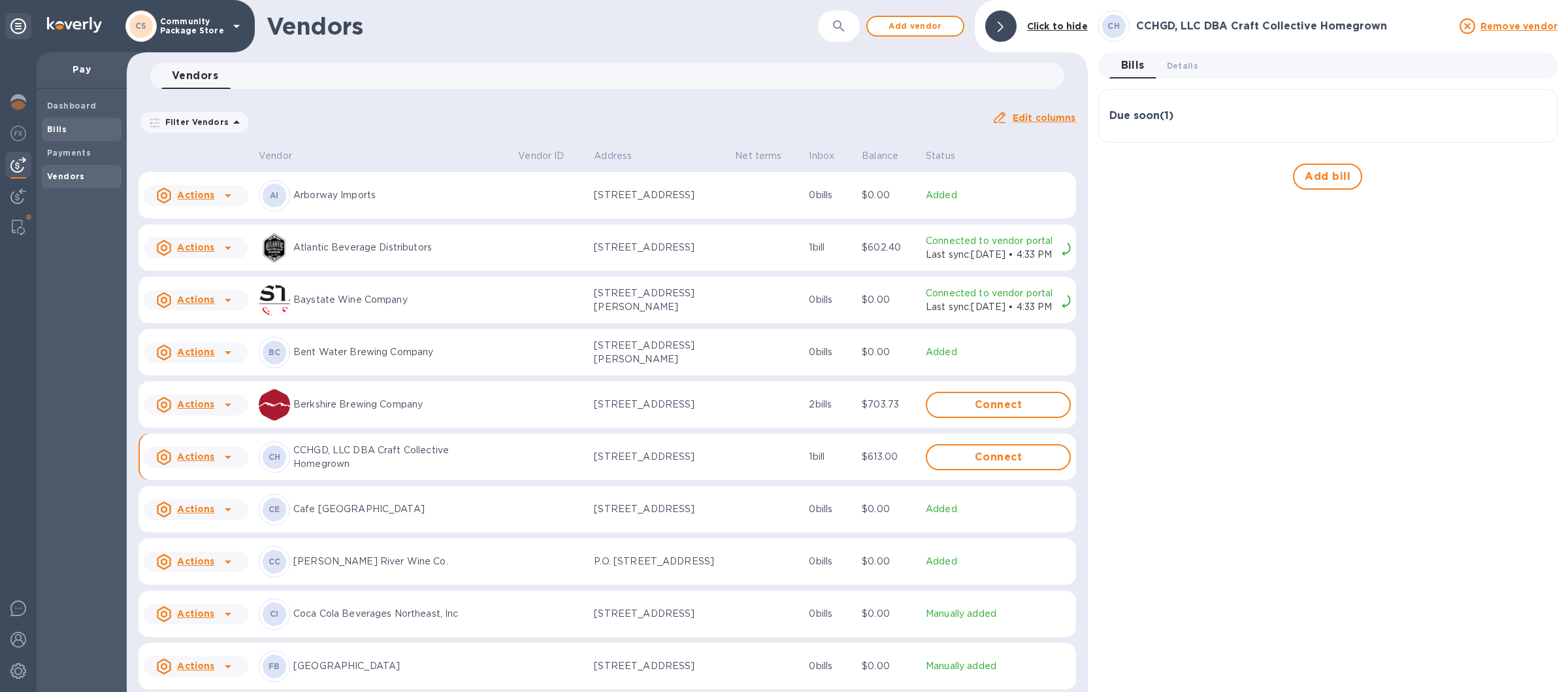
click at [78, 131] on span "Bills" at bounding box center [81, 130] width 69 height 13
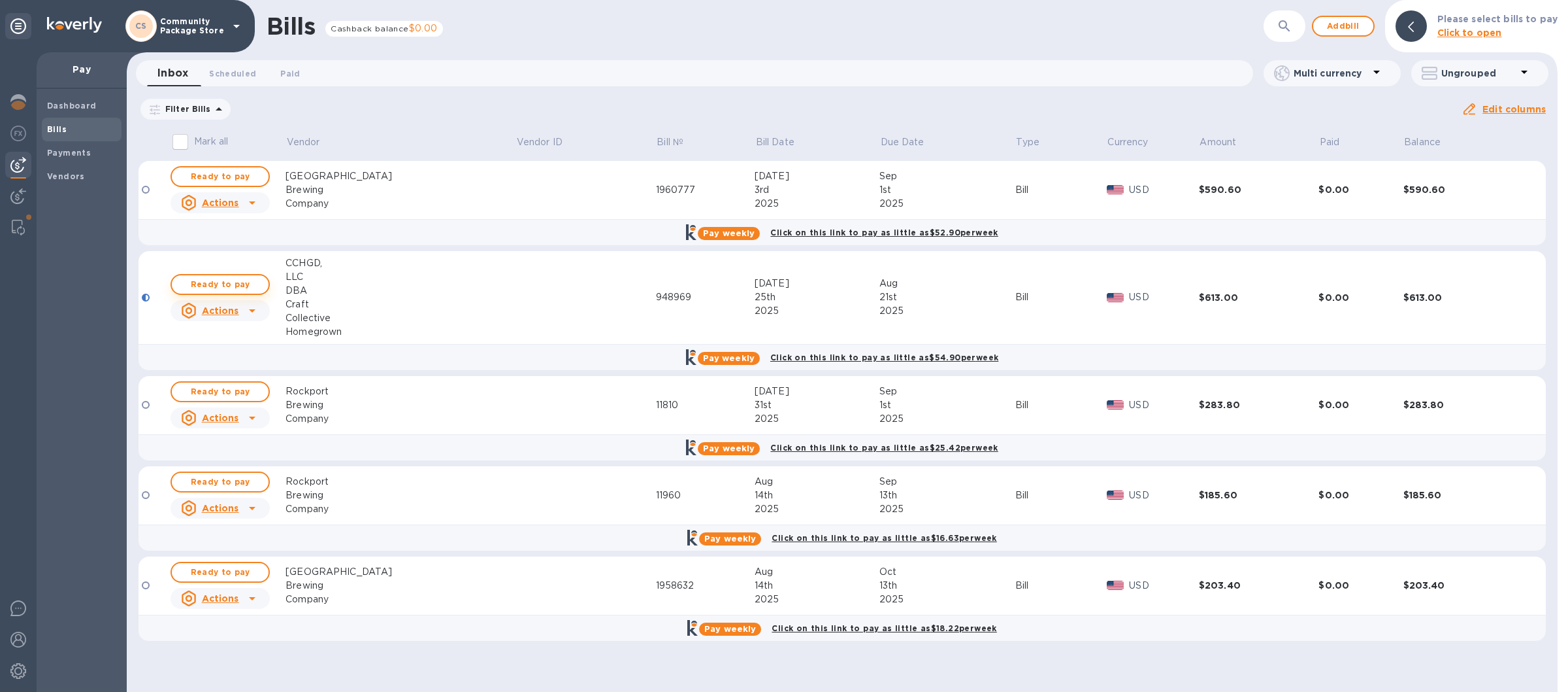
click at [217, 282] on span "Ready to pay" at bounding box center [220, 284] width 76 height 16
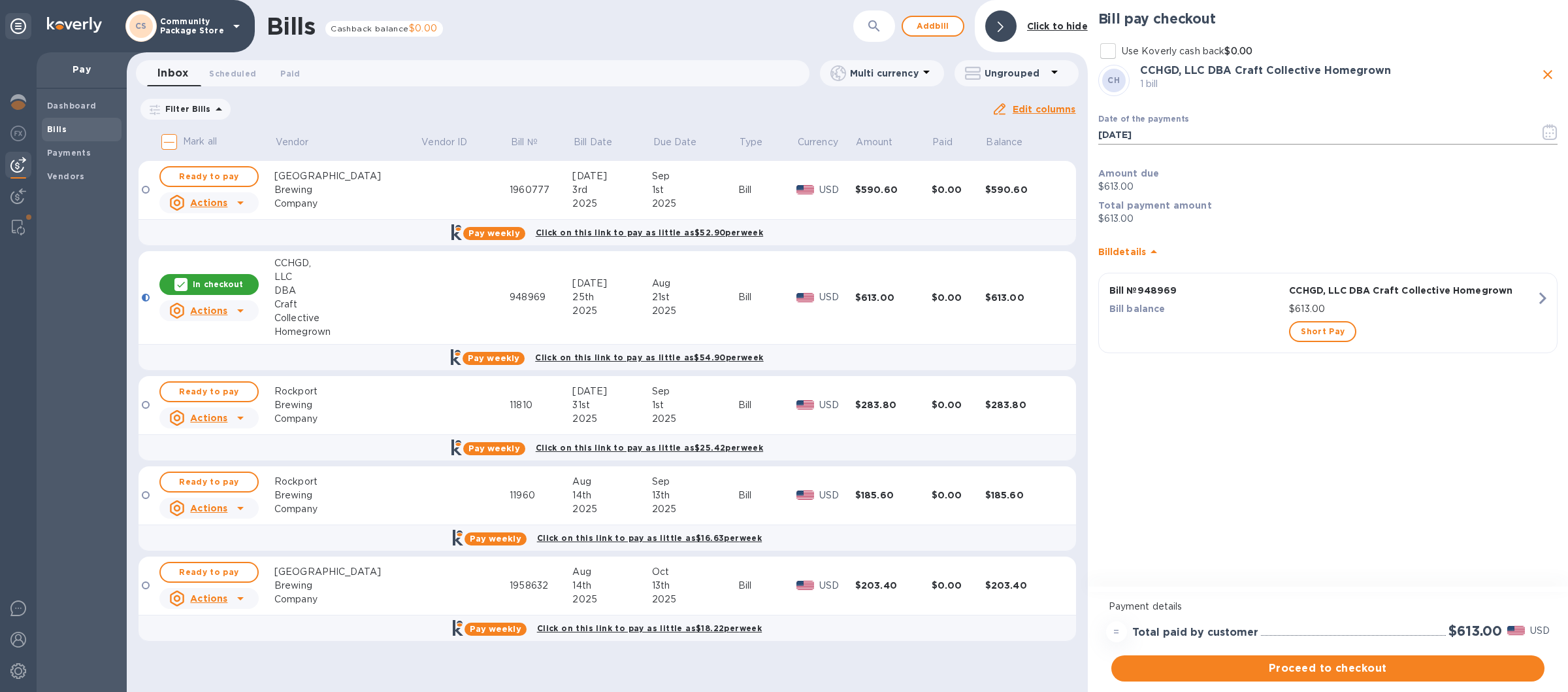
click at [1548, 132] on icon "button" at bounding box center [1550, 131] width 15 height 16
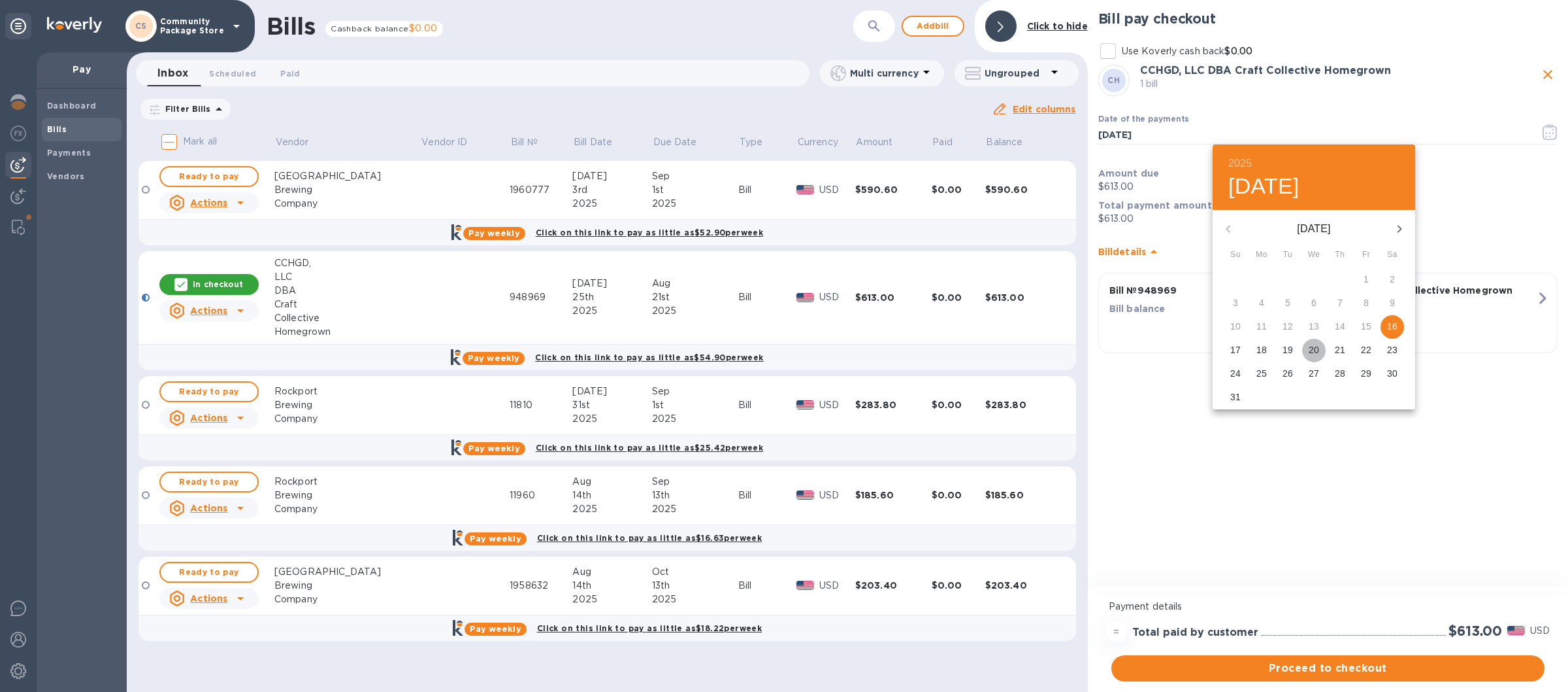
click at [1313, 349] on p "20" at bounding box center [1314, 350] width 10 height 13
type input "[DATE]"
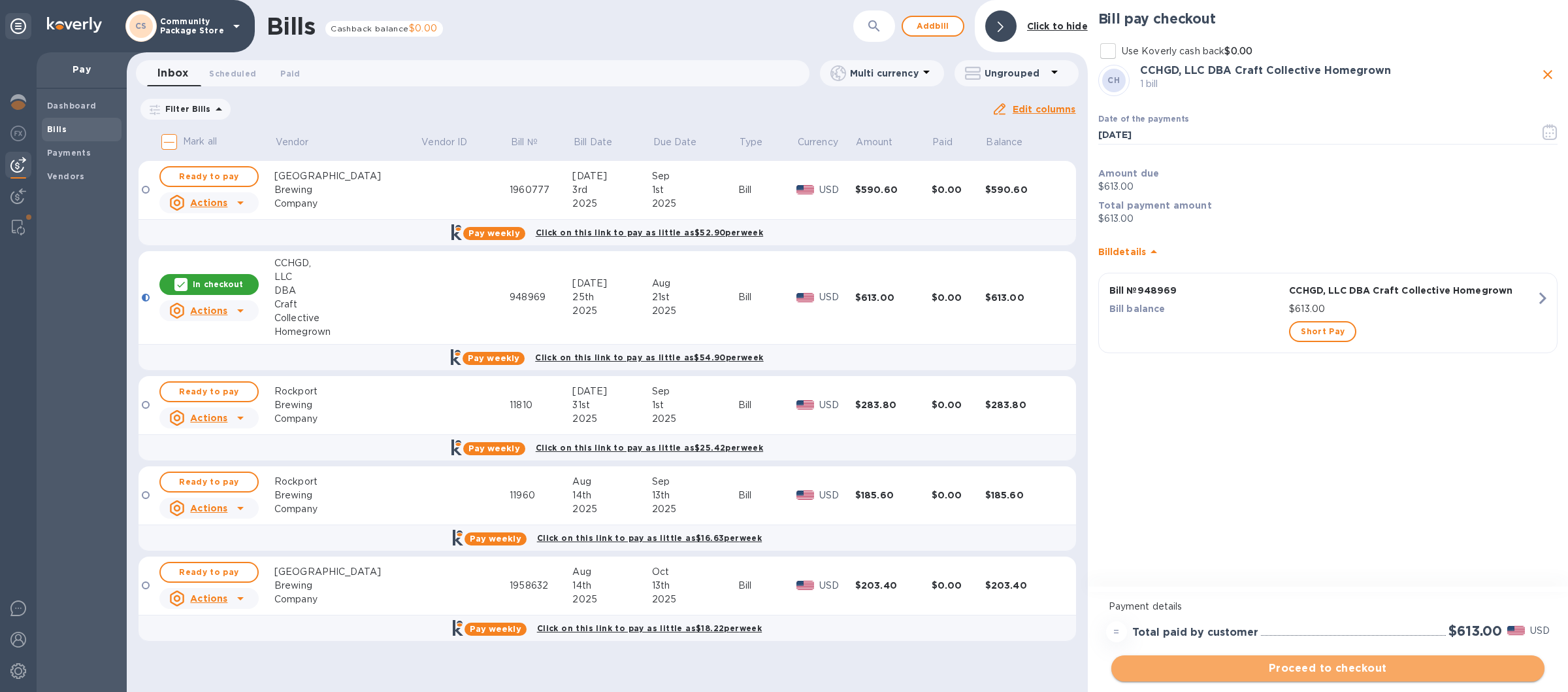
click at [1258, 668] on span "Proceed to checkout" at bounding box center [1327, 668] width 412 height 16
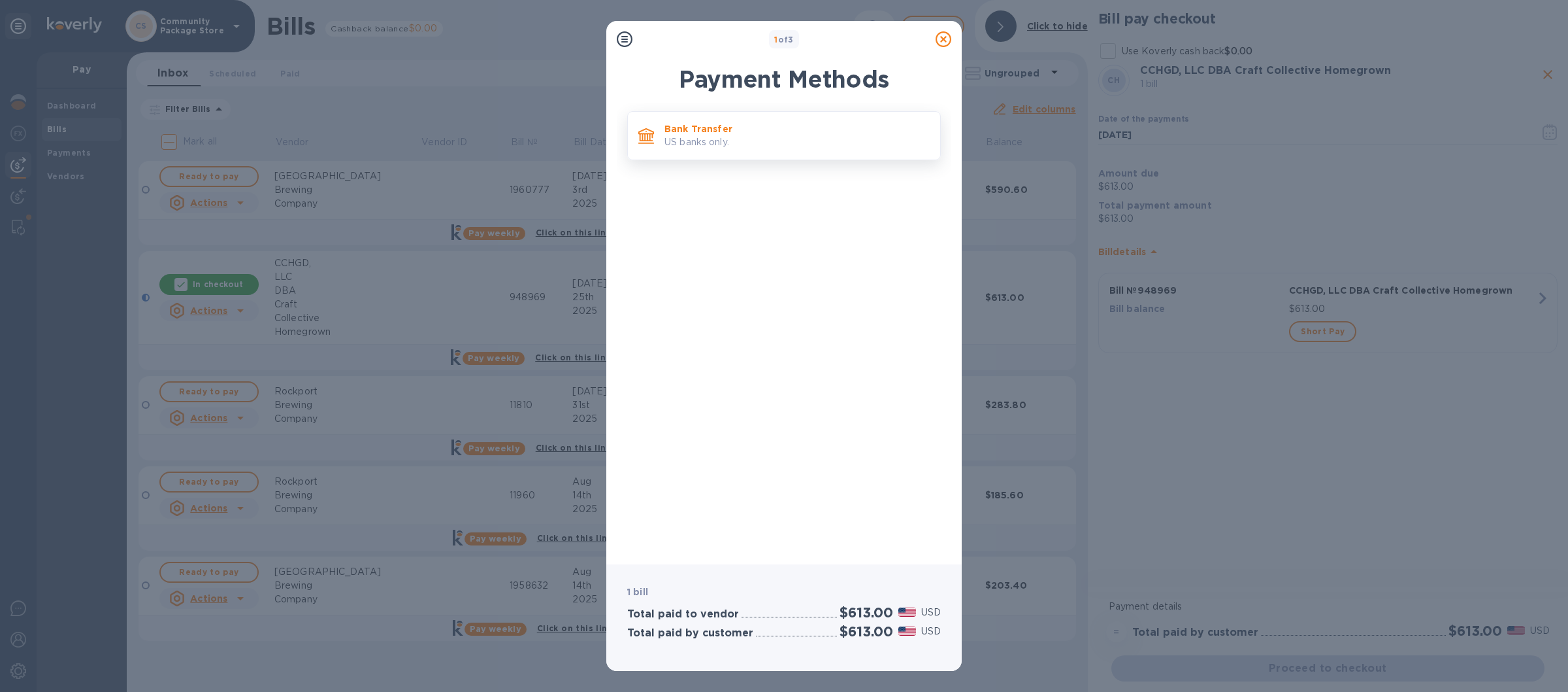
click at [818, 129] on p "Bank Transfer" at bounding box center [797, 129] width 266 height 13
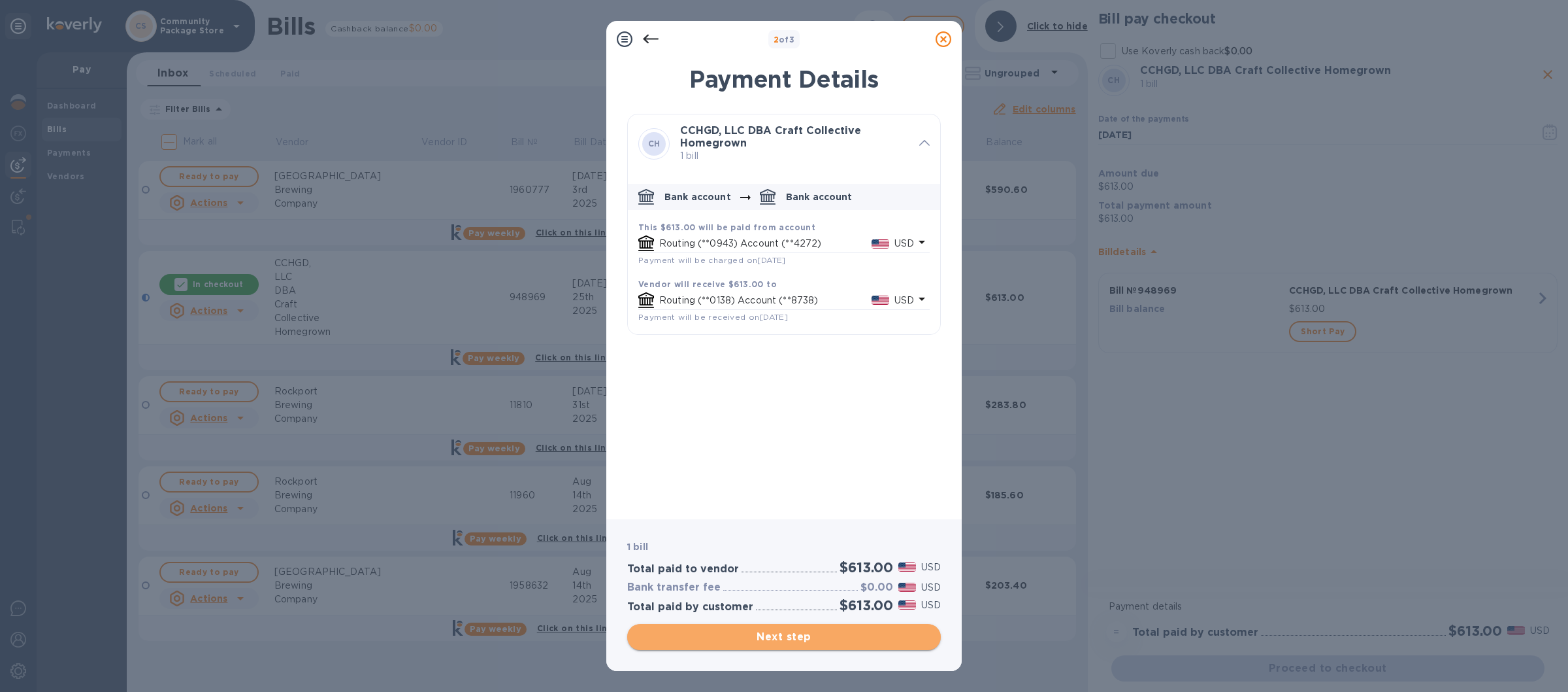
click at [790, 639] on span "Next step" at bounding box center [784, 636] width 293 height 16
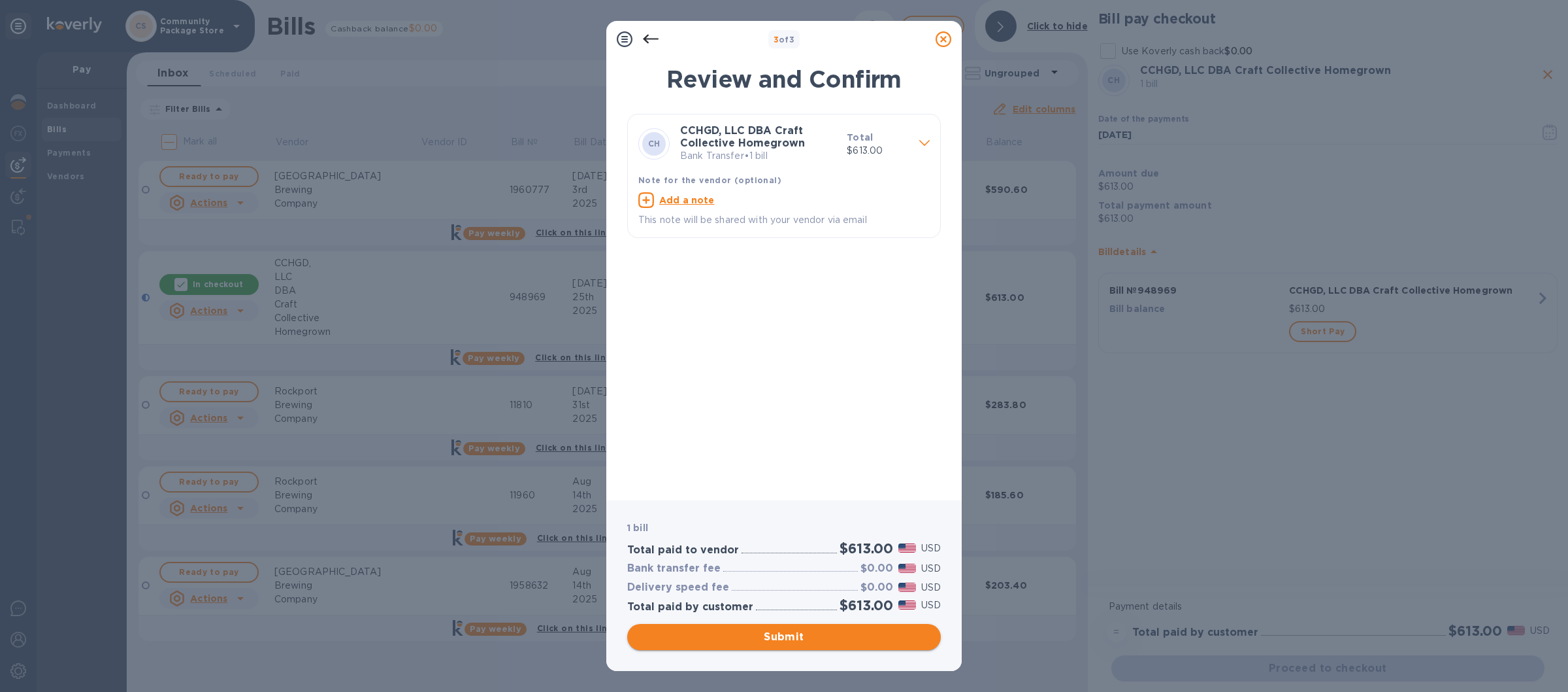
click at [779, 630] on span "Submit" at bounding box center [784, 636] width 293 height 16
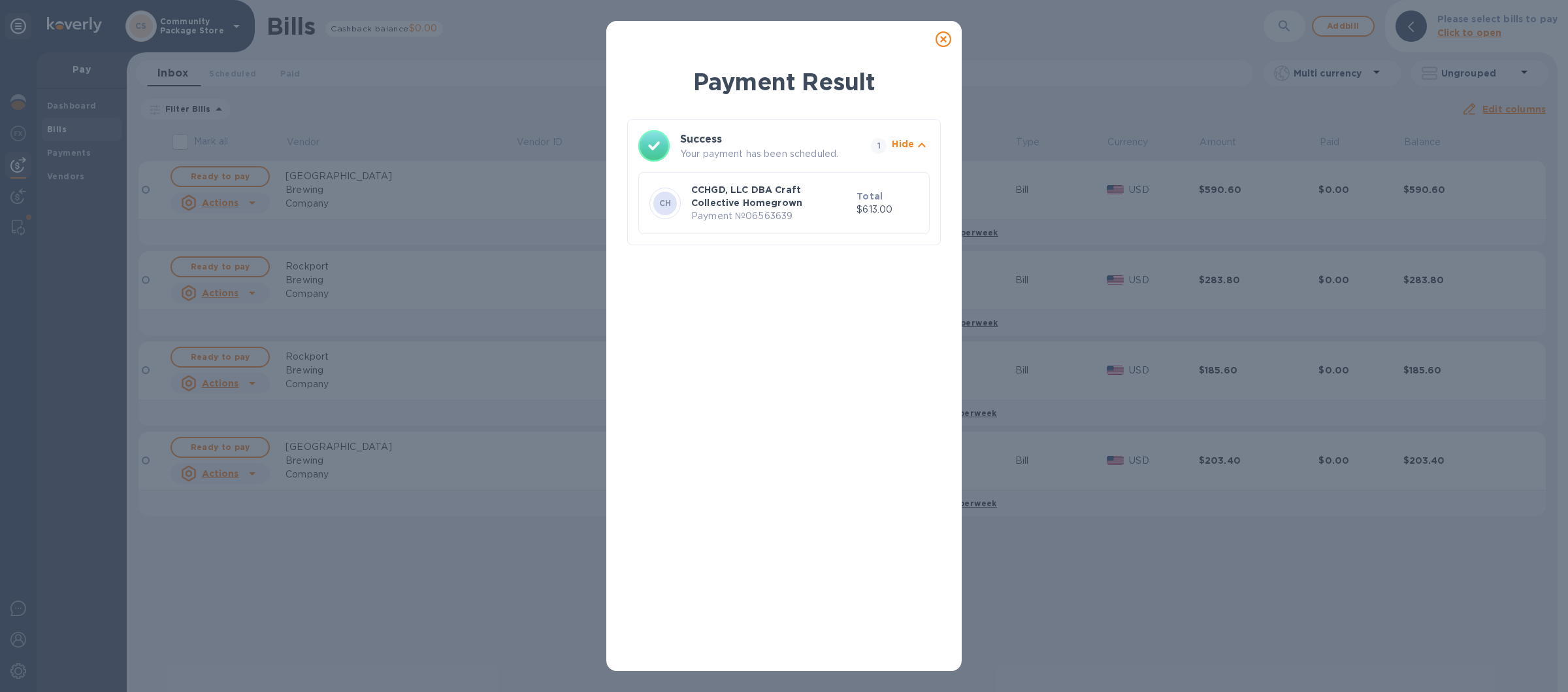
click at [941, 34] on icon at bounding box center [943, 39] width 16 height 16
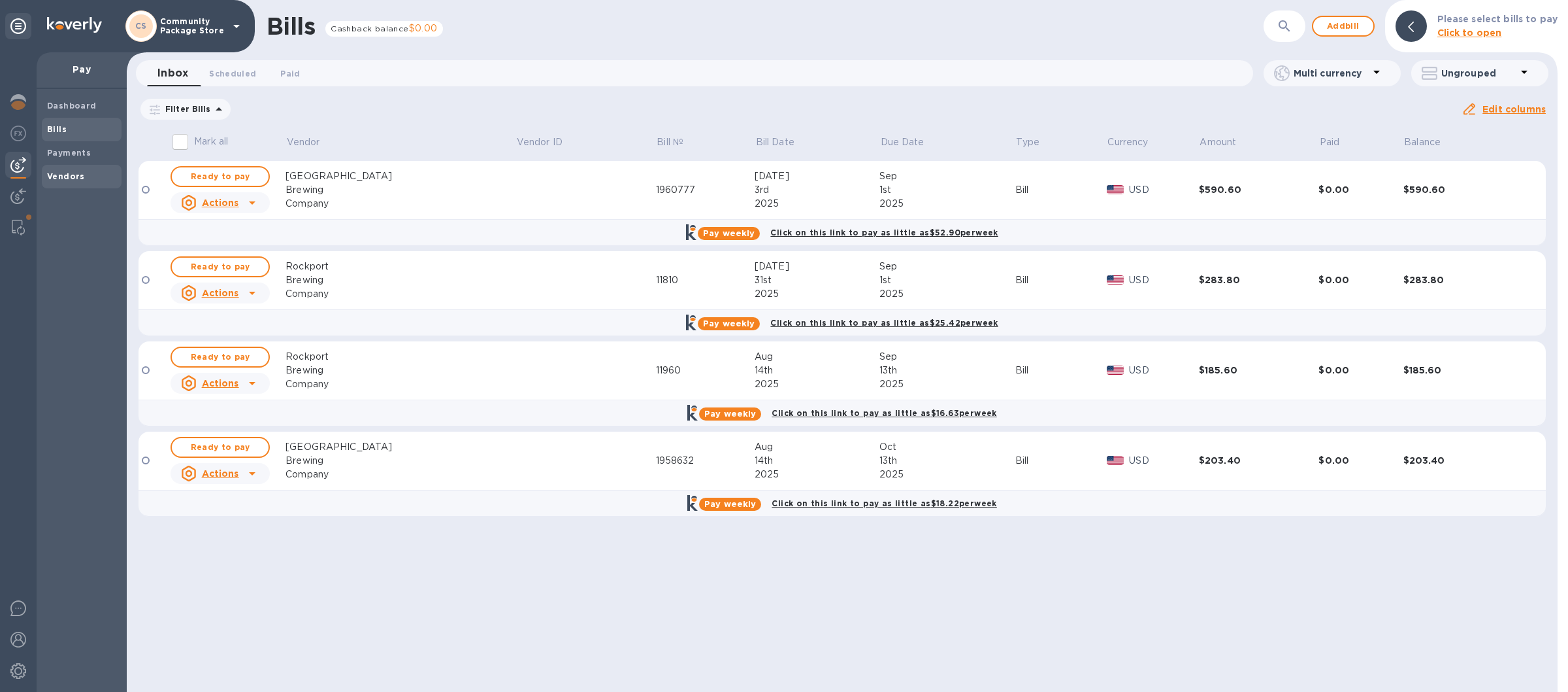
click at [91, 168] on div "Vendors" at bounding box center [82, 176] width 80 height 23
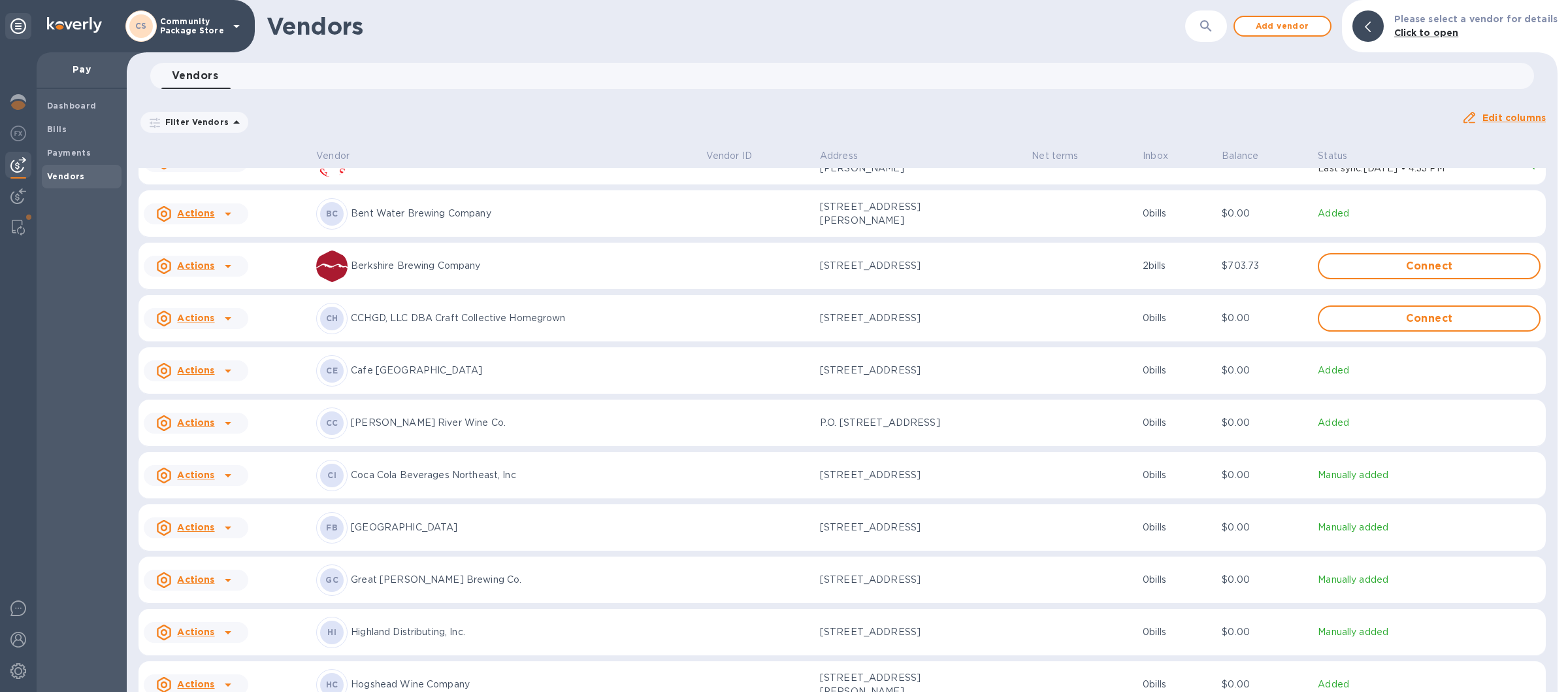
scroll to position [306, 0]
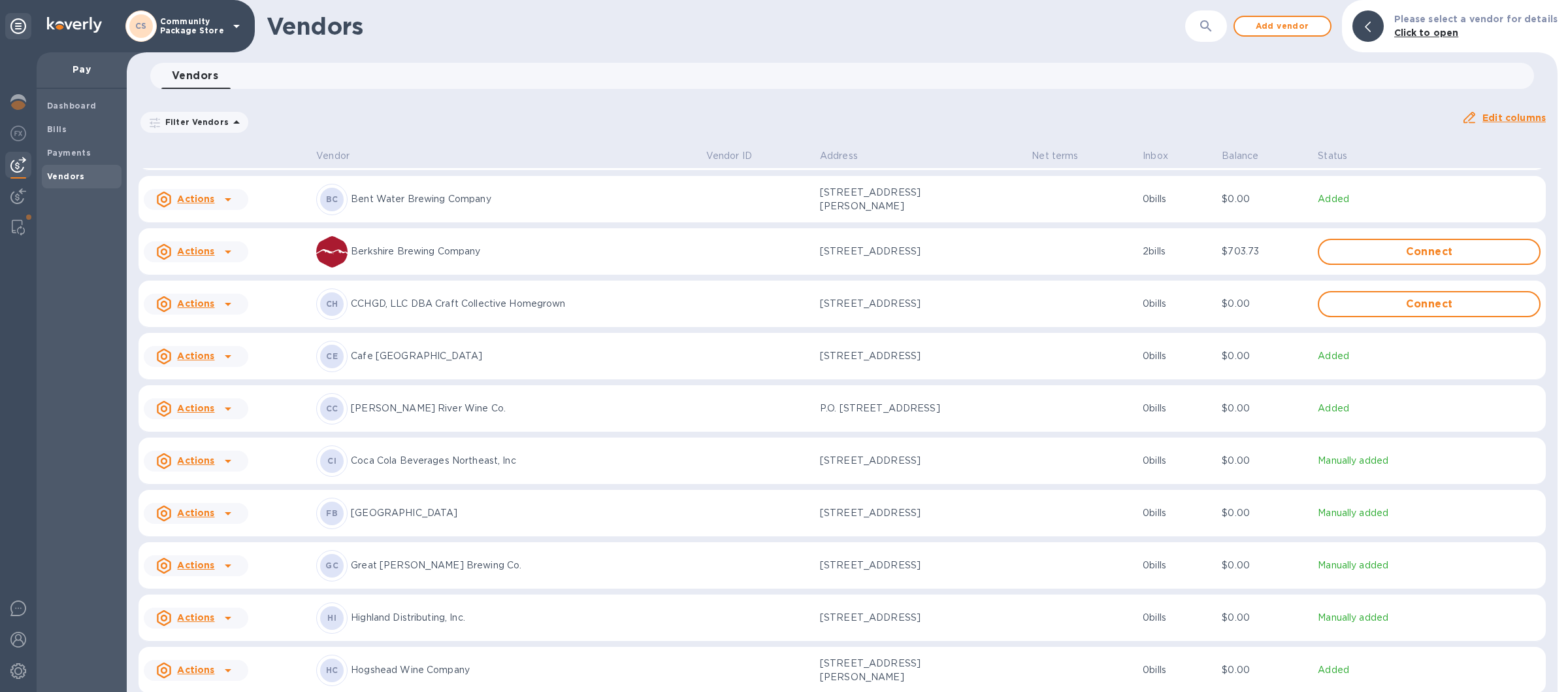
click at [429, 308] on p "CCHGD, LLC DBA Craft Collective Homegrown" at bounding box center [523, 303] width 345 height 14
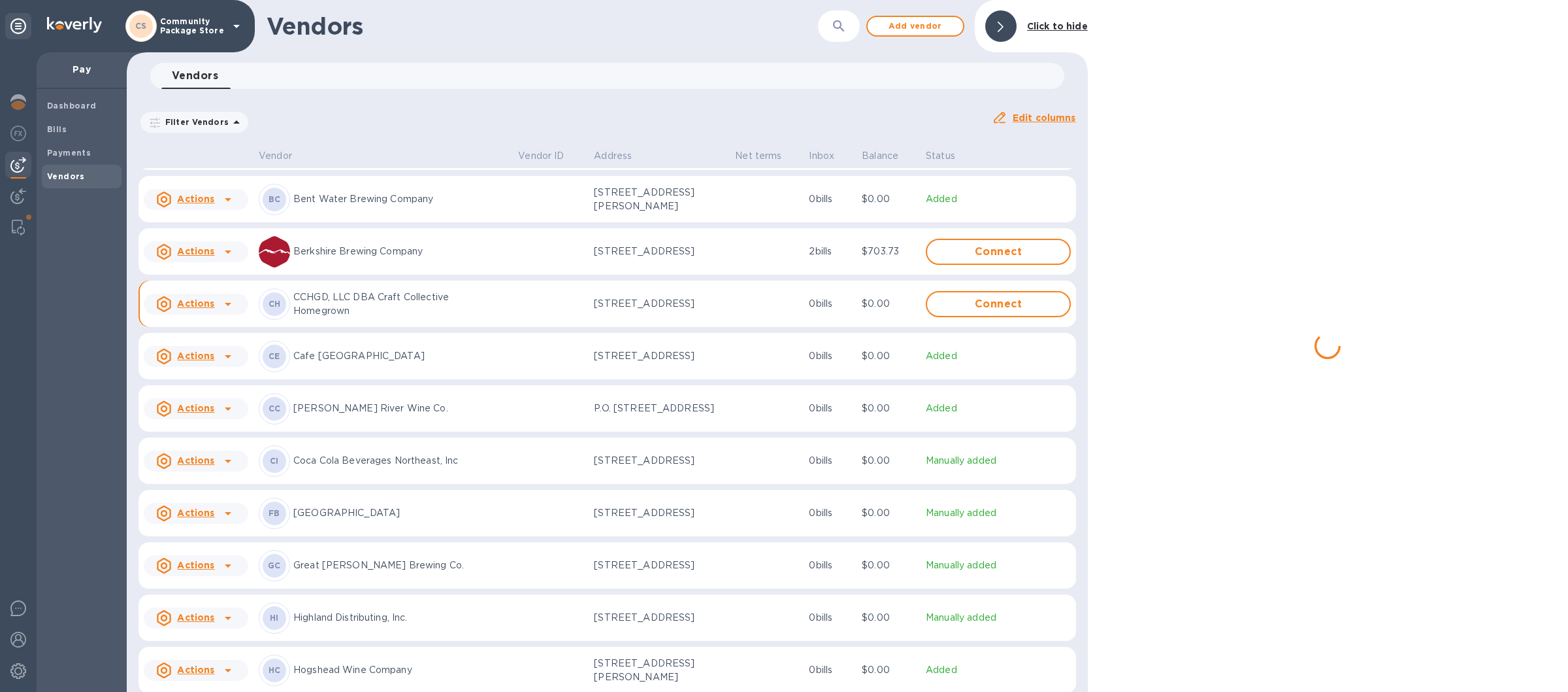
scroll to position [326, 0]
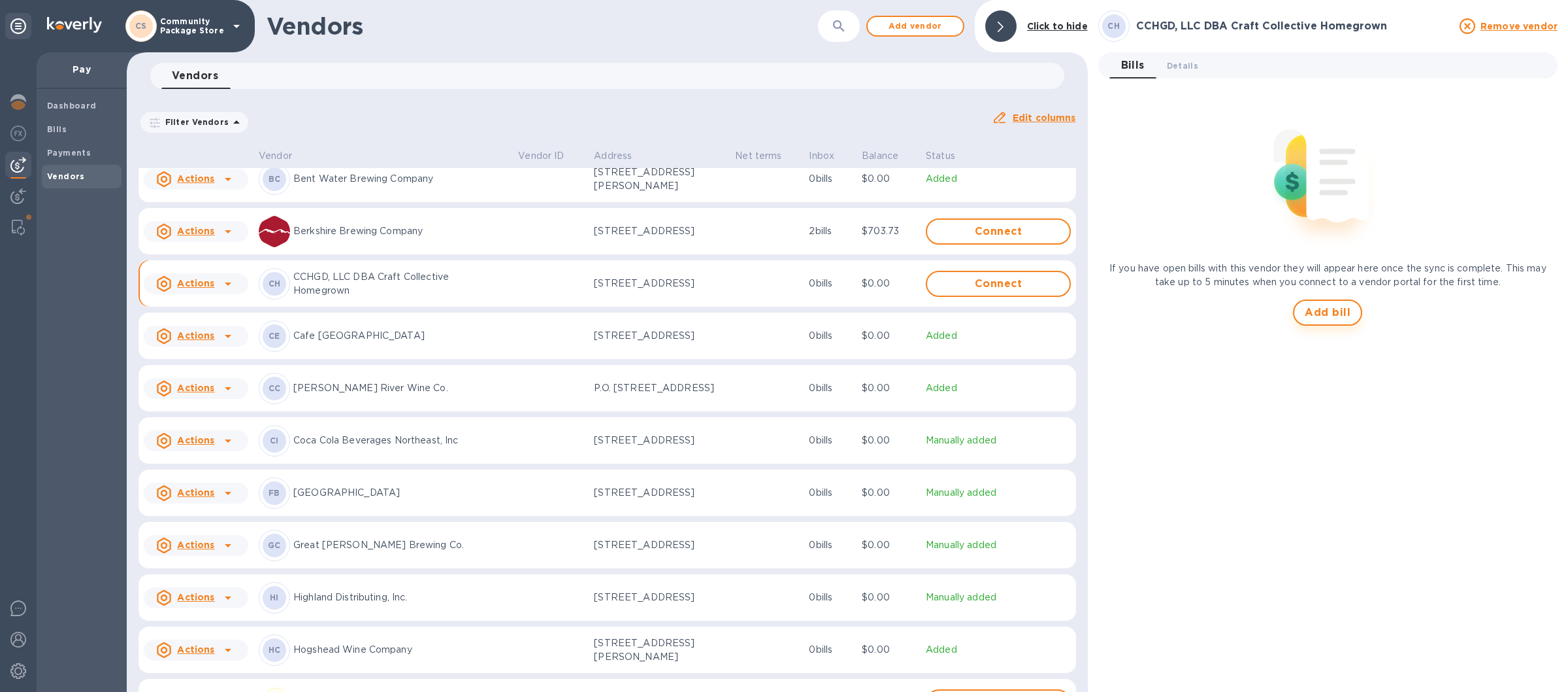
click at [1331, 313] on span "Add bill" at bounding box center [1327, 312] width 46 height 16
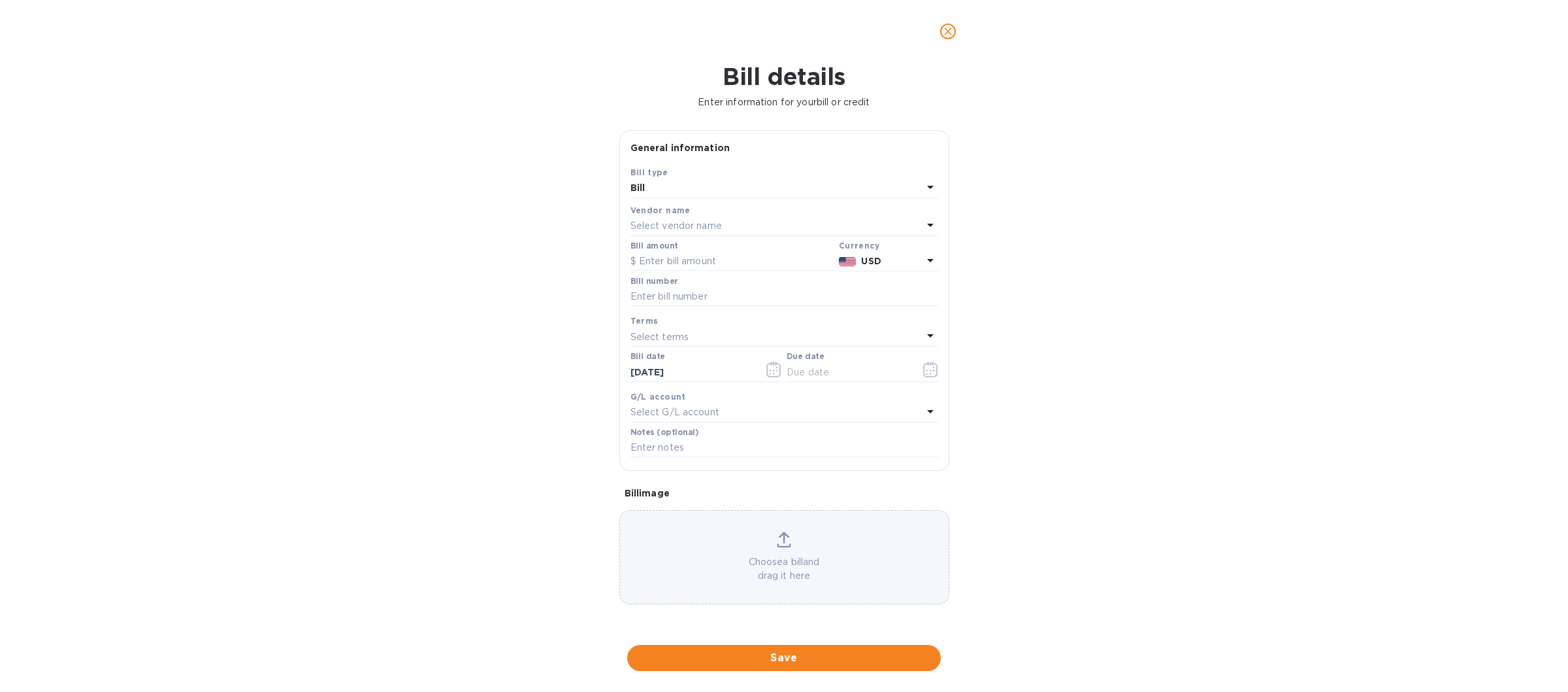
type input "[DATE]"
click at [661, 264] on input "text" at bounding box center [732, 261] width 203 height 20
type input "8"
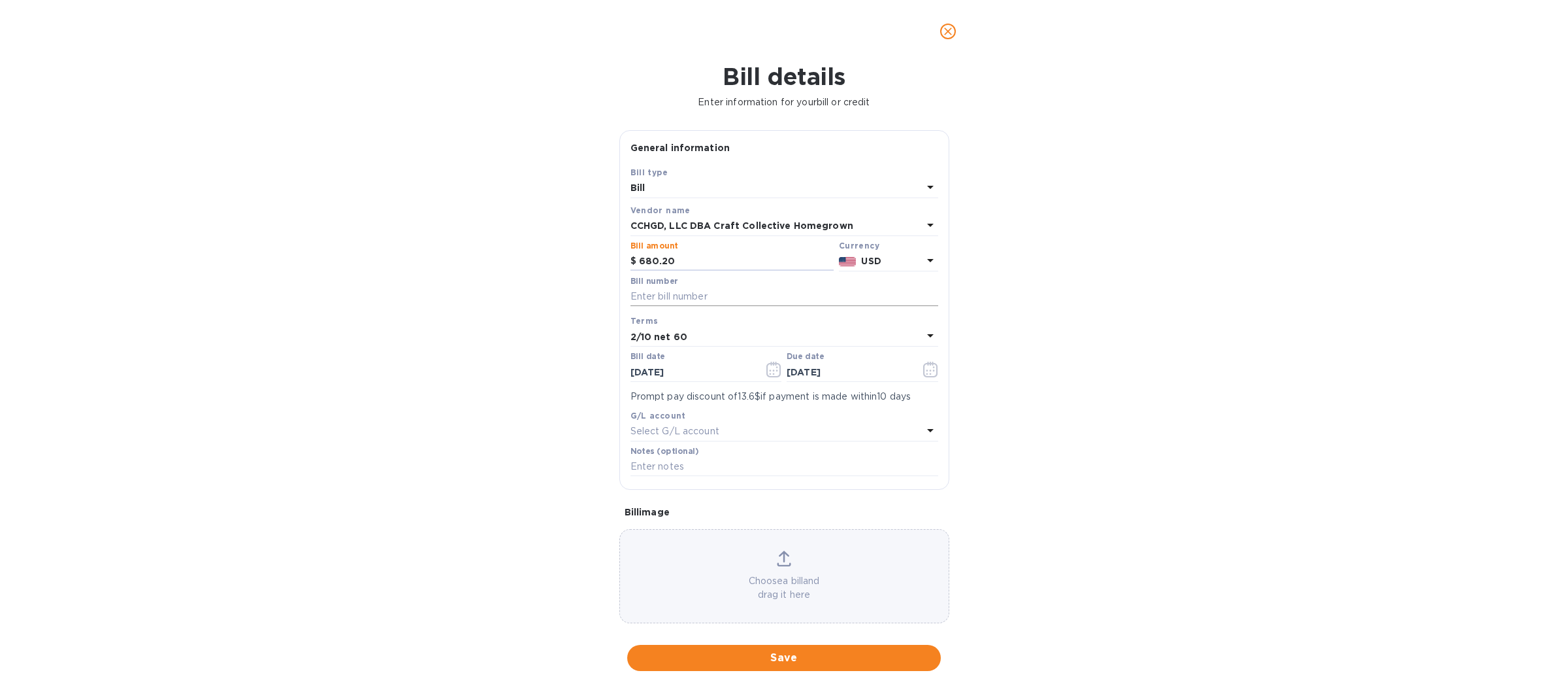
type input "680.20"
click at [656, 296] on input "text" at bounding box center [784, 297] width 308 height 20
type input "955013"
click at [903, 338] on div "2/10 net 60" at bounding box center [776, 337] width 292 height 19
click at [711, 409] on p "Net 30" at bounding box center [779, 411] width 276 height 14
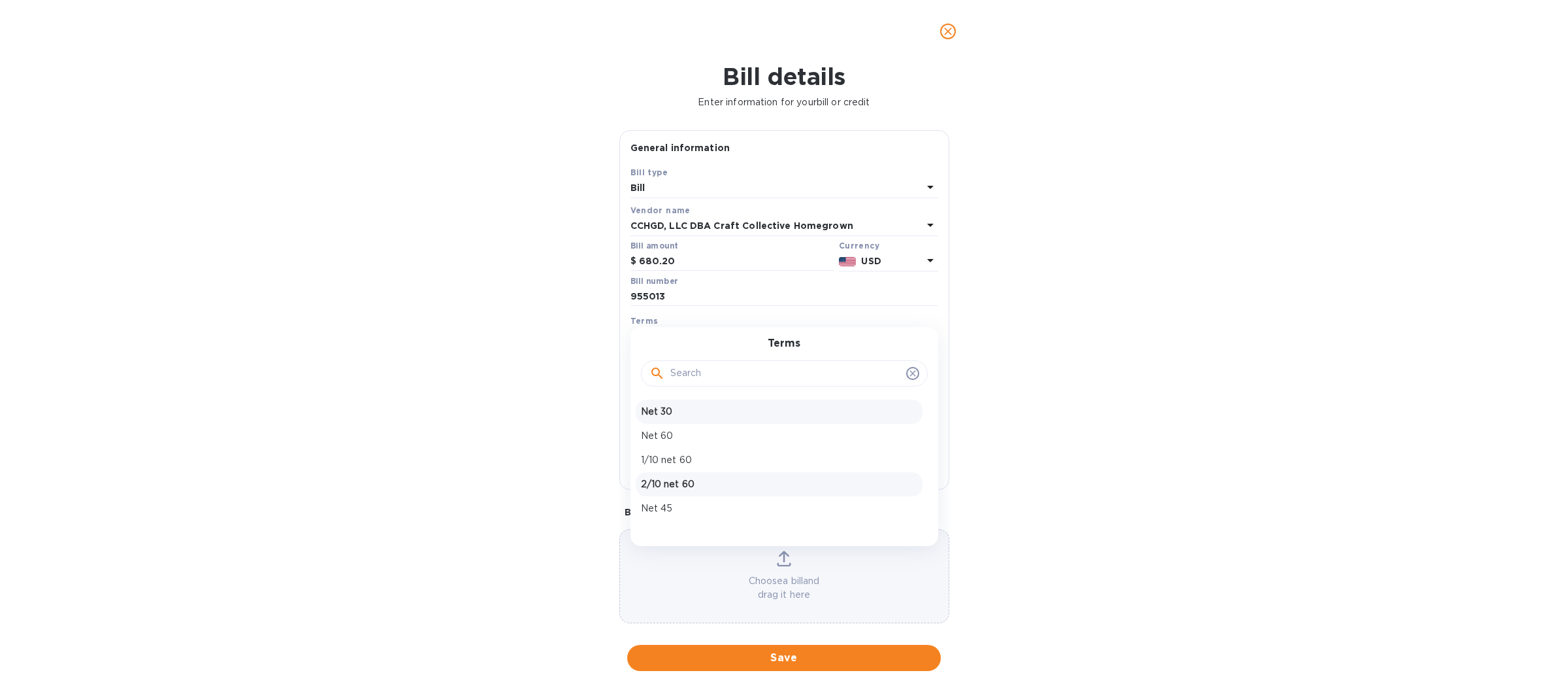
type input "[DATE]"
click at [776, 366] on icon "button" at bounding box center [773, 369] width 14 height 16
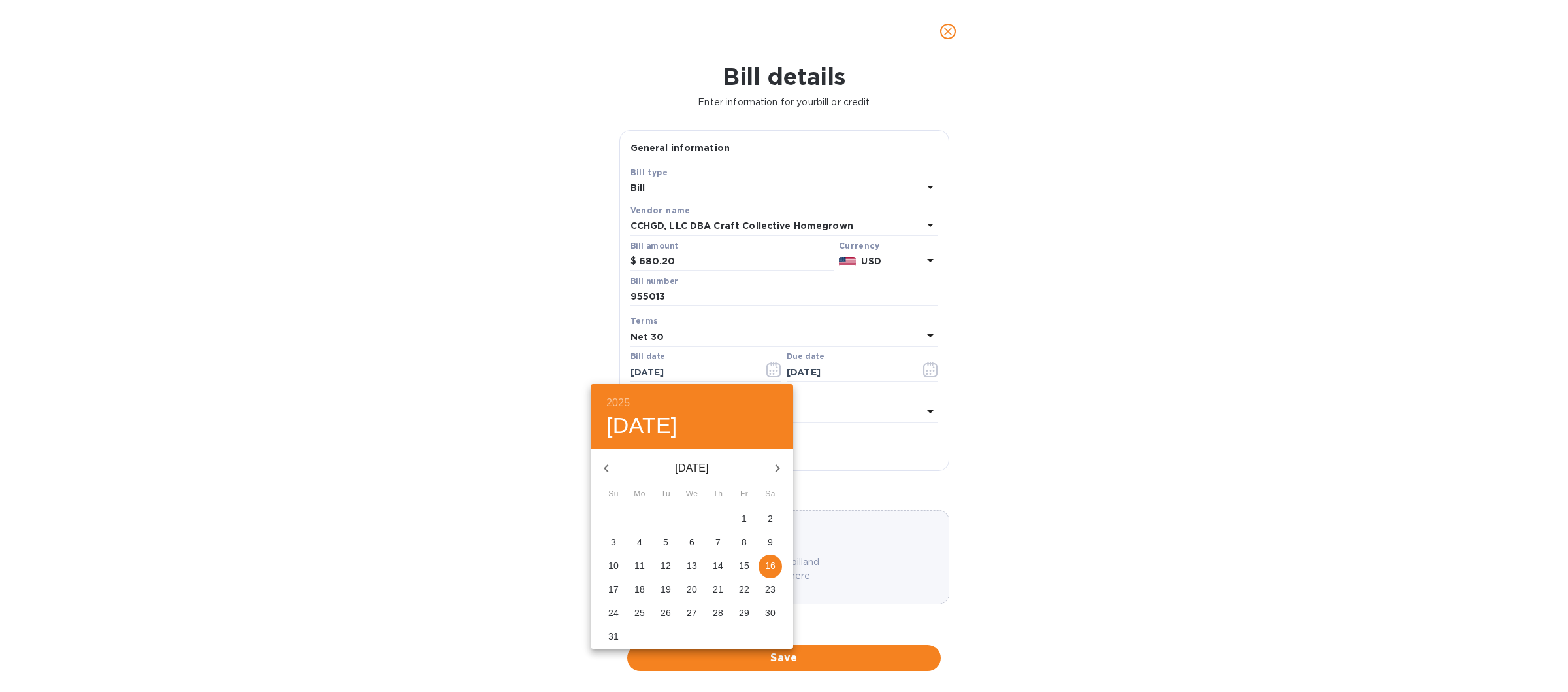
click at [743, 541] on p "8" at bounding box center [744, 542] width 6 height 13
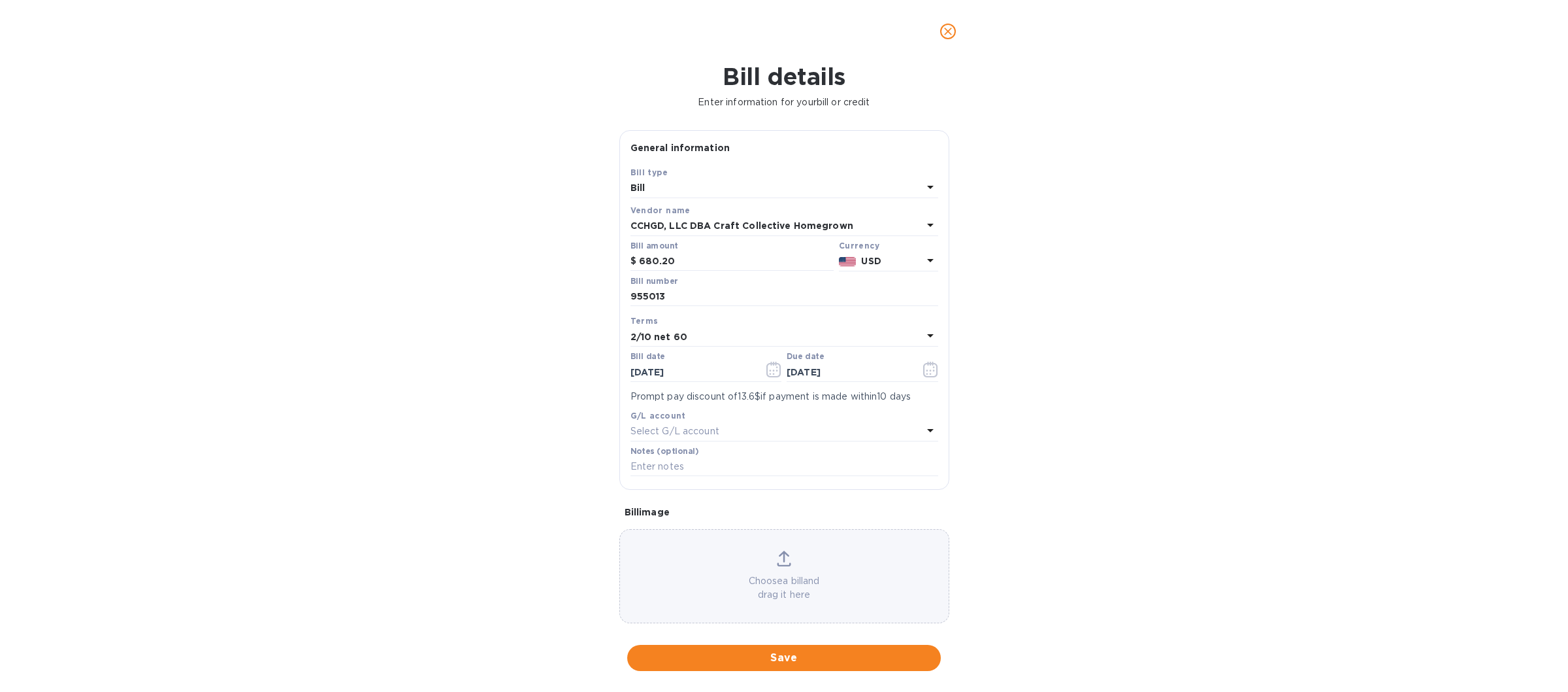
type input "[DATE]"
click at [909, 327] on div "Terms" at bounding box center [784, 320] width 308 height 14
click at [923, 336] on icon at bounding box center [930, 335] width 16 height 16
click at [660, 412] on p "Net 30" at bounding box center [779, 411] width 276 height 14
type input "[DATE]"
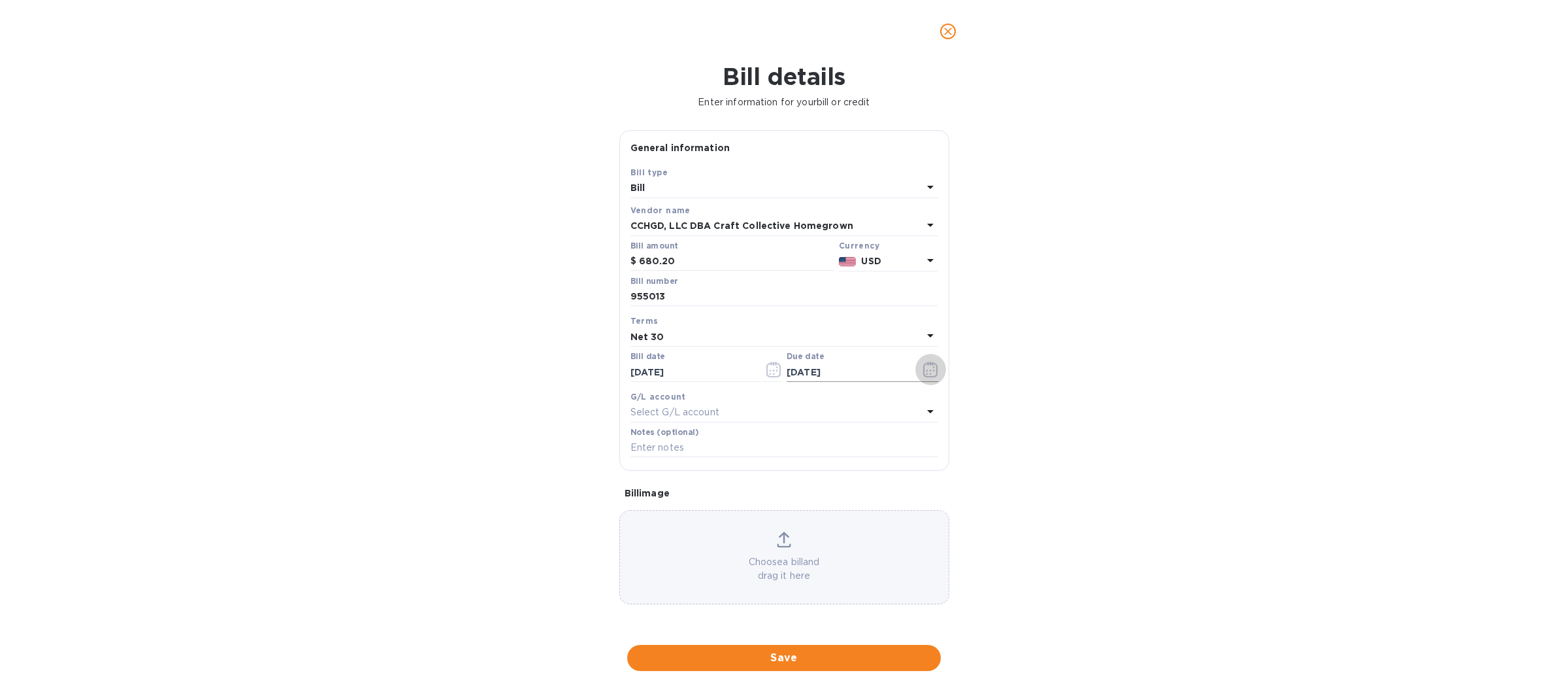
click at [929, 370] on icon "button" at bounding box center [930, 369] width 15 height 16
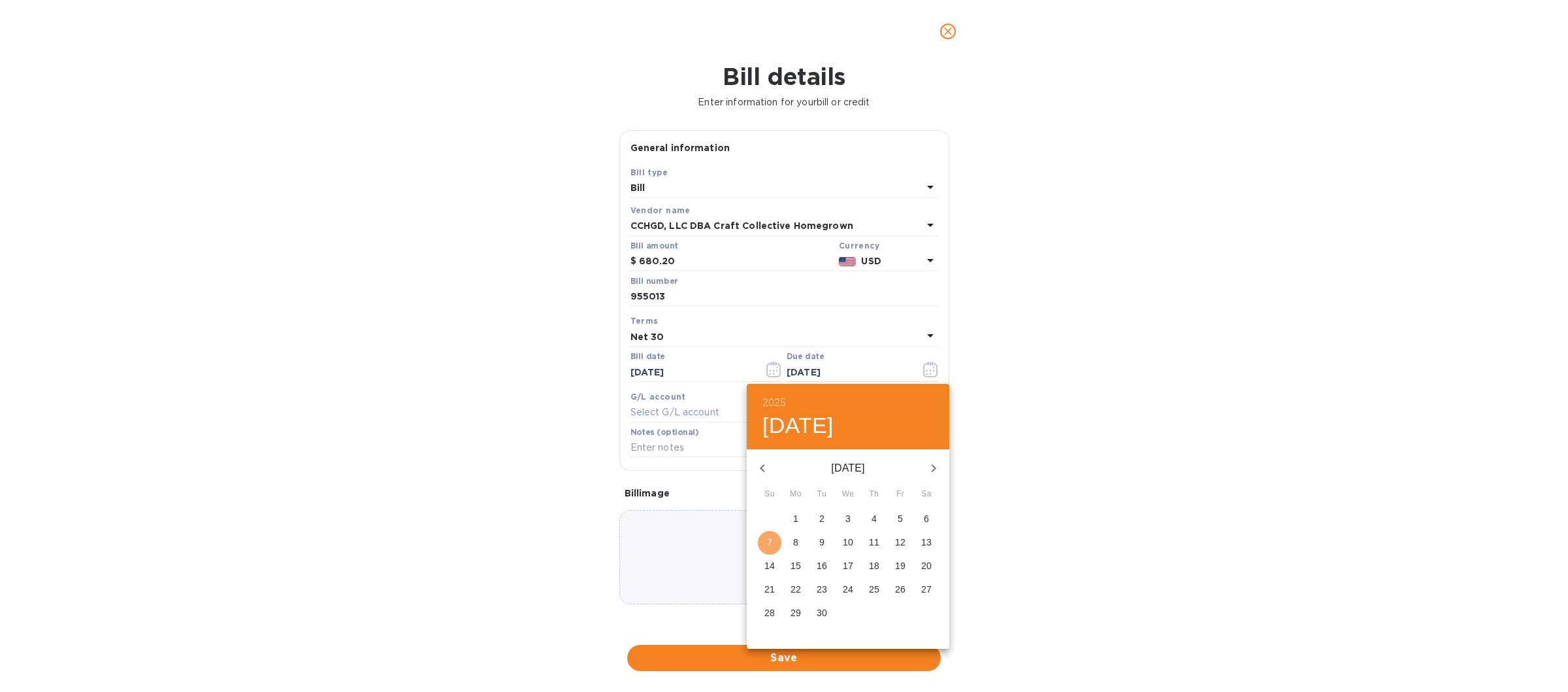
click at [772, 541] on p "7" at bounding box center [770, 542] width 6 height 13
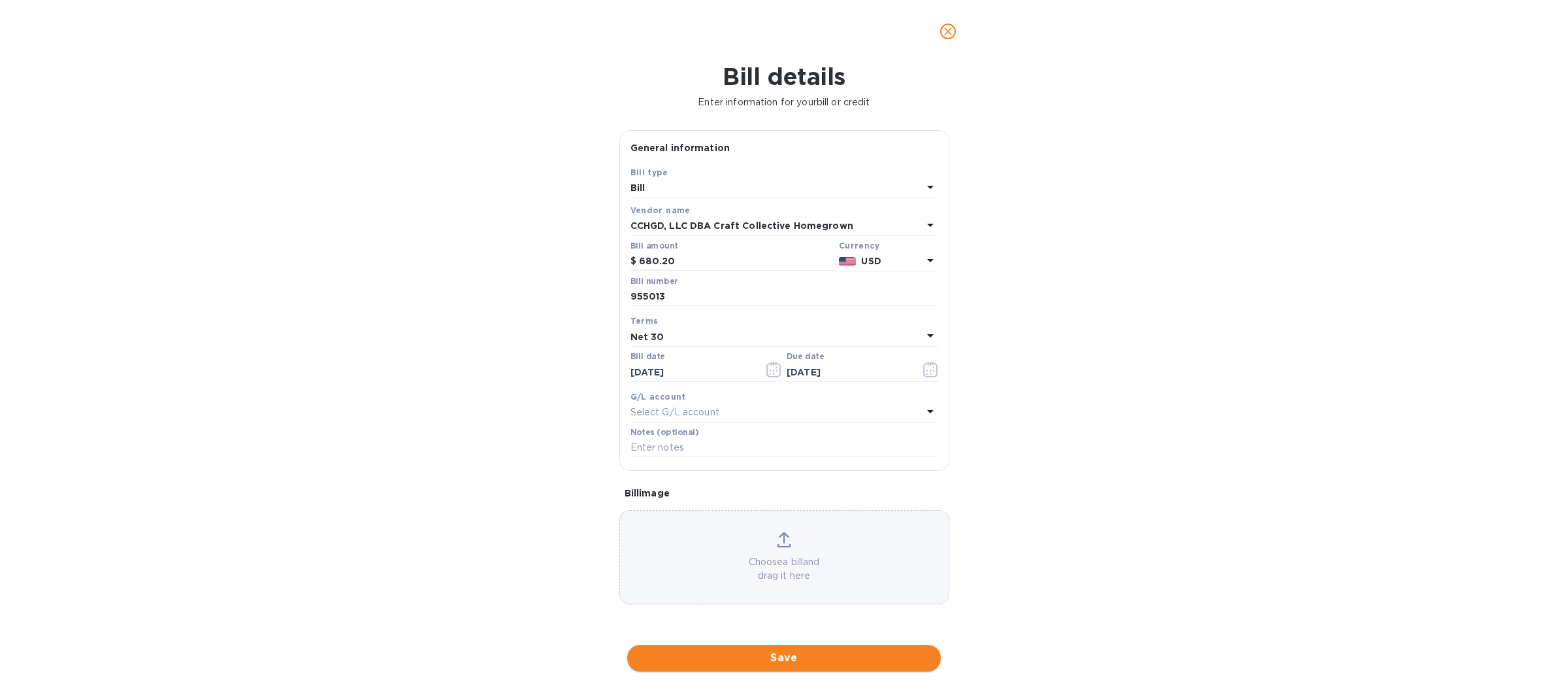
click at [791, 657] on span "Save" at bounding box center [784, 657] width 293 height 16
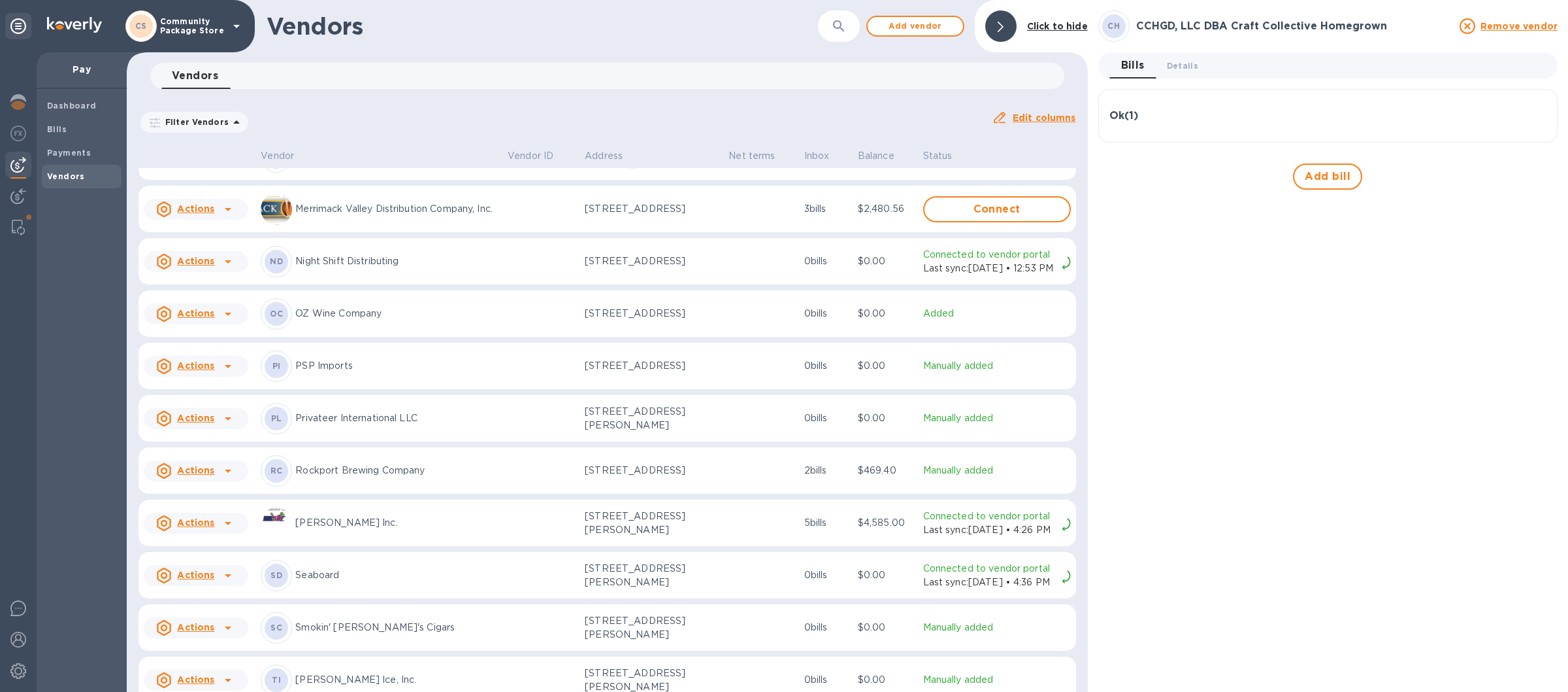
scroll to position [1534, 0]
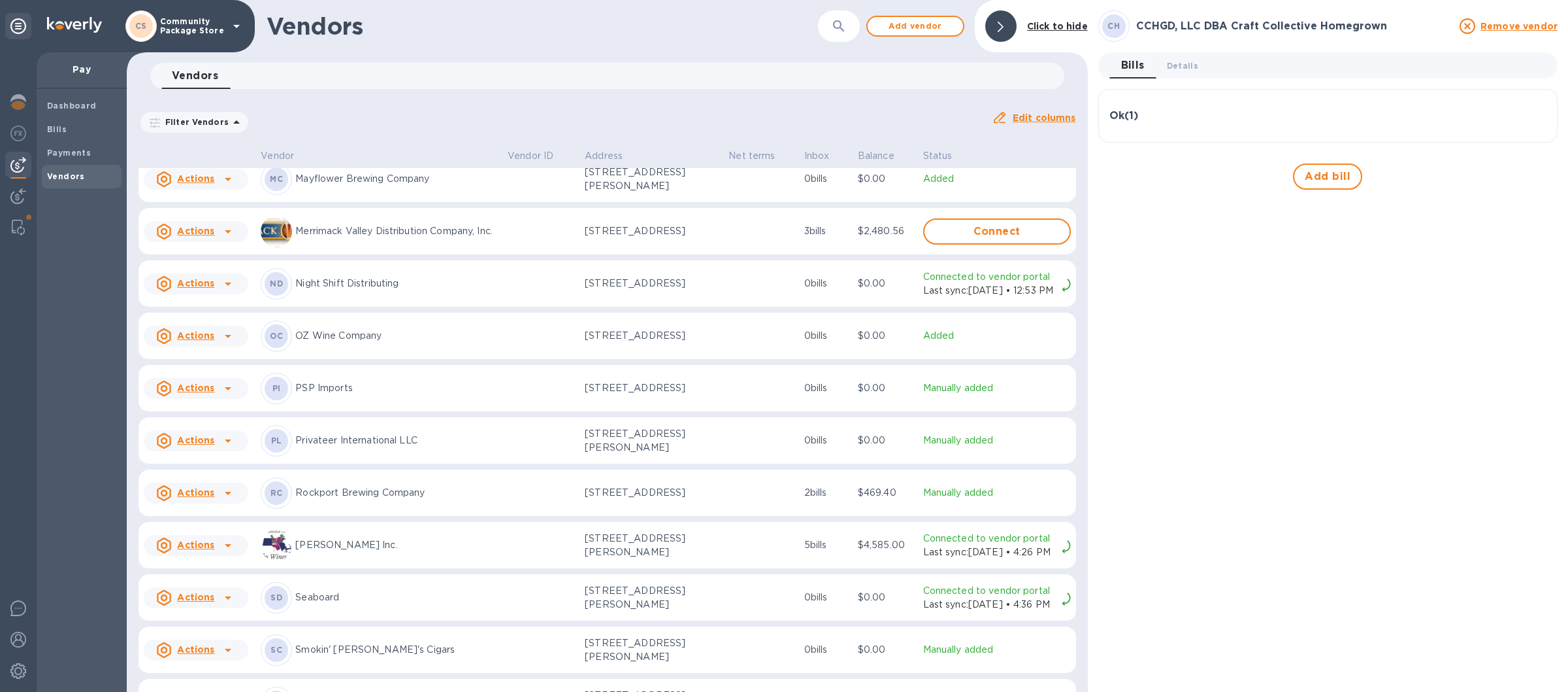
click at [420, 394] on p "PSP Imports" at bounding box center [396, 388] width 202 height 14
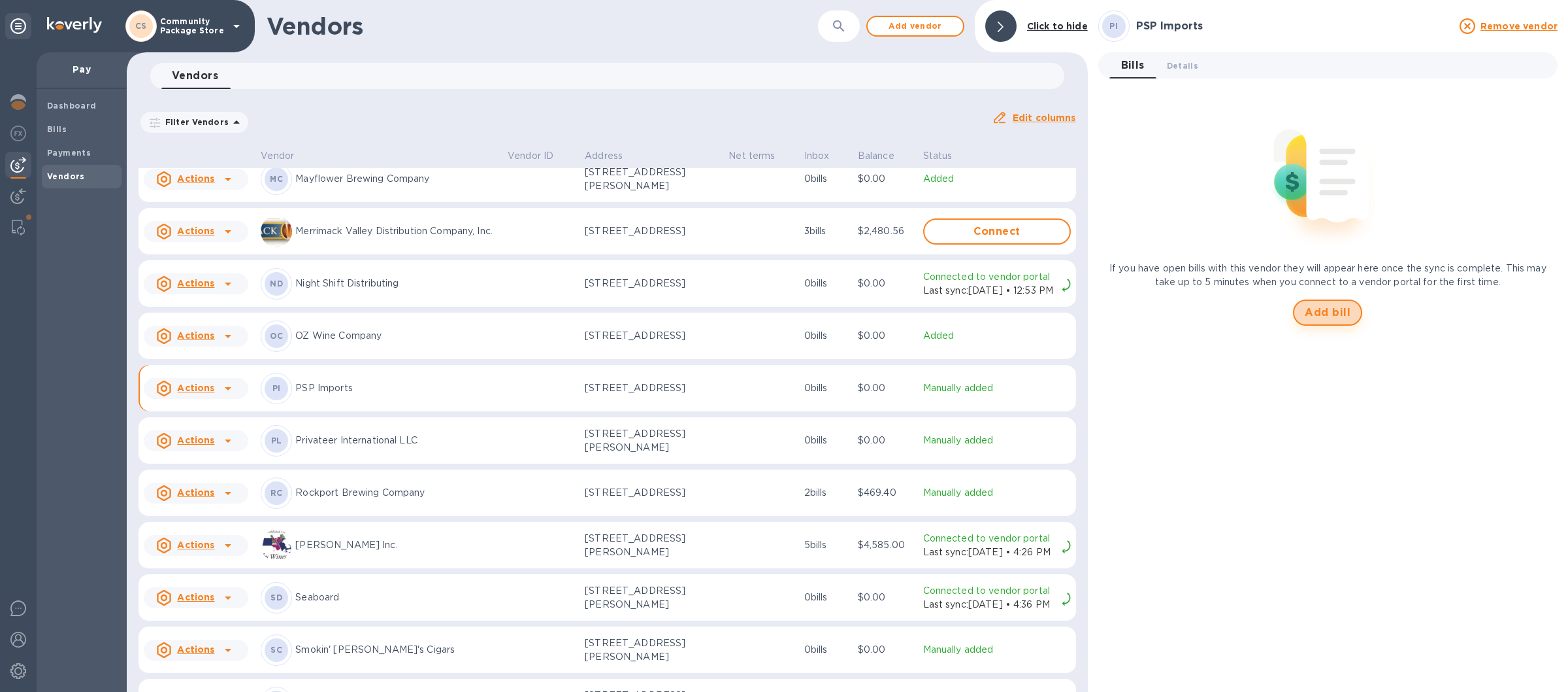
click at [1325, 310] on span "Add bill" at bounding box center [1327, 312] width 46 height 16
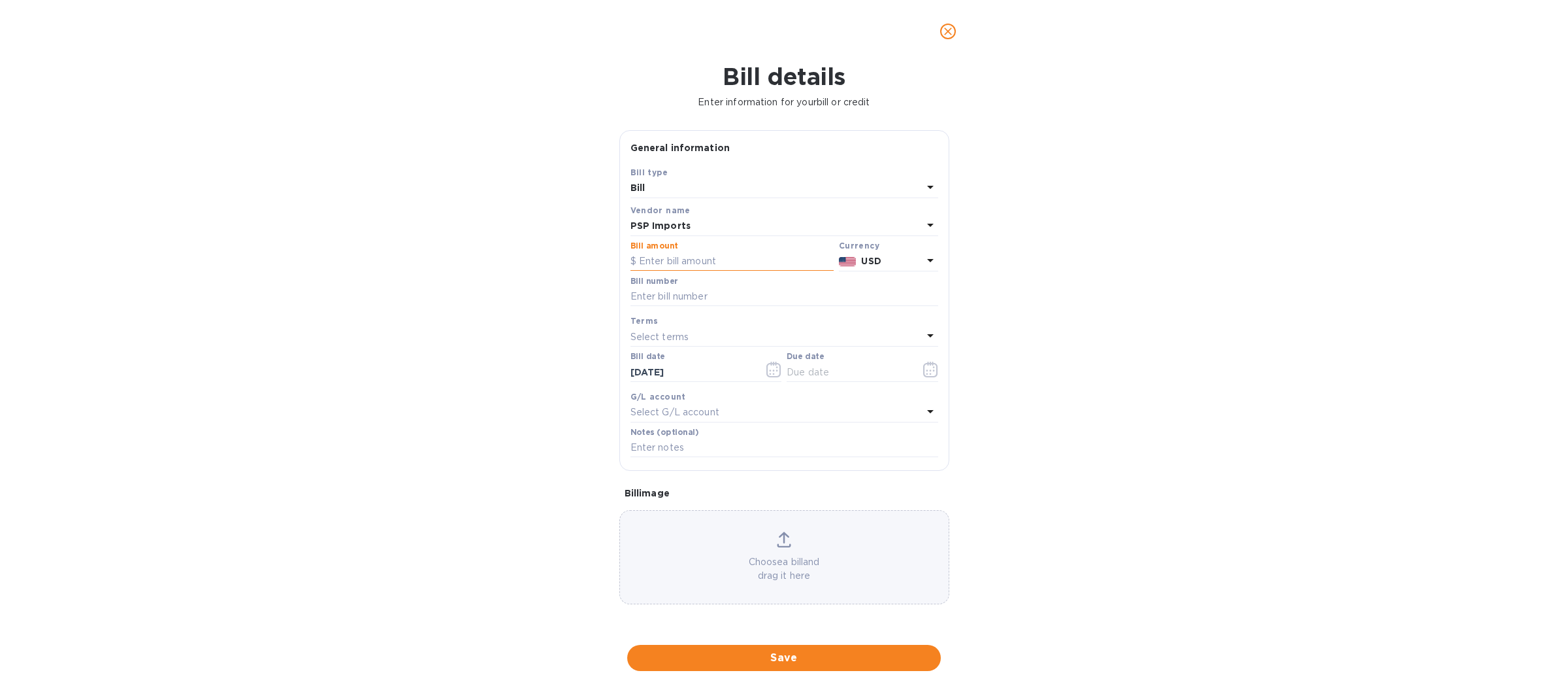
click at [672, 256] on input "text" at bounding box center [732, 261] width 203 height 20
type input "676.00"
click at [669, 298] on input "text" at bounding box center [784, 297] width 308 height 20
type input "14575"
click at [928, 339] on icon at bounding box center [930, 335] width 16 height 16
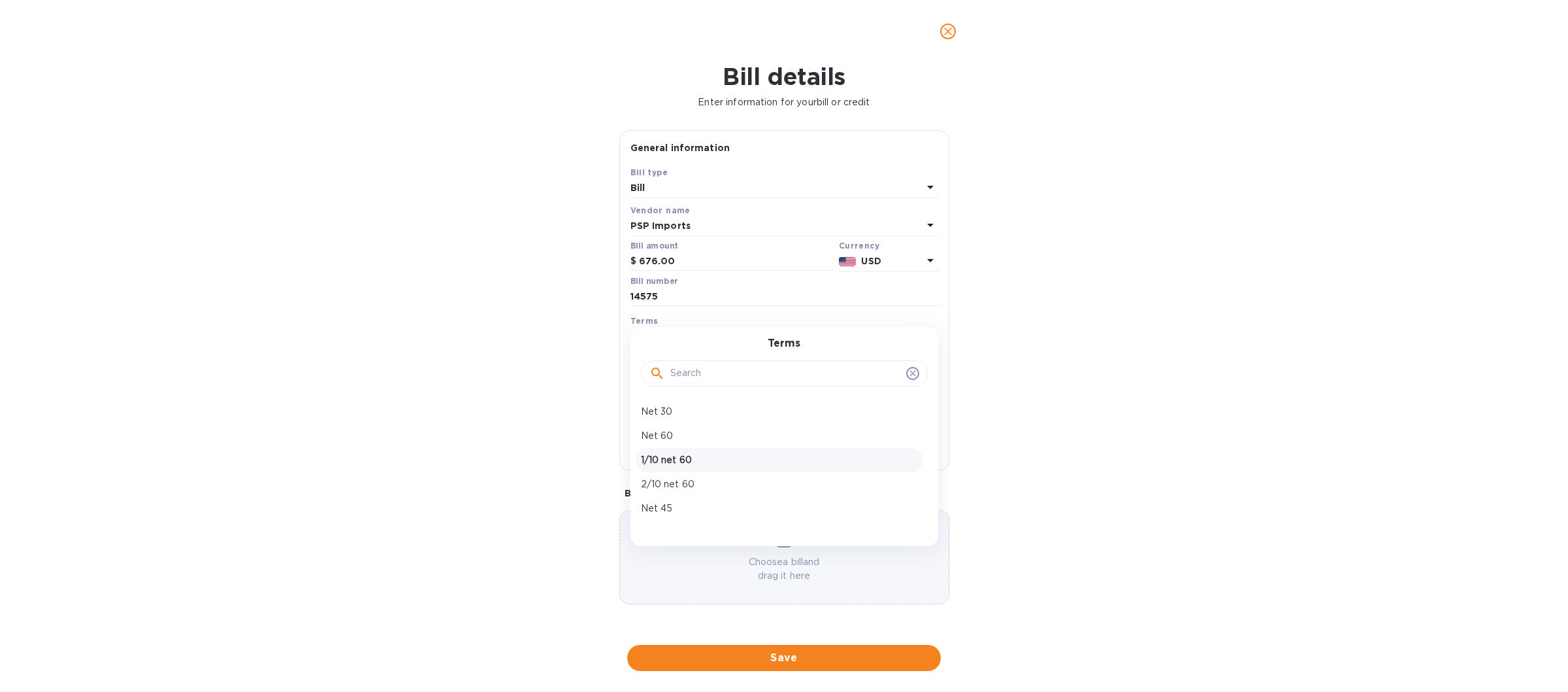
click at [727, 464] on p "1/10 net 60" at bounding box center [779, 460] width 276 height 14
type input "[DATE]"
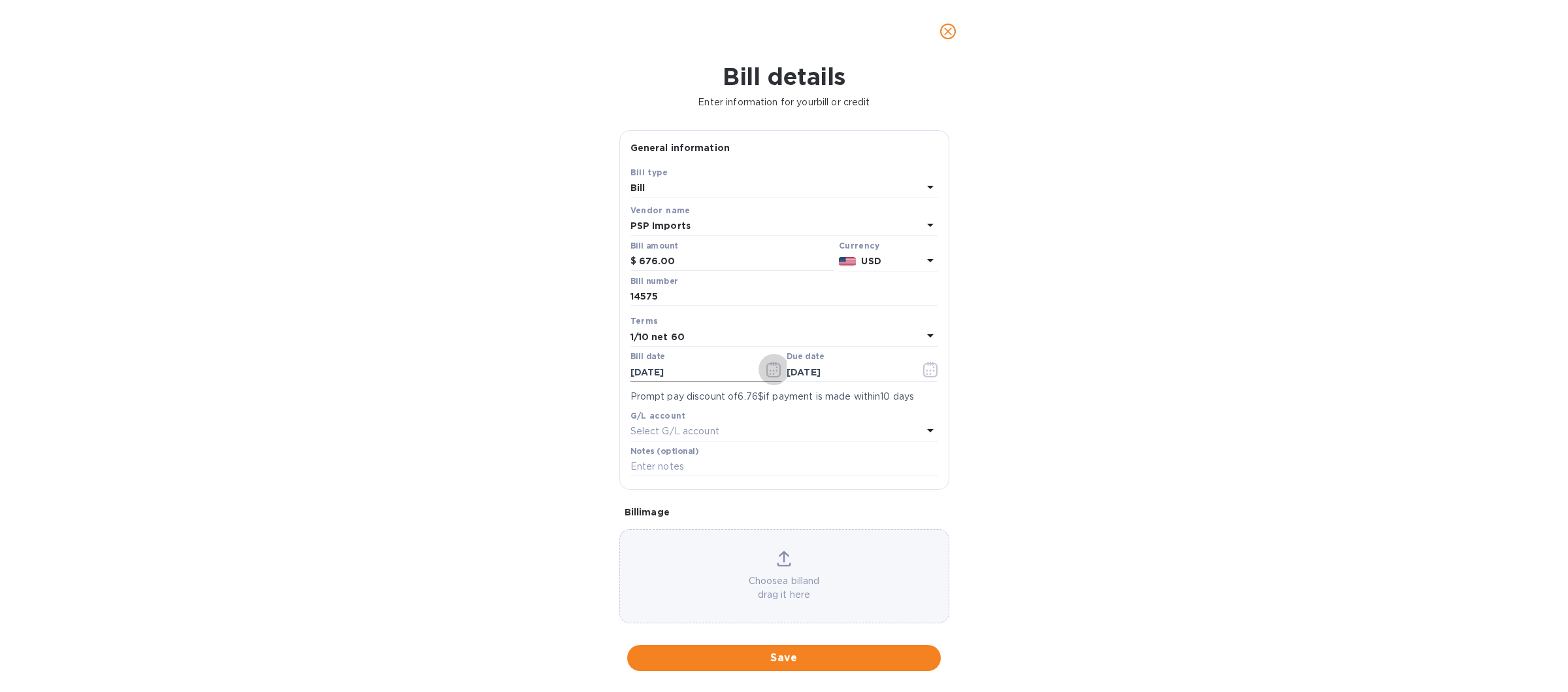
click at [766, 370] on icon "button" at bounding box center [774, 369] width 15 height 16
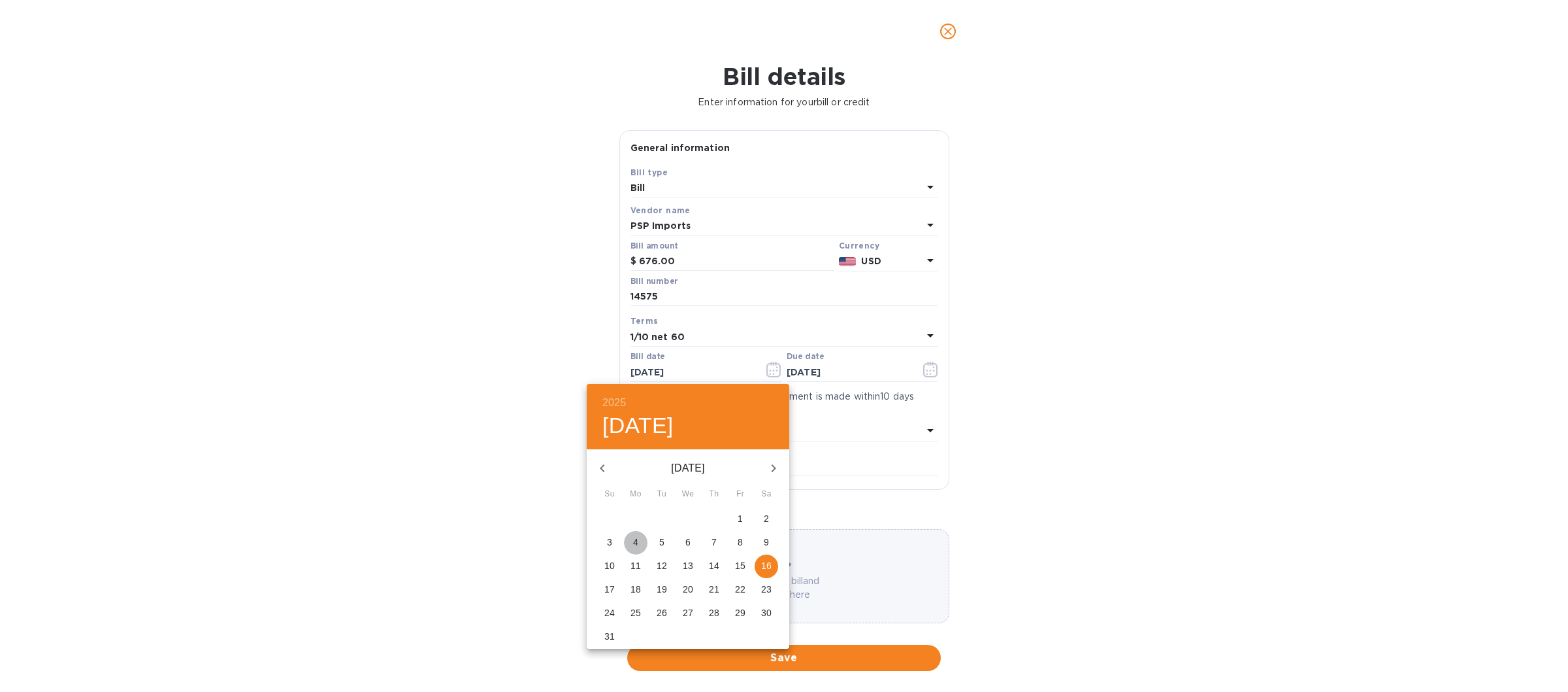
click at [637, 539] on p "4" at bounding box center [636, 542] width 6 height 13
type input "[DATE]"
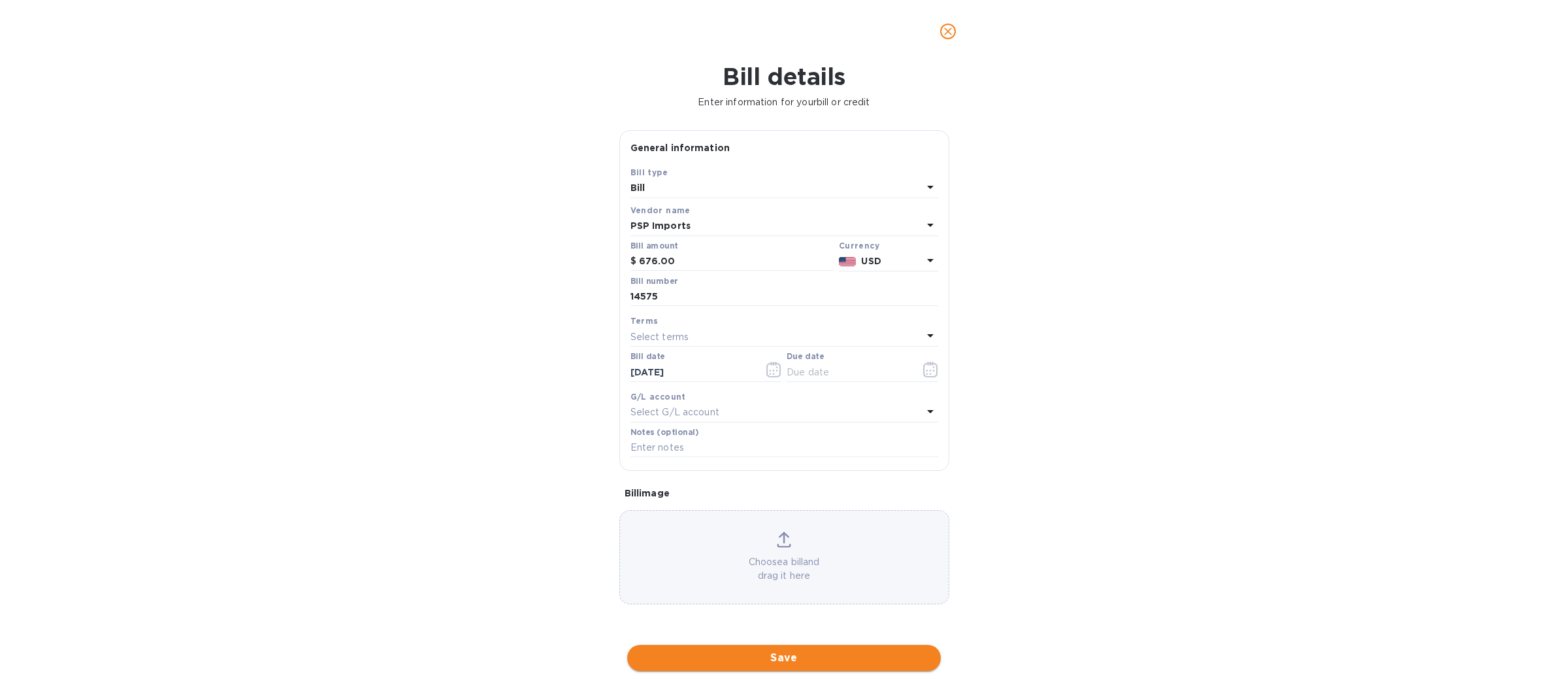
click at [782, 658] on span "Save" at bounding box center [784, 657] width 293 height 16
click at [923, 375] on icon "button" at bounding box center [930, 369] width 15 height 16
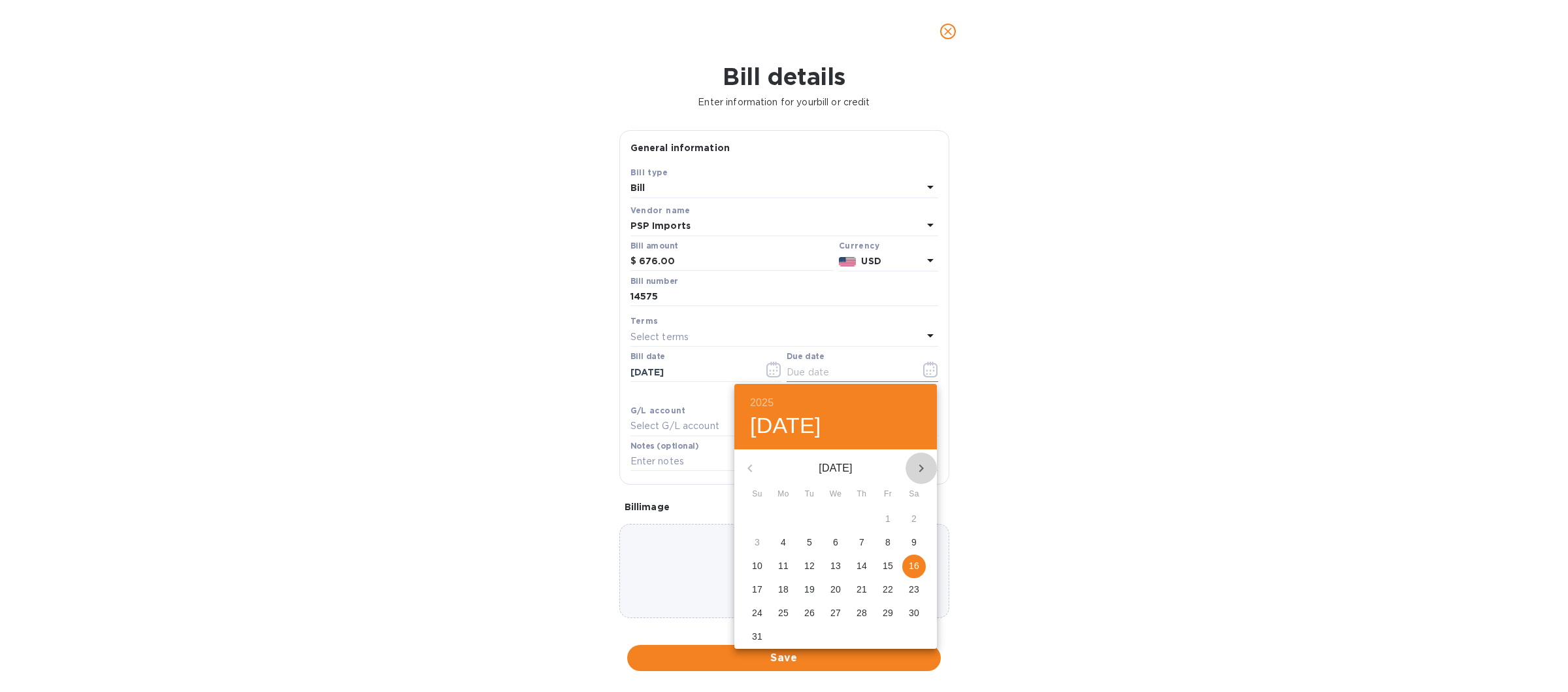
click at [919, 464] on icon "button" at bounding box center [921, 467] width 16 height 16
click at [833, 519] on span "1" at bounding box center [835, 519] width 23 height 13
type input "[DATE]"
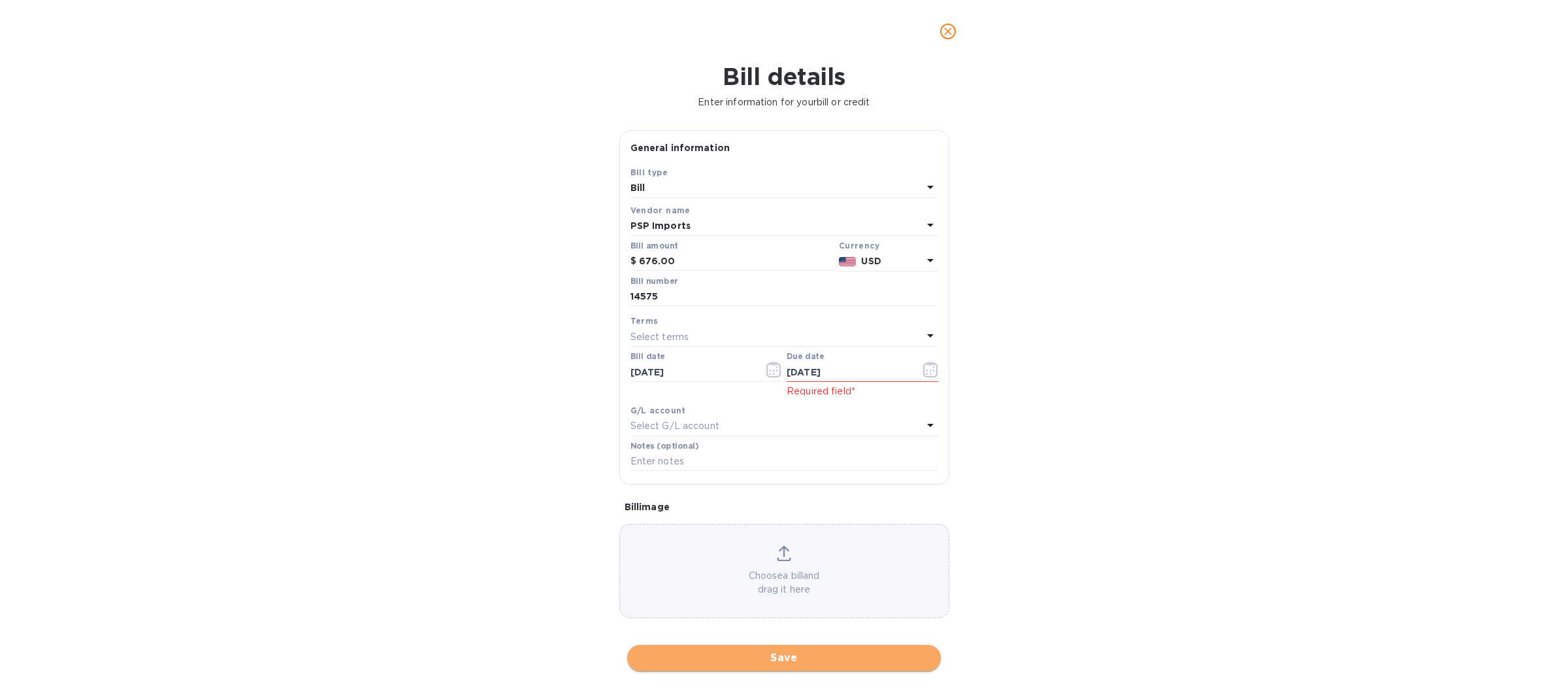
click at [764, 657] on span "Save" at bounding box center [784, 657] width 293 height 16
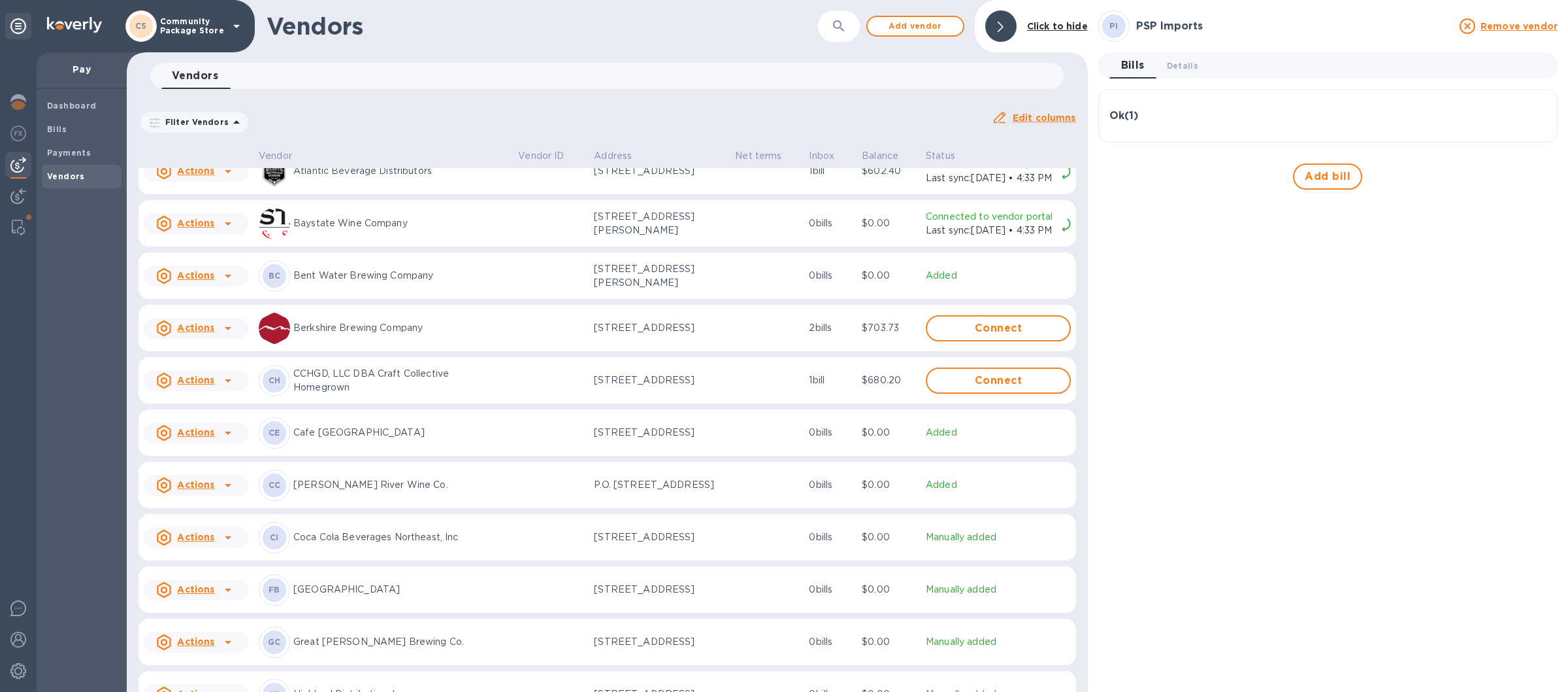
scroll to position [153, 0]
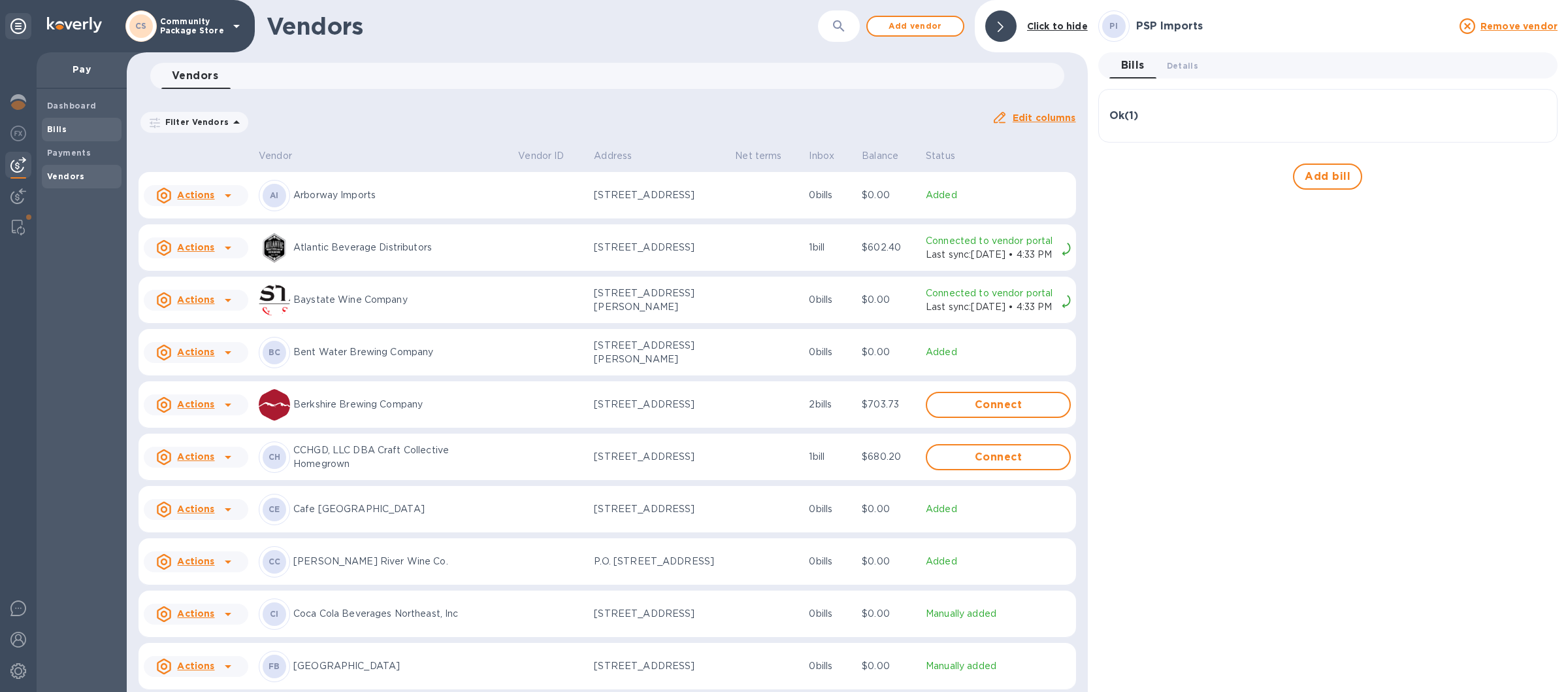
click at [78, 129] on span "Bills" at bounding box center [81, 130] width 69 height 13
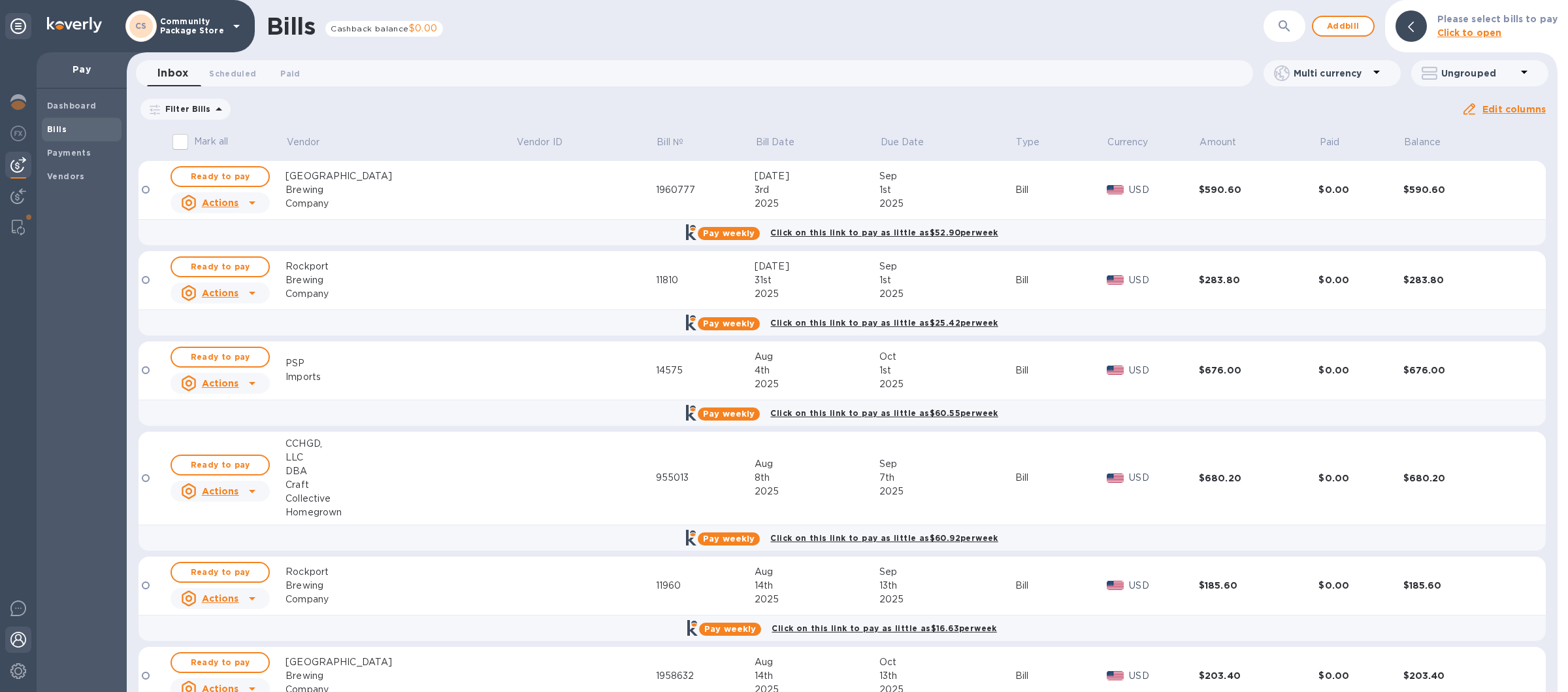
click at [21, 639] on img at bounding box center [18, 639] width 16 height 16
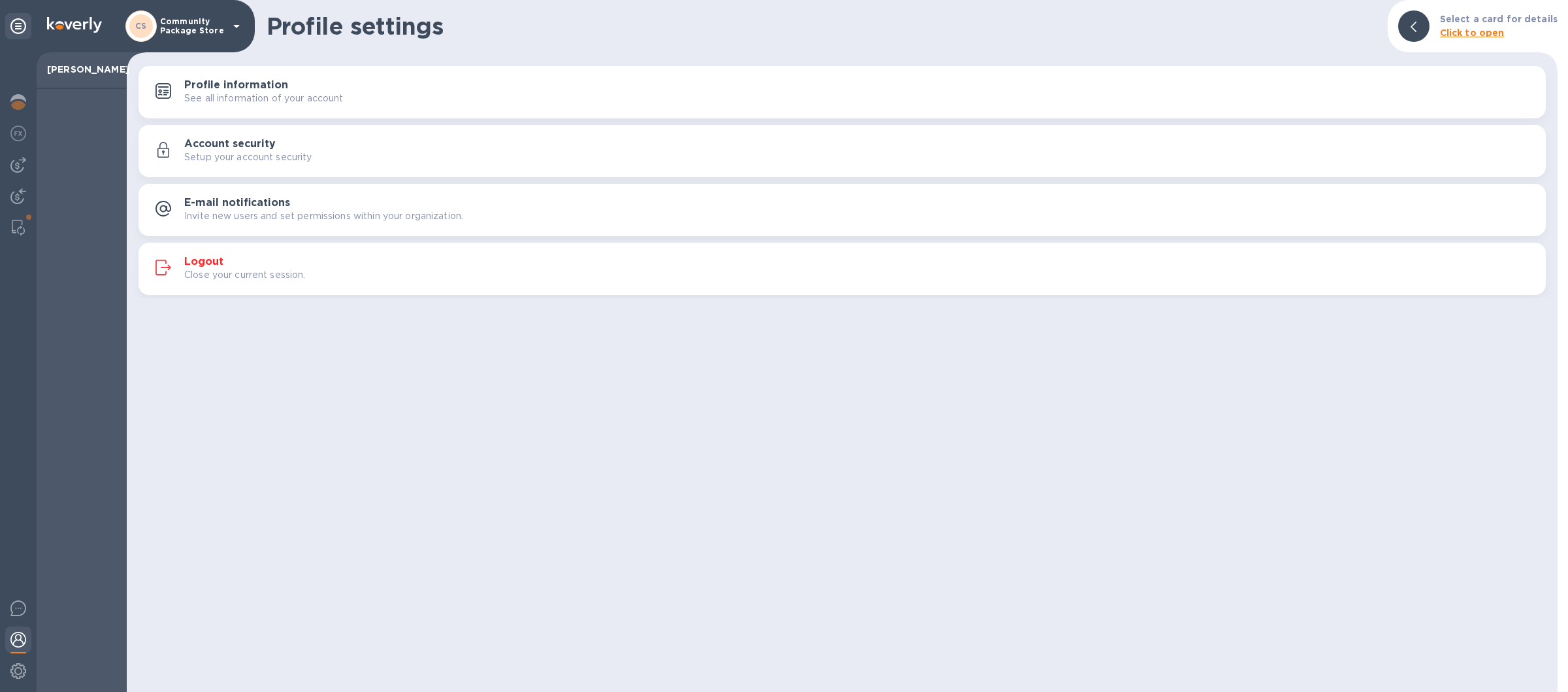
click at [609, 276] on div "Close your current session." at bounding box center [860, 274] width 1351 height 14
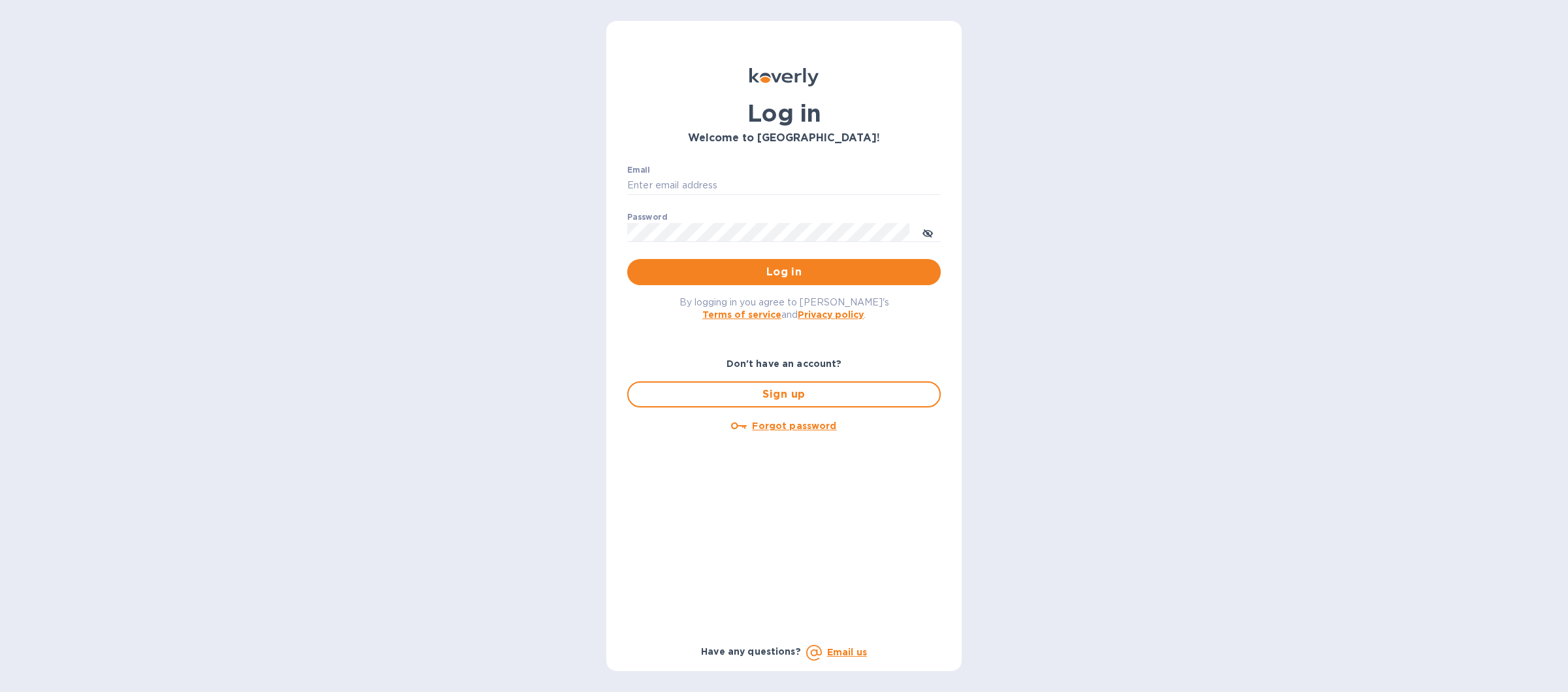
type input "[EMAIL_ADDRESS][DOMAIN_NAME]"
